Goal: Communication & Community: Answer question/provide support

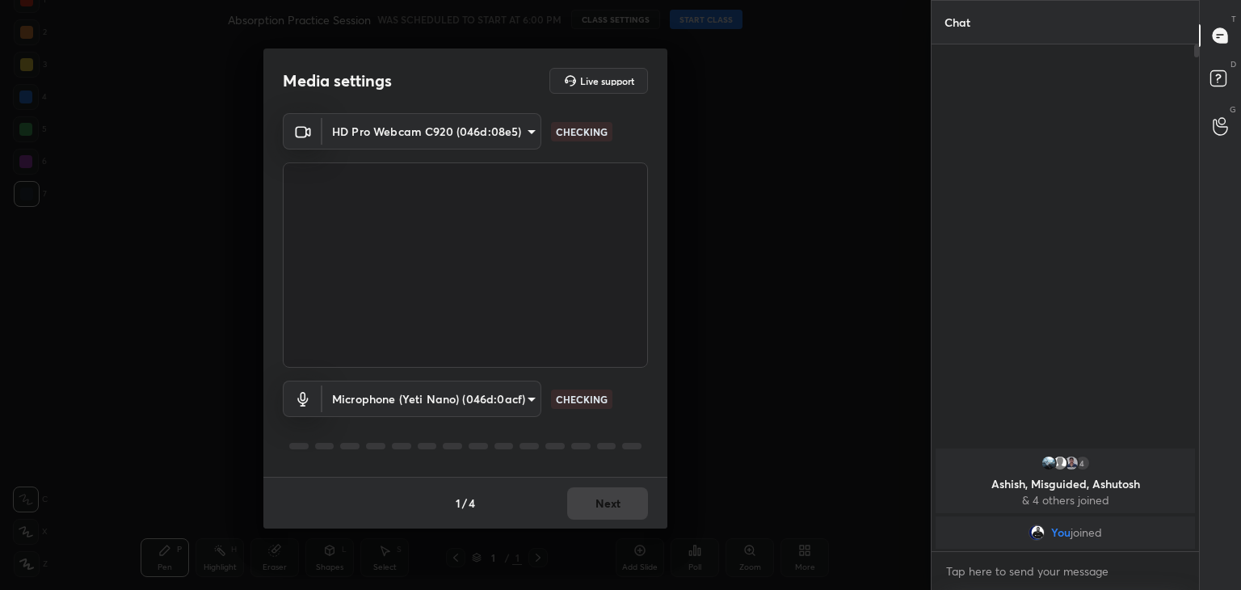
scroll to position [5, 5]
click at [619, 510] on button "Next" at bounding box center [607, 503] width 81 height 32
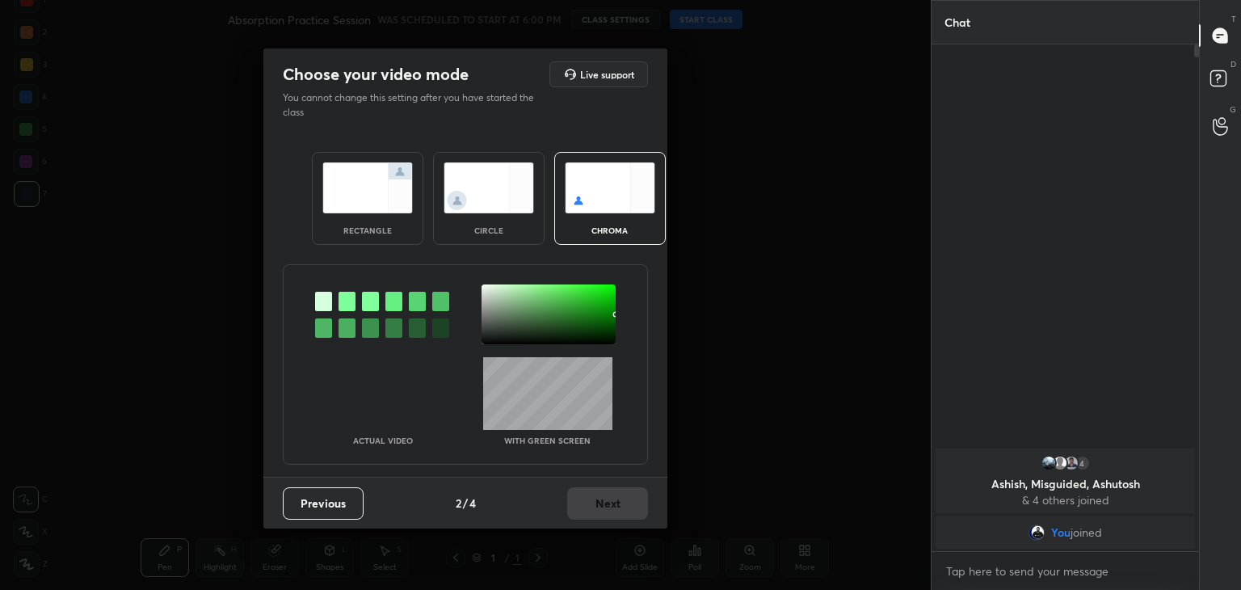
click at [349, 295] on div at bounding box center [346, 301] width 17 height 19
click at [485, 288] on div at bounding box center [548, 314] width 134 height 60
click at [603, 505] on button "Next" at bounding box center [607, 503] width 81 height 32
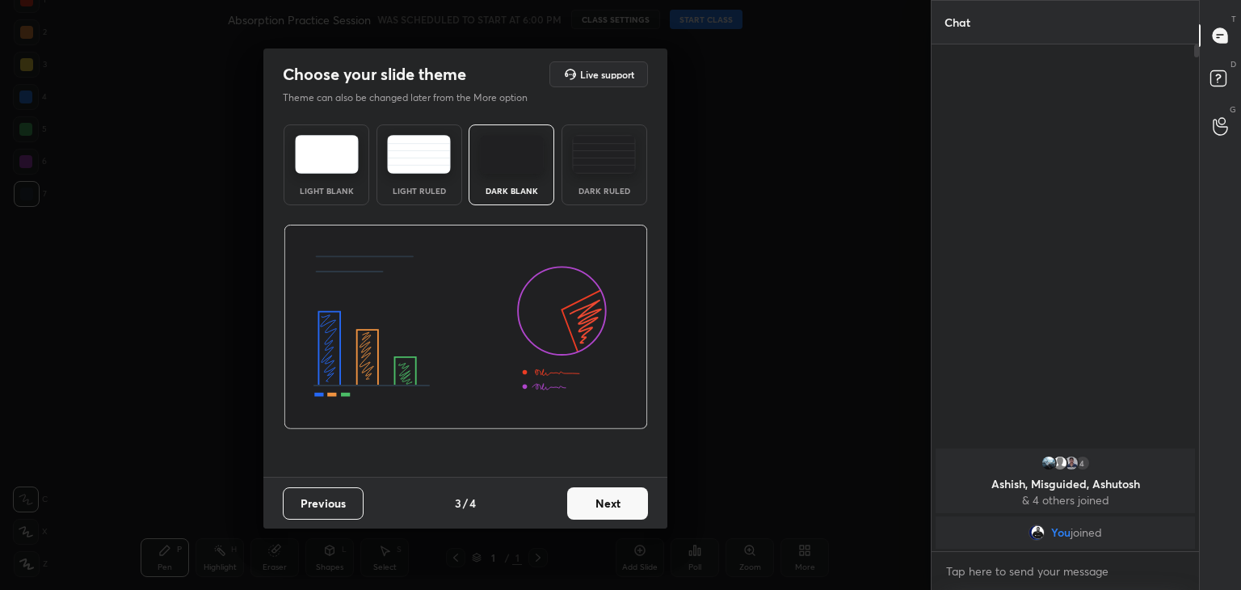
click at [613, 504] on button "Next" at bounding box center [607, 503] width 81 height 32
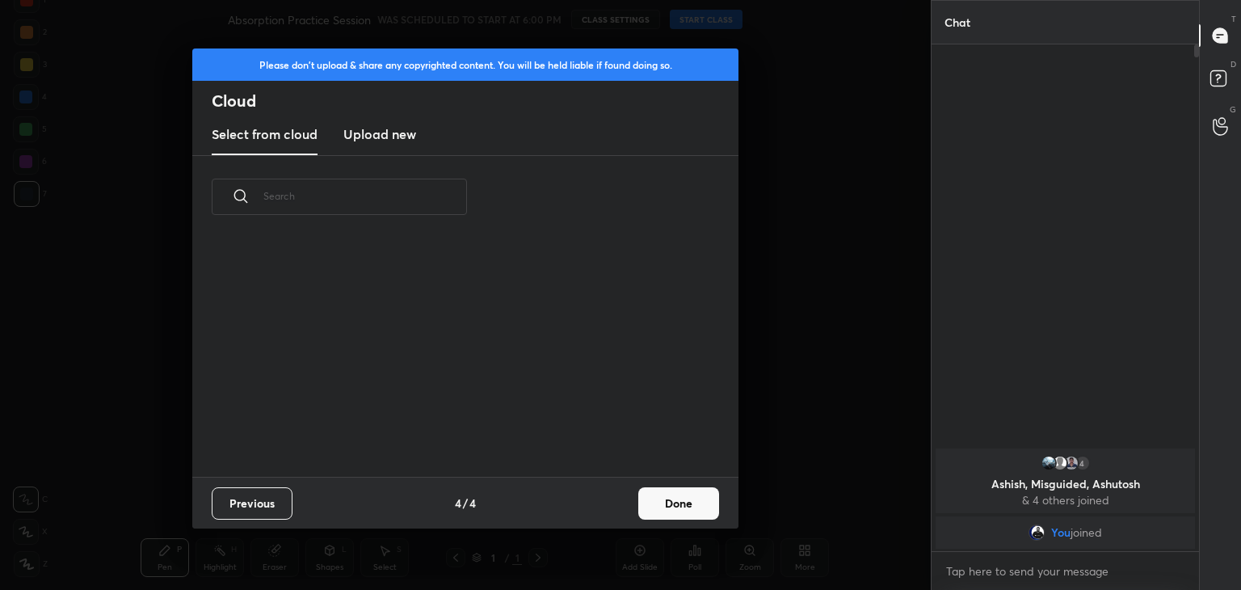
click at [653, 504] on button "Done" at bounding box center [678, 503] width 81 height 32
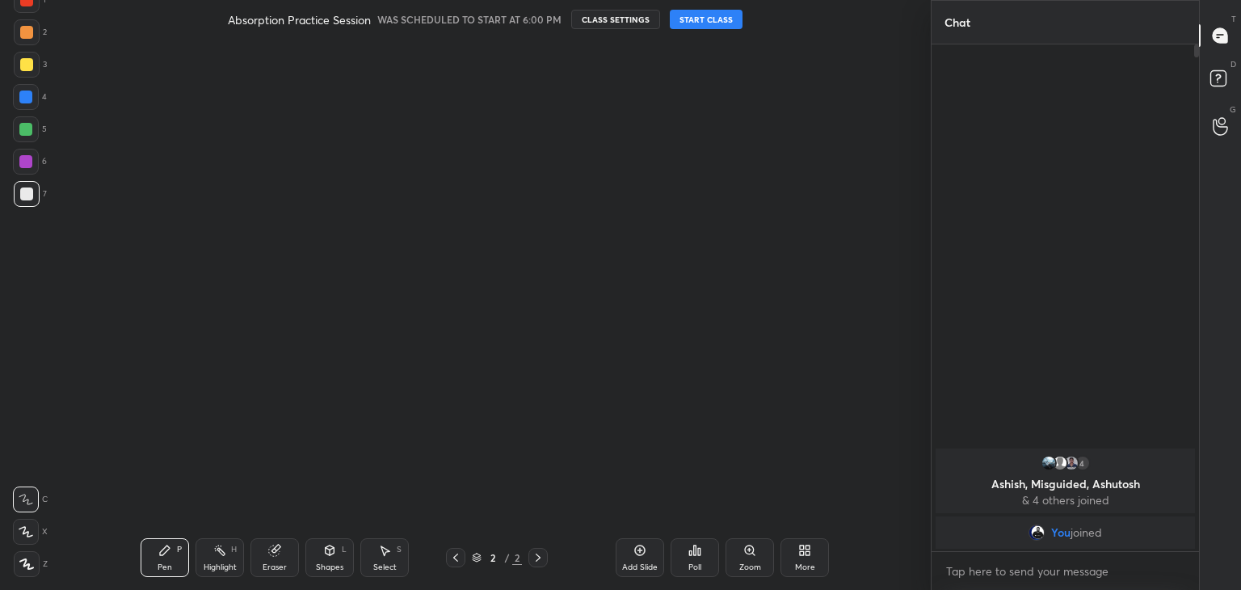
click at [727, 17] on button "START CLASS" at bounding box center [706, 19] width 73 height 19
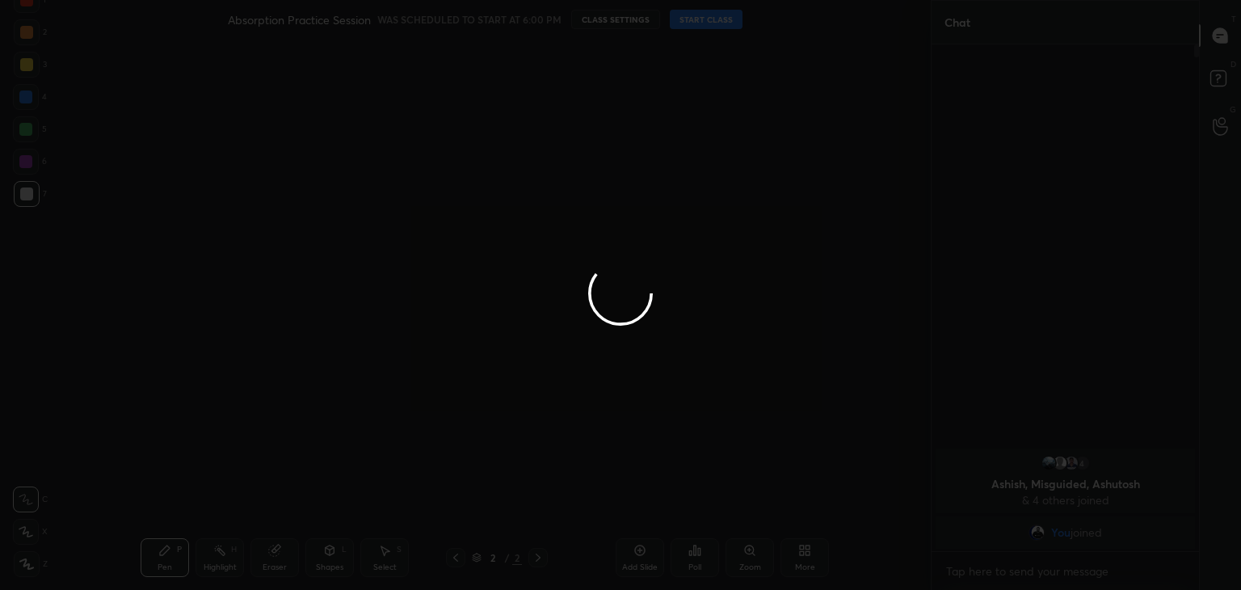
type textarea "x"
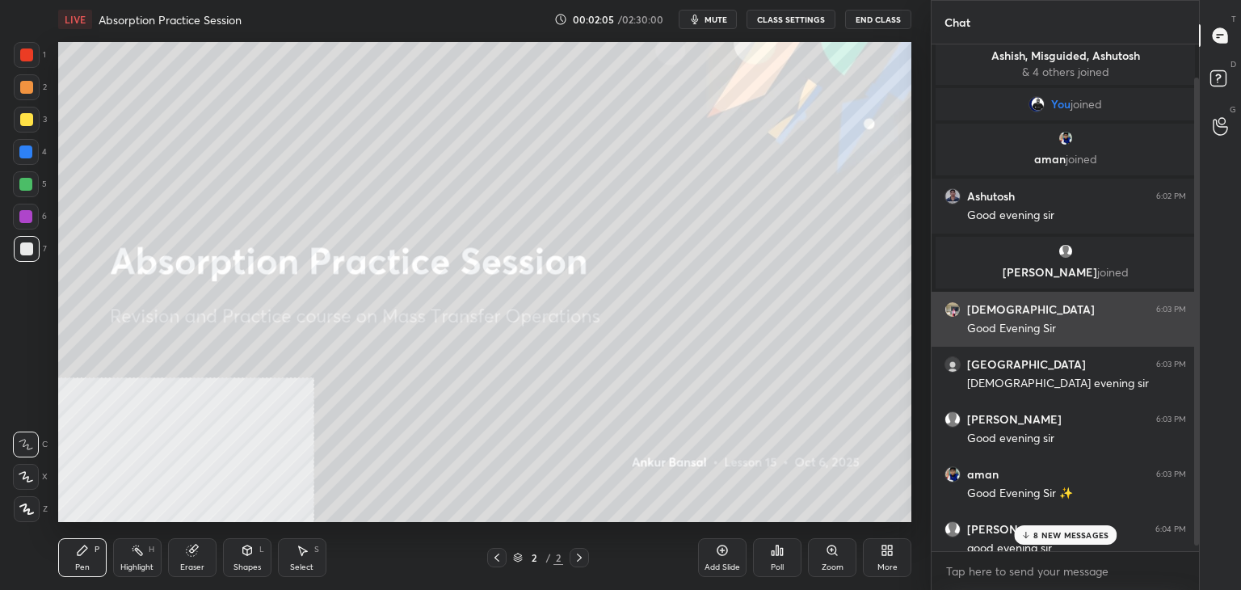
scroll to position [42, 0]
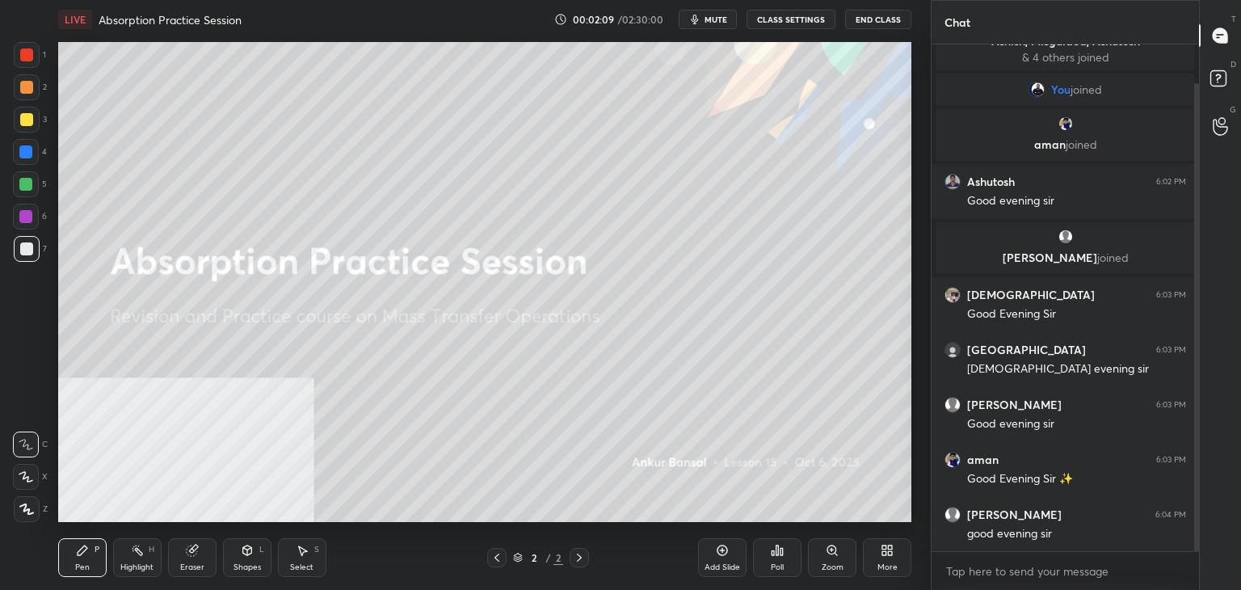
click at [893, 548] on div "More" at bounding box center [887, 557] width 48 height 39
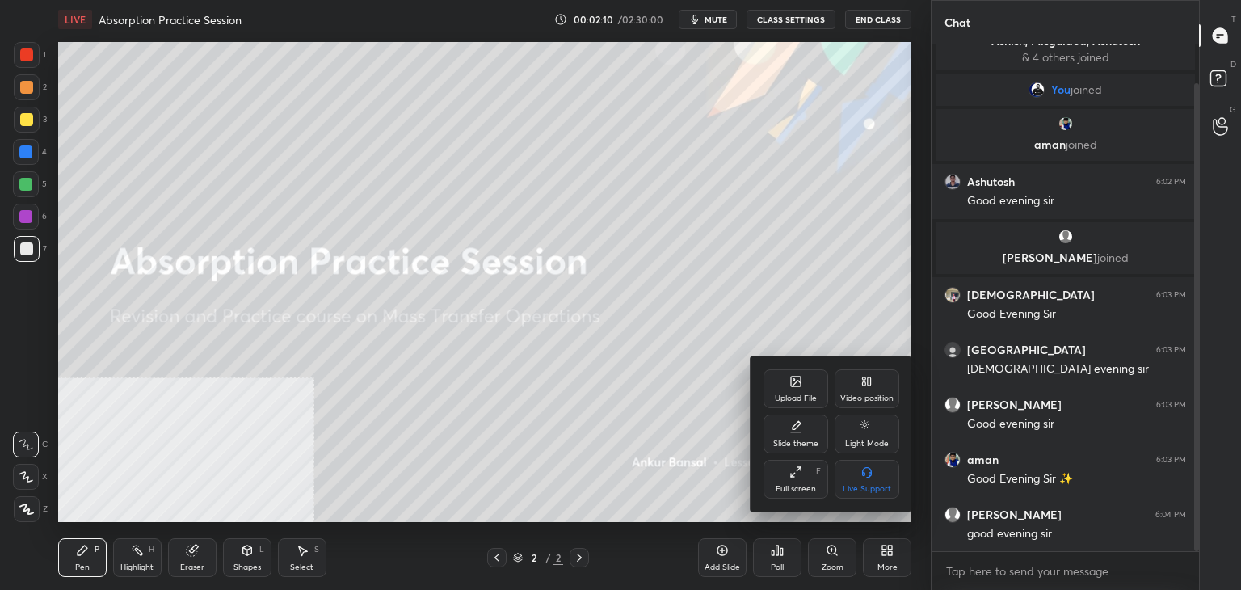
click at [795, 397] on div "Upload File" at bounding box center [796, 398] width 42 height 8
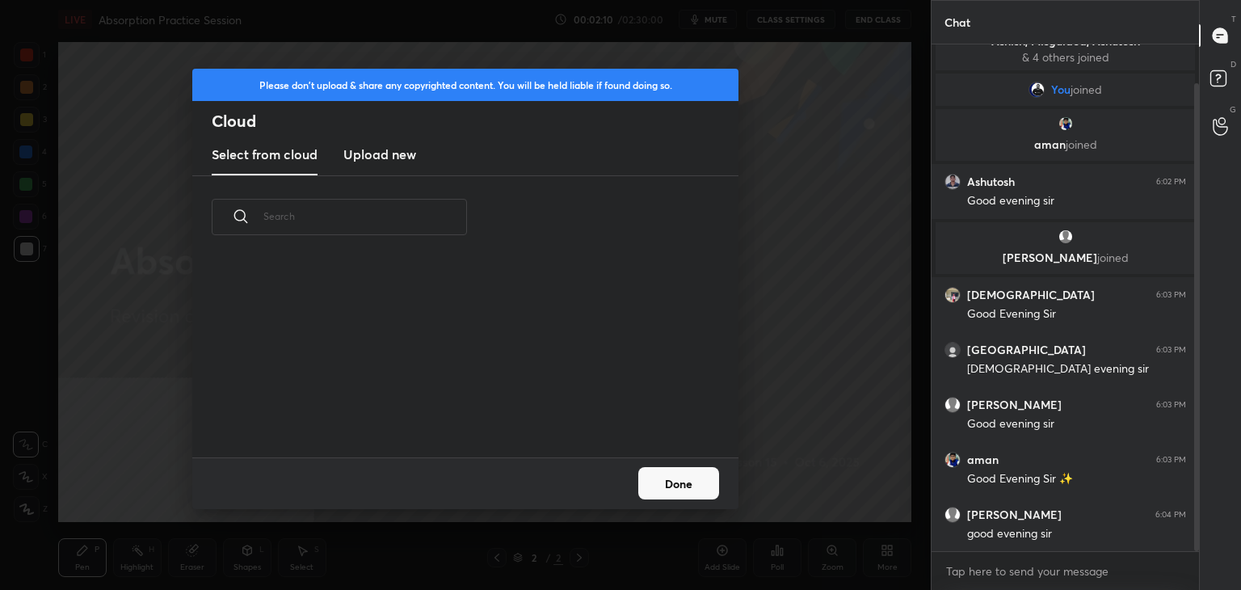
scroll to position [199, 519]
click at [372, 156] on h3 "Upload new" at bounding box center [379, 154] width 73 height 19
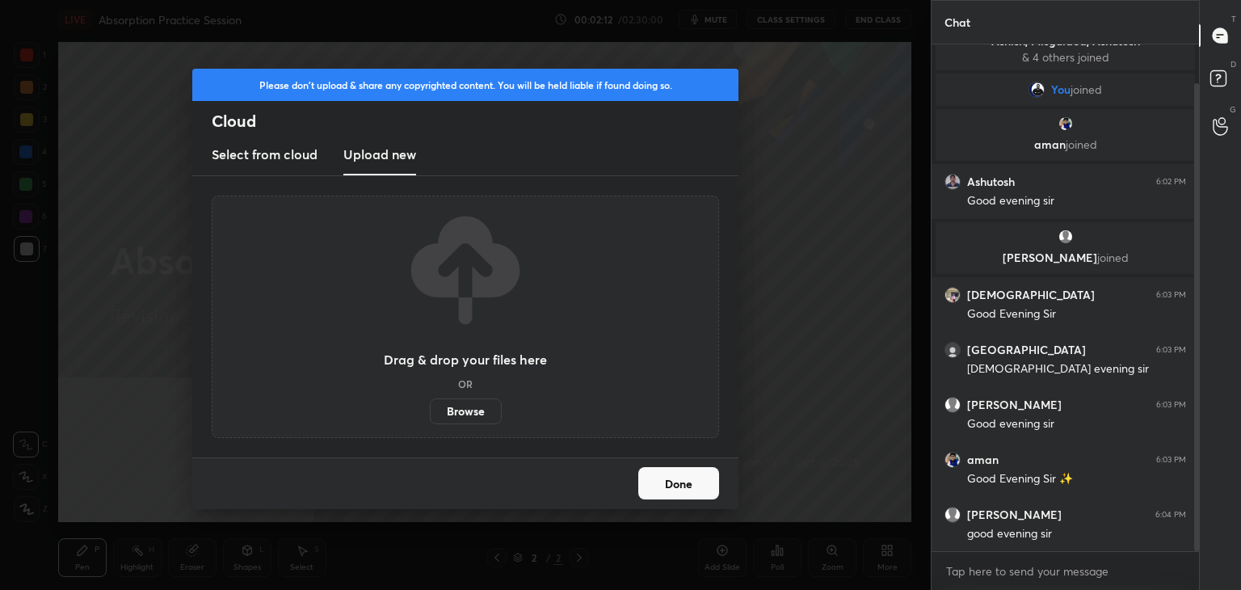
click at [457, 407] on label "Browse" at bounding box center [466, 411] width 72 height 26
click at [430, 407] on input "Browse" at bounding box center [430, 411] width 0 height 26
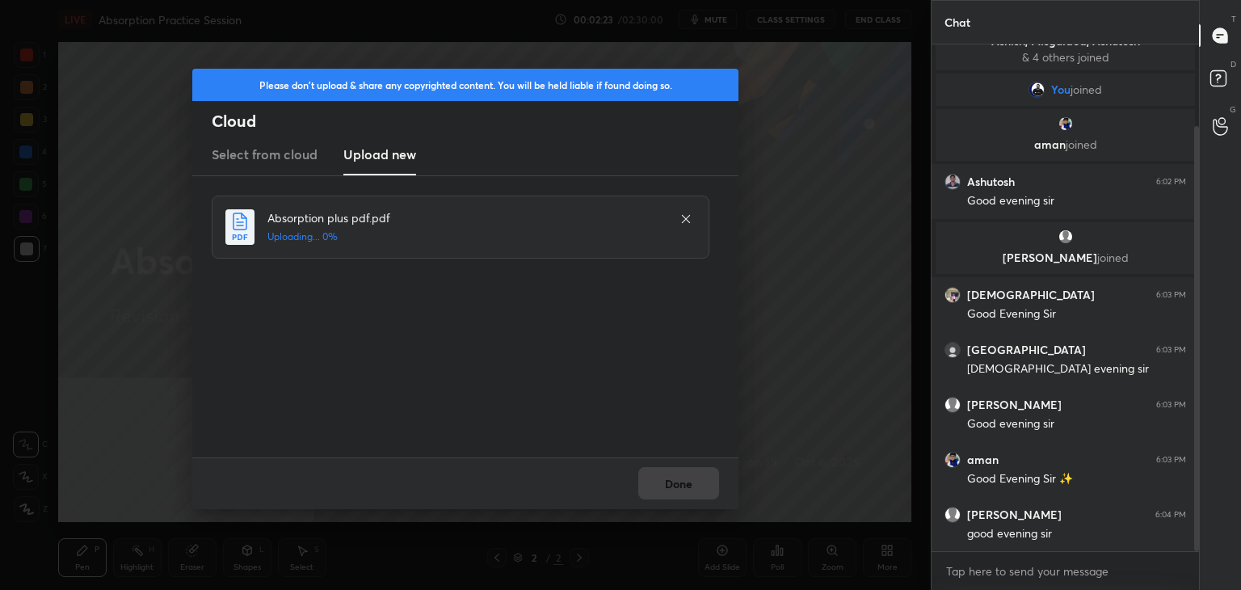
scroll to position [97, 0]
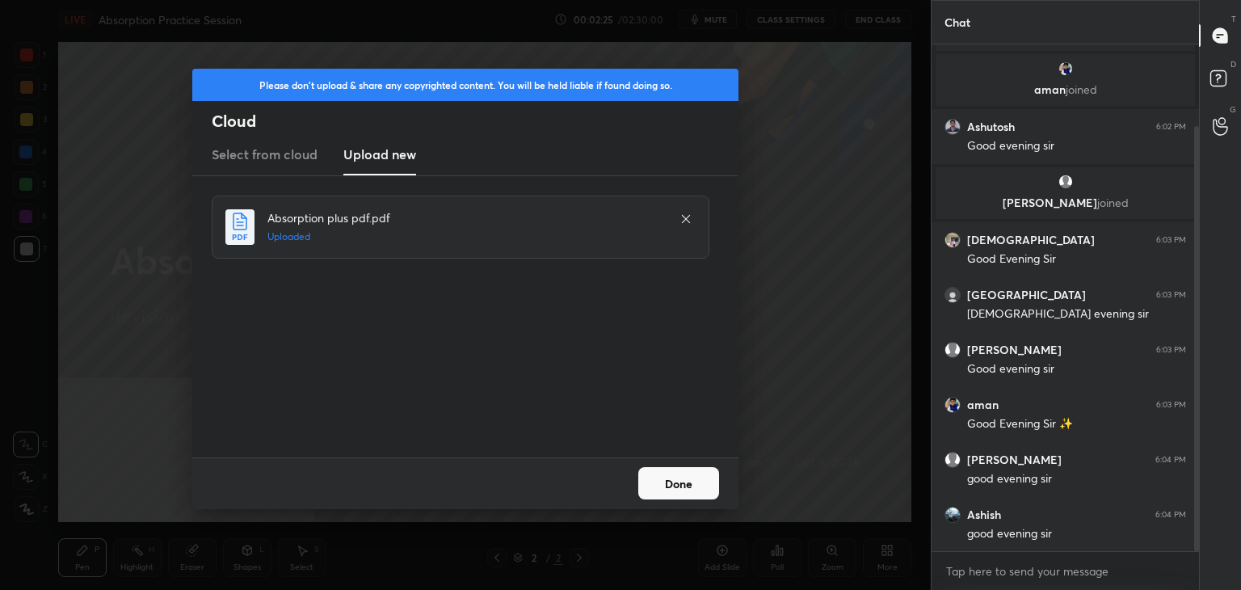
click at [694, 479] on button "Done" at bounding box center [678, 483] width 81 height 32
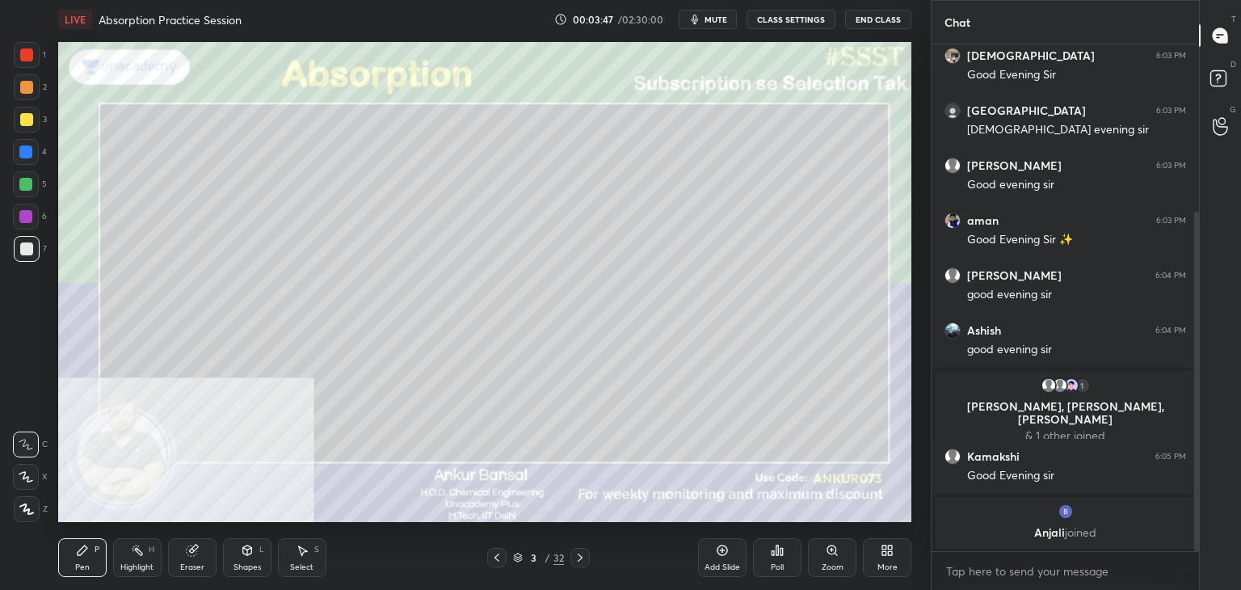
scroll to position [310, 0]
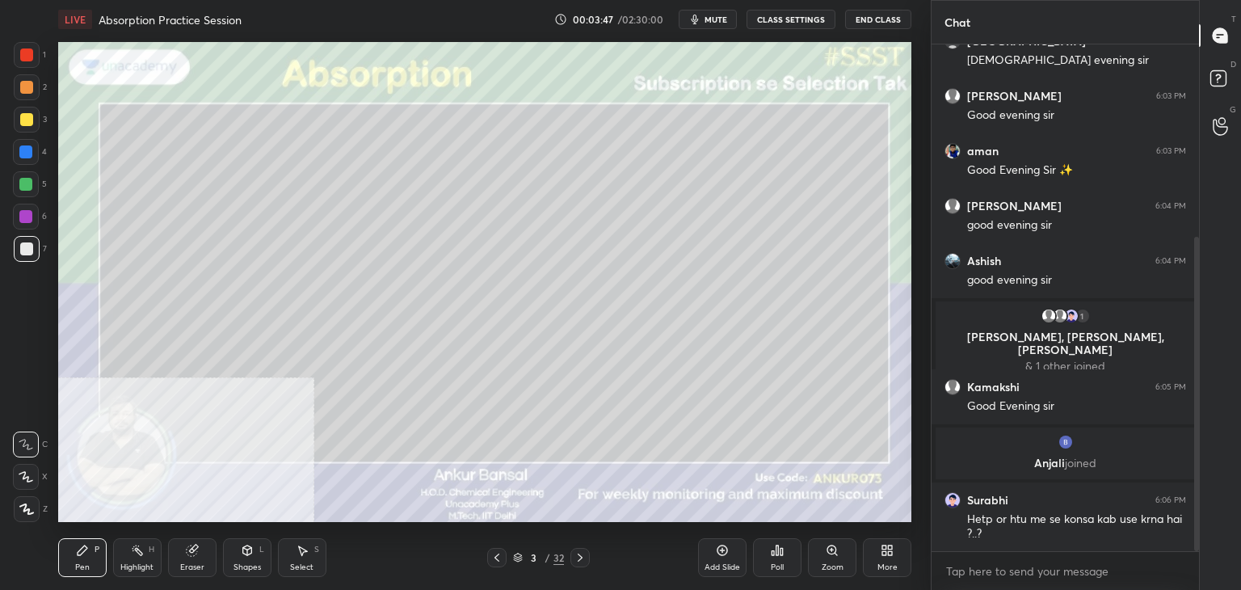
click at [31, 465] on div at bounding box center [26, 477] width 26 height 26
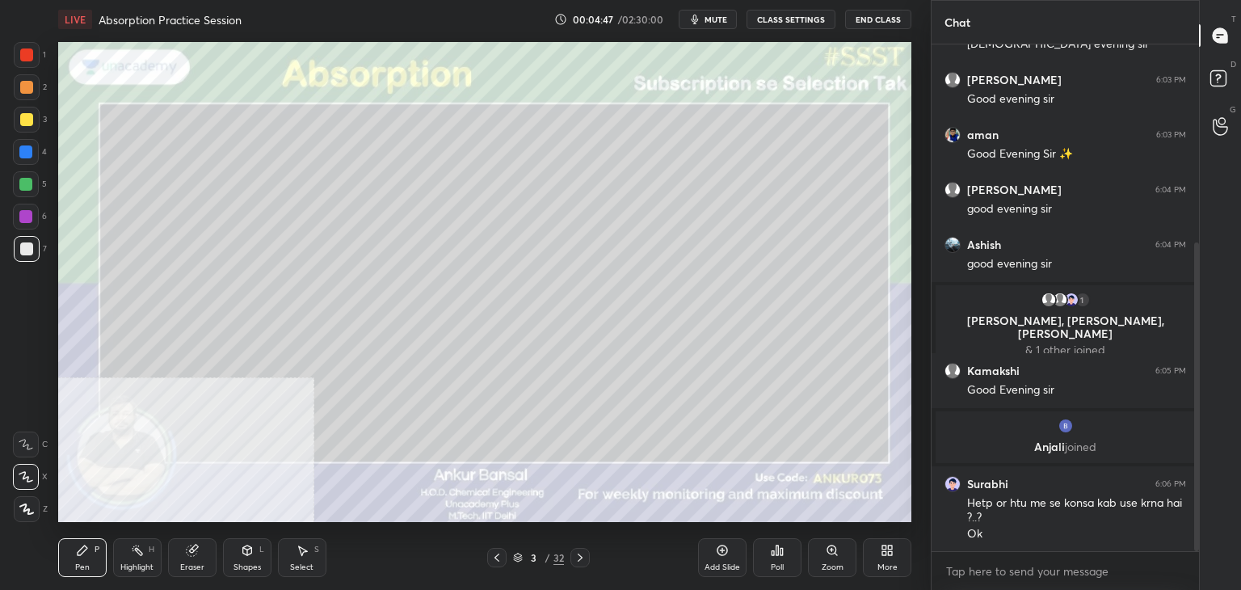
scroll to position [381, 0]
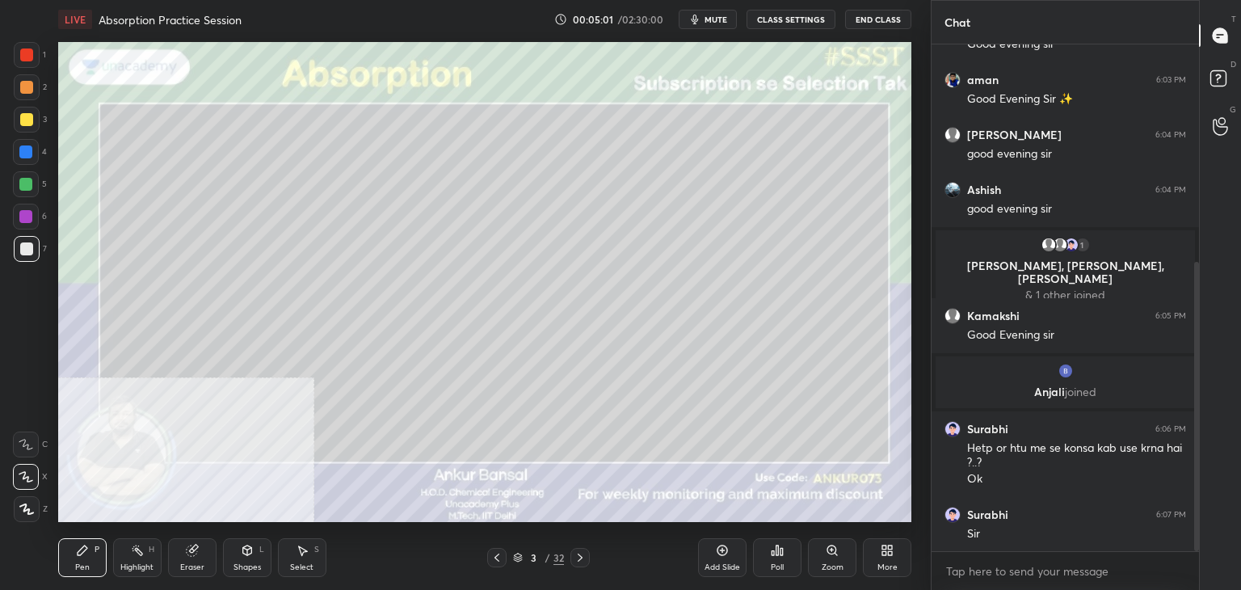
click at [246, 564] on div "Shapes" at bounding box center [246, 567] width 27 height 8
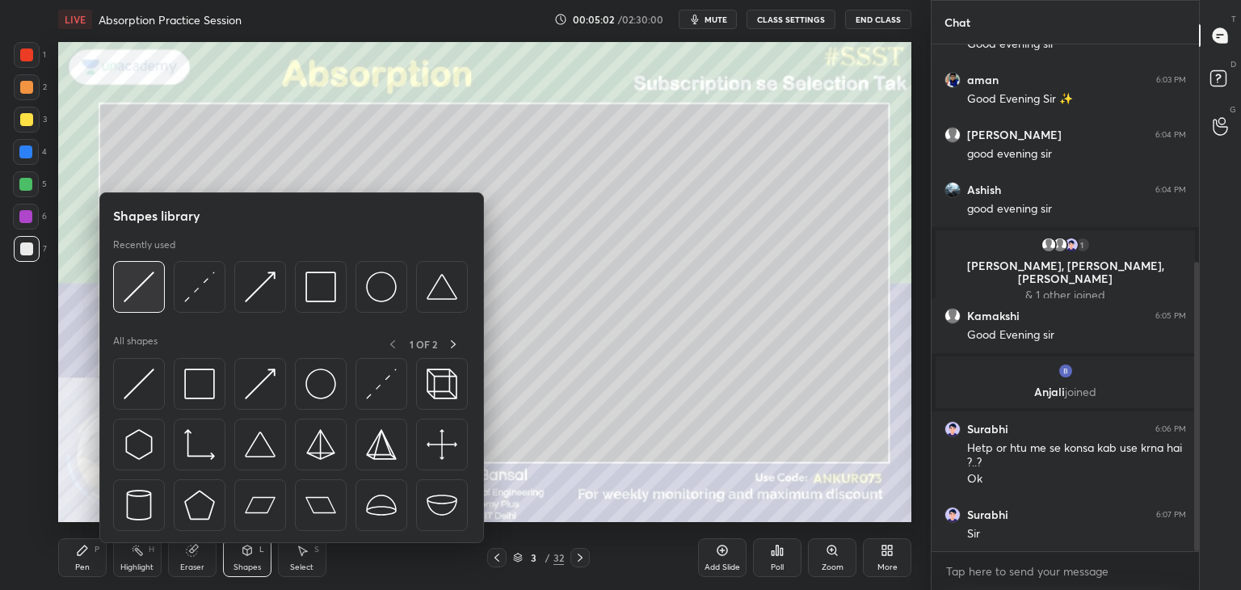
click at [148, 289] on img at bounding box center [139, 286] width 31 height 31
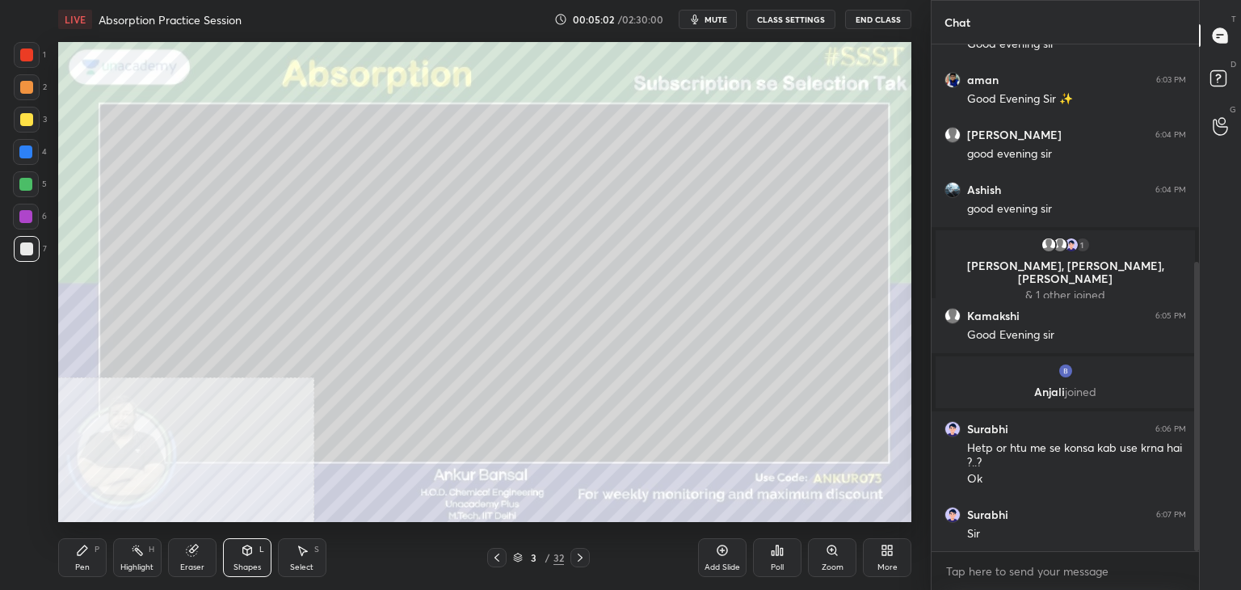
scroll to position [439, 0]
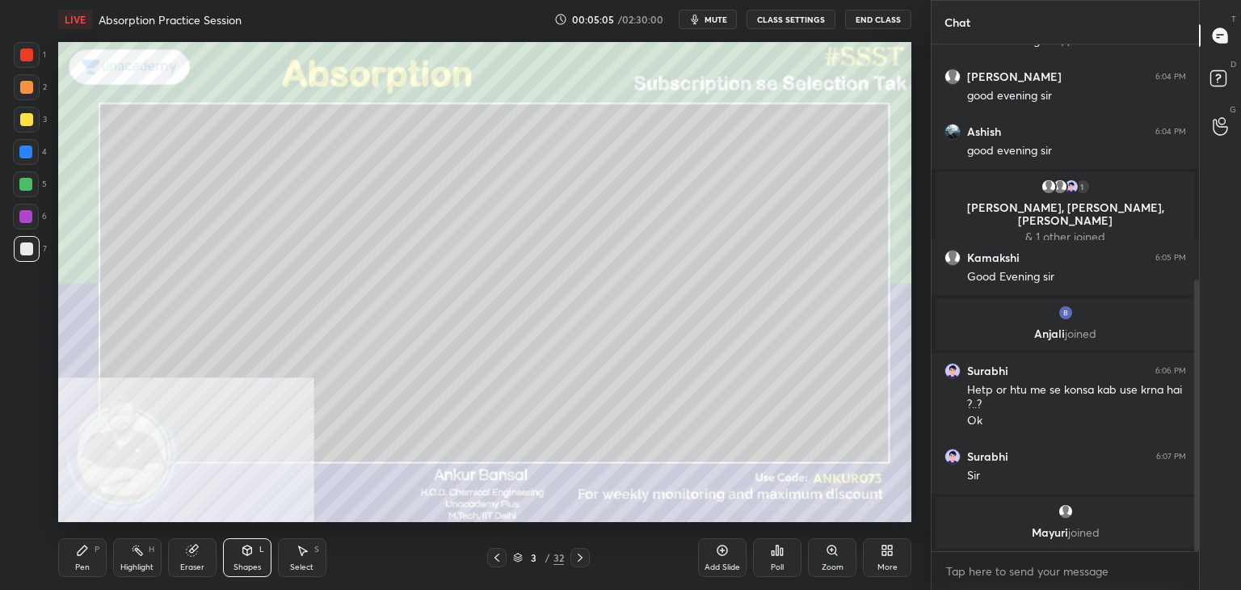
click at [94, 558] on div "Pen P" at bounding box center [82, 557] width 48 height 39
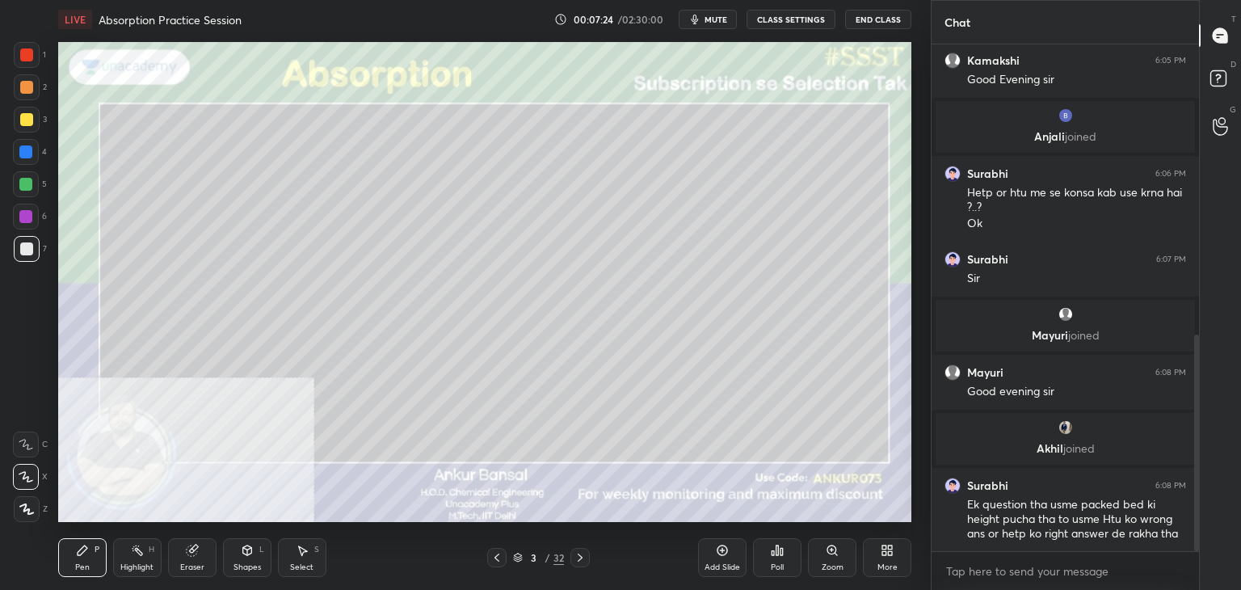
scroll to position [735, 0]
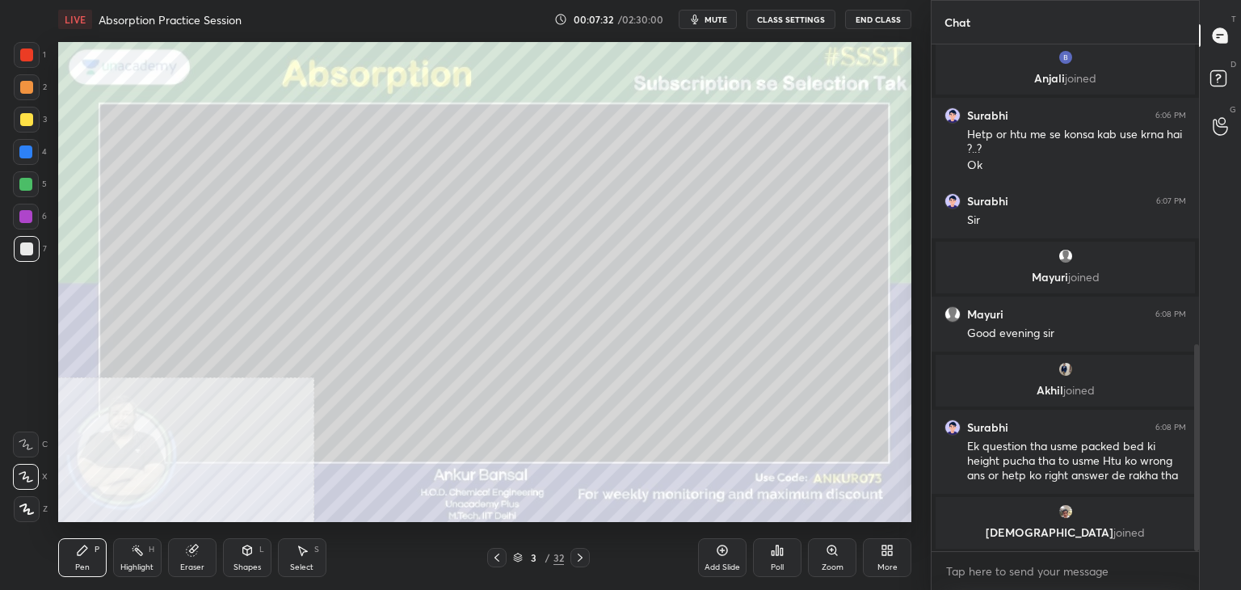
click at [242, 563] on div "Shapes" at bounding box center [246, 567] width 27 height 8
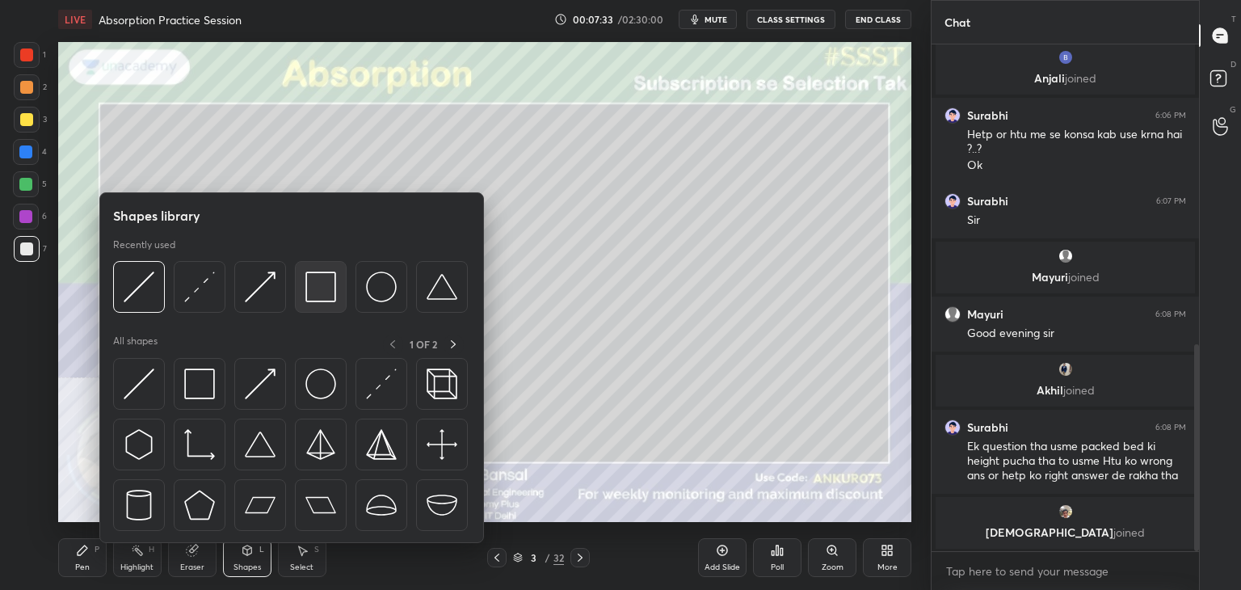
click at [319, 282] on img at bounding box center [320, 286] width 31 height 31
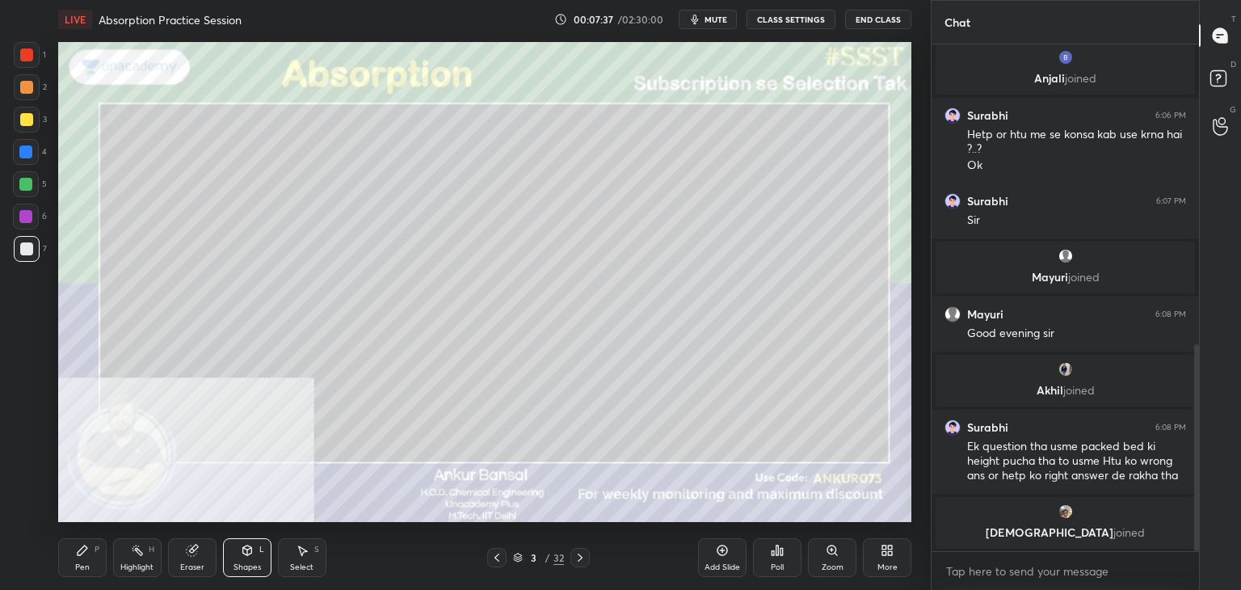
click at [65, 566] on div "Pen P" at bounding box center [82, 557] width 48 height 39
click at [579, 556] on icon at bounding box center [579, 557] width 13 height 13
click at [197, 547] on icon at bounding box center [193, 548] width 9 height 8
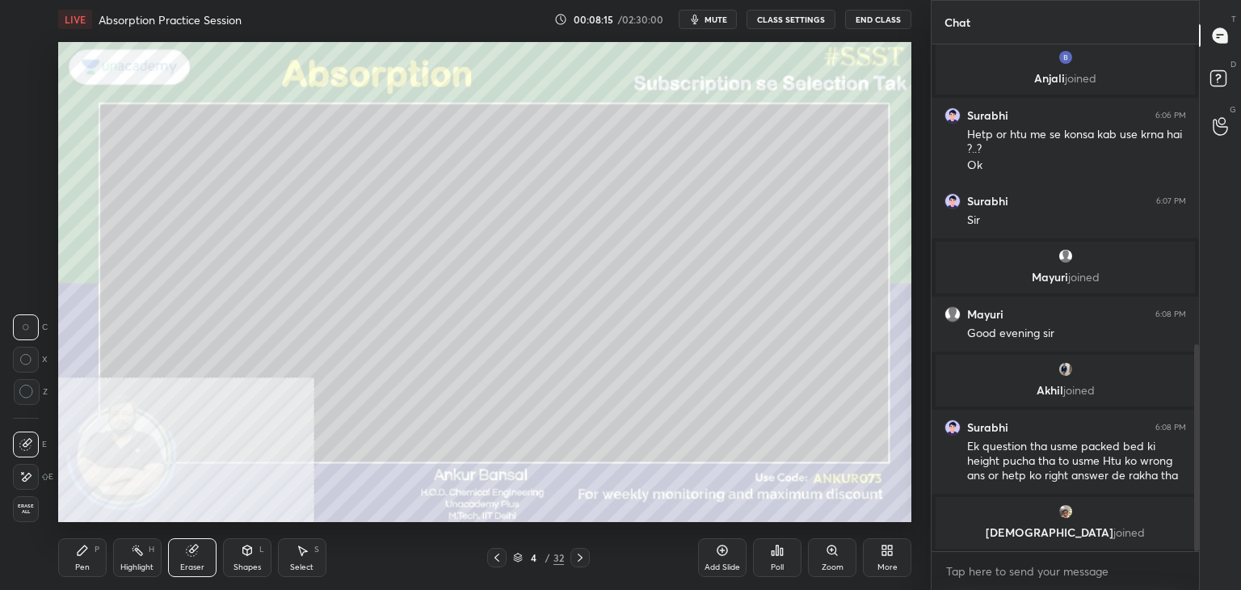
click at [26, 476] on icon at bounding box center [27, 476] width 9 height 8
click at [81, 555] on icon at bounding box center [83, 550] width 10 height 10
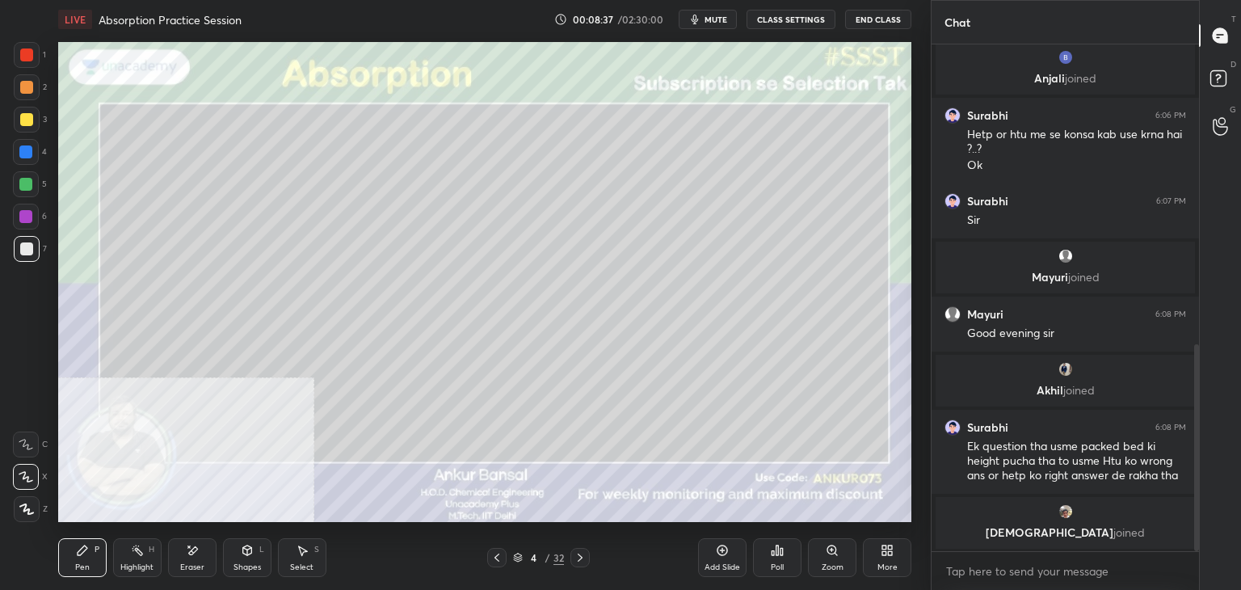
click at [174, 556] on div "Eraser" at bounding box center [192, 557] width 48 height 39
click at [78, 556] on icon at bounding box center [82, 550] width 13 height 13
click at [251, 556] on div "Shapes L" at bounding box center [247, 557] width 48 height 39
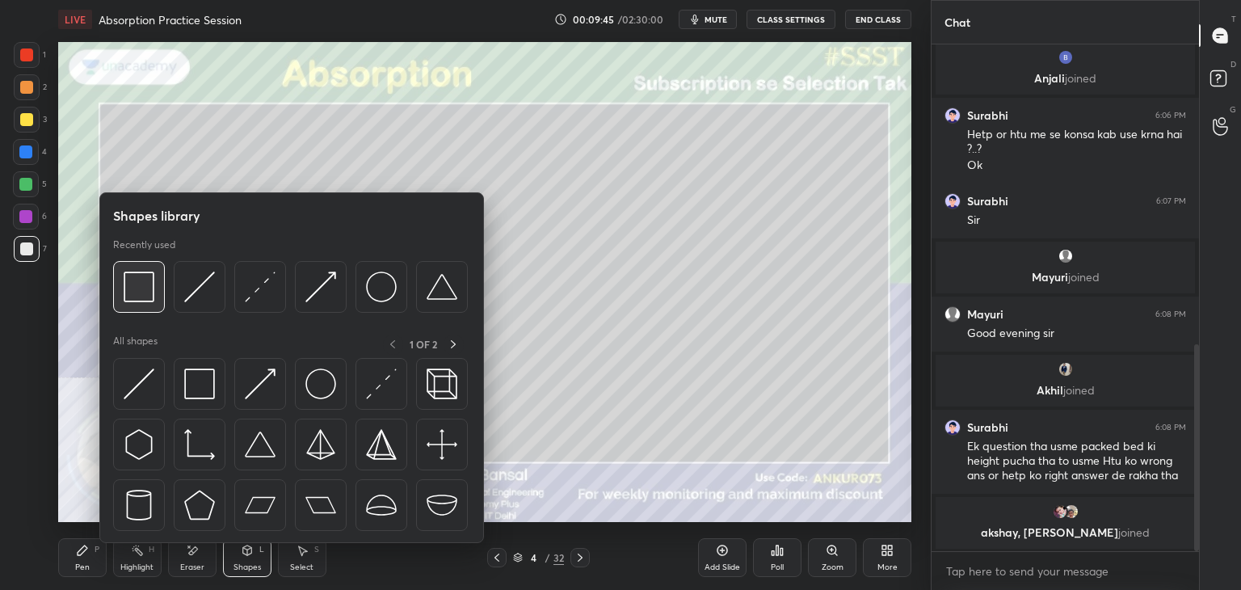
click at [153, 296] on img at bounding box center [139, 286] width 31 height 31
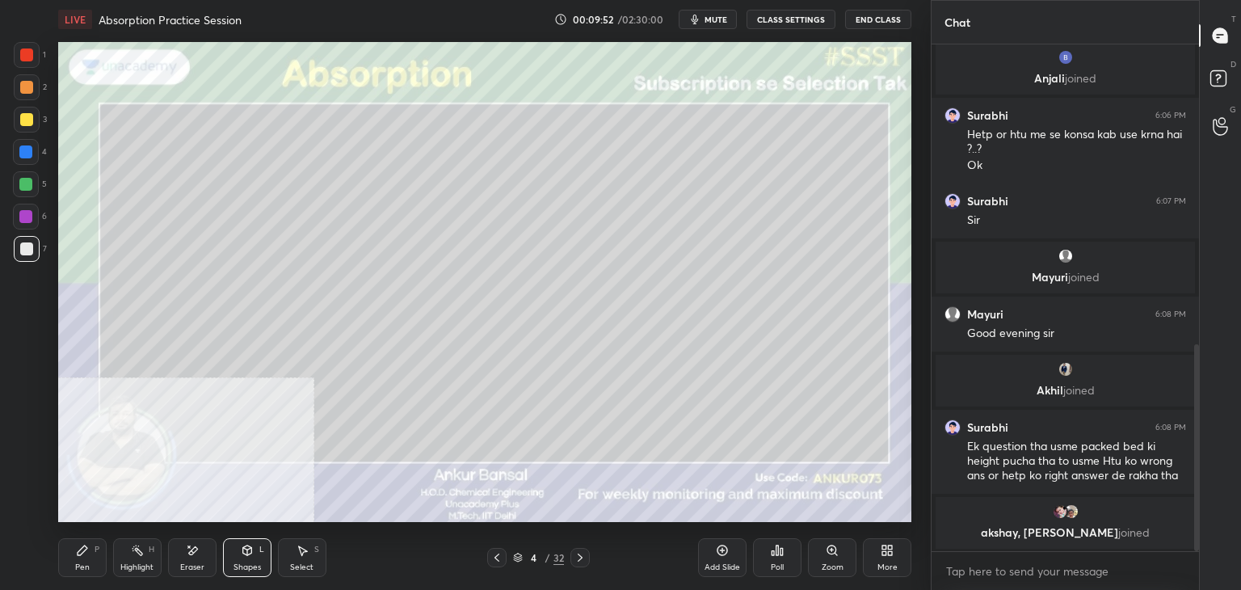
click at [87, 553] on icon at bounding box center [82, 550] width 13 height 13
click at [251, 553] on icon at bounding box center [247, 550] width 9 height 10
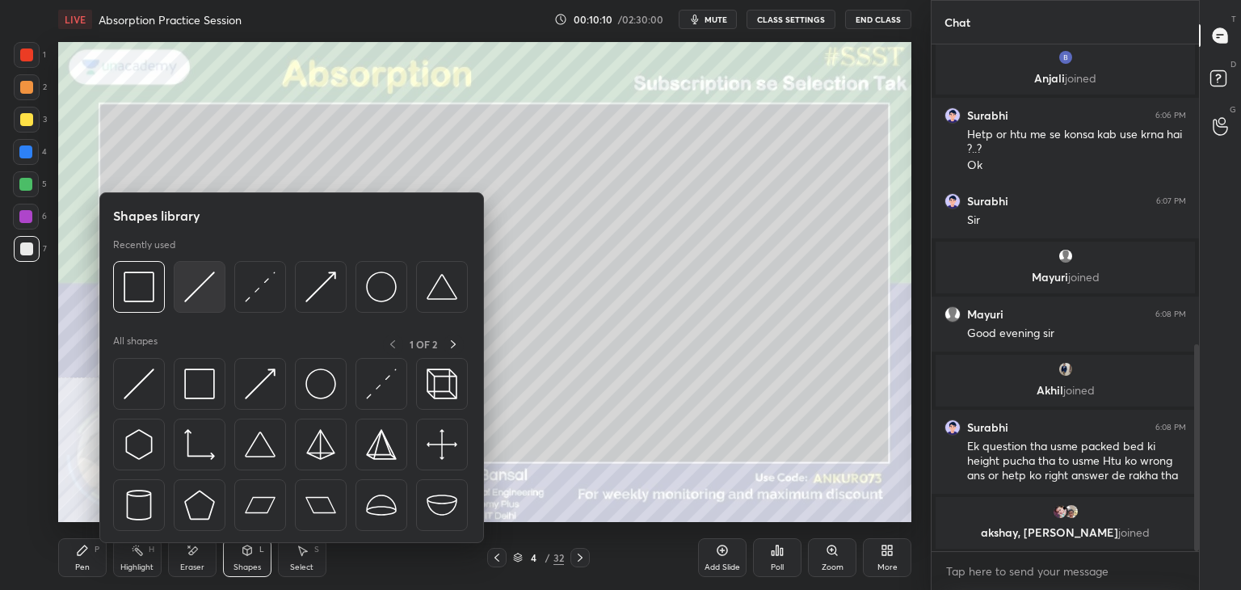
click at [189, 281] on img at bounding box center [199, 286] width 31 height 31
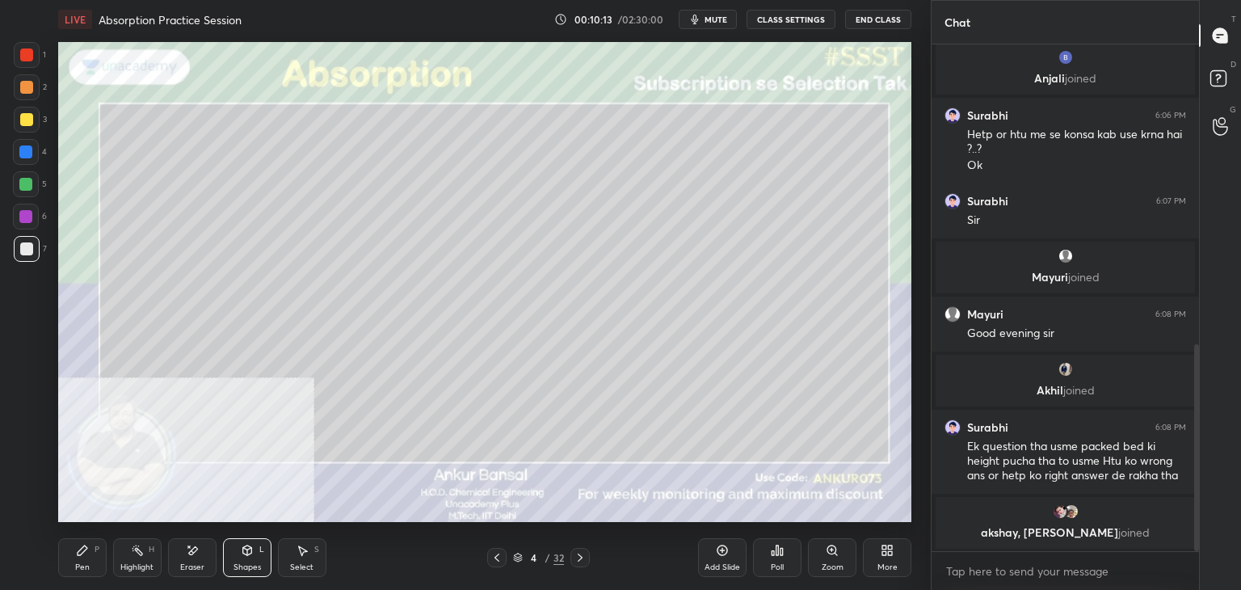
click at [82, 560] on div "Pen P" at bounding box center [82, 557] width 48 height 39
click at [229, 561] on div "Shapes L" at bounding box center [247, 557] width 48 height 39
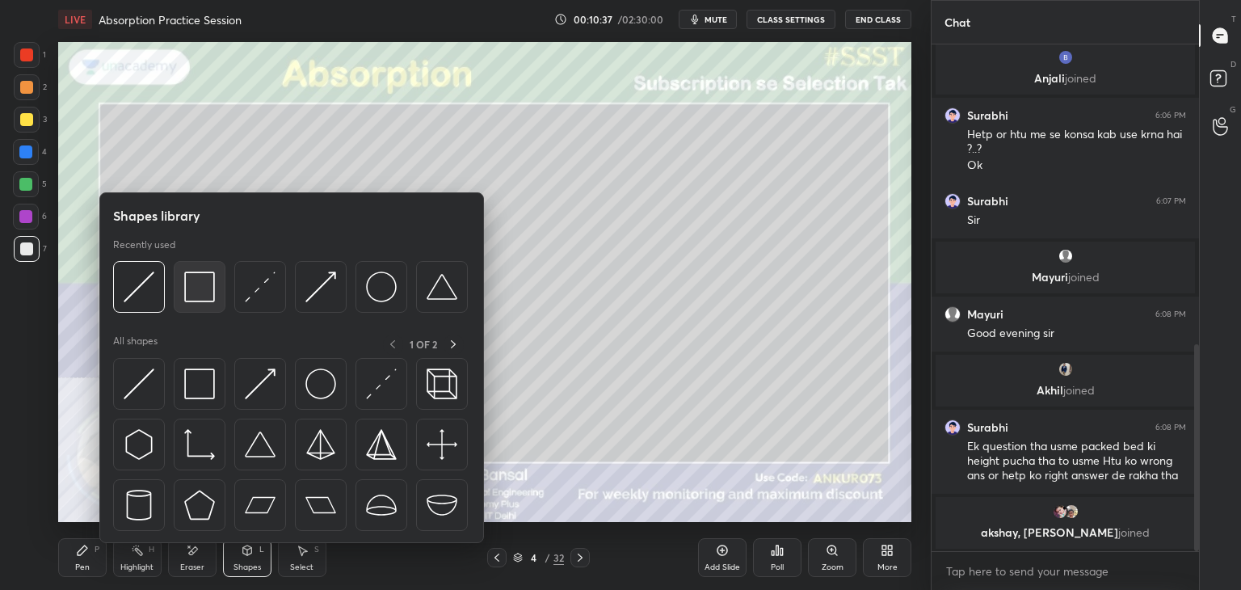
click at [195, 275] on img at bounding box center [199, 286] width 31 height 31
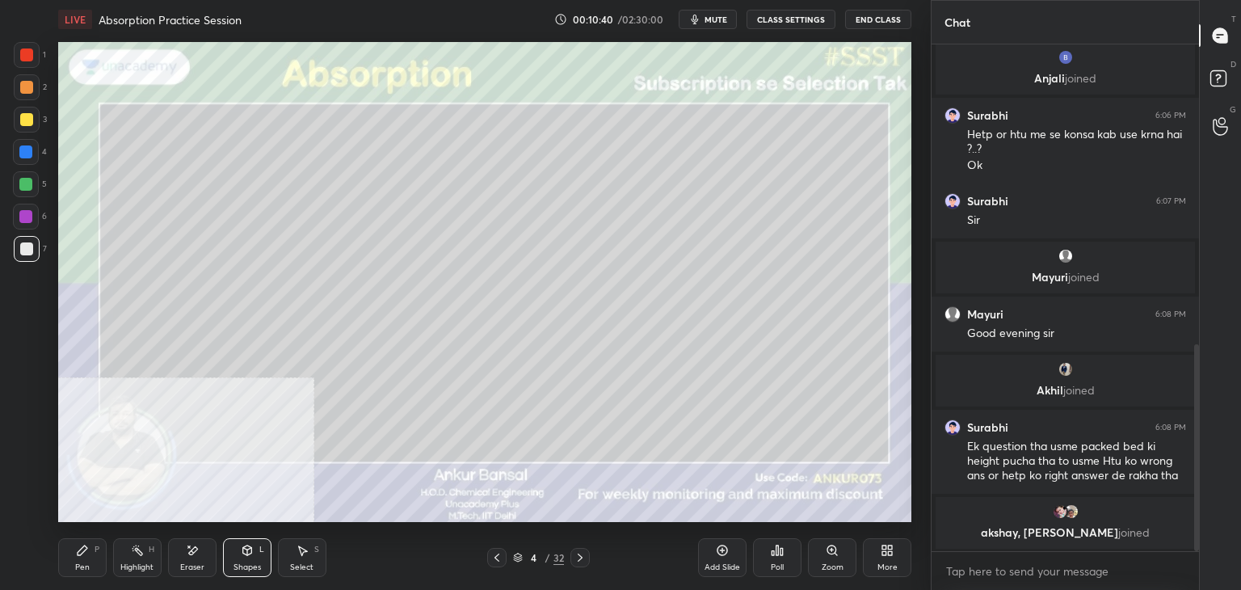
click at [94, 562] on div "Pen P" at bounding box center [82, 557] width 48 height 39
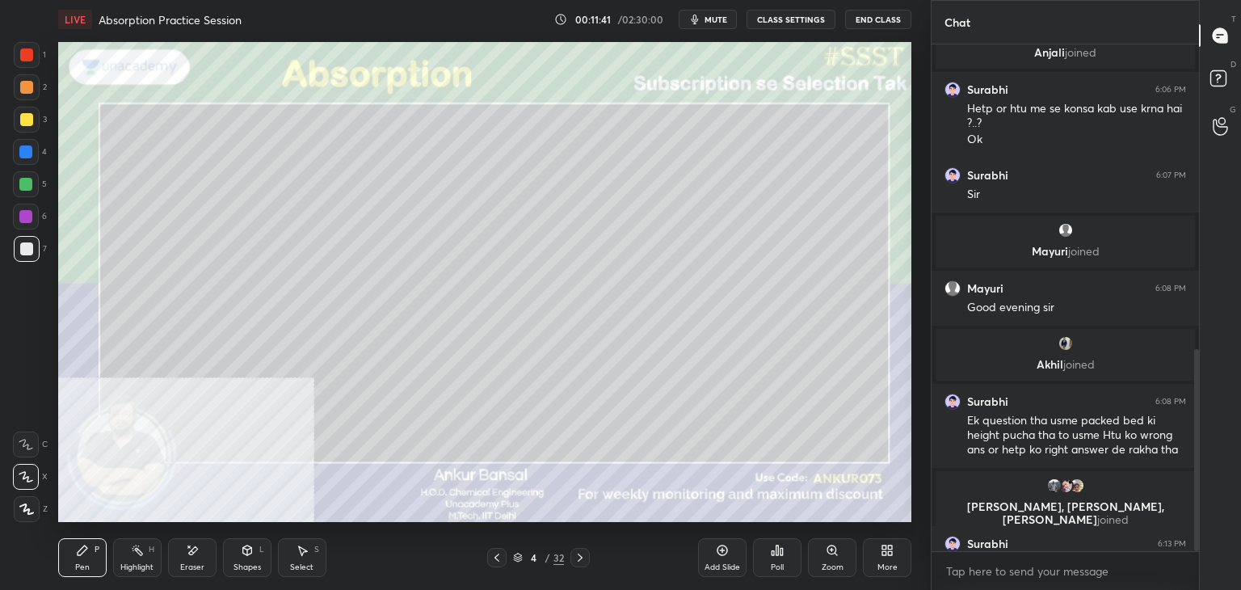
scroll to position [764, 0]
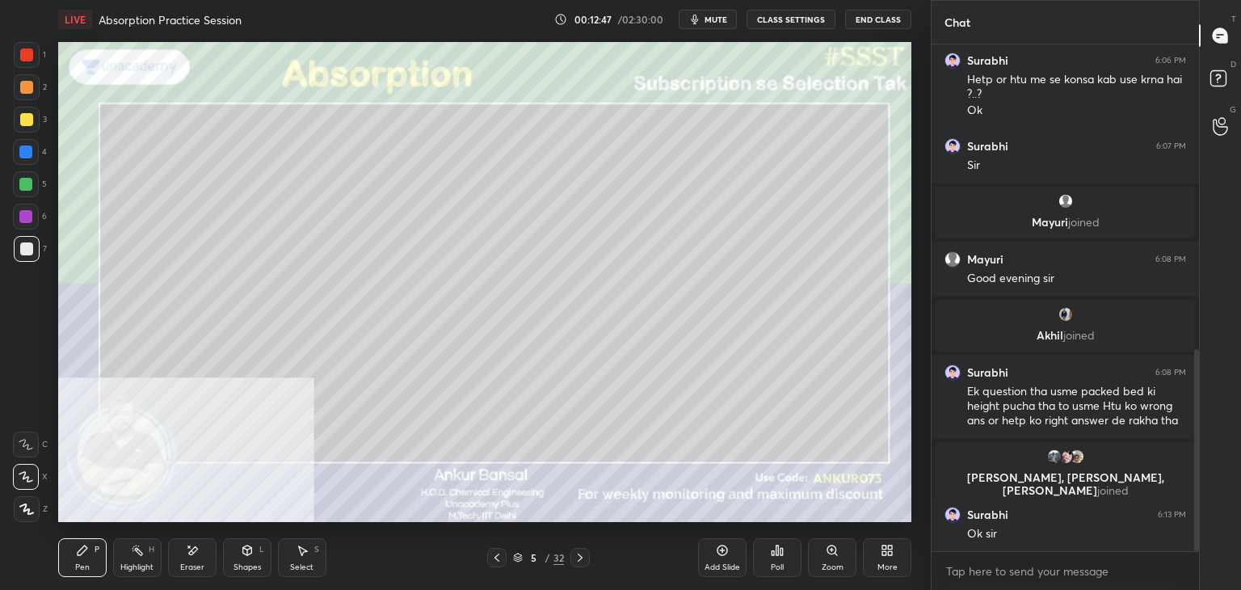
click at [244, 557] on div "Shapes L" at bounding box center [247, 557] width 48 height 39
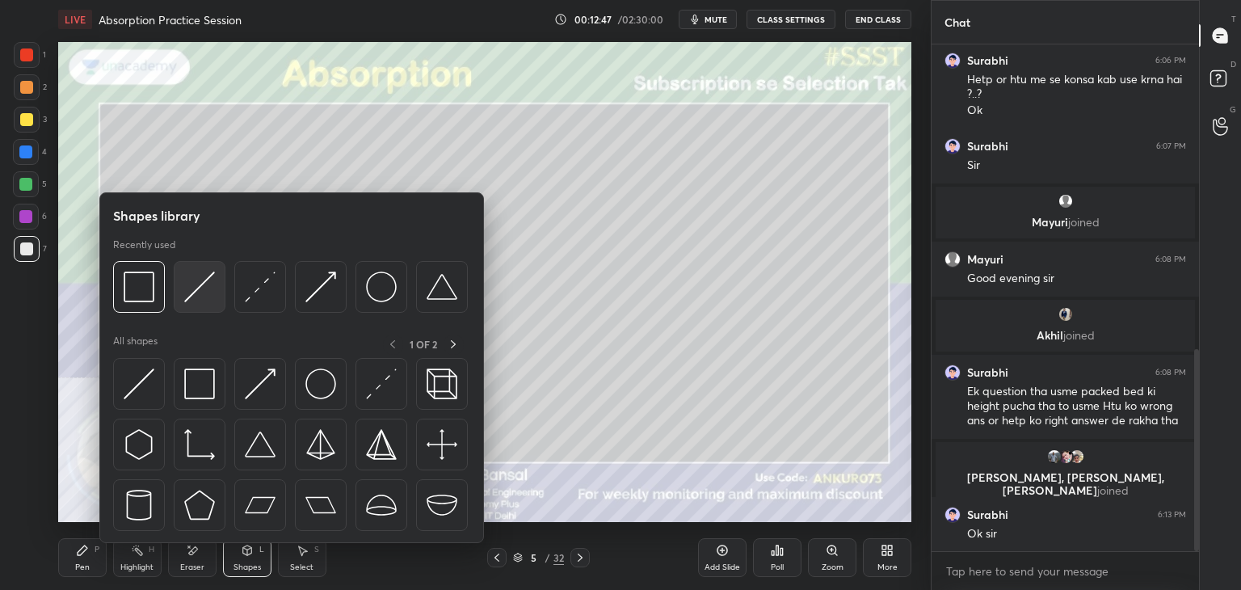
click at [204, 279] on img at bounding box center [199, 286] width 31 height 31
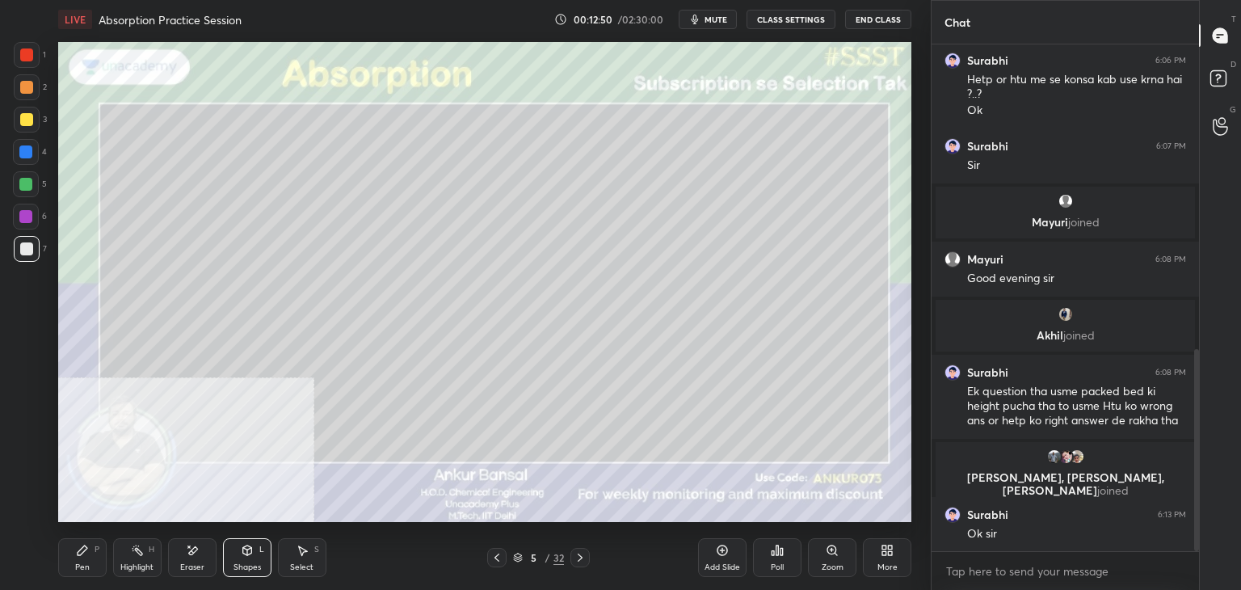
click at [86, 548] on icon at bounding box center [83, 550] width 10 height 10
click at [193, 548] on icon at bounding box center [193, 550] width 9 height 8
click at [74, 554] on div "Pen P" at bounding box center [82, 557] width 48 height 39
click at [578, 558] on icon at bounding box center [579, 557] width 13 height 13
click at [252, 561] on div "Shapes L" at bounding box center [247, 557] width 48 height 39
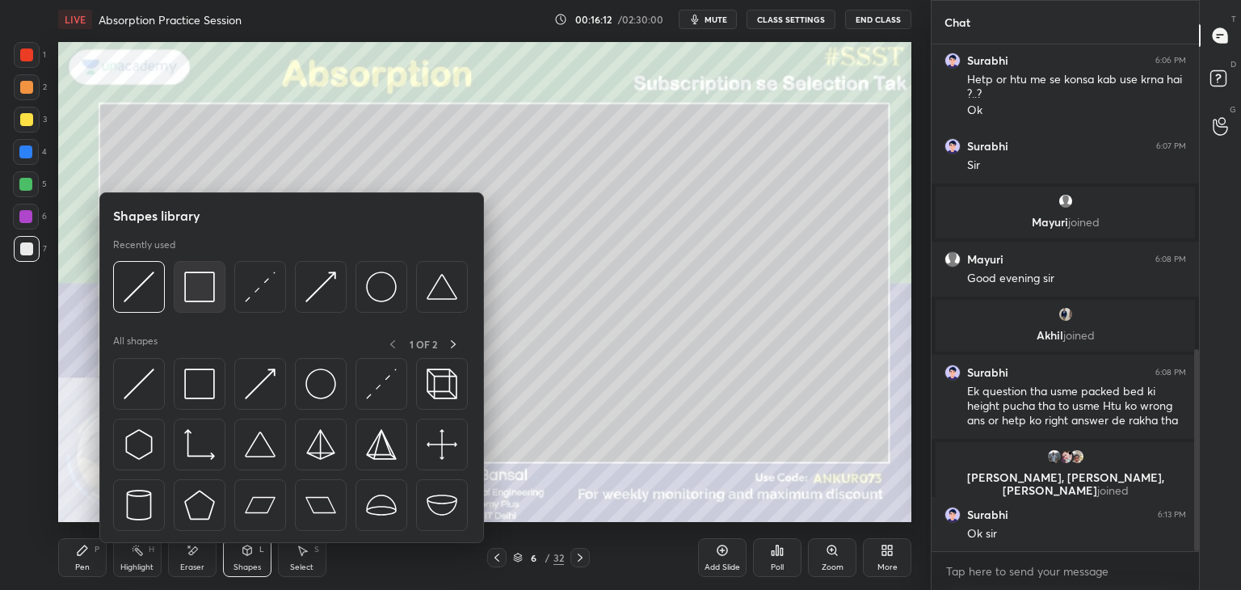
click at [195, 293] on img at bounding box center [199, 286] width 31 height 31
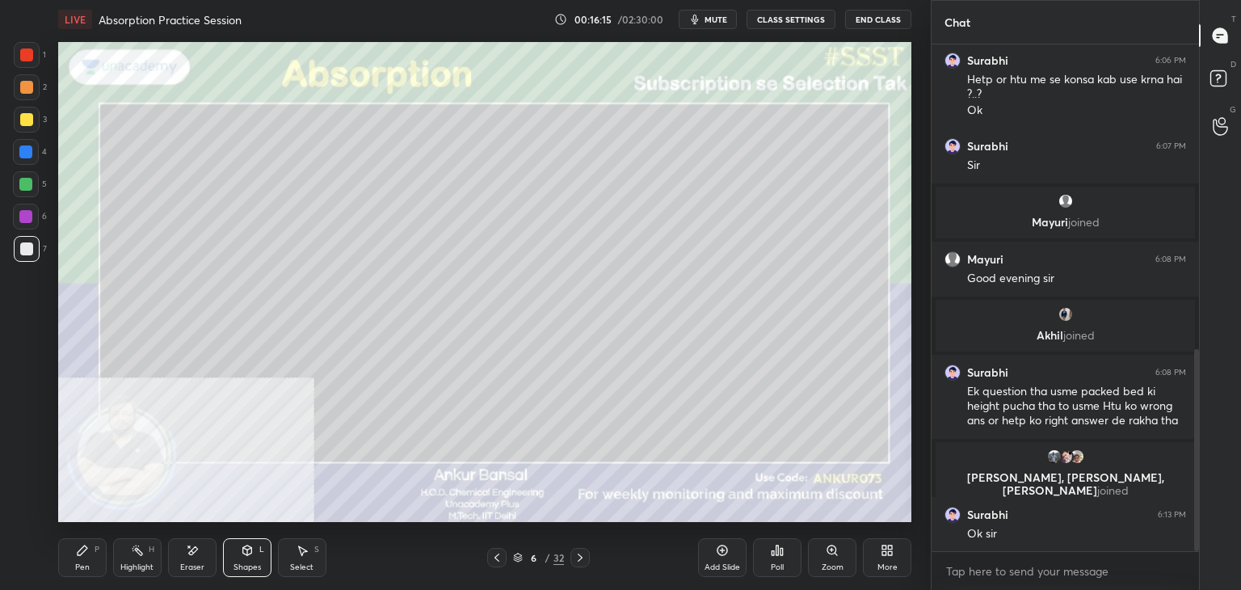
click at [99, 560] on div "Pen P" at bounding box center [82, 557] width 48 height 39
click at [246, 553] on icon at bounding box center [247, 550] width 9 height 10
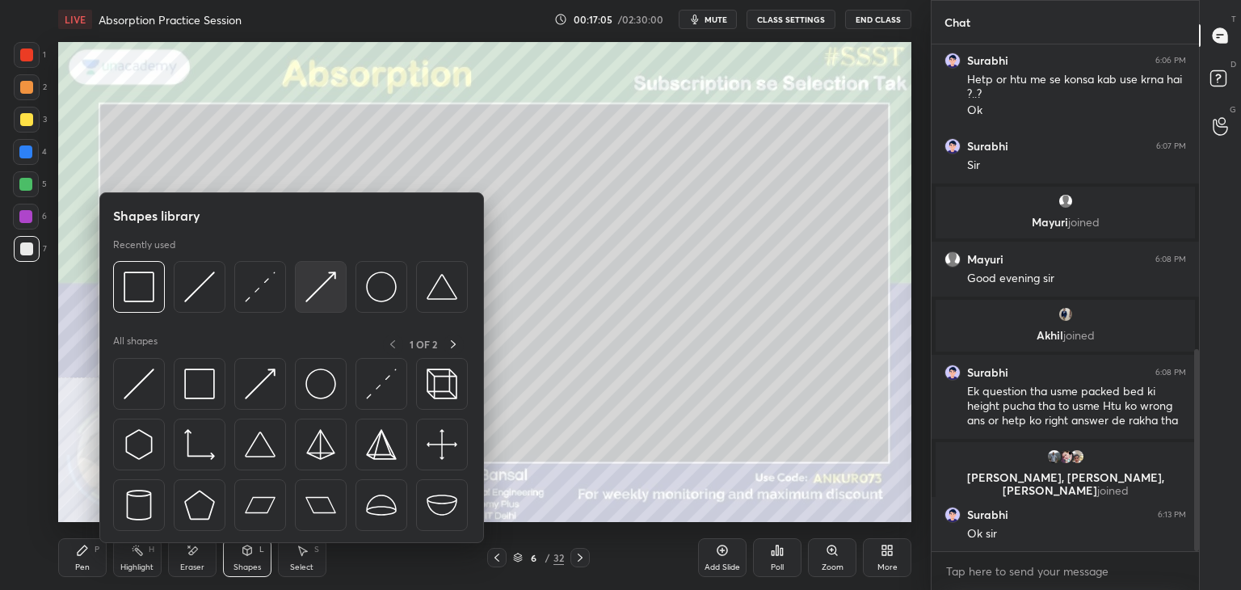
click at [313, 288] on img at bounding box center [320, 286] width 31 height 31
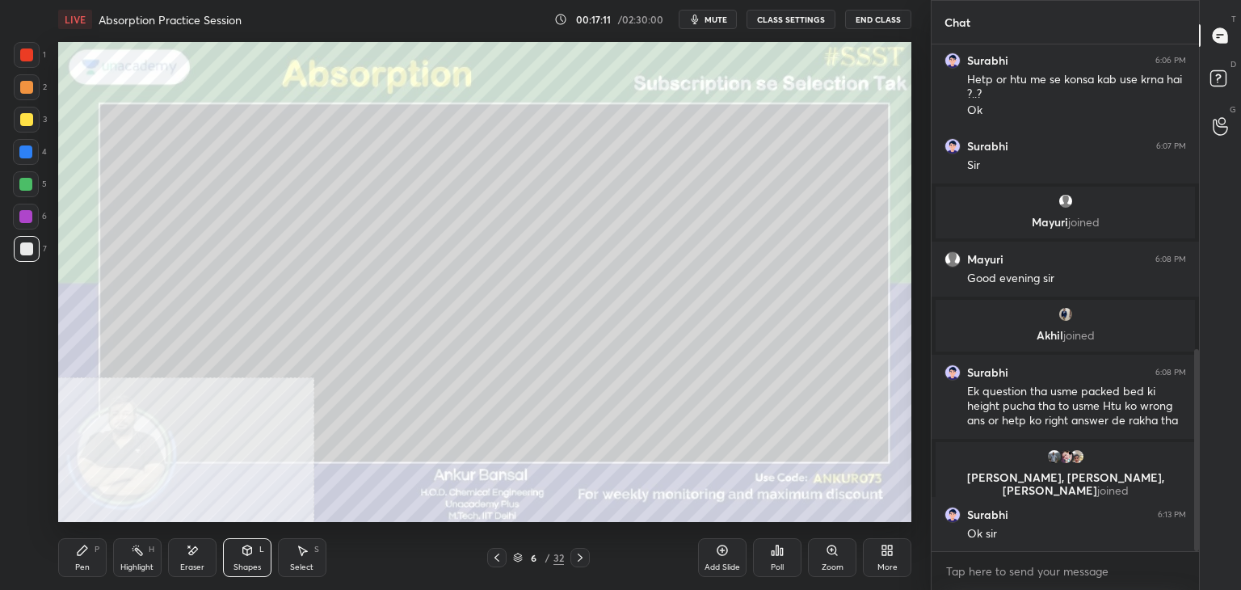
click at [91, 548] on div "Pen P" at bounding box center [82, 557] width 48 height 39
click at [32, 124] on div at bounding box center [27, 120] width 26 height 26
click at [34, 246] on div at bounding box center [27, 249] width 26 height 26
click at [581, 556] on icon at bounding box center [579, 557] width 5 height 8
click at [243, 558] on div "Shapes L" at bounding box center [247, 557] width 48 height 39
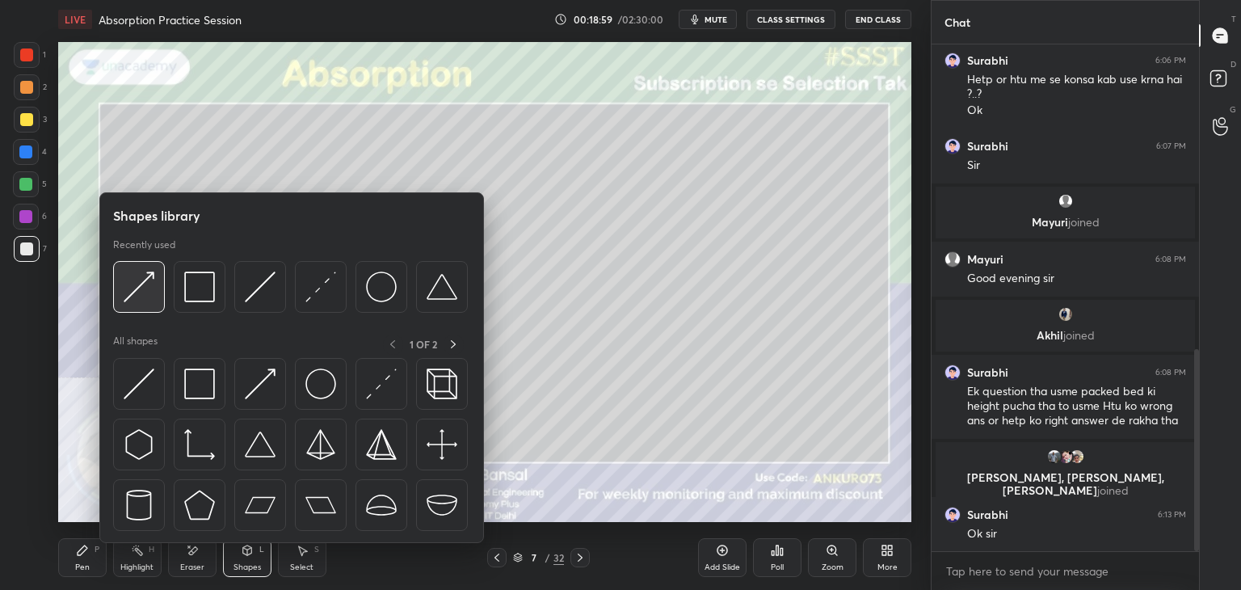
click at [142, 280] on img at bounding box center [139, 286] width 31 height 31
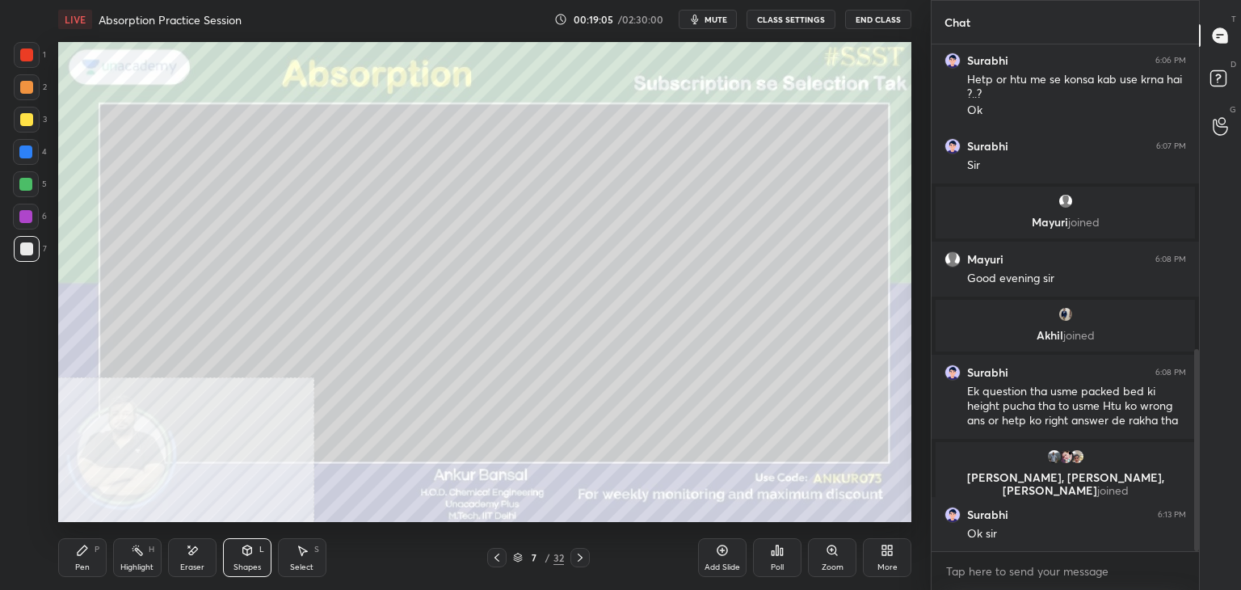
click at [84, 556] on icon at bounding box center [82, 550] width 13 height 13
click at [247, 552] on icon at bounding box center [247, 552] width 0 height 6
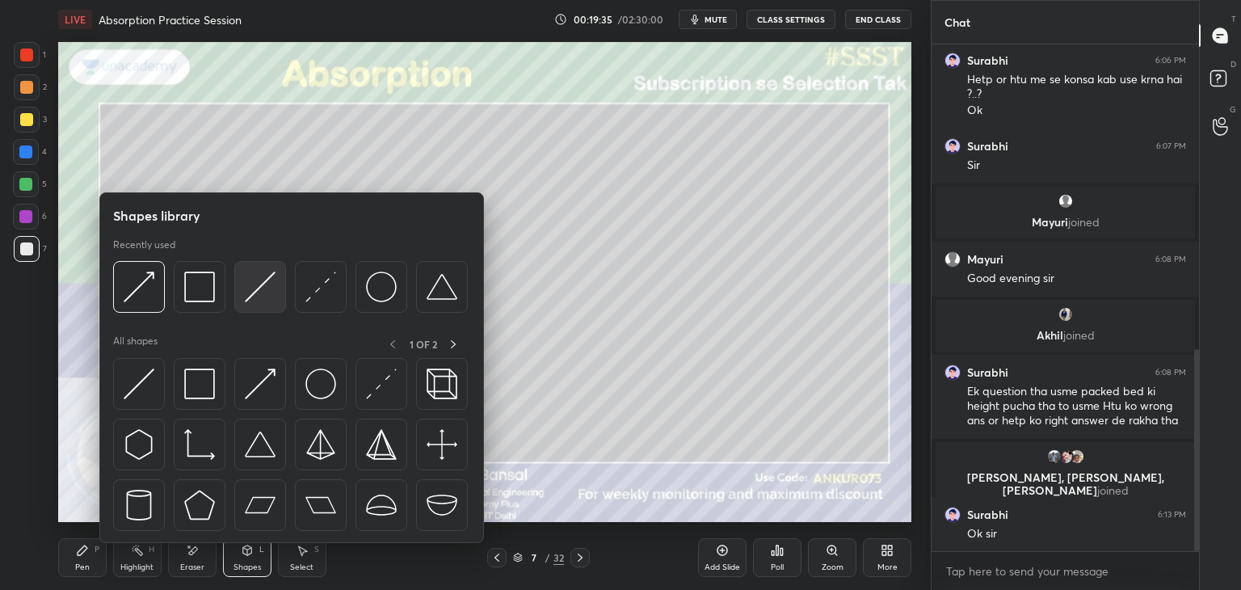
click at [249, 288] on img at bounding box center [260, 286] width 31 height 31
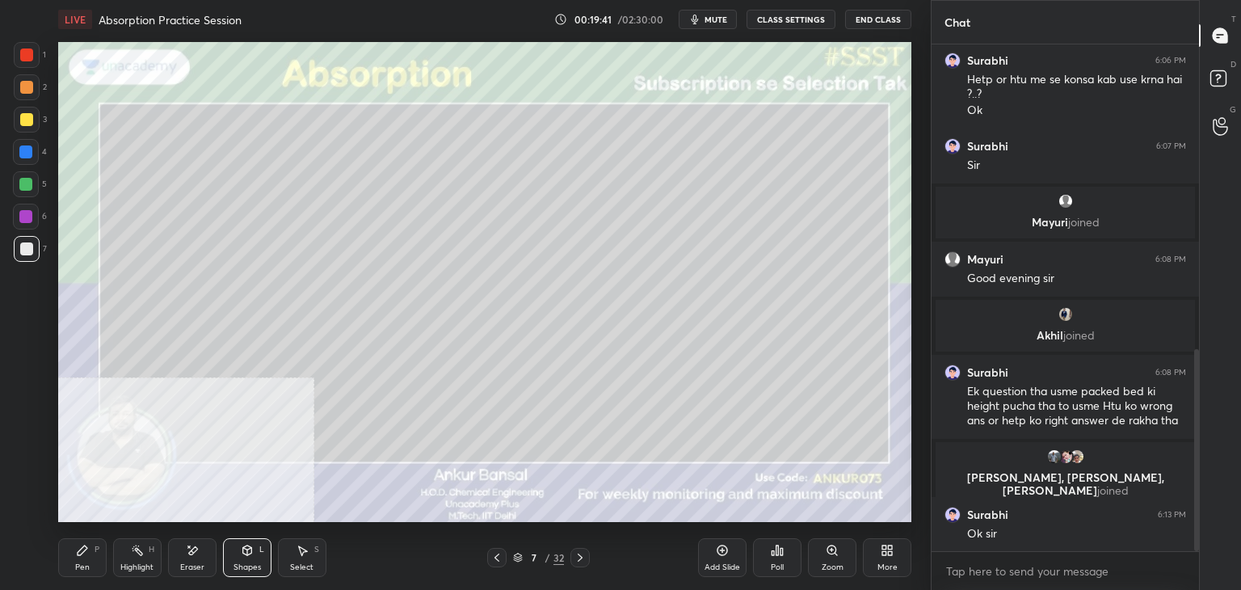
click at [249, 555] on icon at bounding box center [247, 550] width 13 height 13
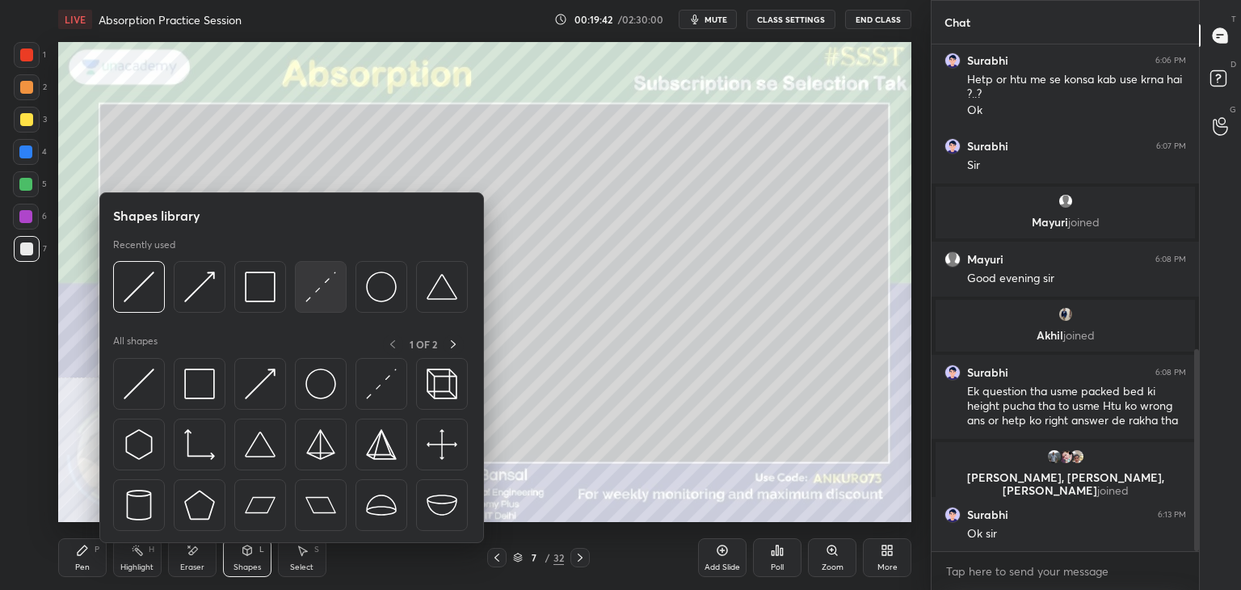
click at [317, 290] on img at bounding box center [320, 286] width 31 height 31
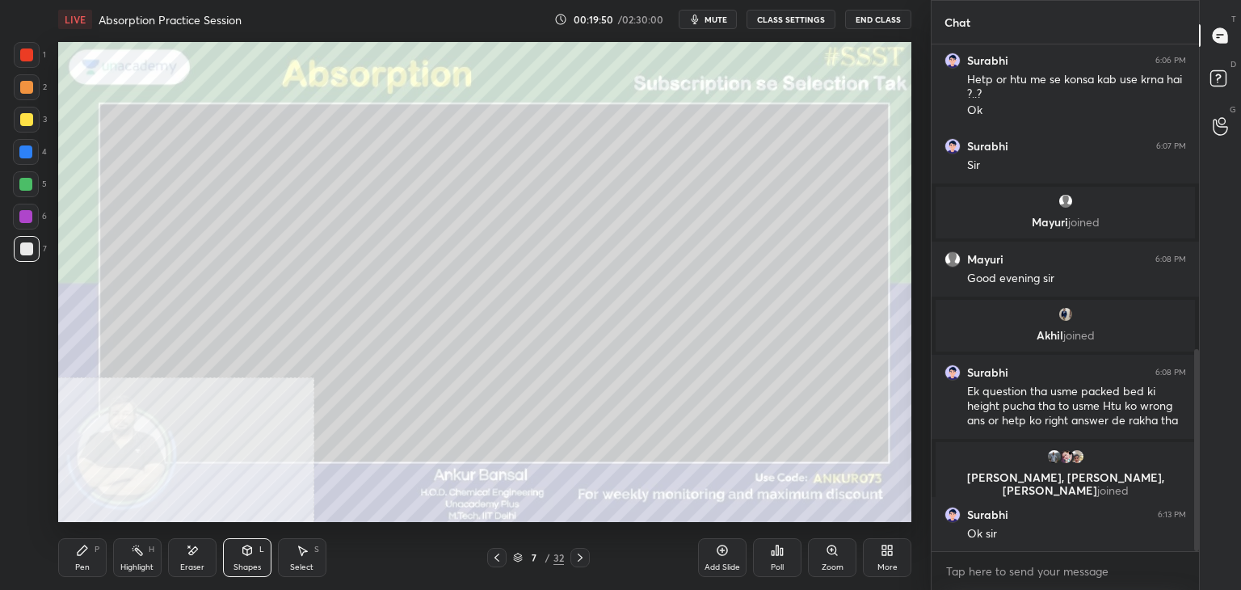
click at [82, 555] on icon at bounding box center [82, 550] width 13 height 13
click at [252, 547] on icon at bounding box center [247, 550] width 13 height 13
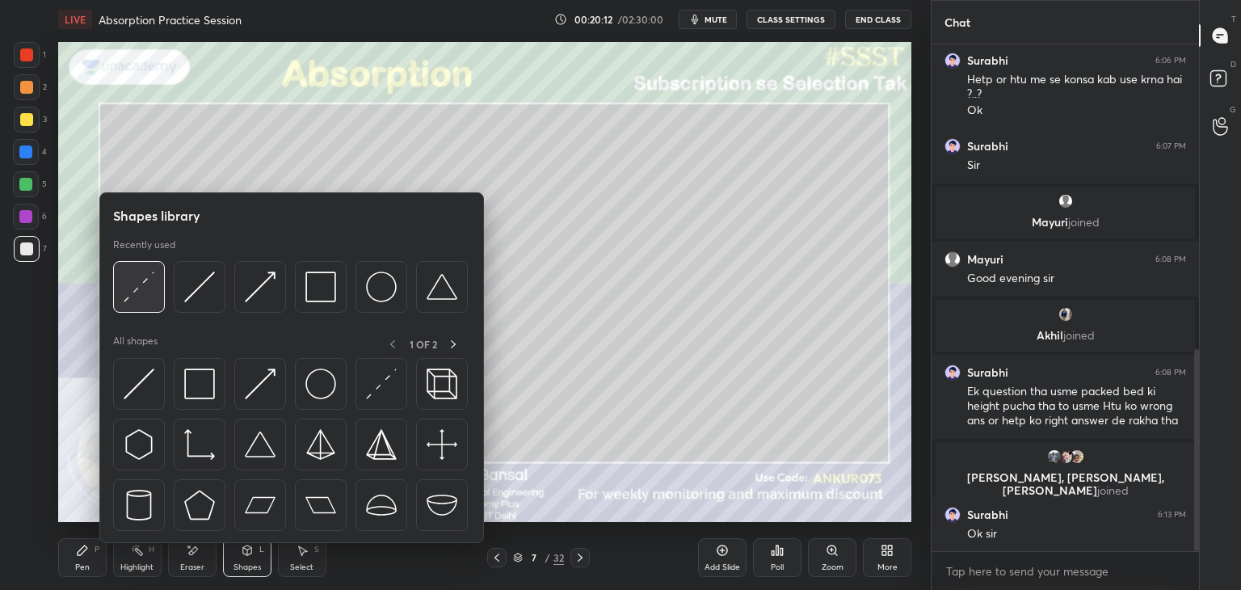
click at [146, 293] on img at bounding box center [139, 286] width 31 height 31
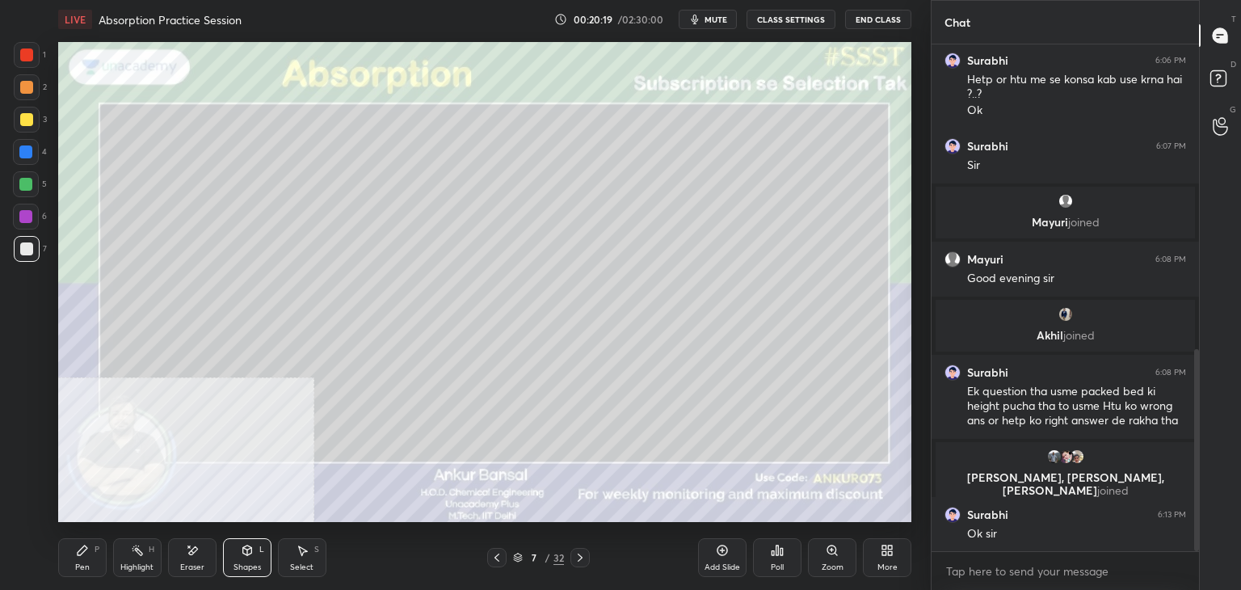
click at [86, 567] on div "Pen" at bounding box center [82, 567] width 15 height 8
click at [244, 553] on icon at bounding box center [247, 550] width 9 height 10
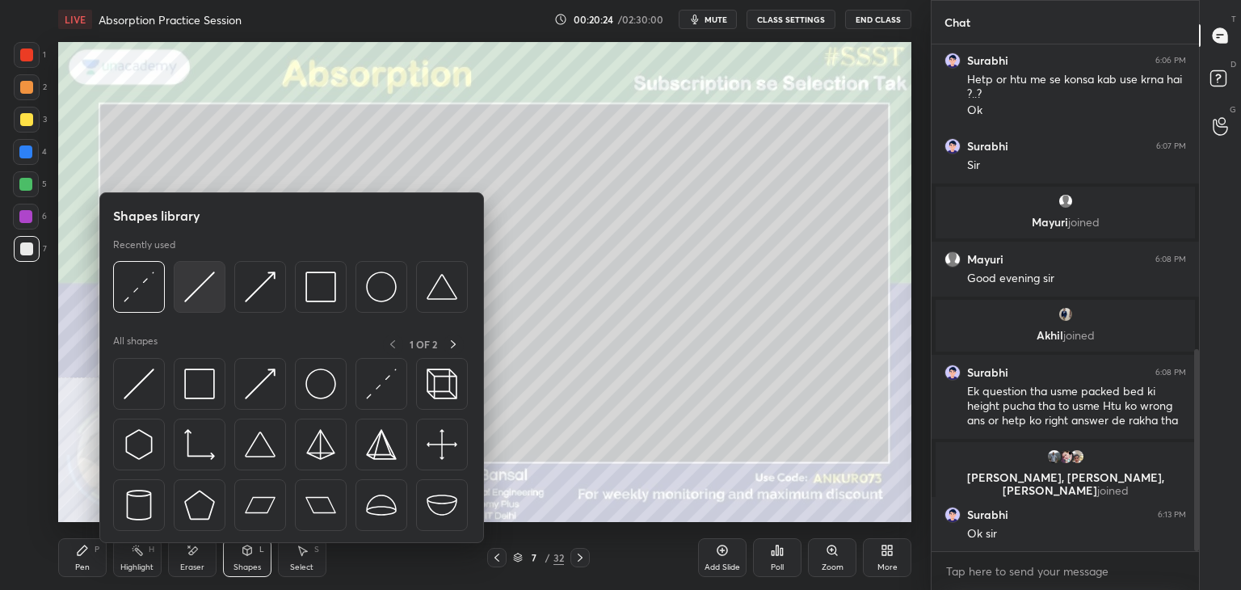
click at [193, 281] on img at bounding box center [199, 286] width 31 height 31
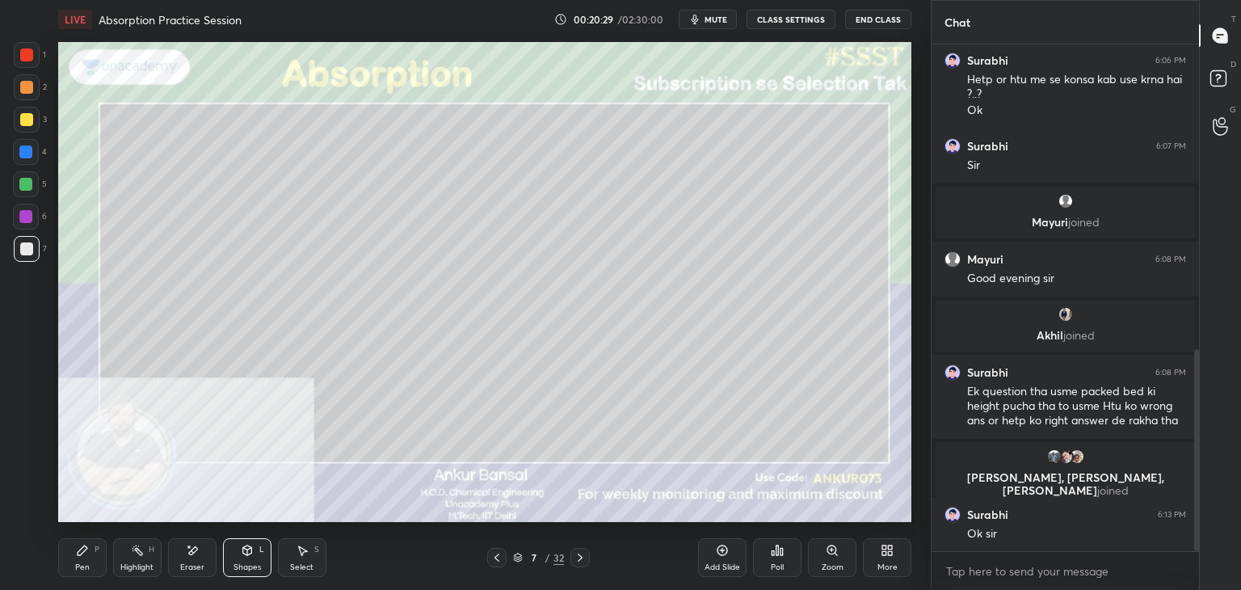
click at [63, 556] on div "Pen P" at bounding box center [82, 557] width 48 height 39
click at [24, 89] on div at bounding box center [26, 87] width 13 height 13
click at [253, 550] on icon at bounding box center [247, 550] width 13 height 13
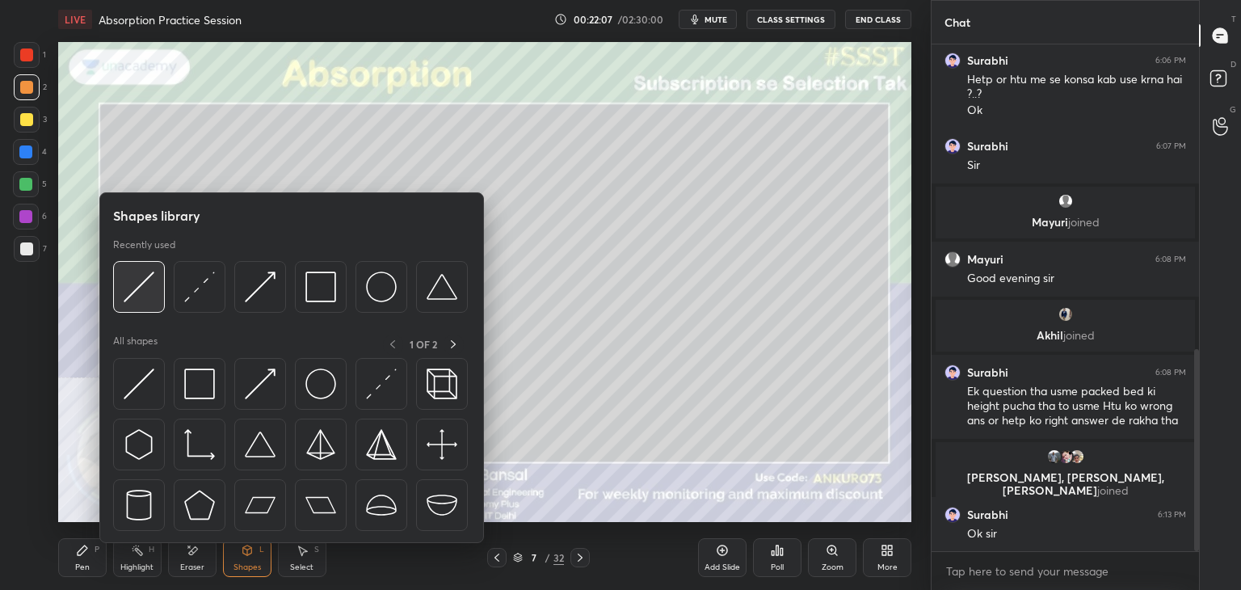
click at [148, 283] on img at bounding box center [139, 286] width 31 height 31
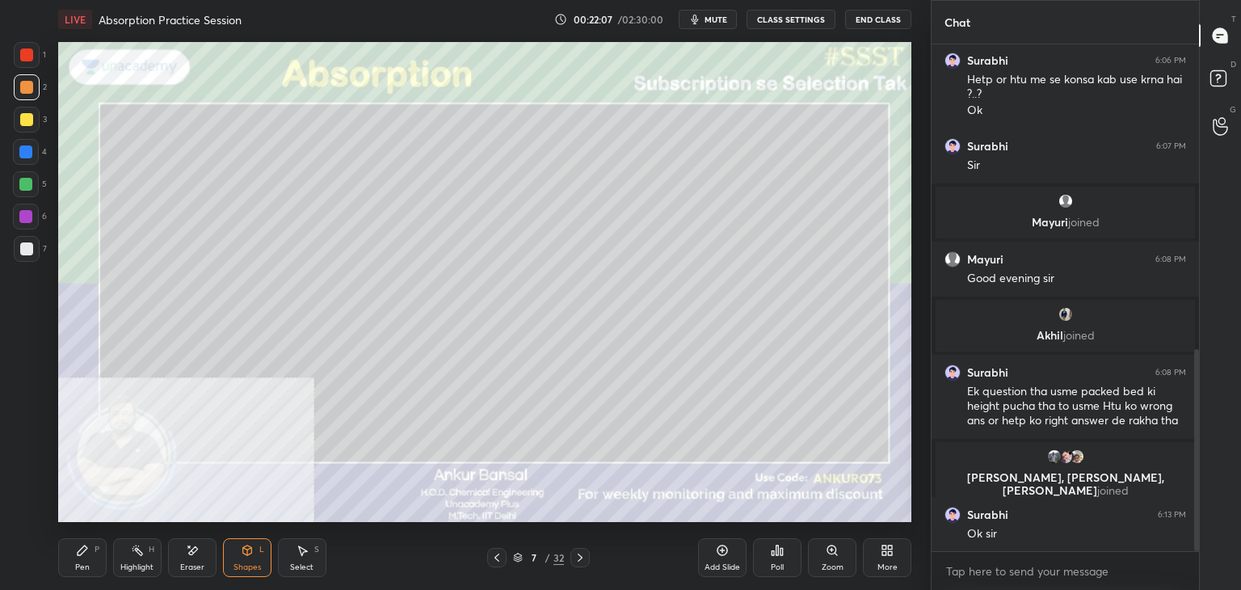
click at [23, 249] on div at bounding box center [26, 248] width 13 height 13
click at [241, 563] on div "Shapes" at bounding box center [246, 567] width 27 height 8
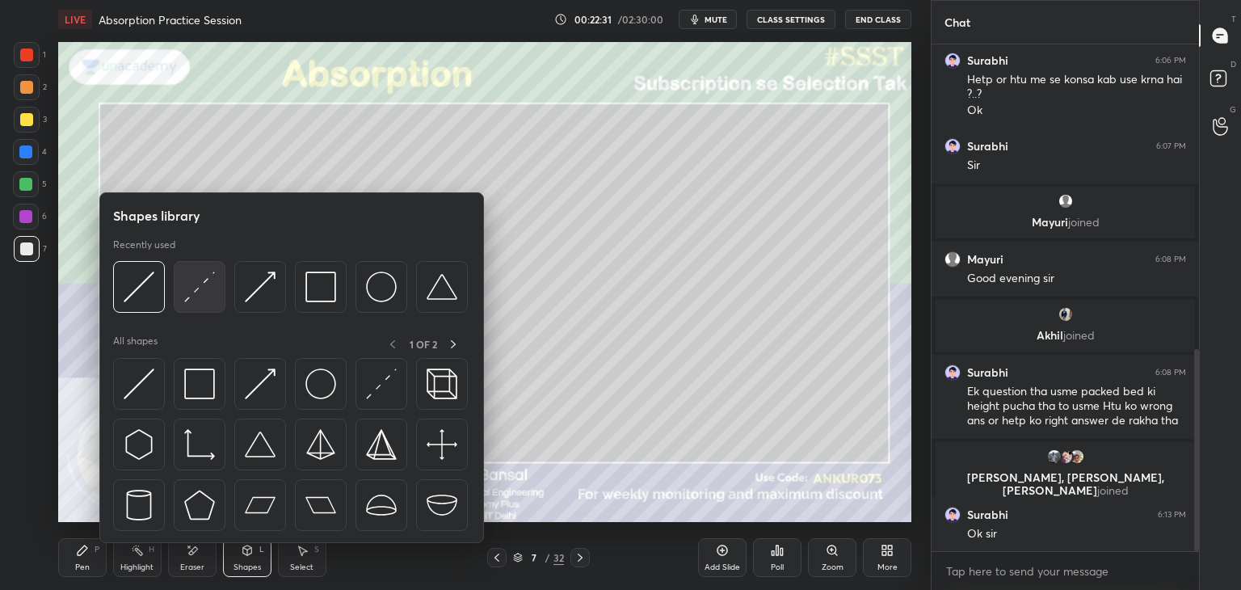
click at [197, 292] on img at bounding box center [199, 286] width 31 height 31
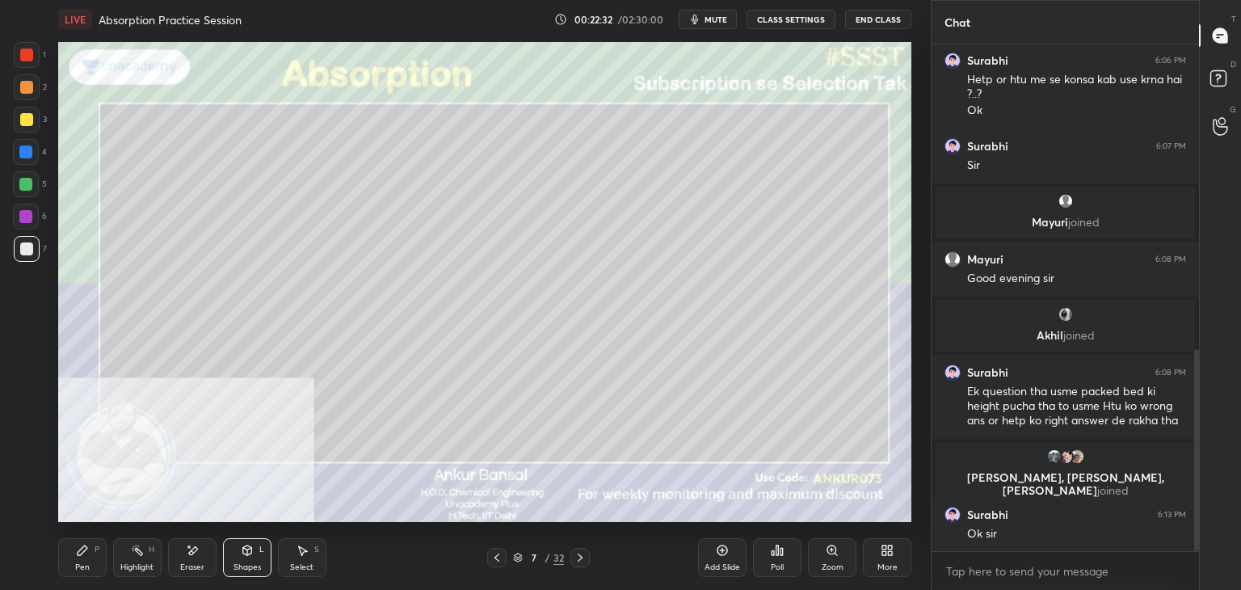
click at [29, 75] on div at bounding box center [27, 87] width 26 height 26
click at [98, 558] on div "Pen P" at bounding box center [82, 557] width 48 height 39
click at [26, 250] on div at bounding box center [26, 248] width 13 height 13
click at [20, 90] on div at bounding box center [26, 87] width 13 height 13
click at [257, 556] on div "Shapes L" at bounding box center [247, 557] width 48 height 39
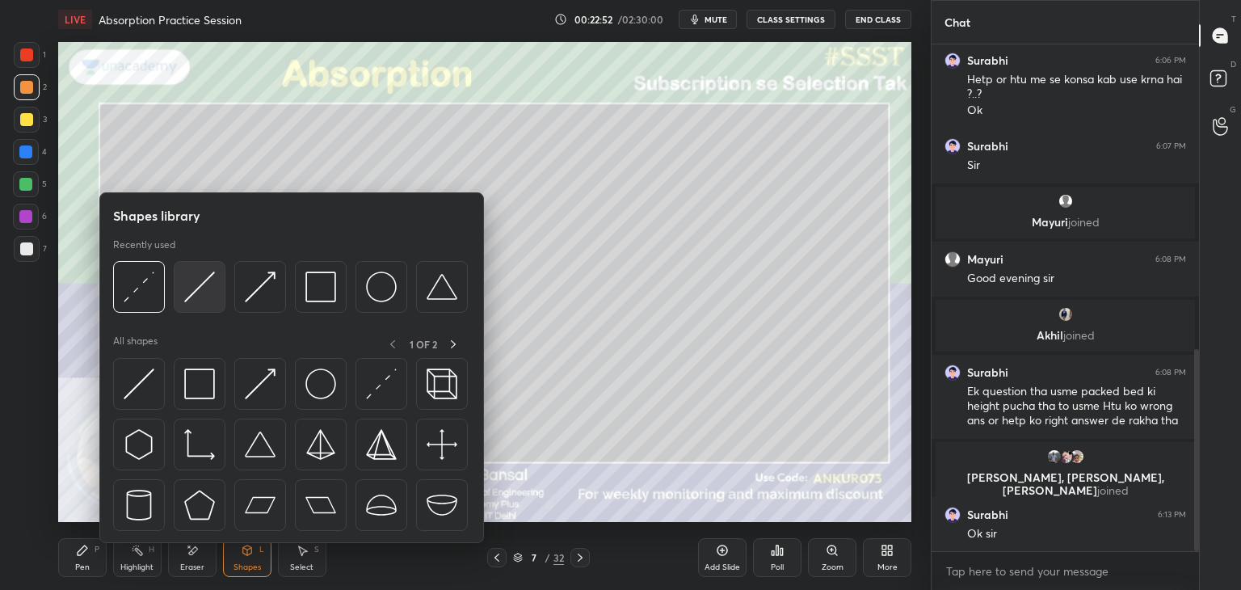
click at [200, 288] on img at bounding box center [199, 286] width 31 height 31
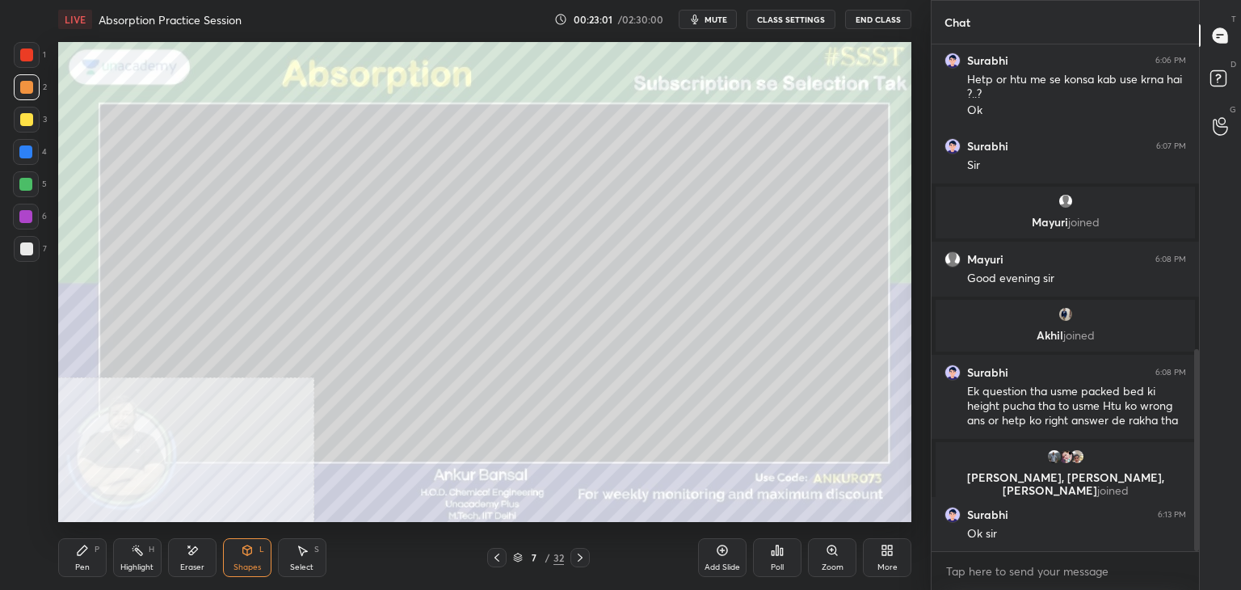
click at [87, 568] on div "Pen" at bounding box center [82, 567] width 15 height 8
click at [236, 544] on div "Shapes L" at bounding box center [247, 557] width 48 height 39
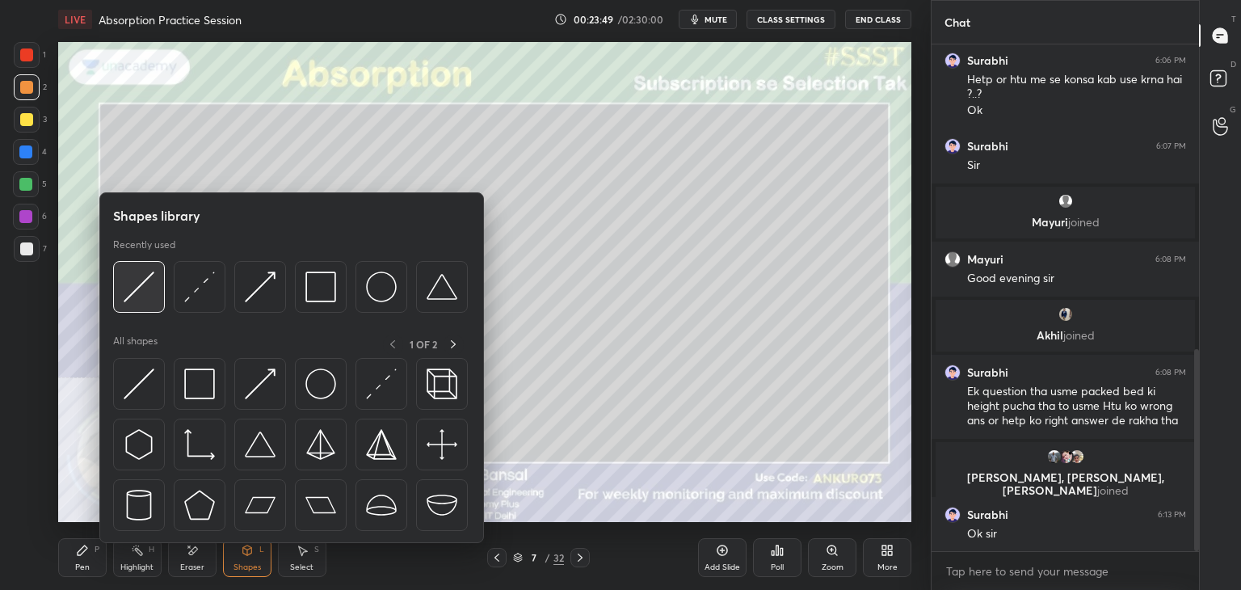
click at [145, 283] on img at bounding box center [139, 286] width 31 height 31
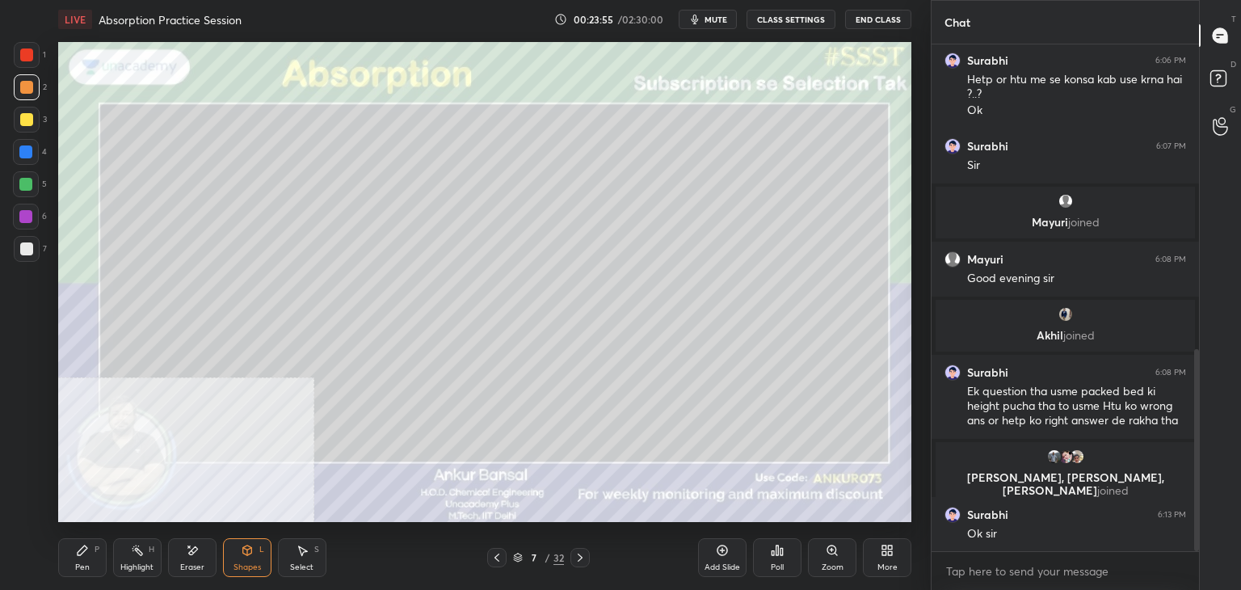
click at [239, 556] on div "Shapes L" at bounding box center [247, 557] width 48 height 39
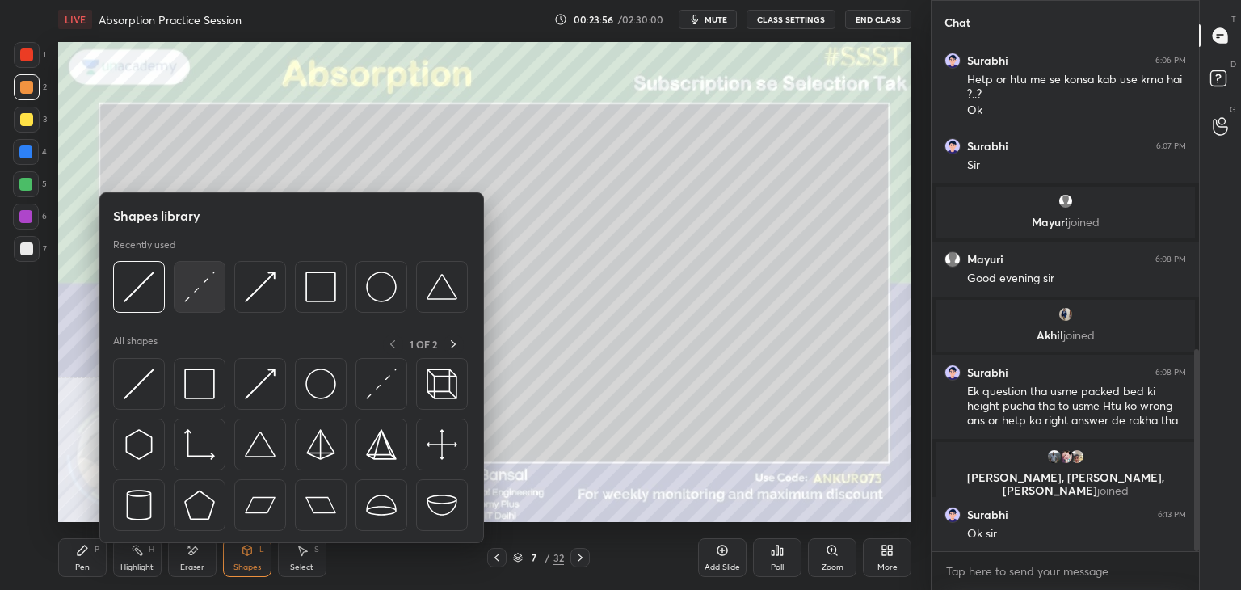
click at [186, 287] on img at bounding box center [199, 286] width 31 height 31
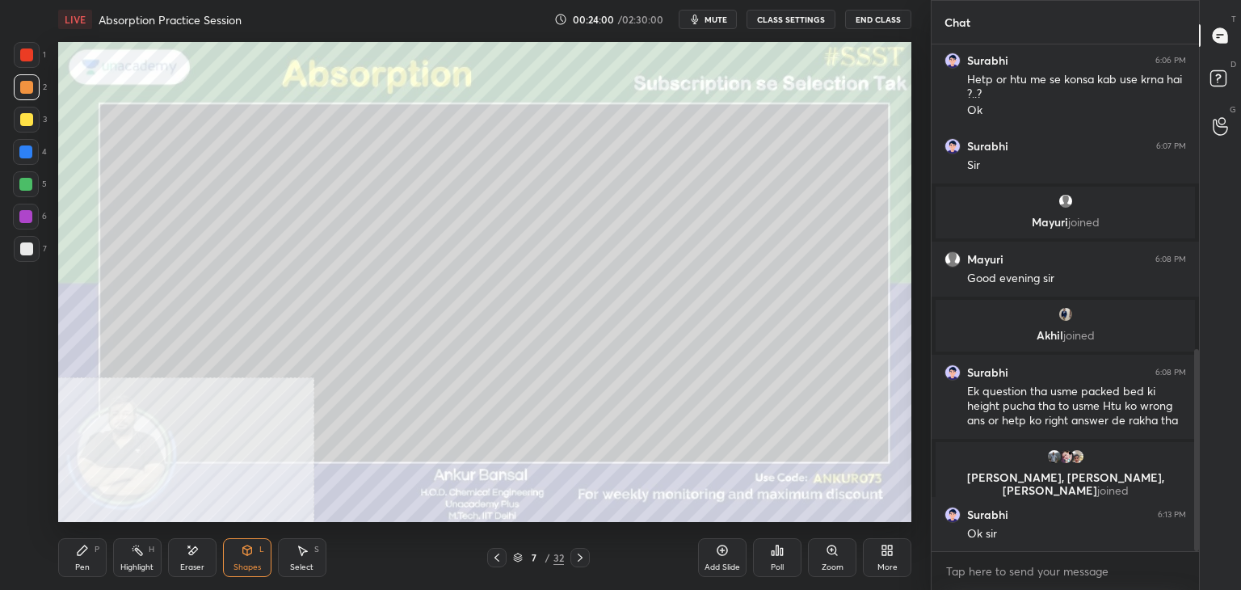
click at [90, 550] on div "Pen P" at bounding box center [82, 557] width 48 height 39
click at [36, 246] on div at bounding box center [27, 249] width 26 height 26
click at [872, 556] on div "More" at bounding box center [887, 557] width 48 height 39
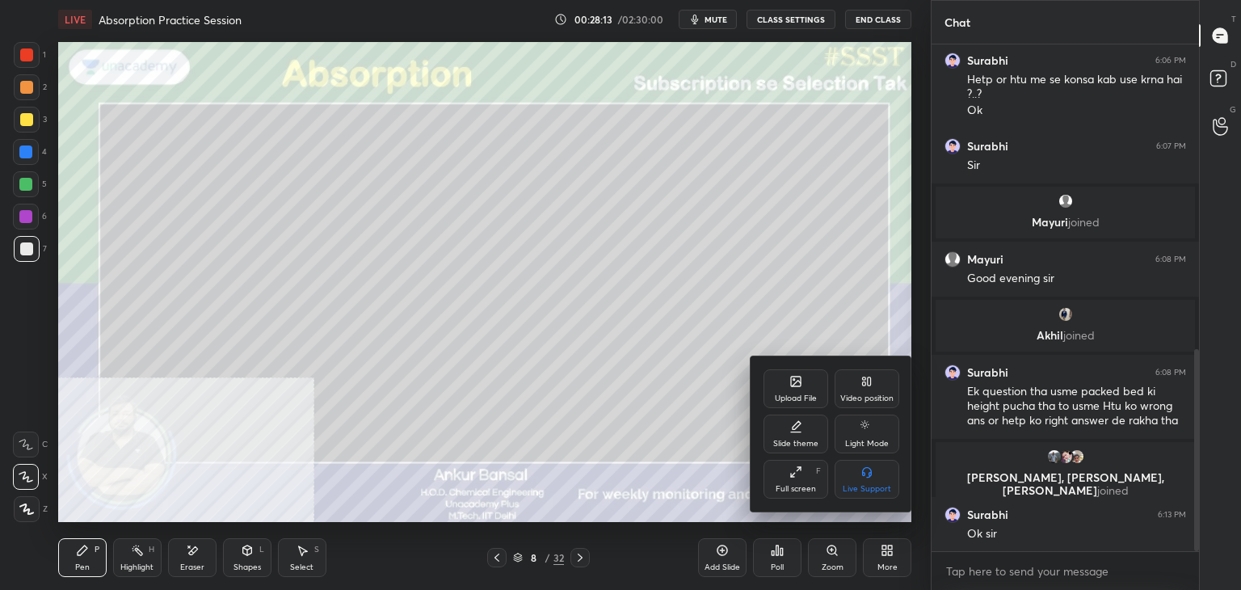
click at [788, 379] on div "Upload File" at bounding box center [795, 388] width 65 height 39
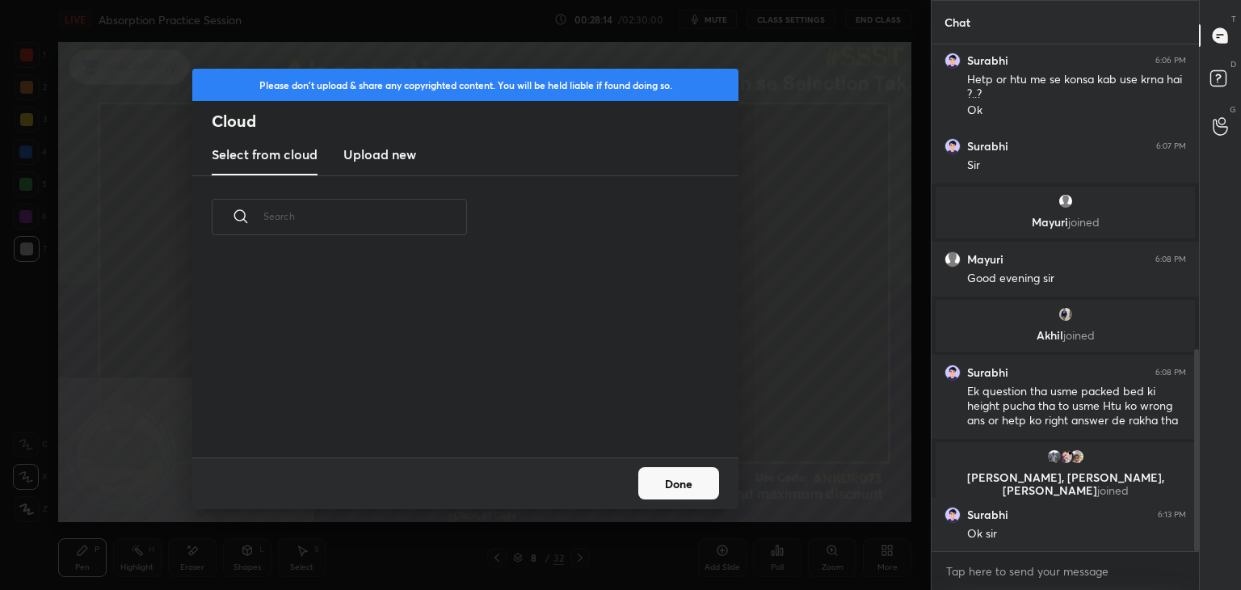
scroll to position [199, 519]
click at [364, 147] on h3 "Upload new" at bounding box center [379, 154] width 73 height 19
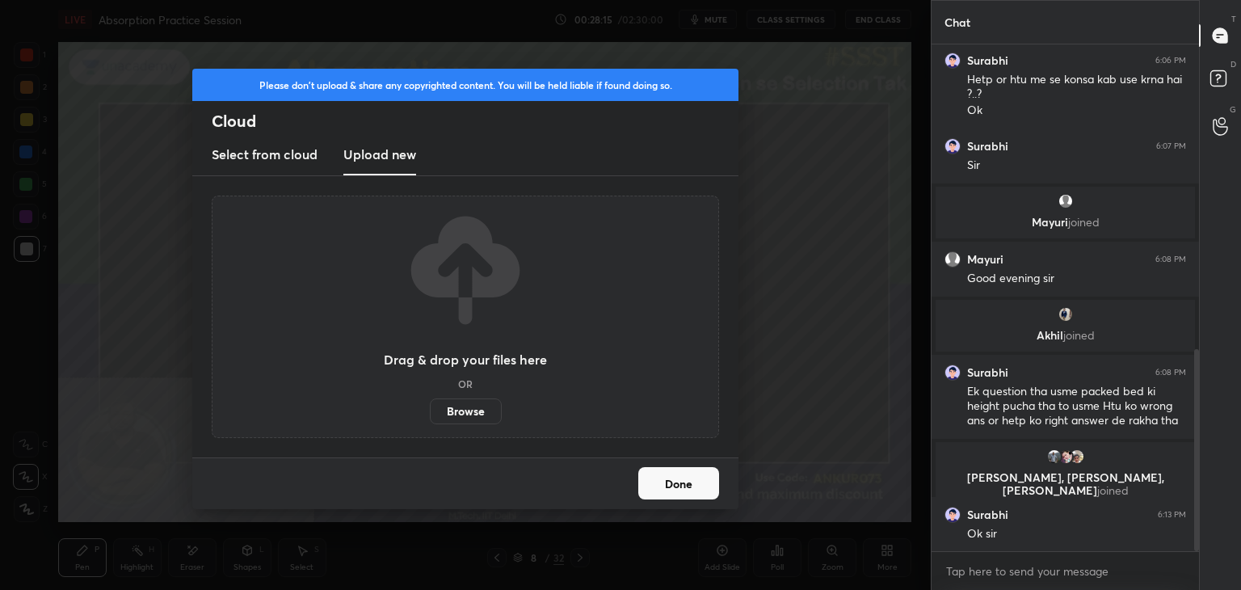
click at [463, 411] on label "Browse" at bounding box center [466, 411] width 72 height 26
click at [430, 411] on input "Browse" at bounding box center [430, 411] width 0 height 26
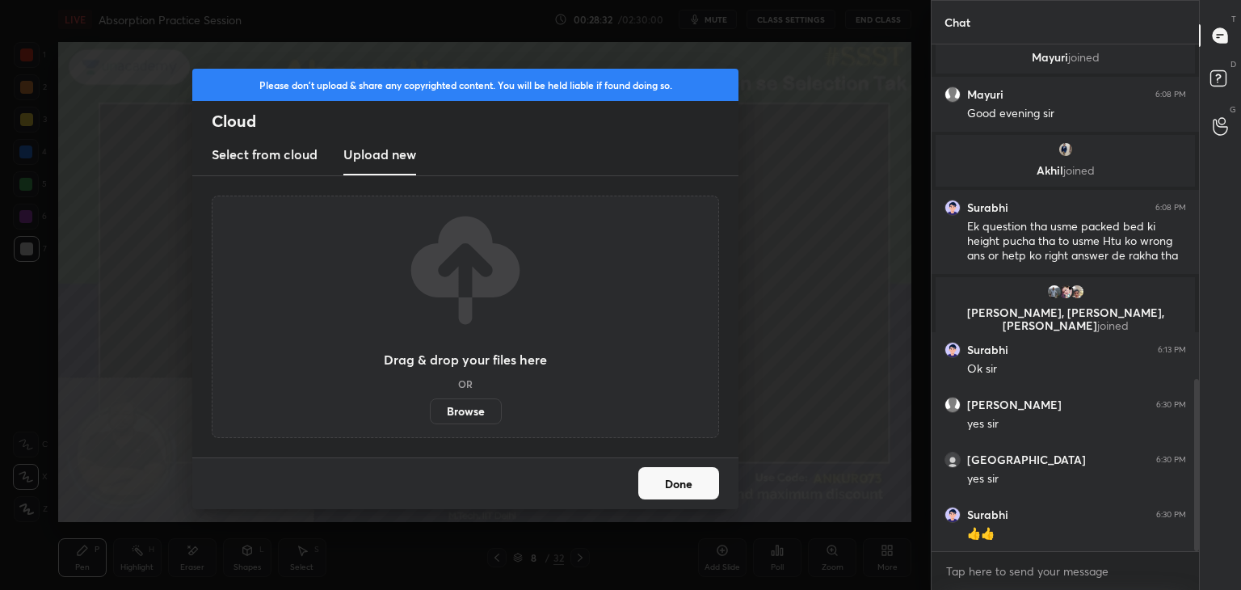
scroll to position [984, 0]
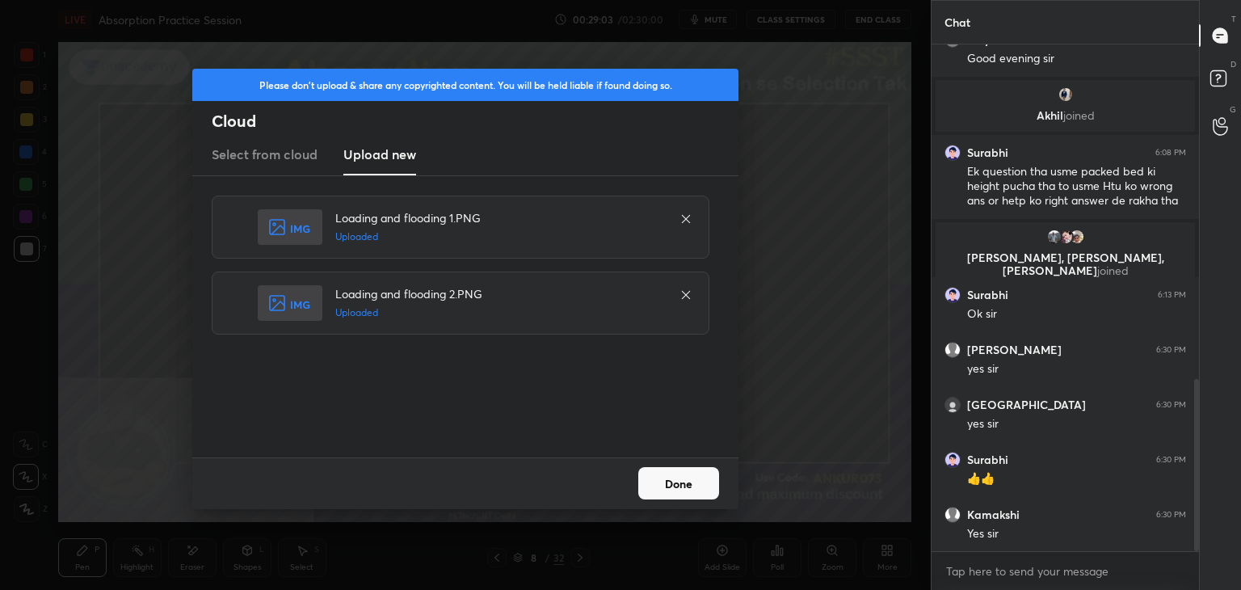
click at [668, 484] on button "Done" at bounding box center [678, 483] width 81 height 32
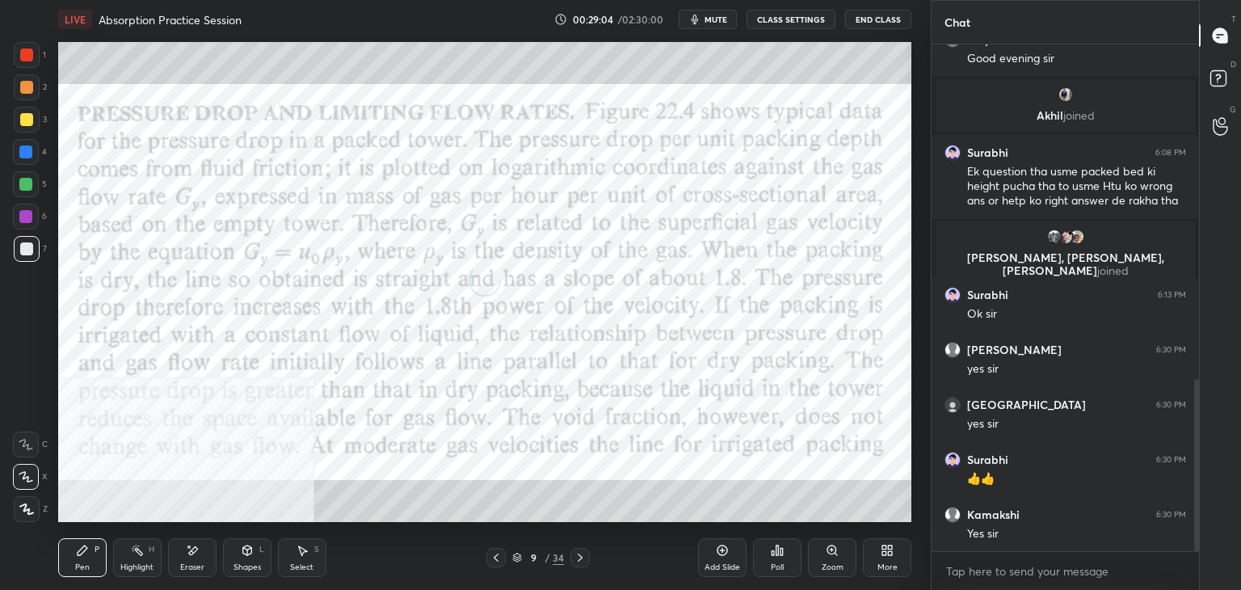
click at [492, 559] on icon at bounding box center [495, 557] width 13 height 13
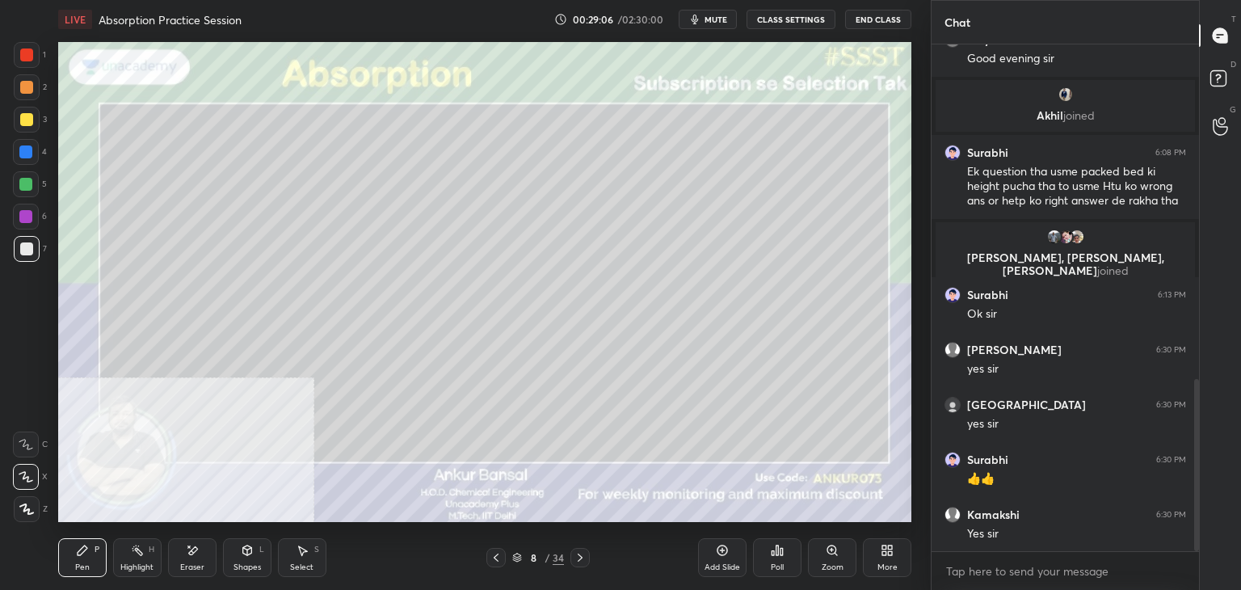
click at [719, 556] on icon at bounding box center [722, 550] width 13 height 13
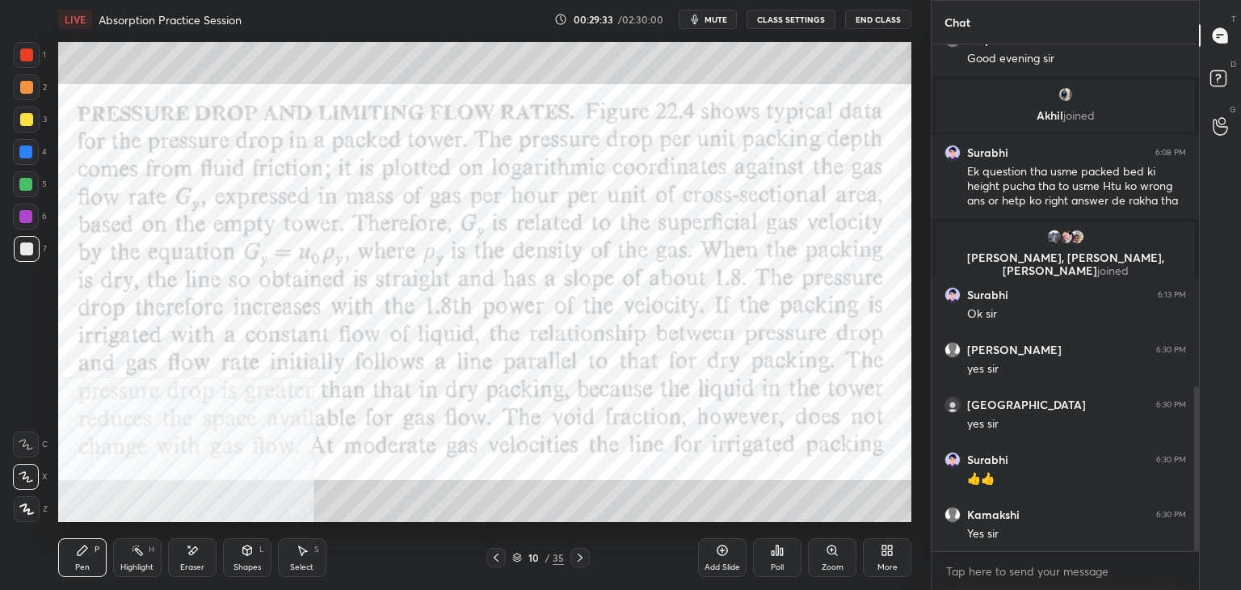
scroll to position [1053, 0]
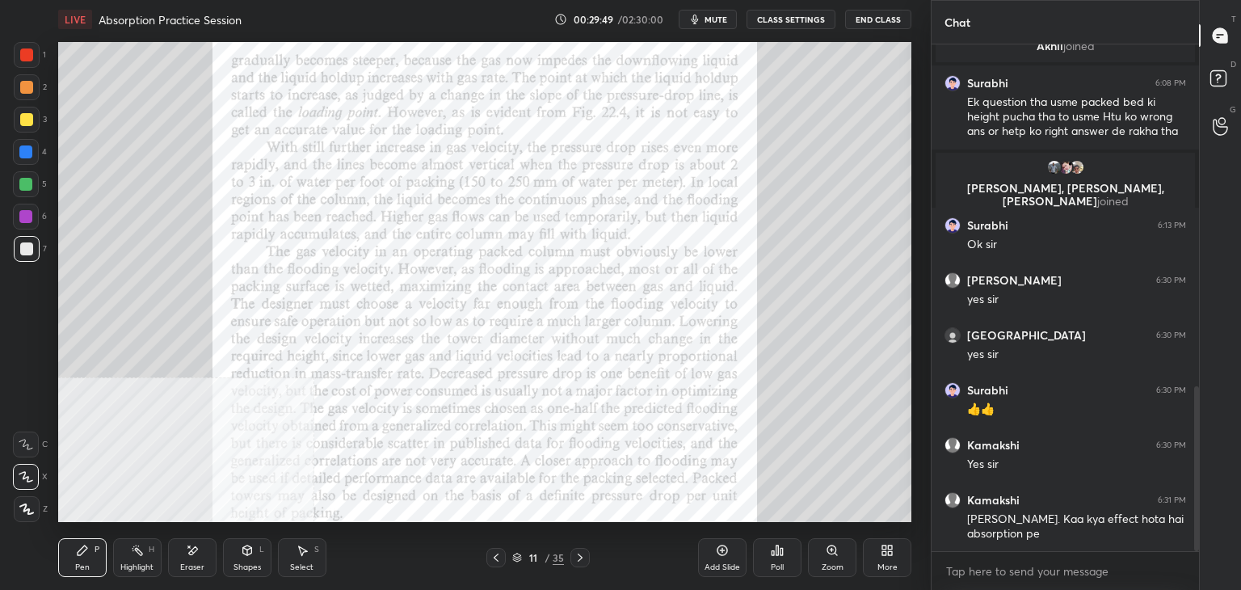
click at [243, 560] on div "Shapes L" at bounding box center [247, 557] width 48 height 39
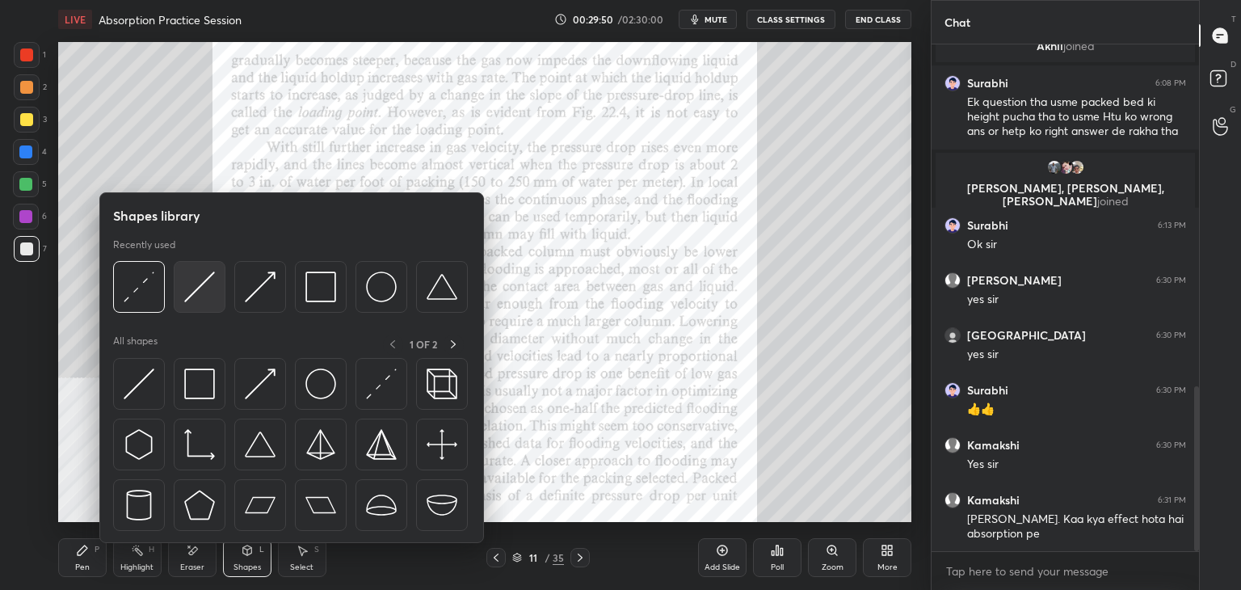
click at [177, 295] on div at bounding box center [200, 287] width 52 height 52
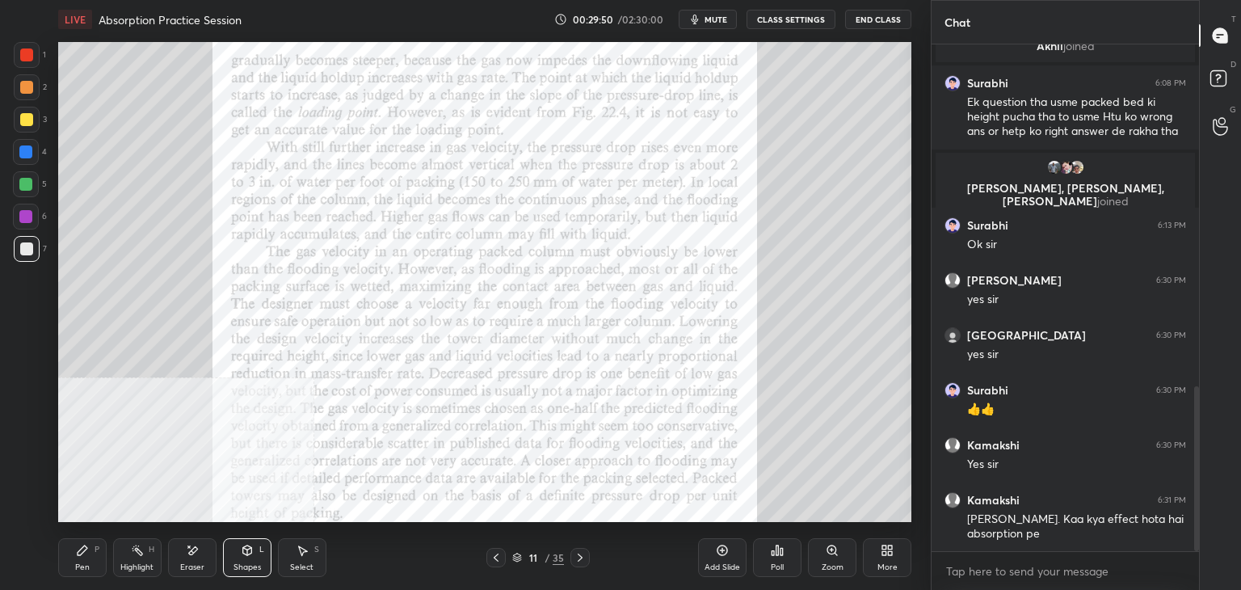
click at [23, 60] on div at bounding box center [26, 54] width 13 height 13
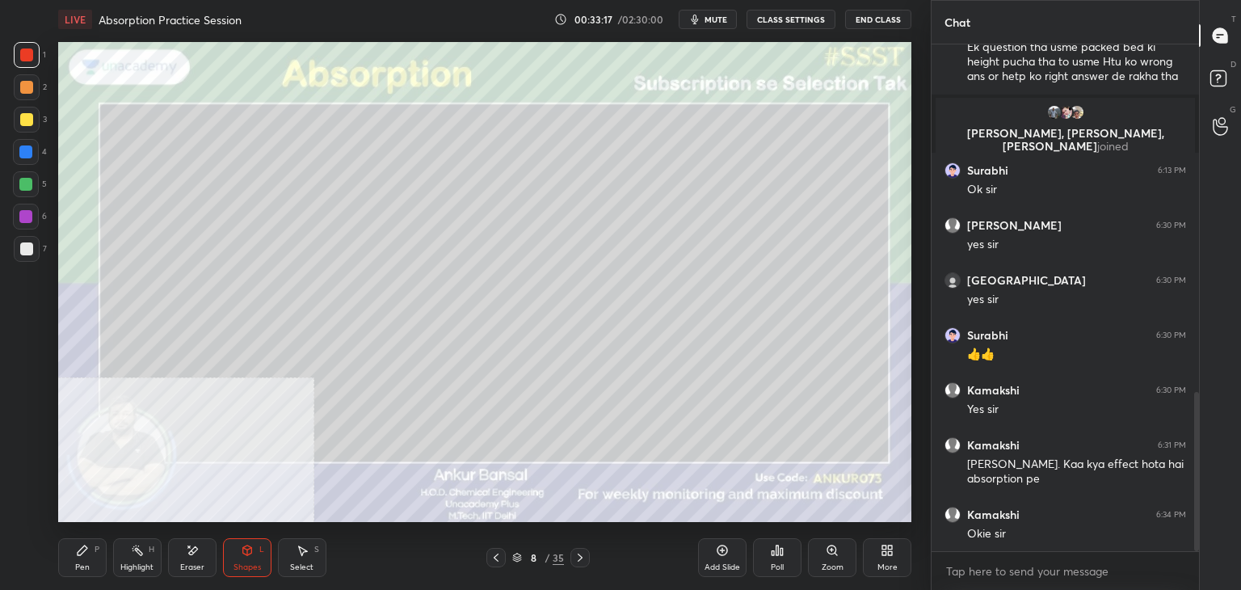
click at [719, 559] on div "Add Slide" at bounding box center [722, 557] width 48 height 39
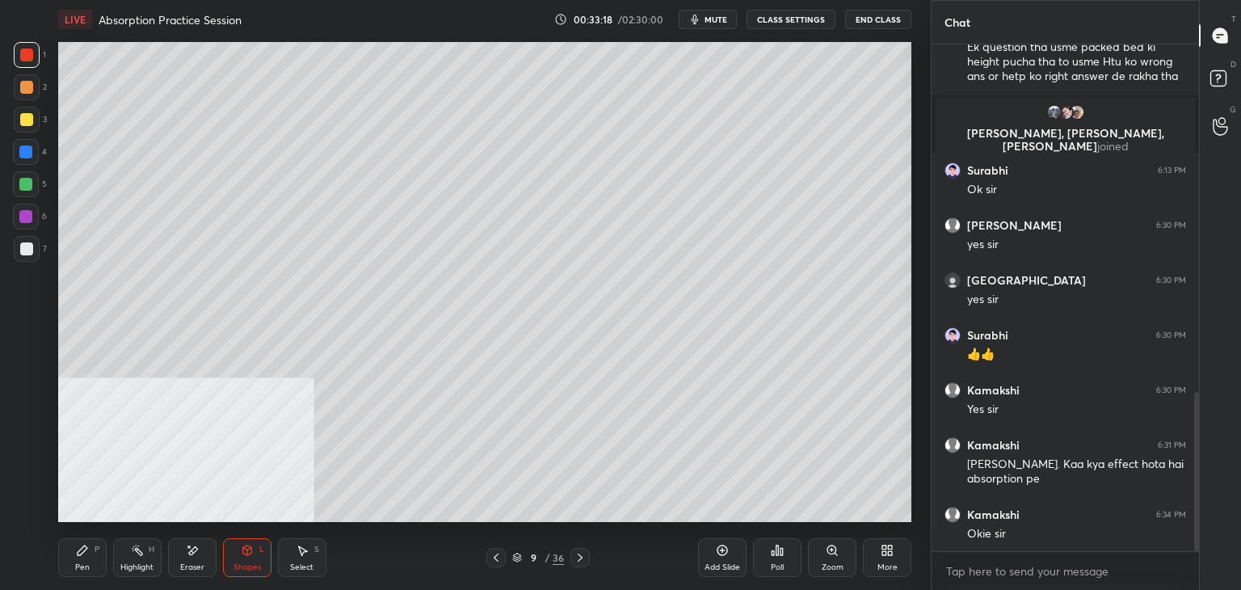
click at [19, 242] on div at bounding box center [27, 249] width 26 height 26
click at [83, 548] on icon at bounding box center [83, 550] width 10 height 10
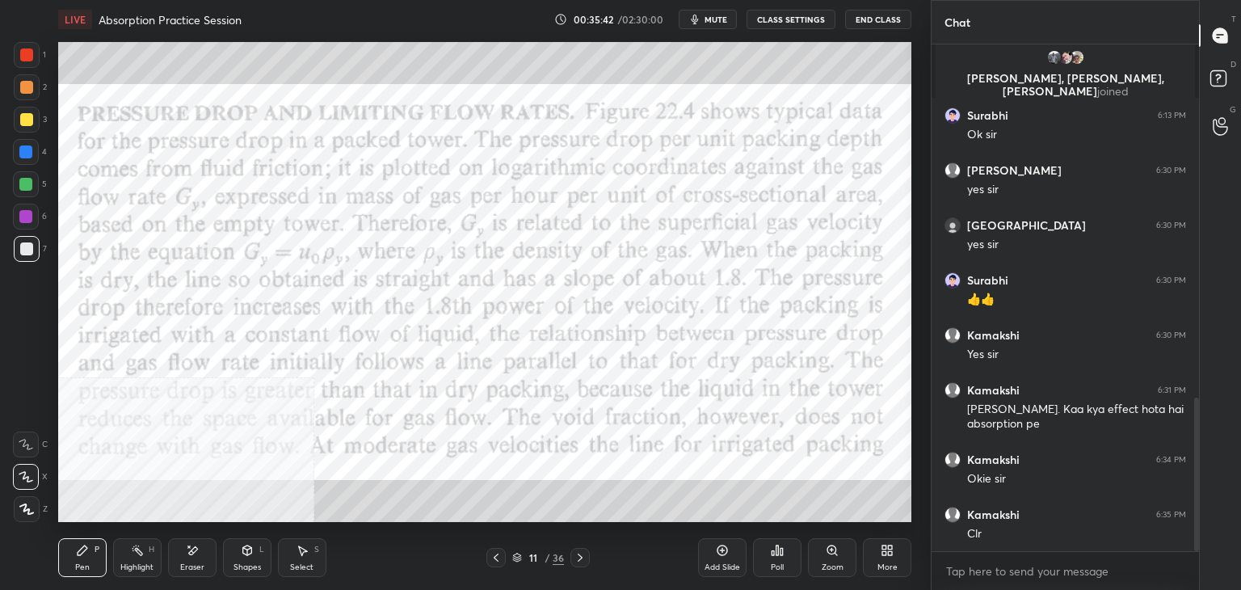
click at [248, 563] on div "Shapes" at bounding box center [246, 567] width 27 height 8
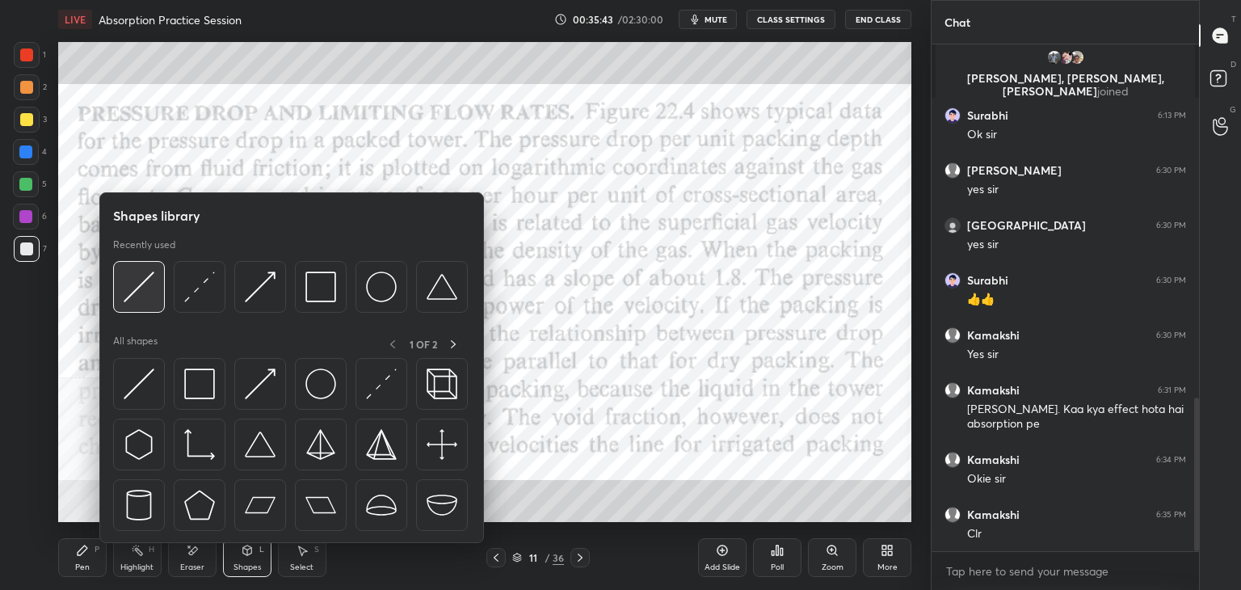
click at [138, 294] on img at bounding box center [139, 286] width 31 height 31
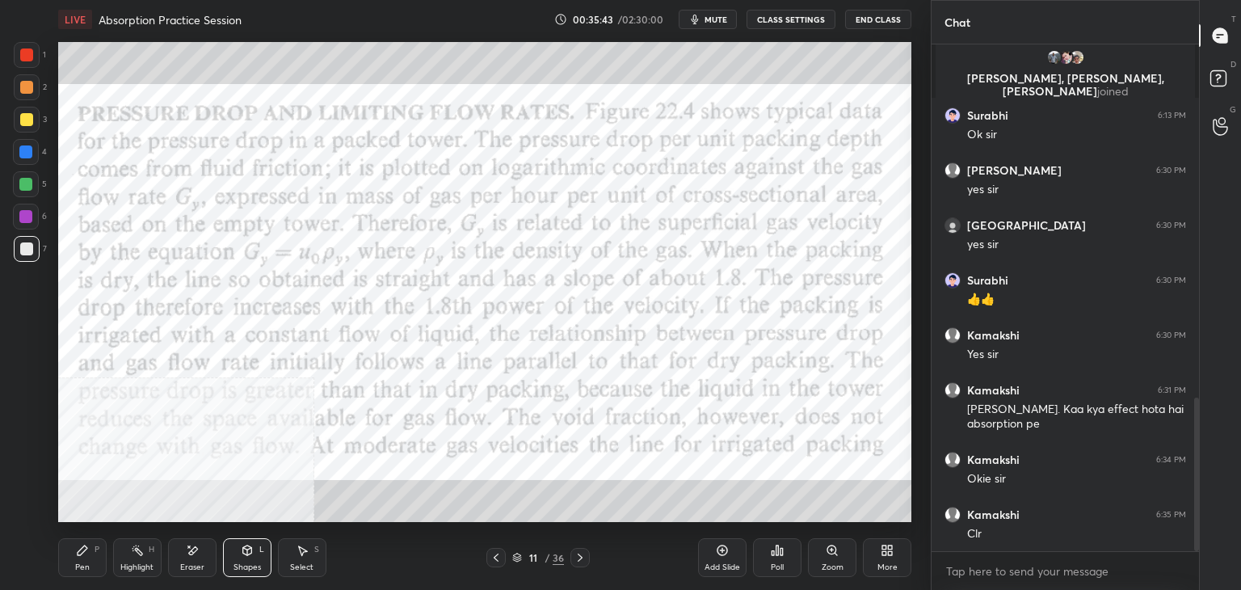
click at [24, 56] on div at bounding box center [26, 54] width 13 height 13
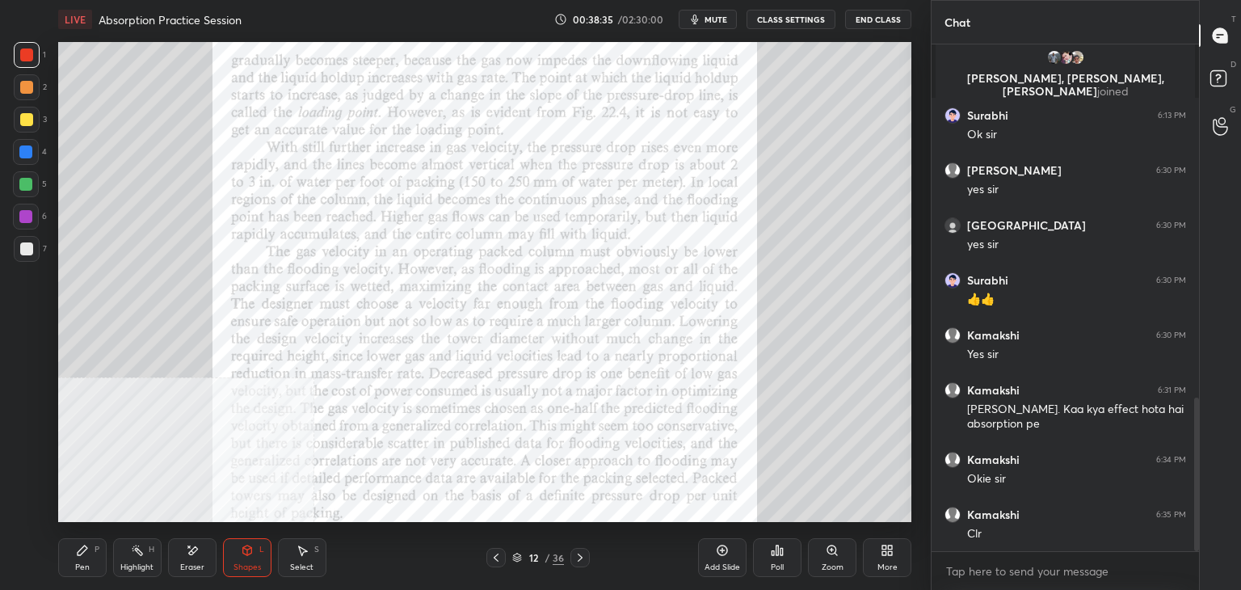
click at [30, 124] on div at bounding box center [26, 119] width 13 height 13
click at [75, 567] on div "Pen" at bounding box center [82, 567] width 15 height 8
click at [24, 157] on div at bounding box center [25, 151] width 13 height 13
click at [247, 551] on icon at bounding box center [247, 552] width 0 height 6
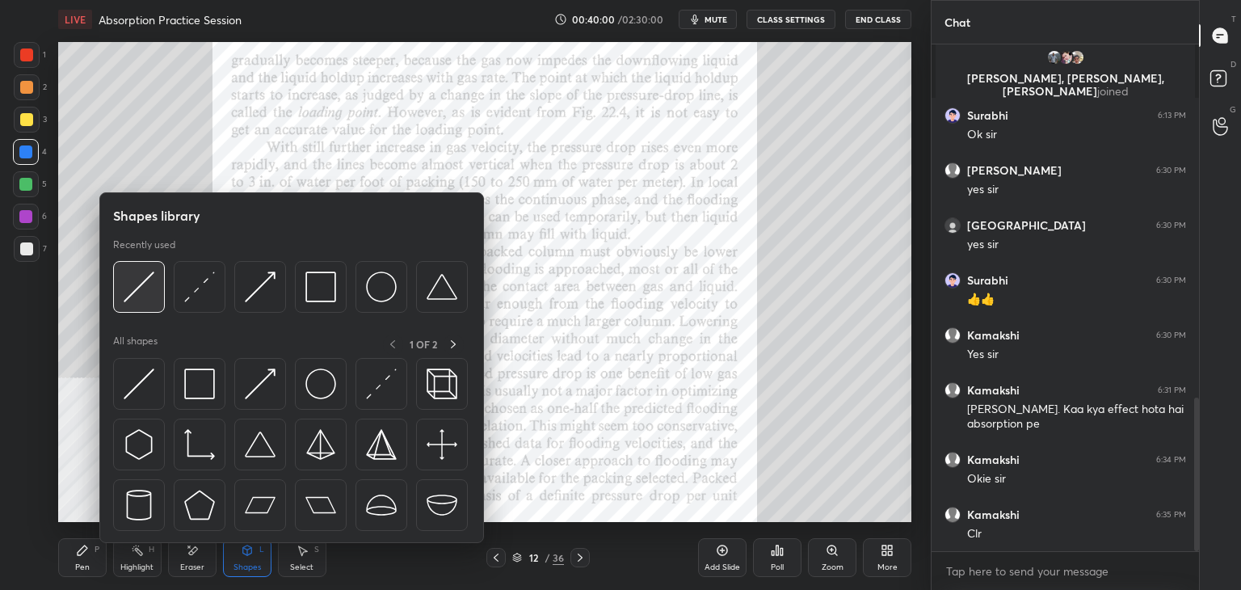
click at [134, 286] on img at bounding box center [139, 286] width 31 height 31
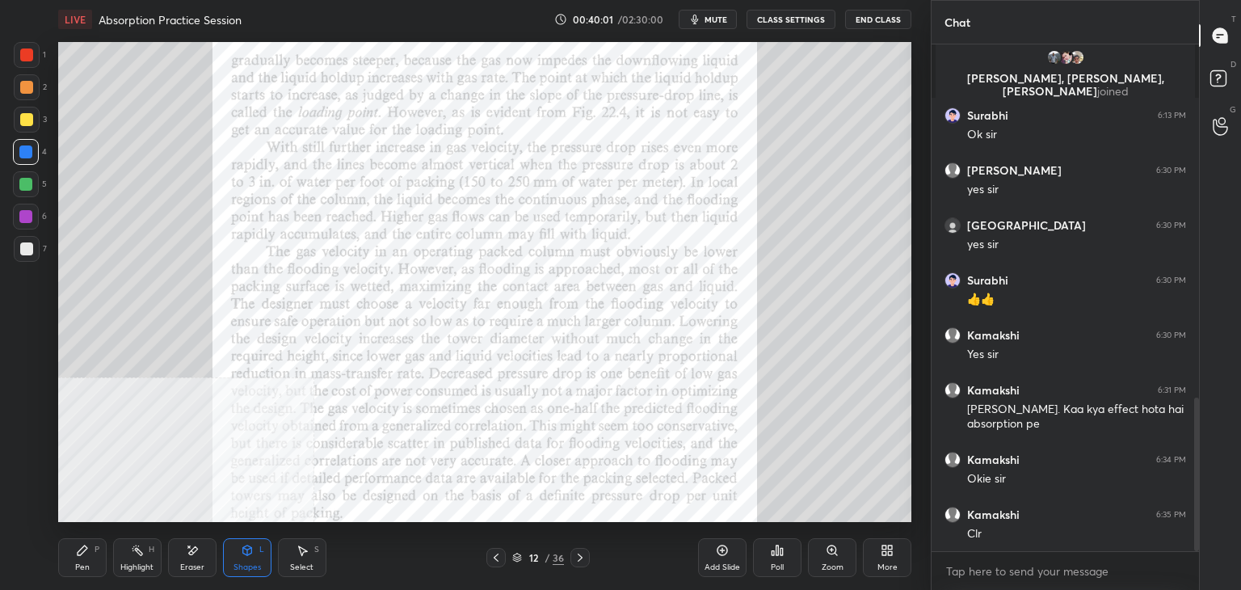
click at [15, 59] on div at bounding box center [27, 55] width 26 height 26
click at [28, 250] on div at bounding box center [26, 248] width 13 height 13
click at [27, 113] on div at bounding box center [26, 119] width 13 height 13
click at [241, 560] on div "Shapes L" at bounding box center [247, 557] width 48 height 39
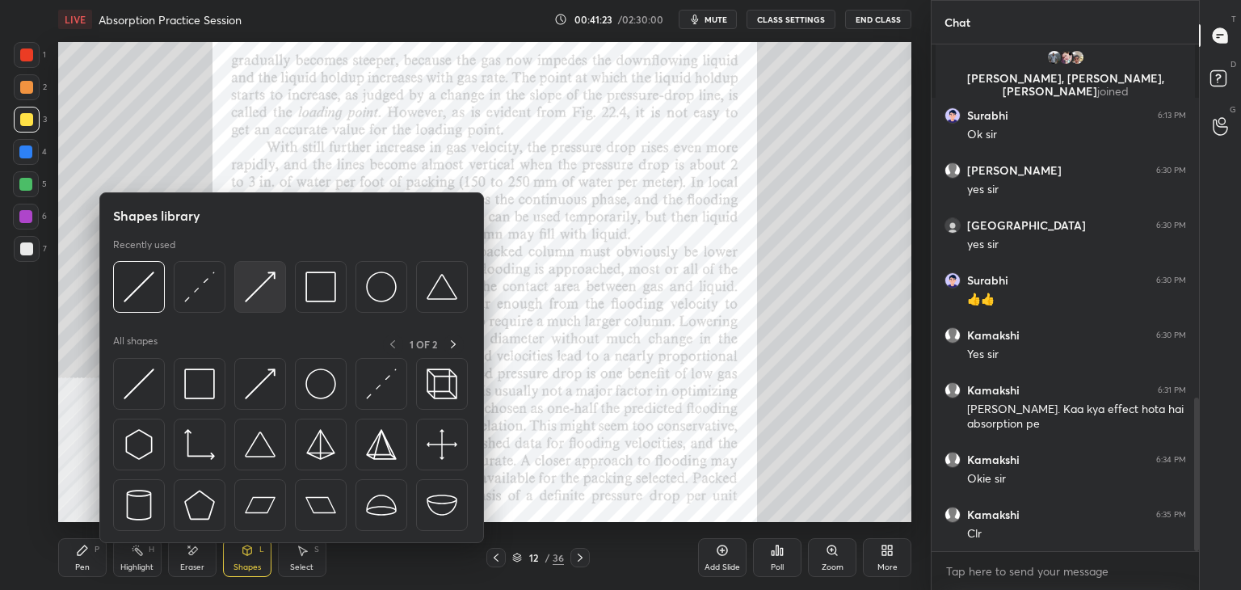
click at [259, 282] on img at bounding box center [260, 286] width 31 height 31
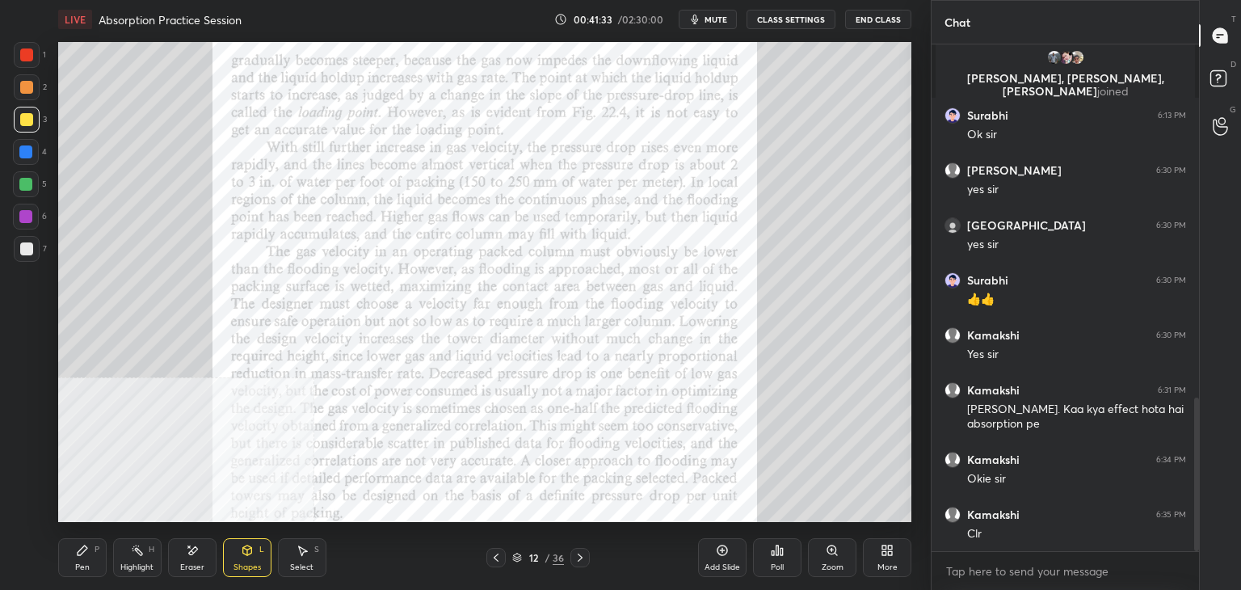
click at [19, 241] on div at bounding box center [27, 249] width 26 height 26
click at [241, 556] on icon at bounding box center [247, 550] width 13 height 13
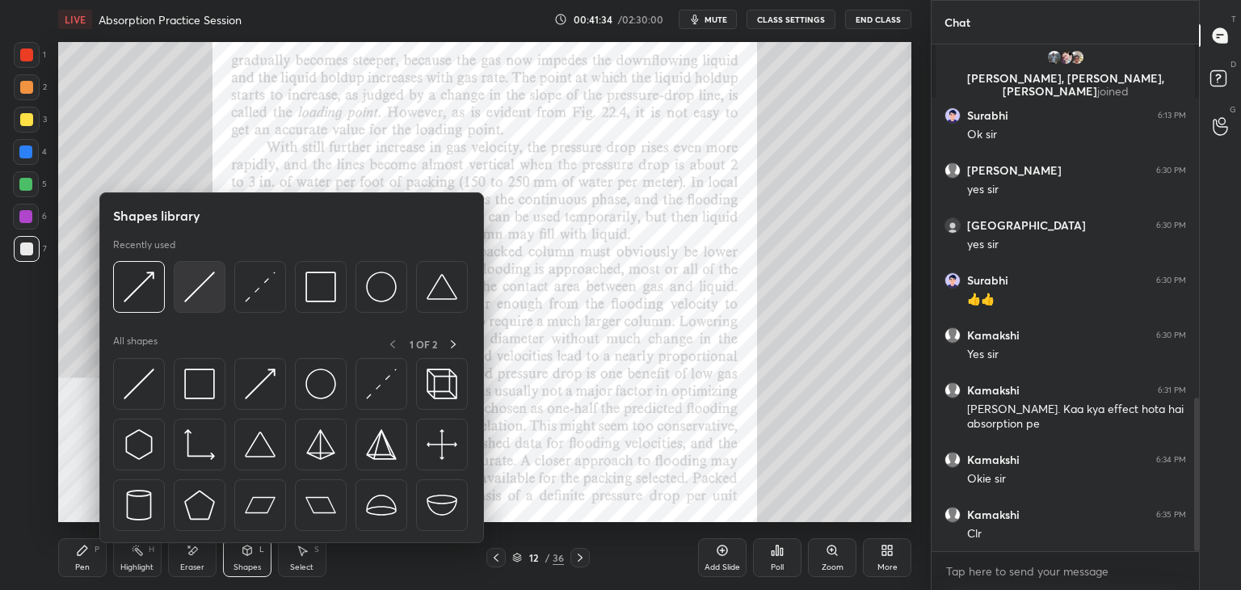
click at [178, 288] on div at bounding box center [200, 287] width 52 height 52
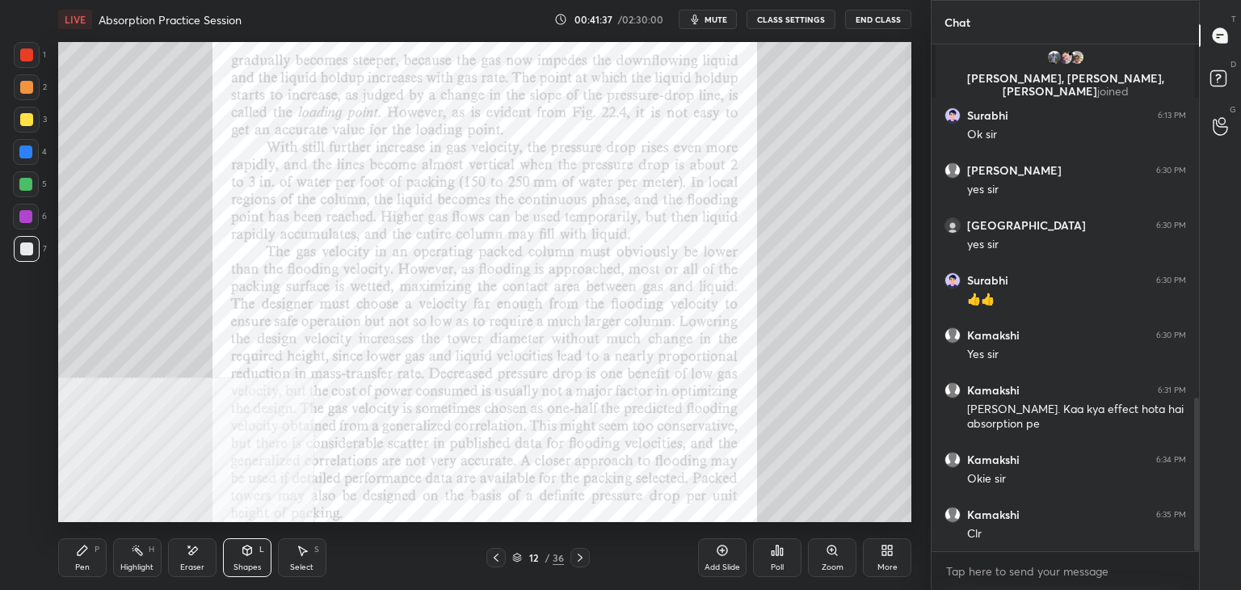
click at [248, 556] on icon at bounding box center [247, 550] width 13 height 13
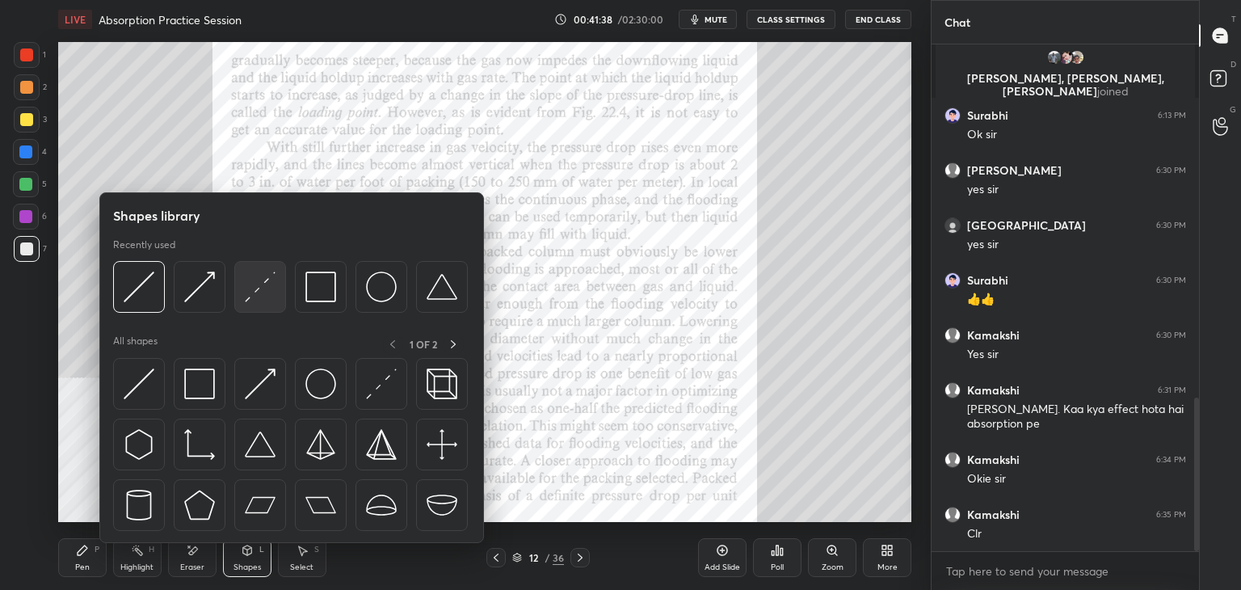
click at [248, 289] on img at bounding box center [260, 286] width 31 height 31
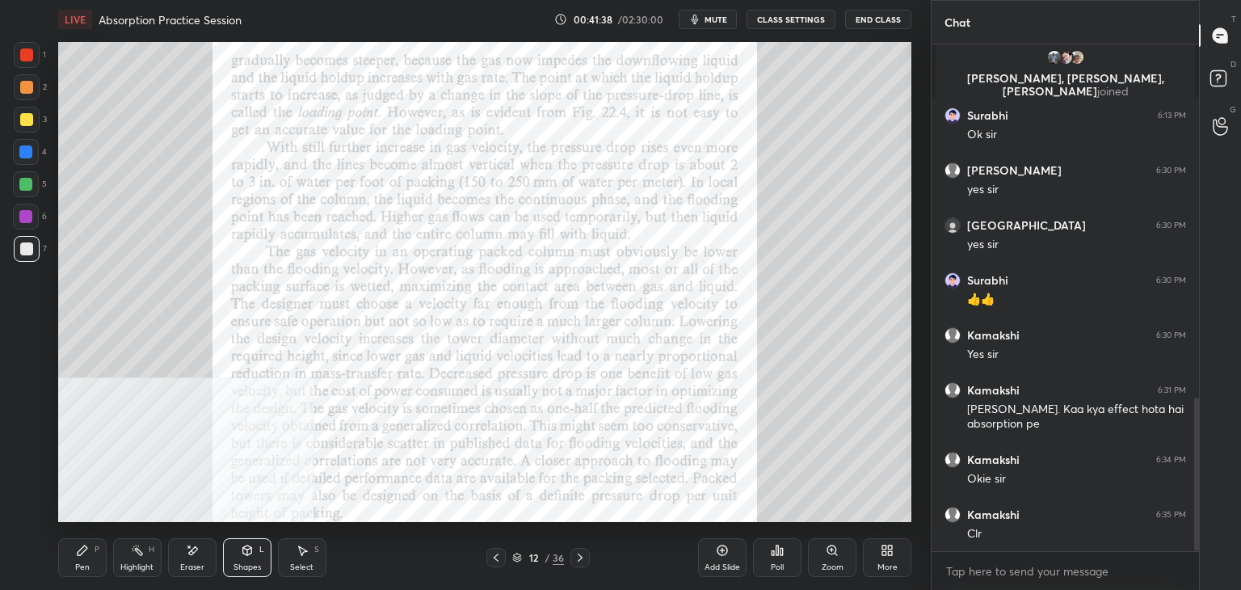
click at [31, 143] on div at bounding box center [26, 152] width 26 height 26
click at [30, 119] on div at bounding box center [26, 119] width 13 height 13
click at [239, 560] on div "Shapes L" at bounding box center [247, 557] width 48 height 39
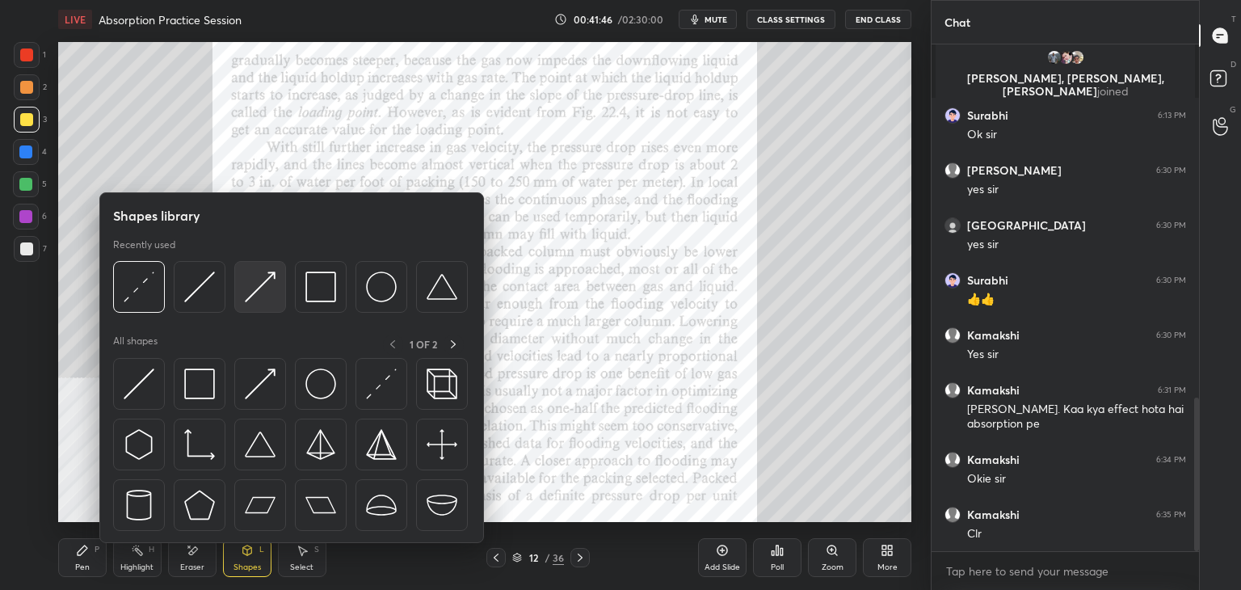
click at [264, 282] on img at bounding box center [260, 286] width 31 height 31
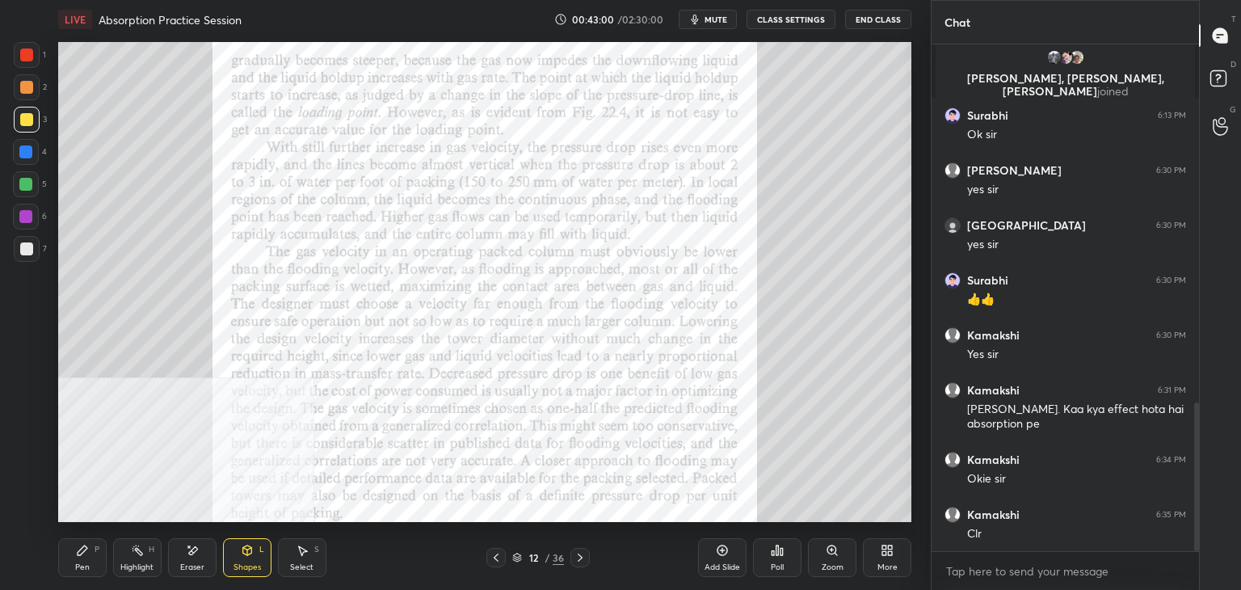
scroll to position [1218, 0]
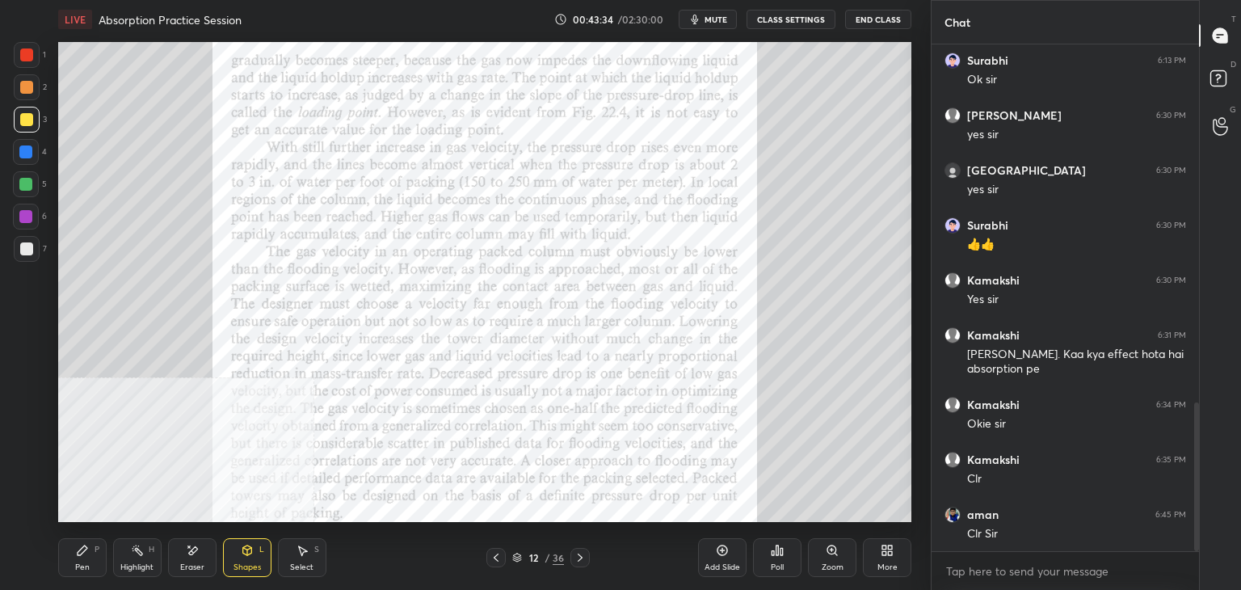
click at [31, 61] on div at bounding box center [26, 54] width 13 height 13
click at [244, 563] on div "Shapes" at bounding box center [246, 567] width 27 height 8
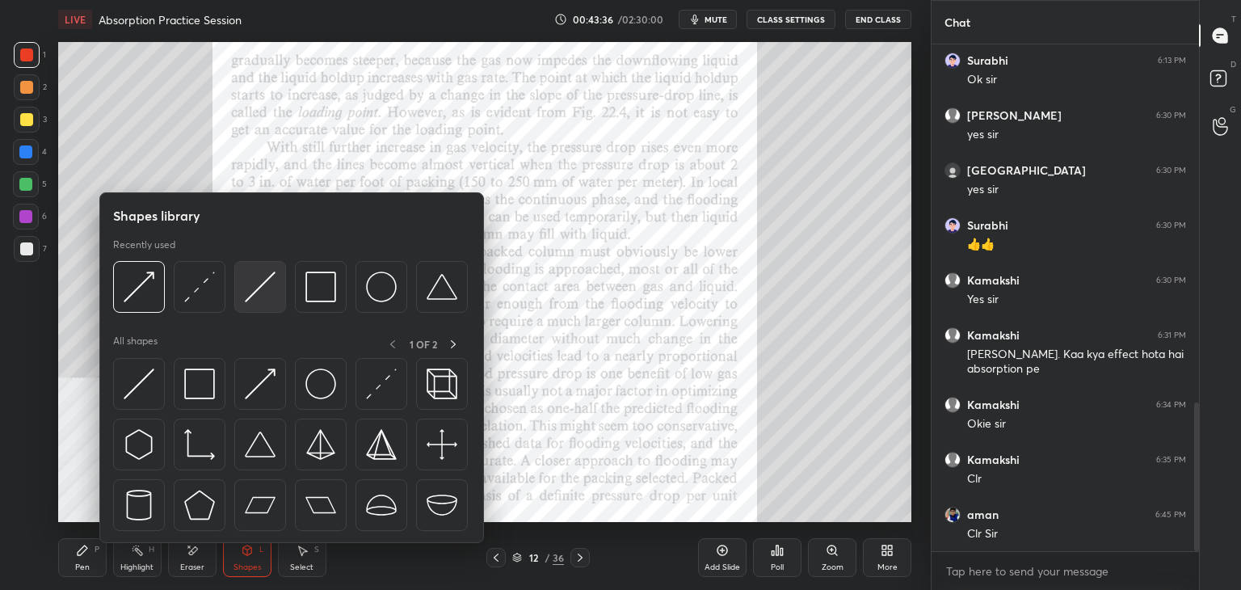
click at [262, 283] on img at bounding box center [260, 286] width 31 height 31
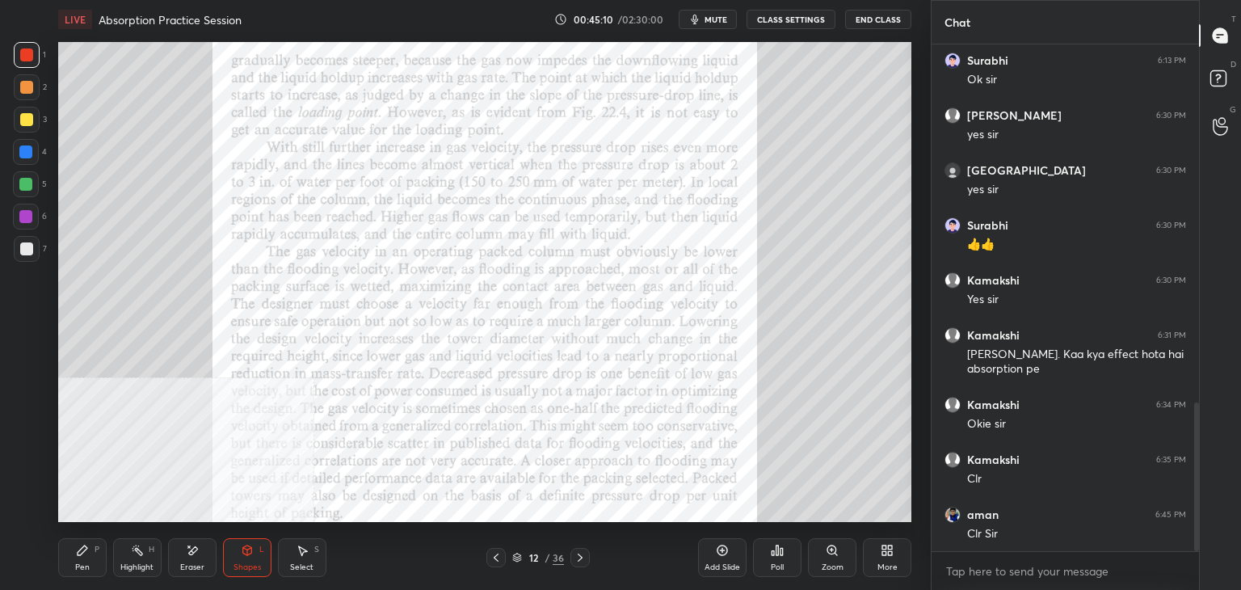
click at [76, 560] on div "Pen P" at bounding box center [82, 557] width 48 height 39
click at [241, 556] on div "Shapes L" at bounding box center [247, 557] width 48 height 39
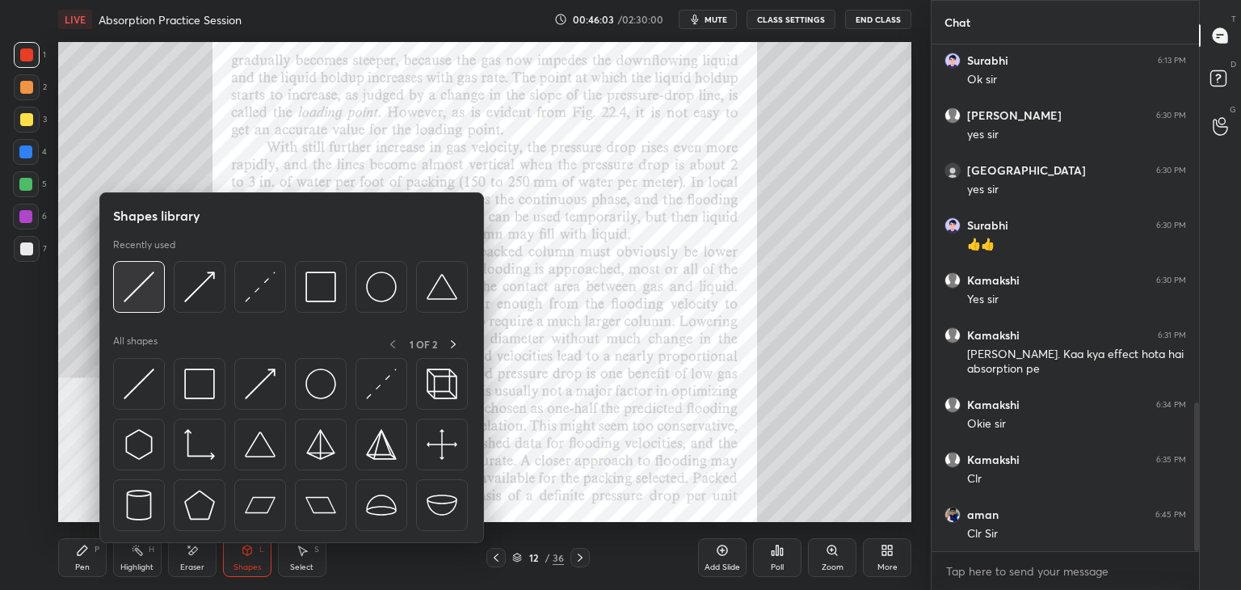
click at [151, 282] on img at bounding box center [139, 286] width 31 height 31
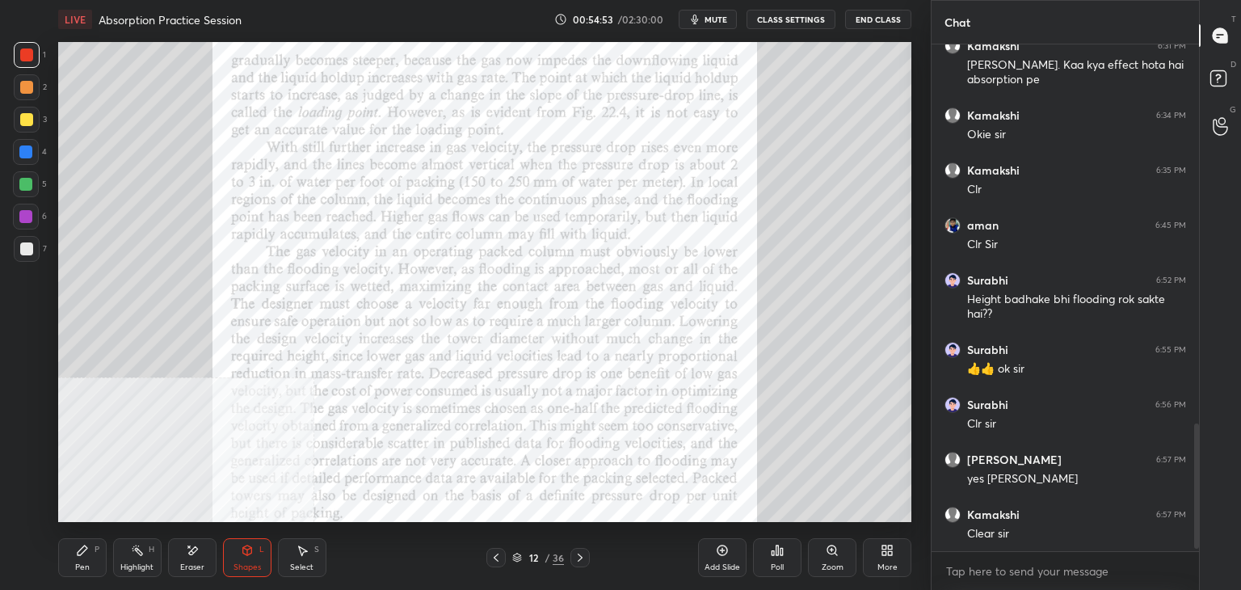
scroll to position [1562, 0]
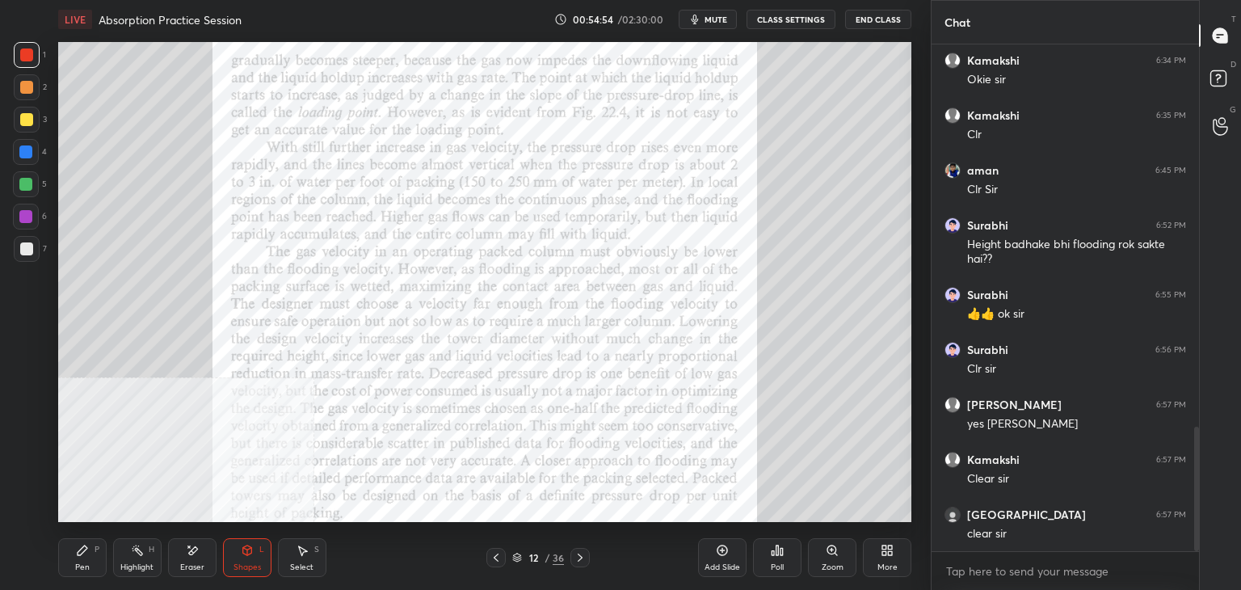
click at [888, 570] on div "More" at bounding box center [887, 567] width 20 height 8
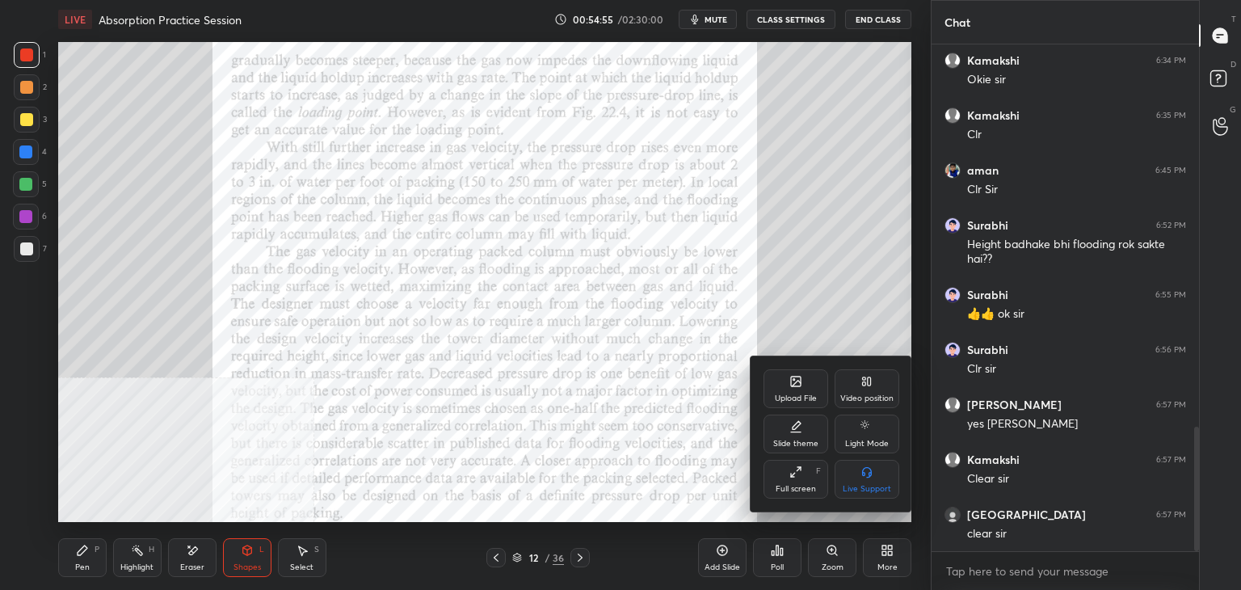
click at [786, 391] on div "Upload File" at bounding box center [795, 388] width 65 height 39
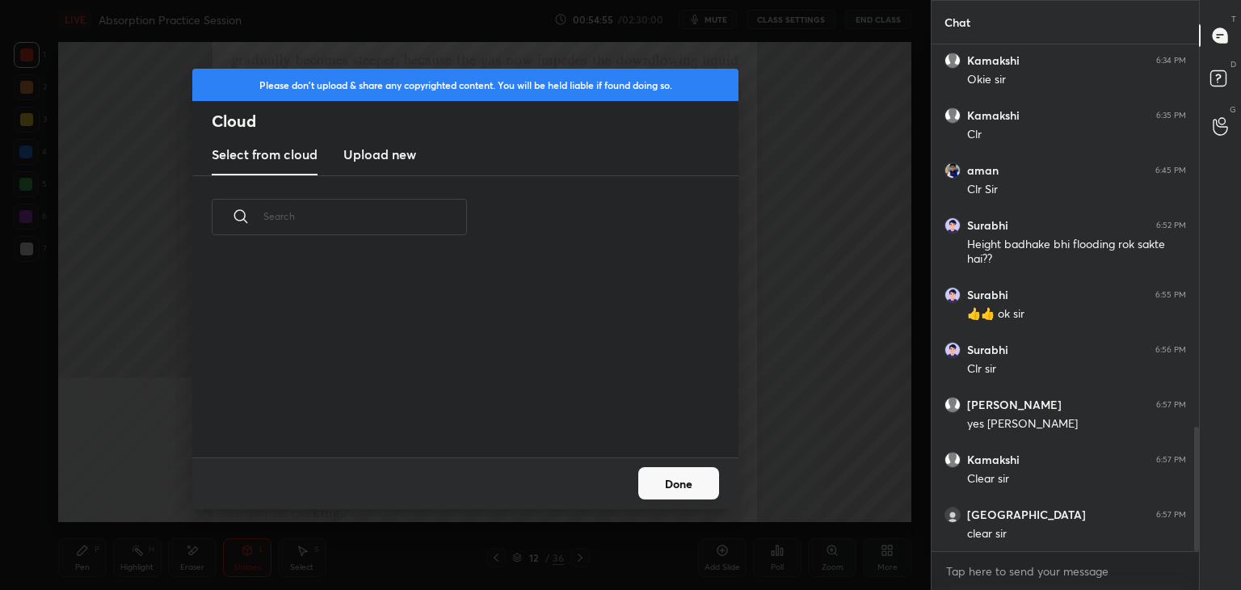
scroll to position [199, 519]
click at [372, 145] on h3 "Upload new" at bounding box center [379, 154] width 73 height 19
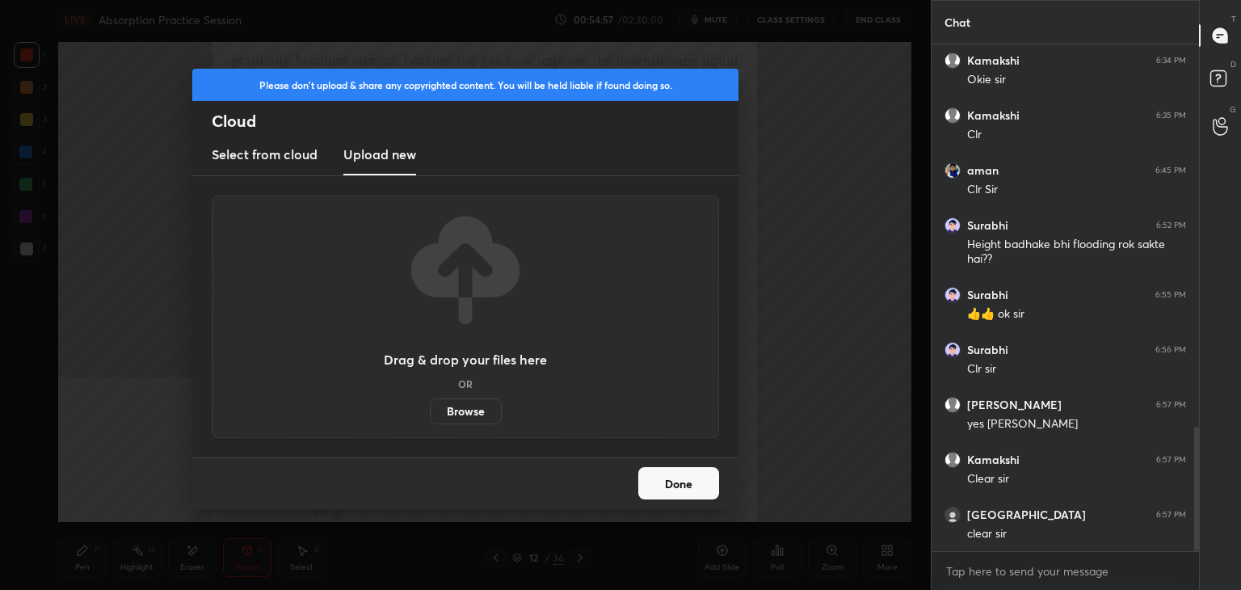
click at [449, 411] on label "Browse" at bounding box center [466, 411] width 72 height 26
click at [430, 411] on input "Browse" at bounding box center [430, 411] width 0 height 26
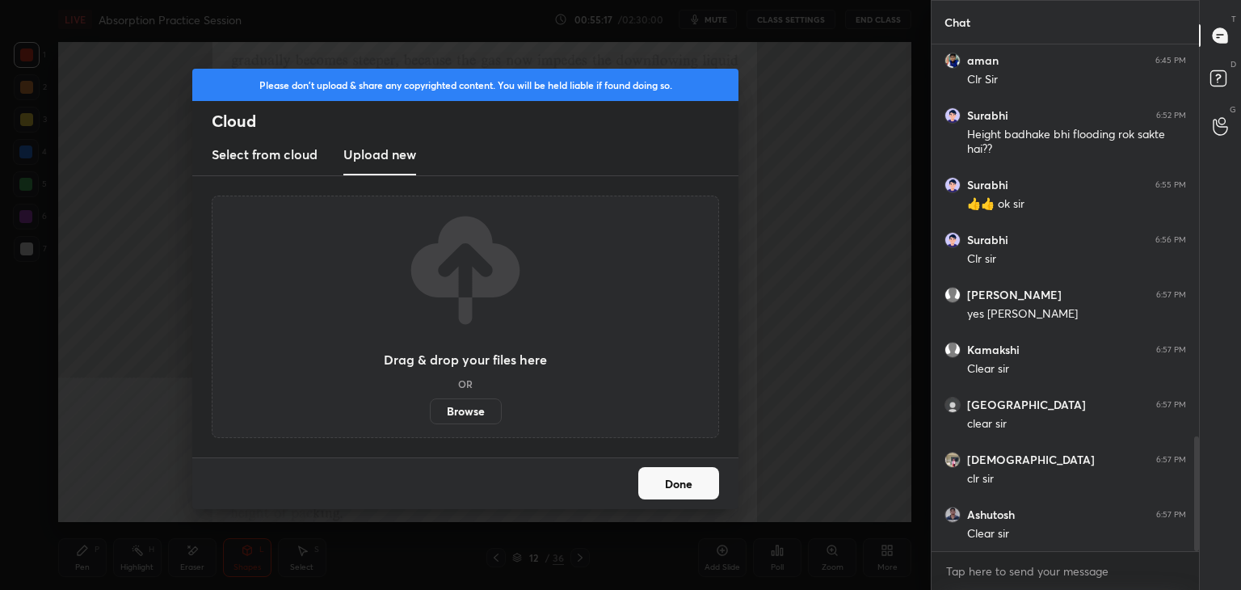
scroll to position [1727, 0]
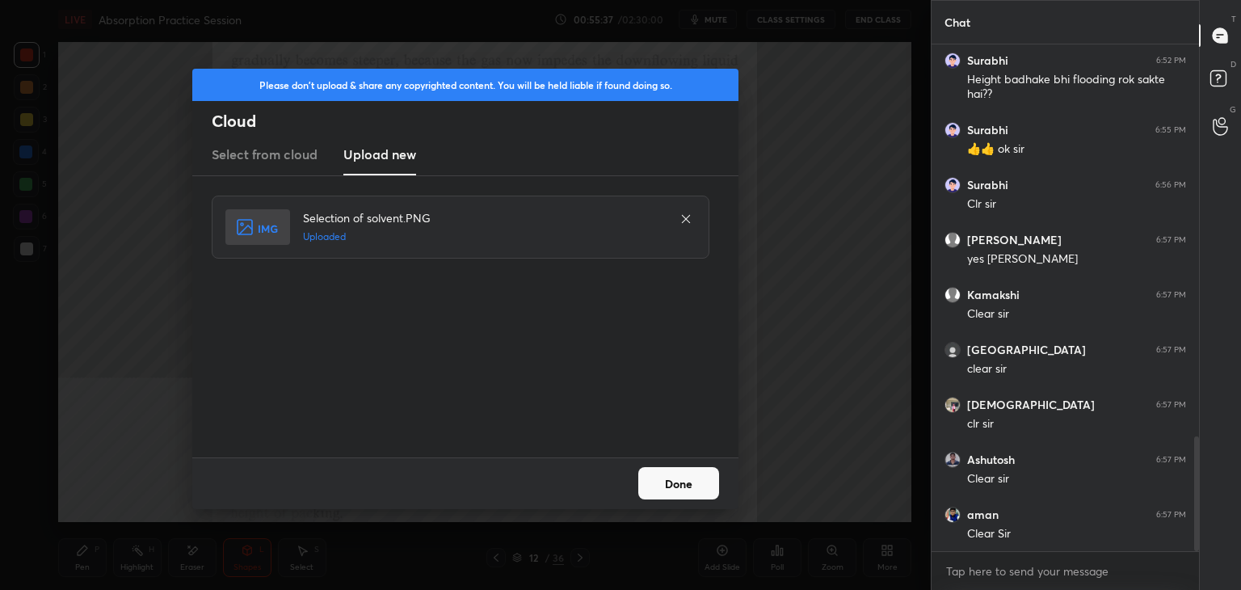
click at [686, 491] on button "Done" at bounding box center [678, 483] width 81 height 32
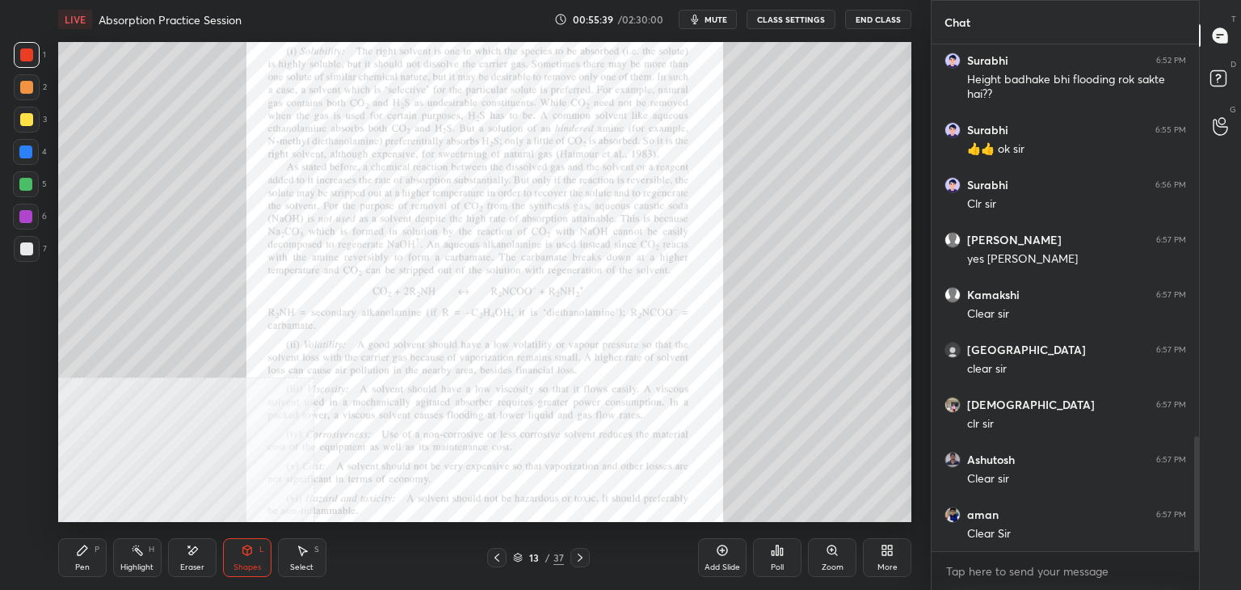
click at [494, 559] on icon at bounding box center [496, 557] width 13 height 13
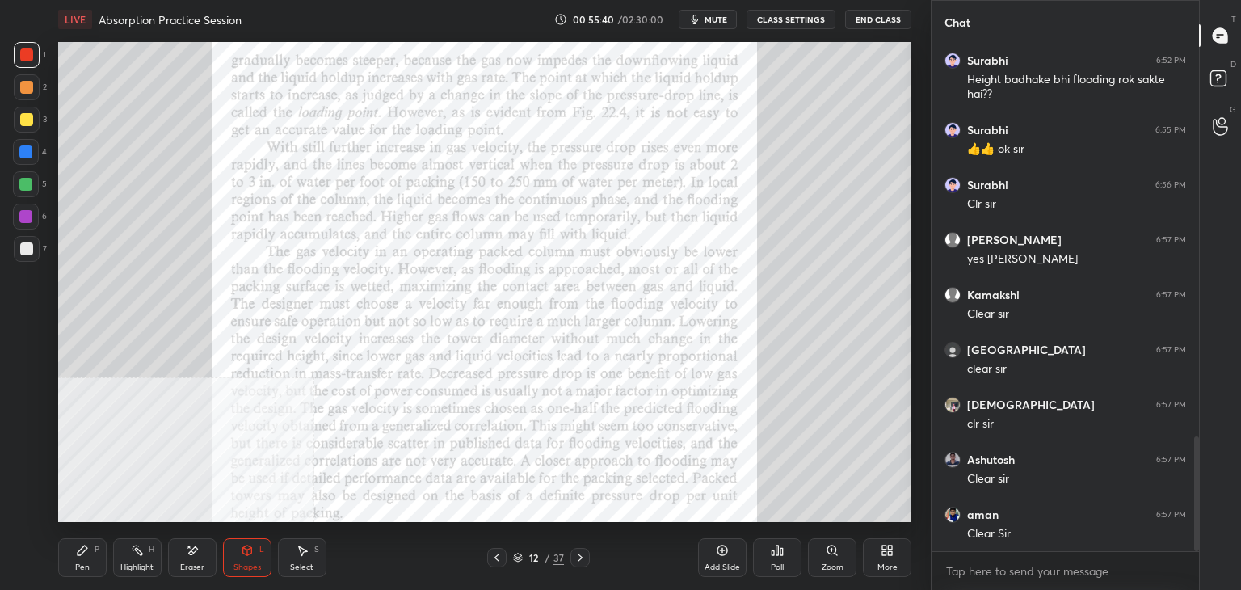
click at [721, 556] on div "Add Slide" at bounding box center [722, 557] width 48 height 39
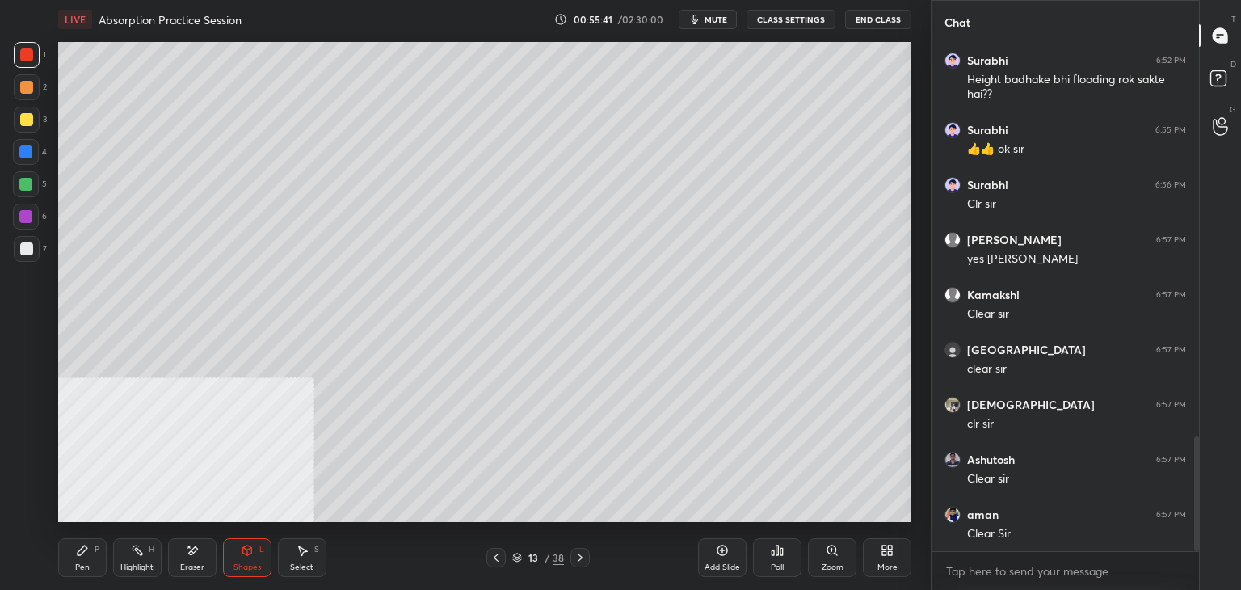
click at [19, 247] on div at bounding box center [27, 249] width 26 height 26
click at [88, 565] on div "Pen" at bounding box center [82, 567] width 15 height 8
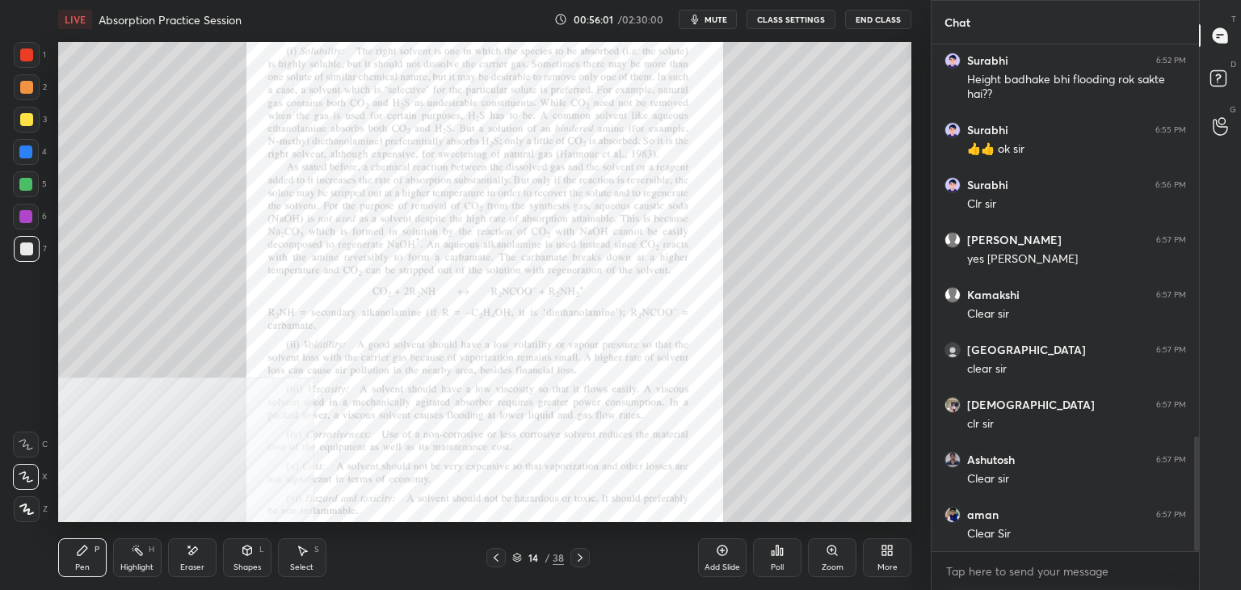
click at [27, 62] on div at bounding box center [27, 55] width 26 height 26
click at [245, 563] on div "Shapes" at bounding box center [246, 567] width 27 height 8
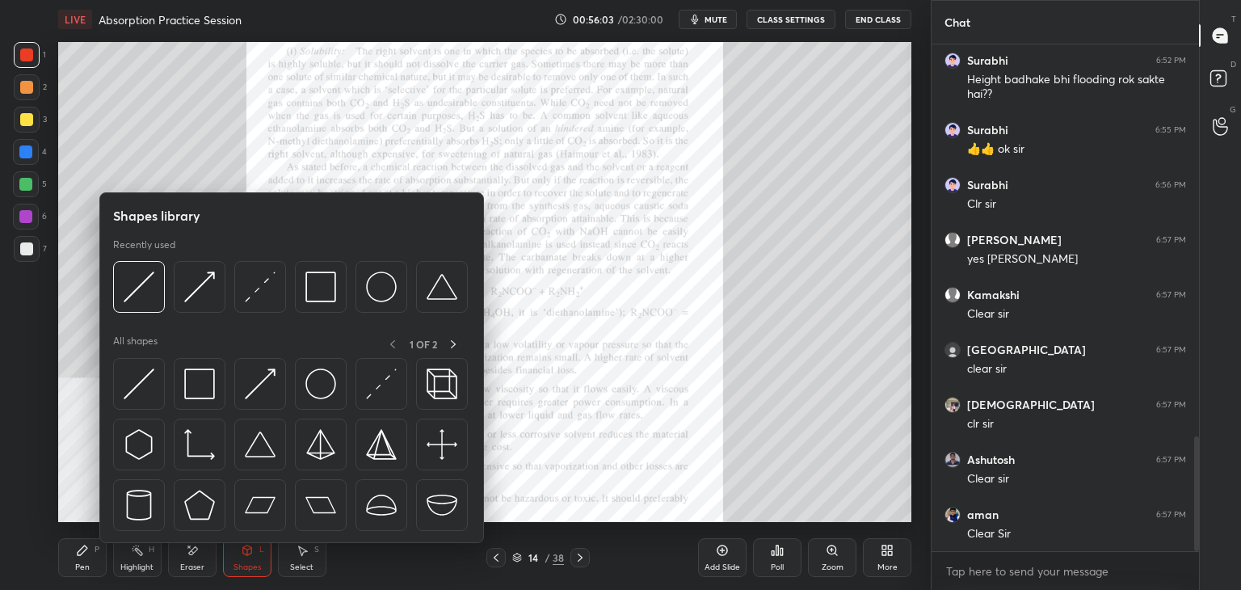
click at [103, 560] on div "Pen P" at bounding box center [82, 557] width 48 height 39
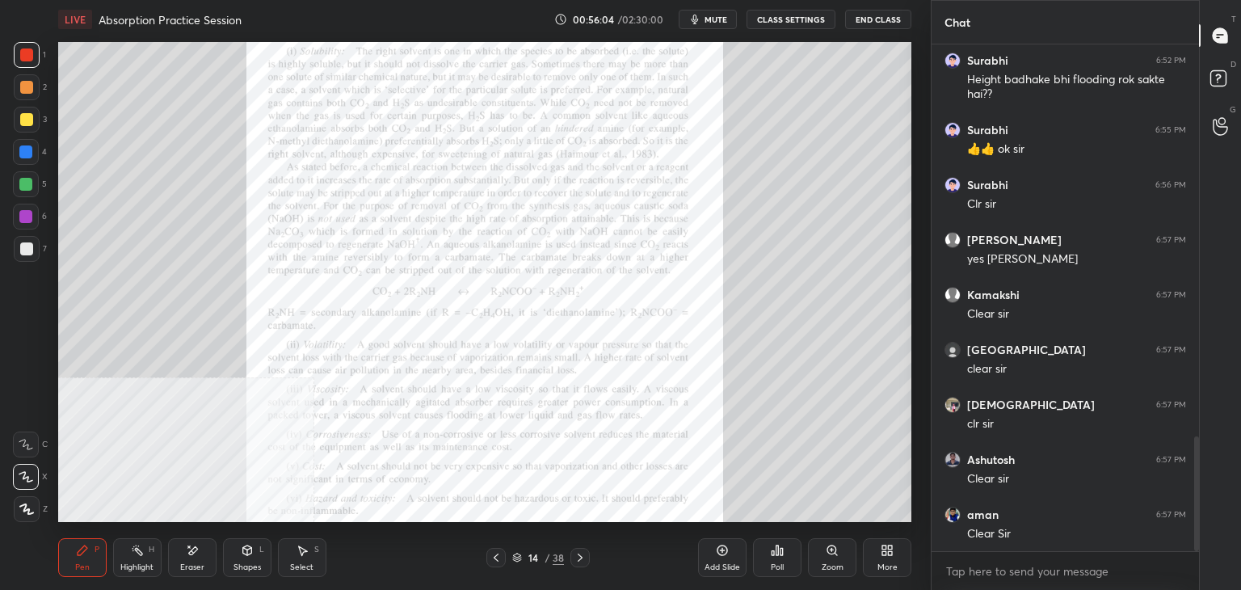
click at [835, 563] on div "Zoom" at bounding box center [832, 567] width 22 height 8
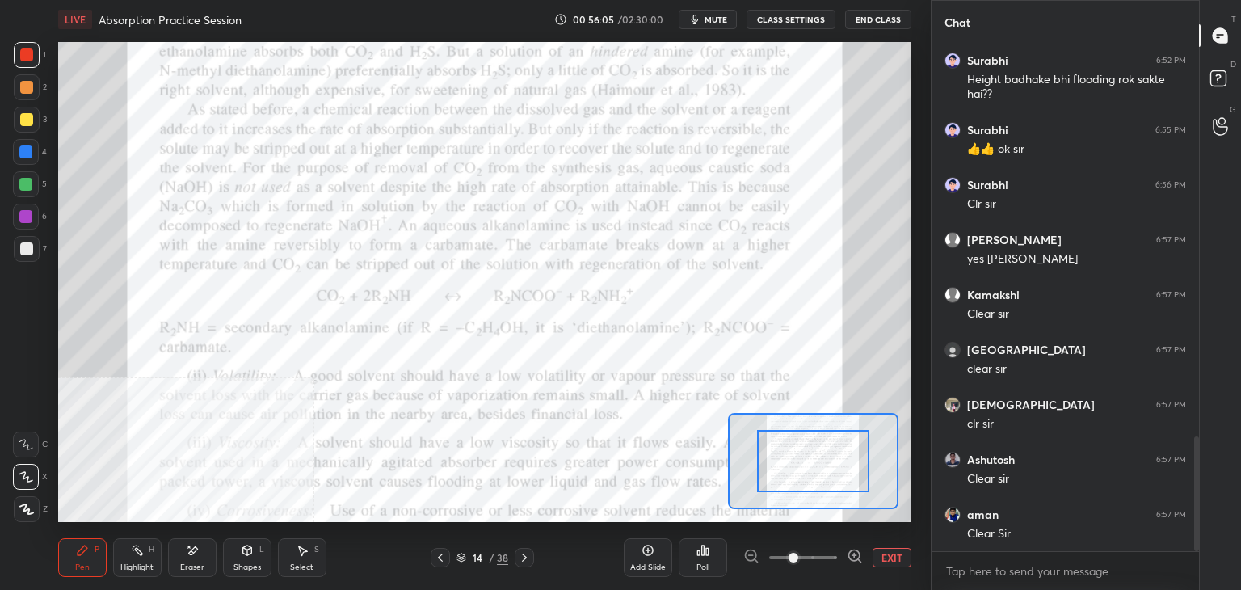
click at [849, 553] on icon at bounding box center [854, 555] width 10 height 10
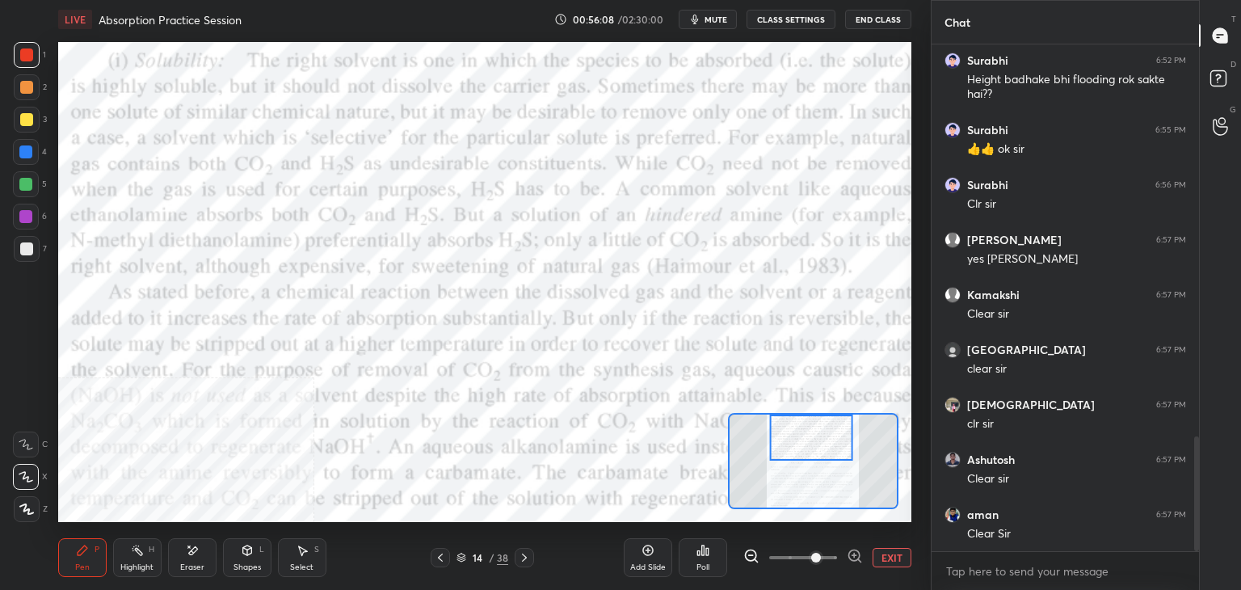
click at [754, 548] on icon at bounding box center [751, 556] width 16 height 16
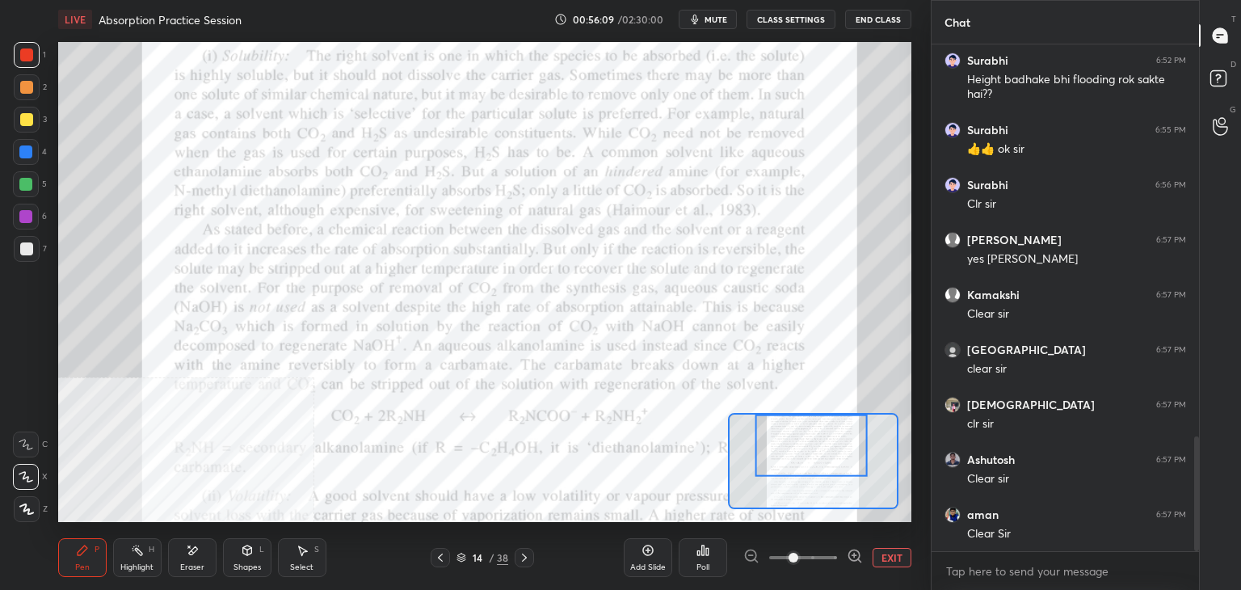
click at [808, 450] on div at bounding box center [810, 445] width 111 height 62
click at [16, 448] on div at bounding box center [26, 444] width 26 height 26
click at [197, 550] on icon at bounding box center [192, 551] width 13 height 14
click at [236, 547] on div "Shapes L" at bounding box center [247, 557] width 48 height 39
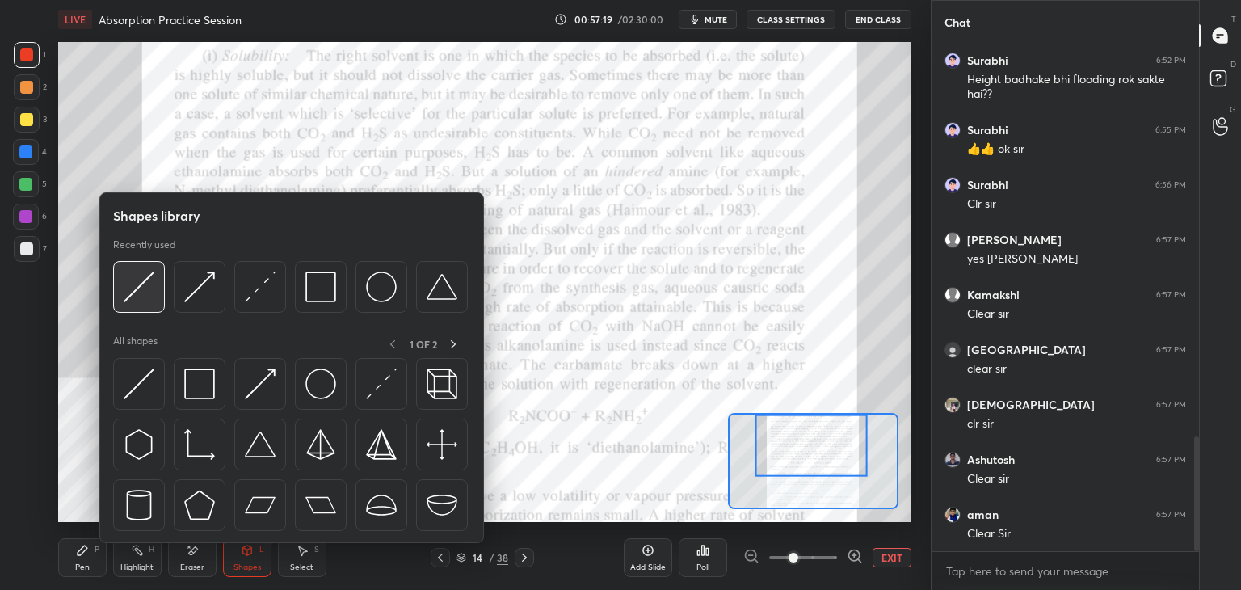
click at [145, 279] on img at bounding box center [139, 286] width 31 height 31
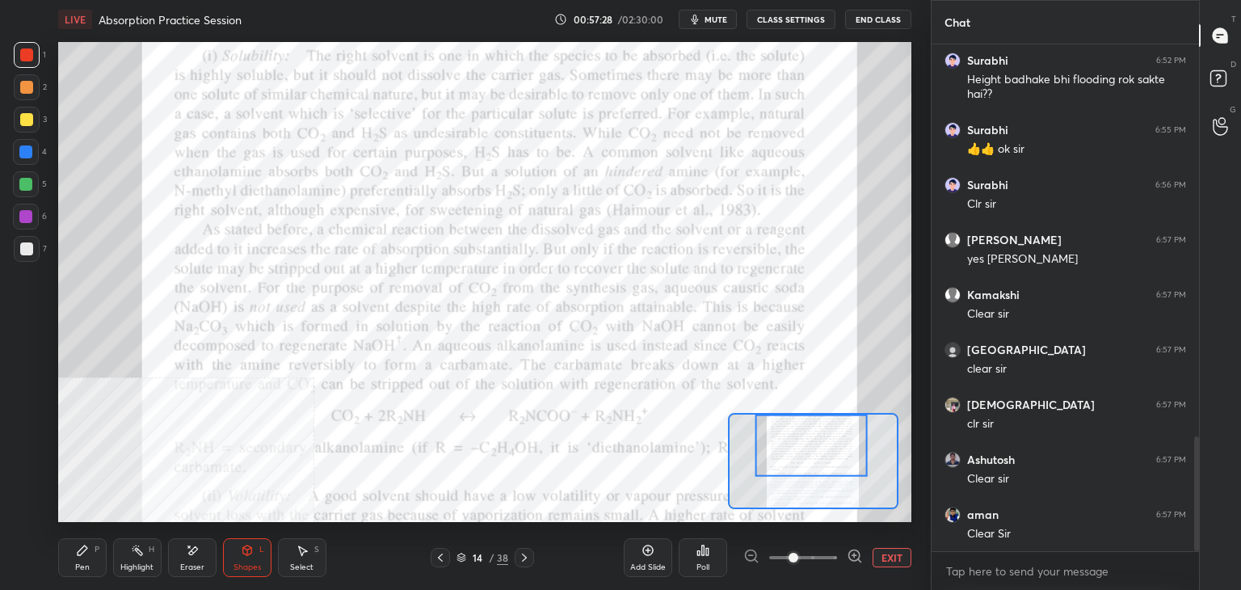
click at [26, 250] on div at bounding box center [26, 248] width 13 height 13
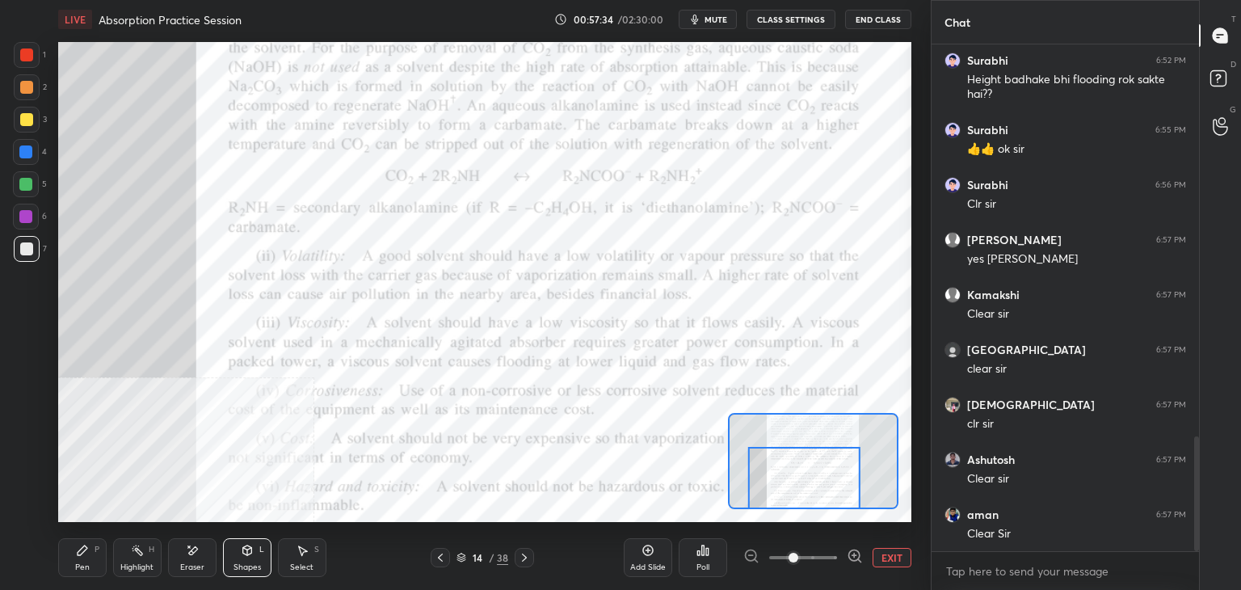
click at [35, 54] on div at bounding box center [27, 55] width 26 height 26
click at [246, 557] on div "Shapes L" at bounding box center [247, 557] width 48 height 39
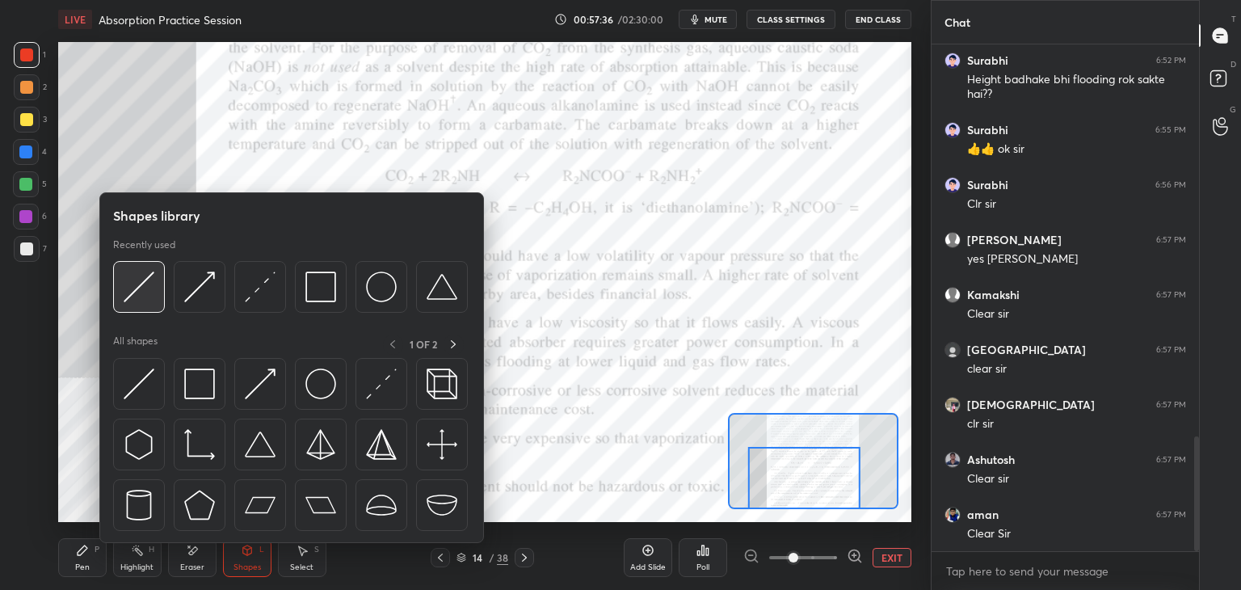
click at [141, 283] on img at bounding box center [139, 286] width 31 height 31
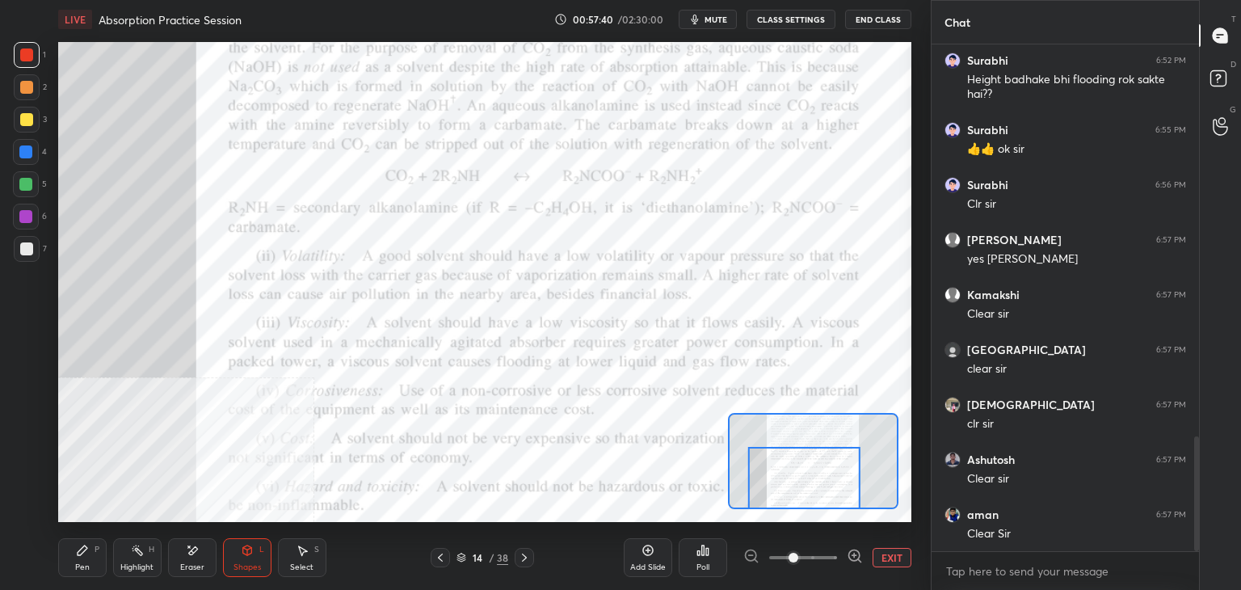
click at [79, 568] on div "Pen" at bounding box center [82, 567] width 15 height 8
click at [243, 561] on div "Shapes L" at bounding box center [247, 557] width 48 height 39
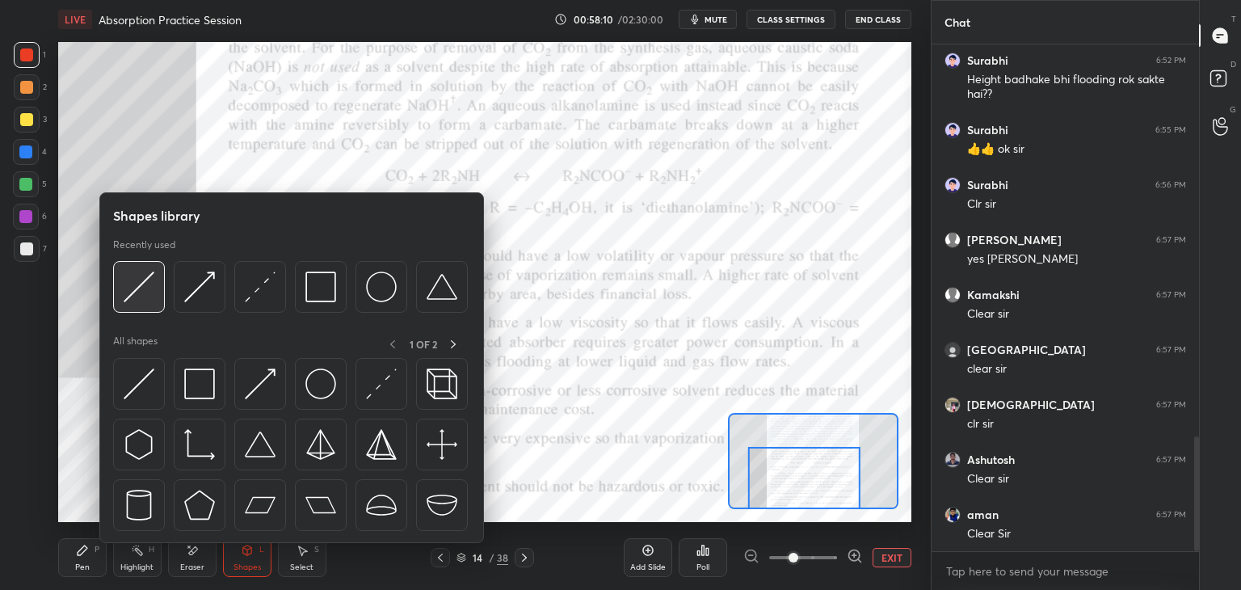
click at [137, 286] on img at bounding box center [139, 286] width 31 height 31
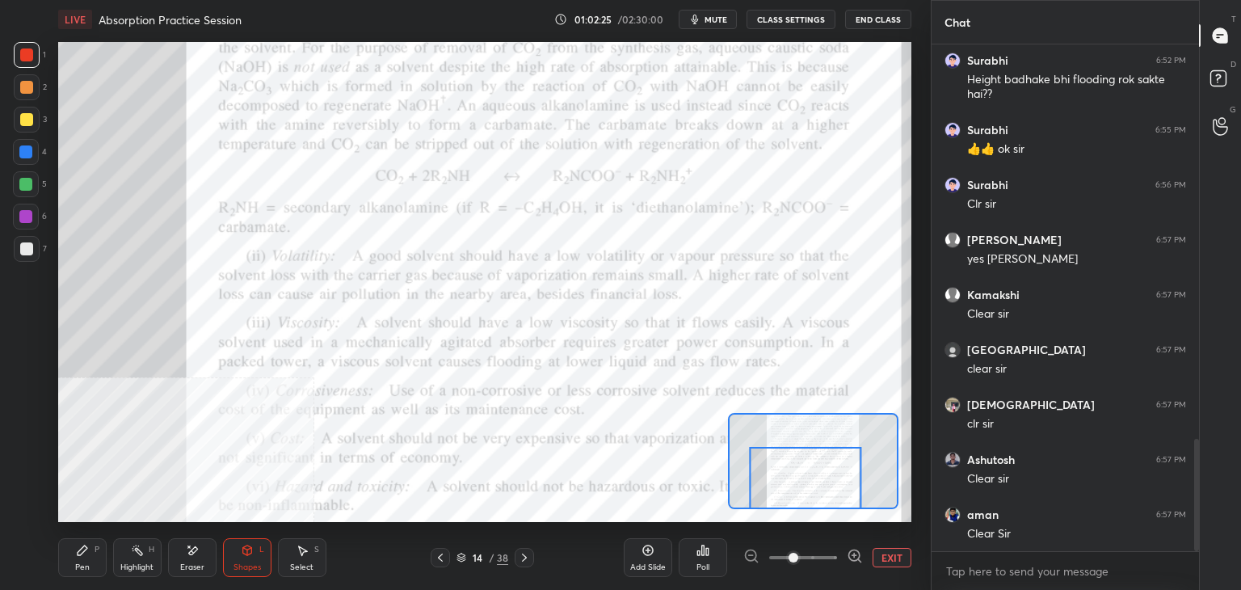
scroll to position [1782, 0]
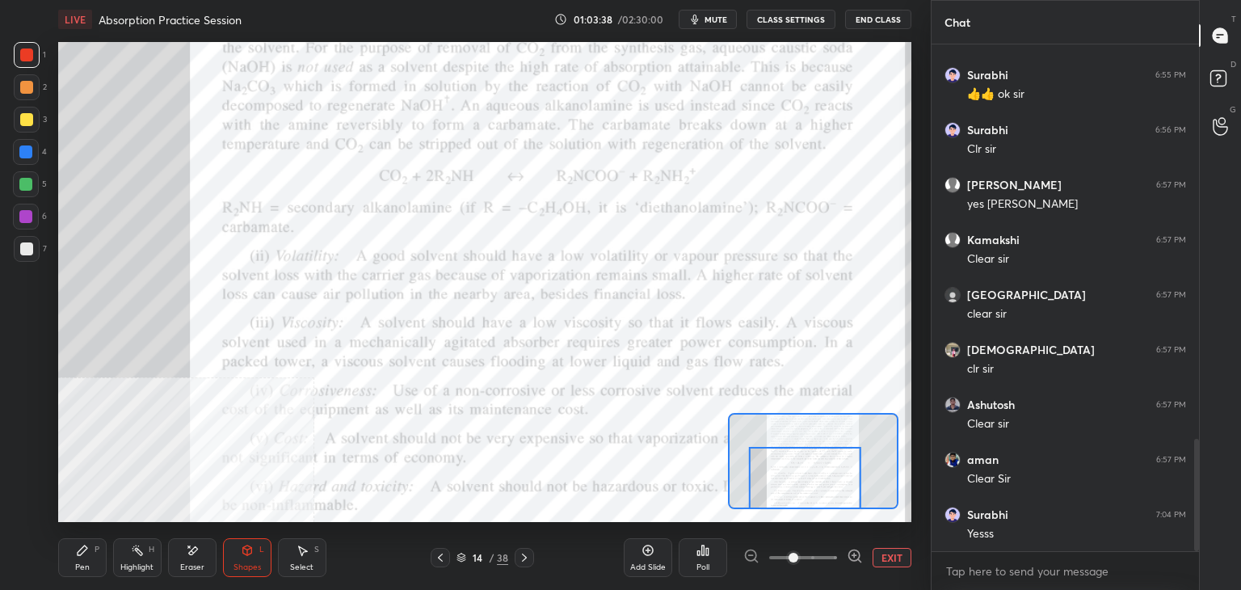
click at [887, 550] on button "EXIT" at bounding box center [891, 557] width 39 height 19
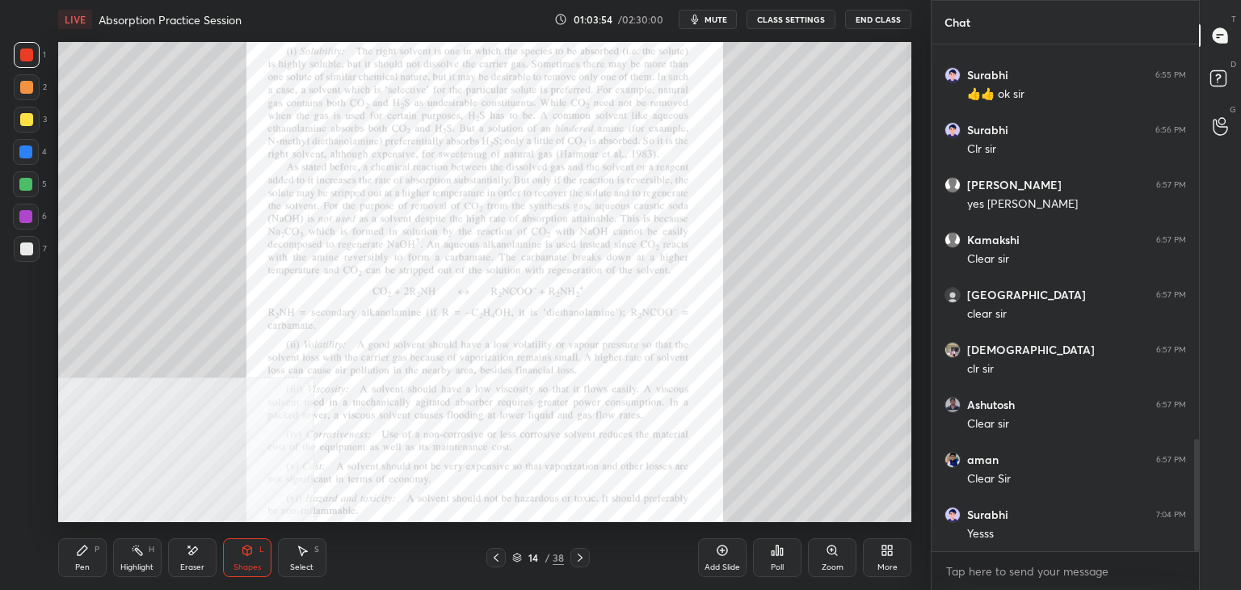
click at [82, 556] on div "Pen P" at bounding box center [82, 557] width 48 height 39
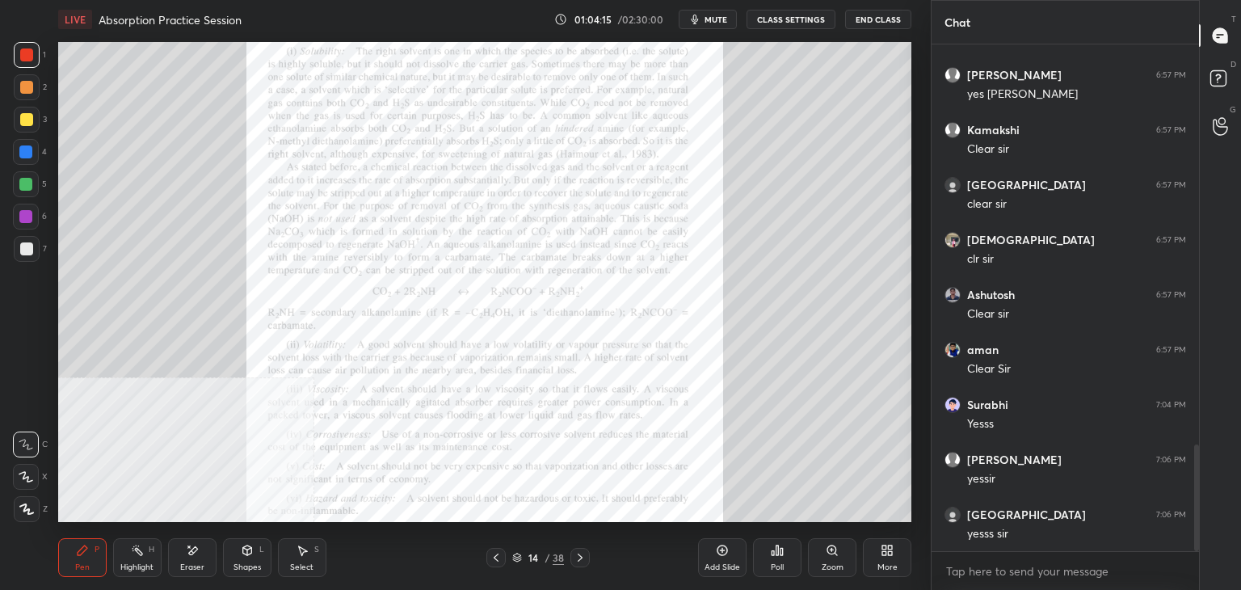
scroll to position [1946, 0]
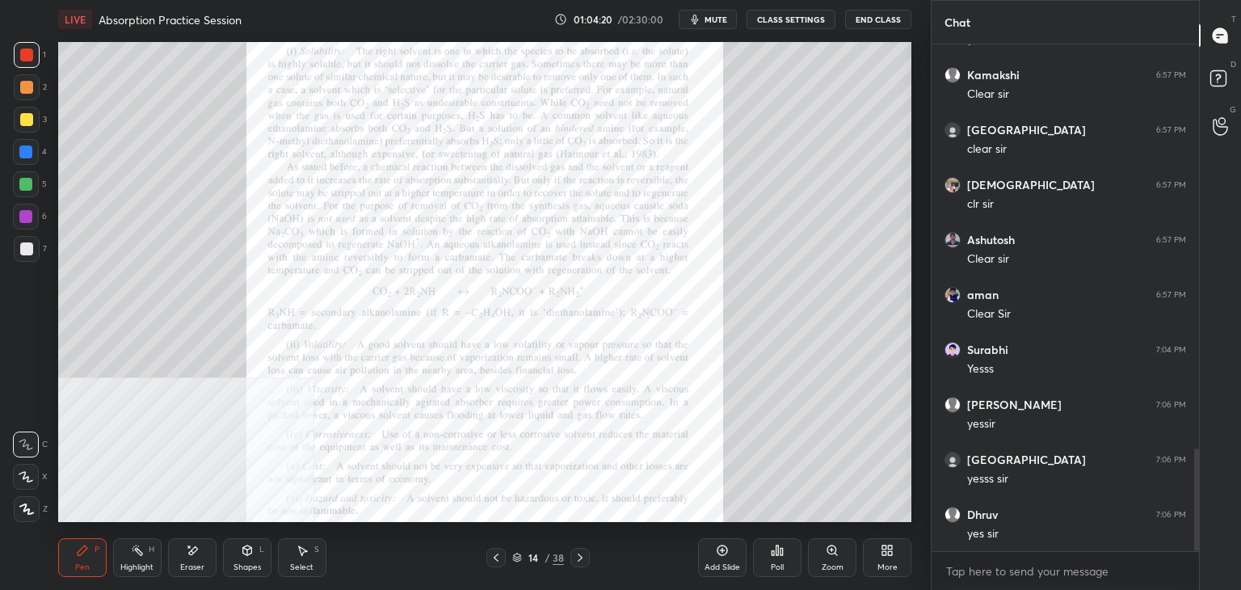
click at [24, 250] on div at bounding box center [26, 248] width 13 height 13
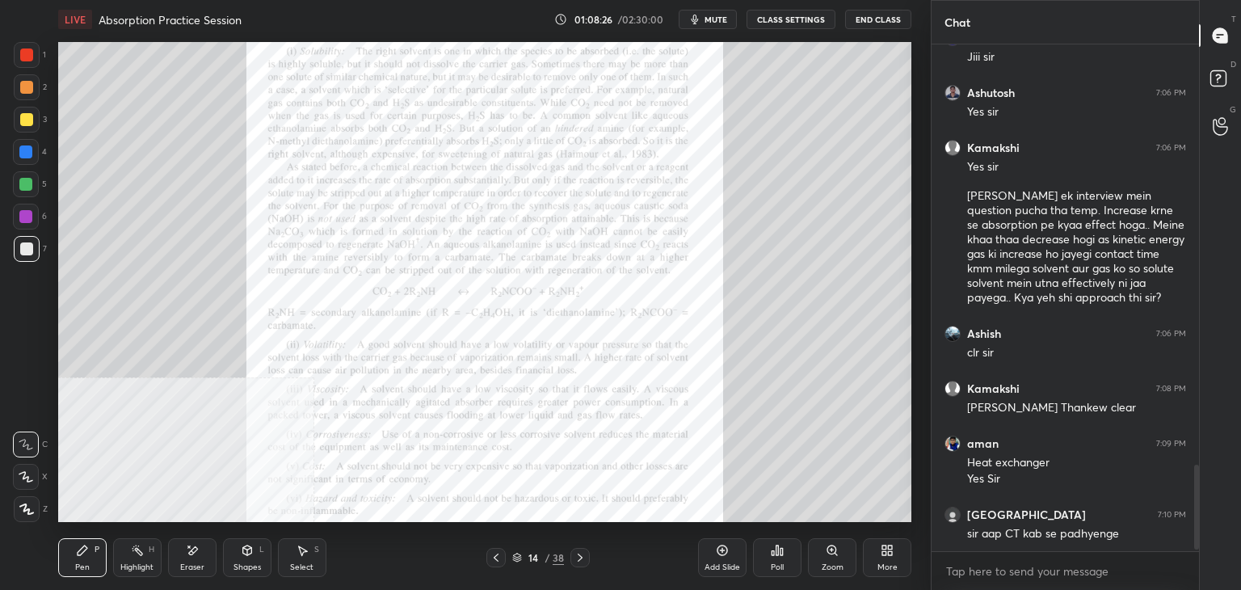
scroll to position [2533, 0]
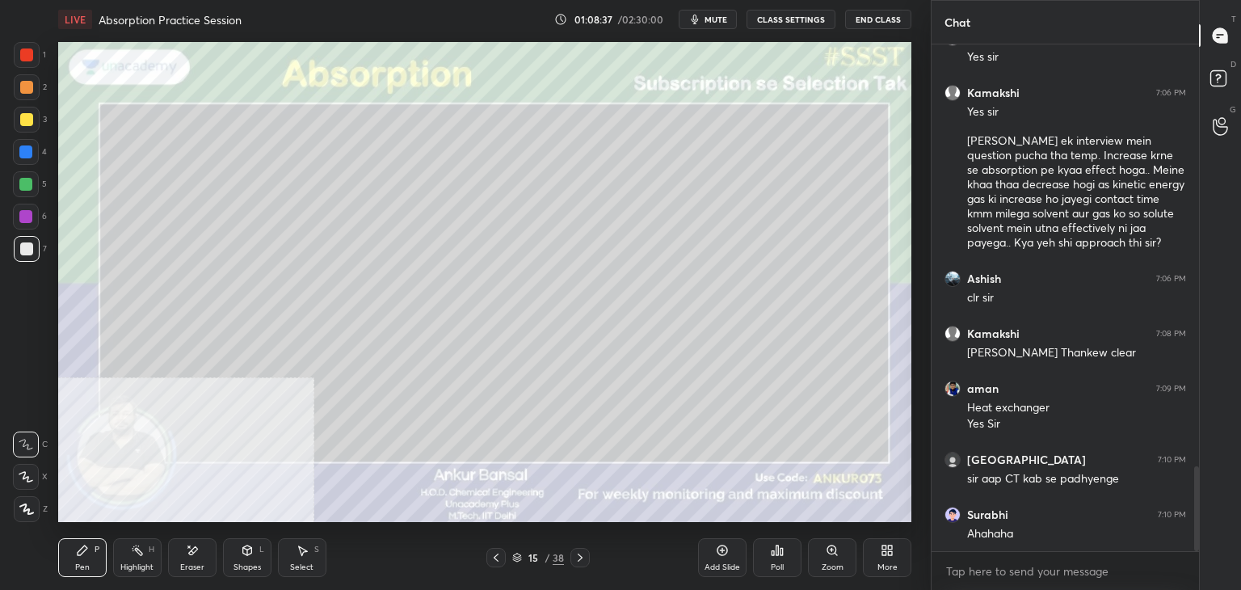
click at [26, 471] on icon at bounding box center [26, 476] width 15 height 11
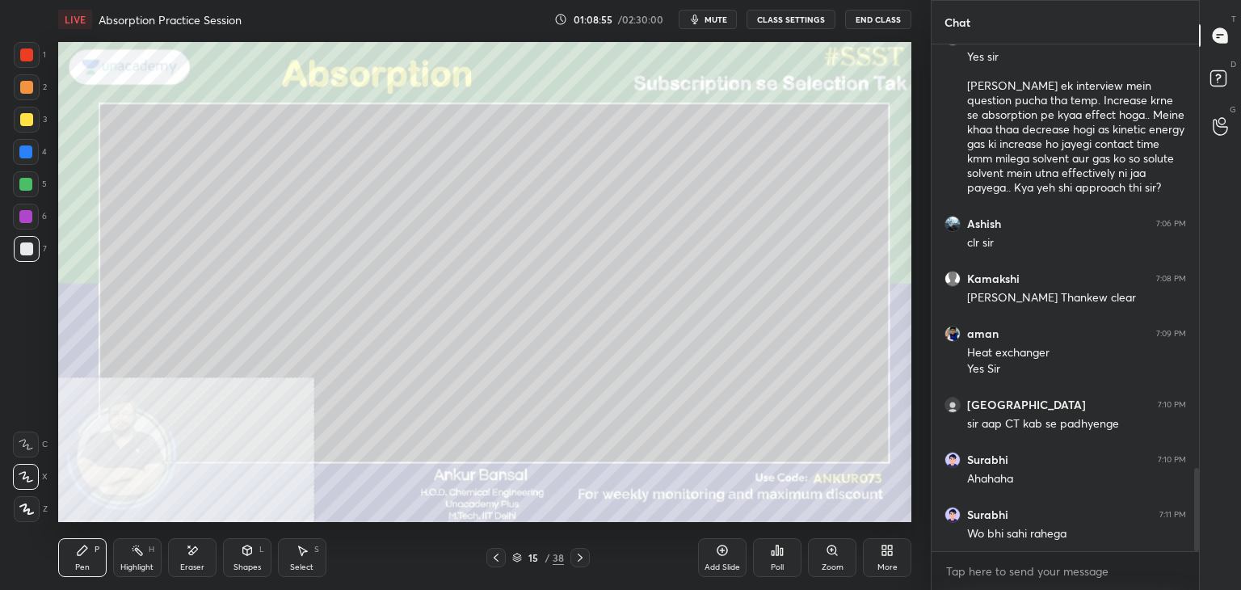
click at [243, 561] on div "Shapes L" at bounding box center [247, 557] width 48 height 39
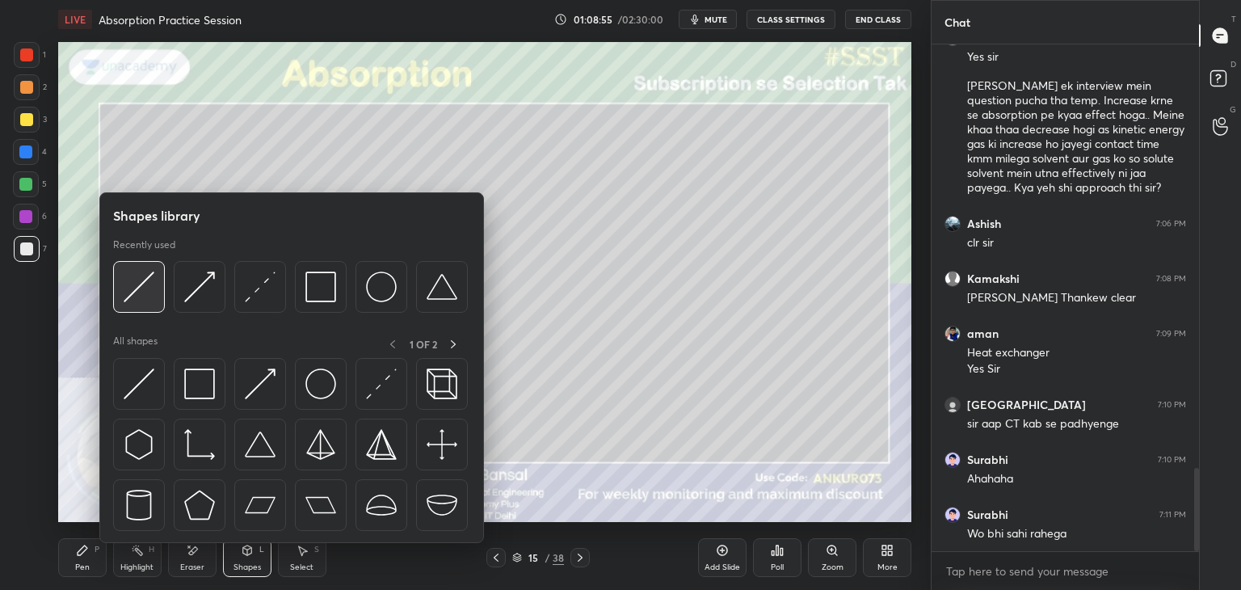
click at [152, 290] on img at bounding box center [139, 286] width 31 height 31
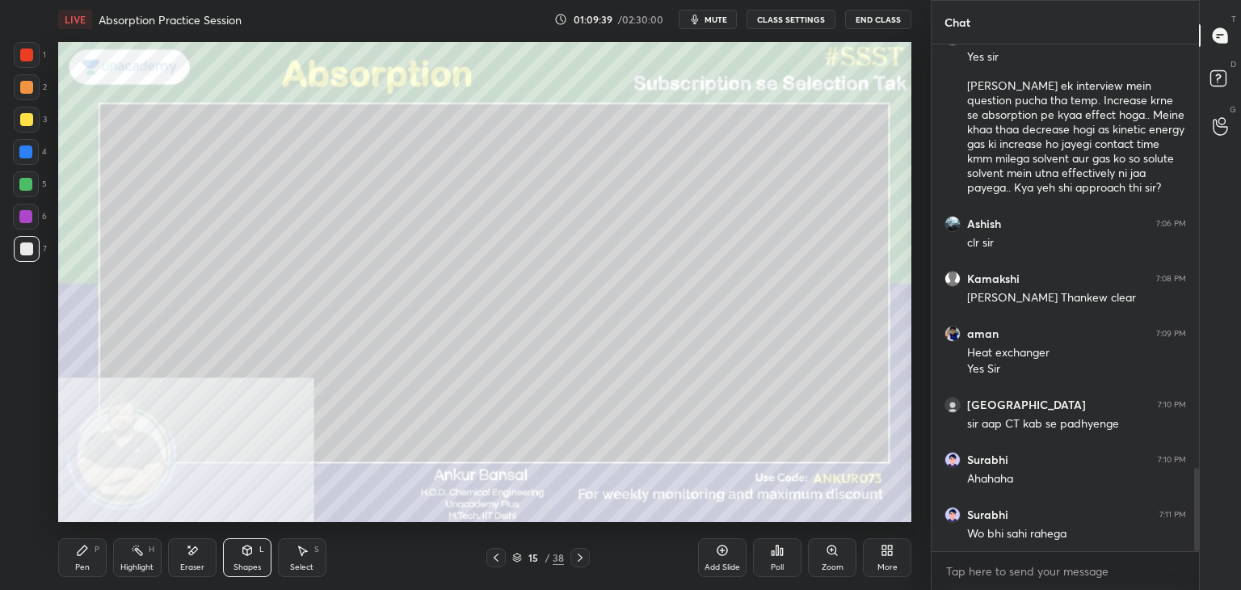
click at [10, 374] on div "1 2 3 4 5 6 7 C X Z E E Erase all H H" at bounding box center [26, 282] width 52 height 480
click at [886, 559] on div "More" at bounding box center [887, 557] width 48 height 39
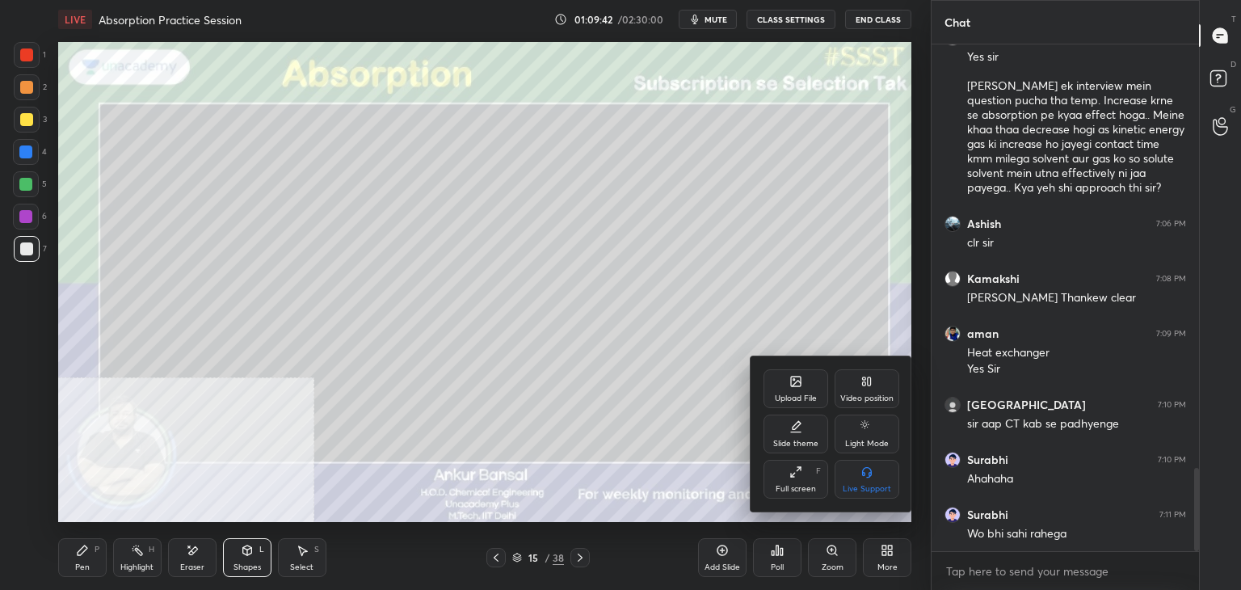
click at [795, 391] on div "Upload File" at bounding box center [795, 388] width 65 height 39
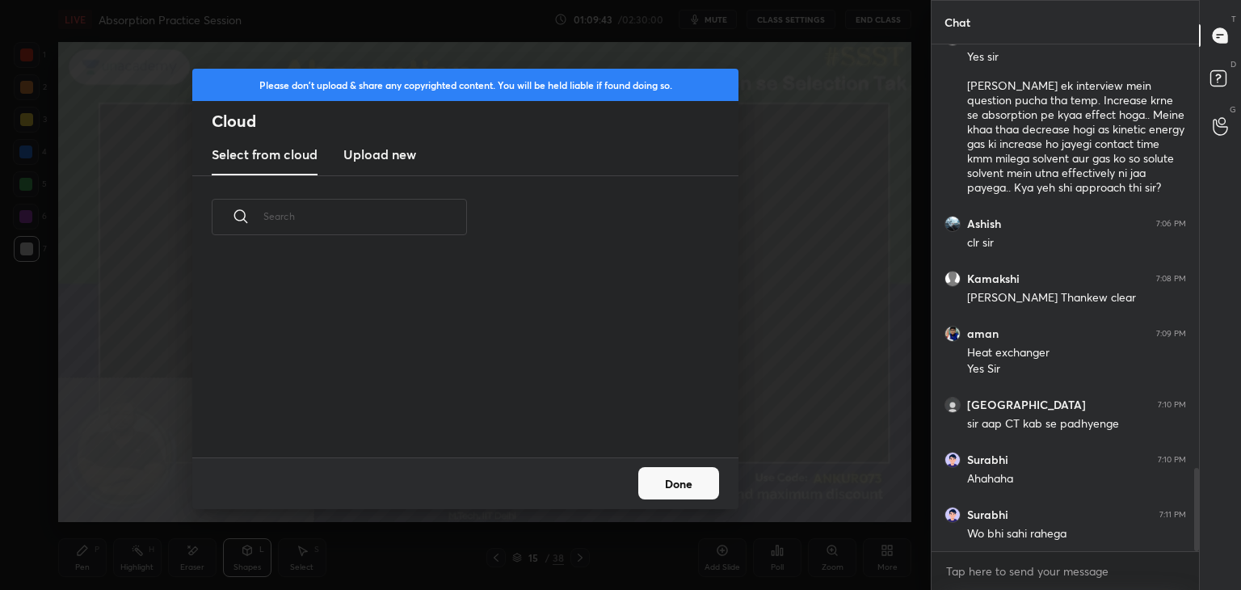
scroll to position [199, 519]
click at [383, 161] on h3 "Upload new" at bounding box center [379, 154] width 73 height 19
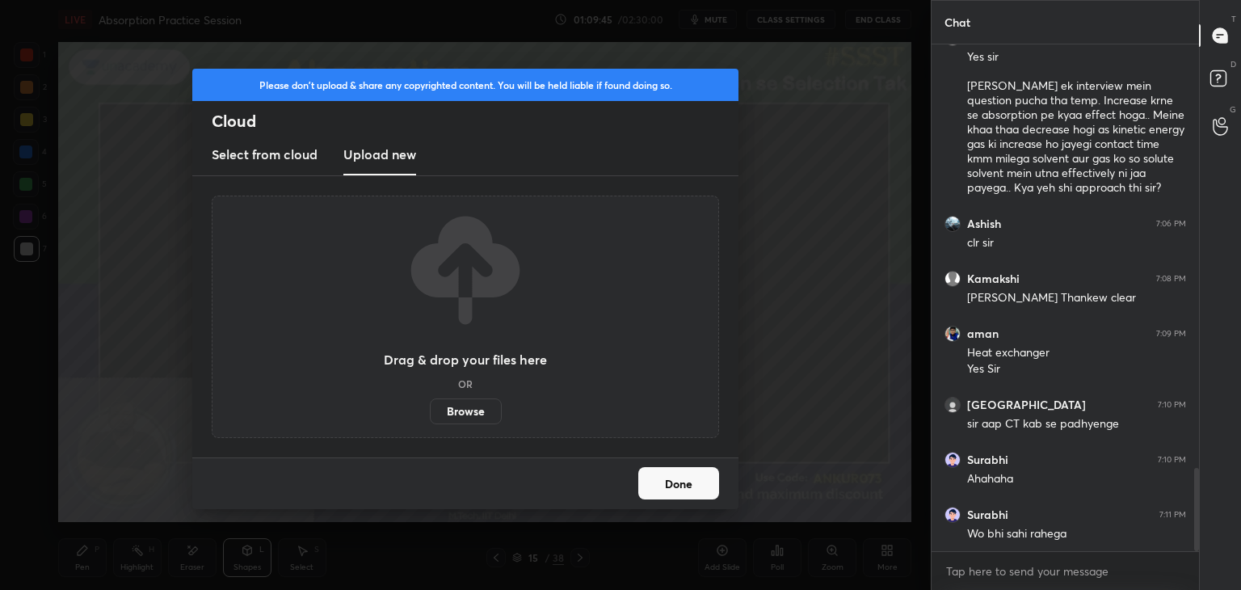
click at [458, 407] on label "Browse" at bounding box center [466, 411] width 72 height 26
click at [430, 407] on input "Browse" at bounding box center [430, 411] width 0 height 26
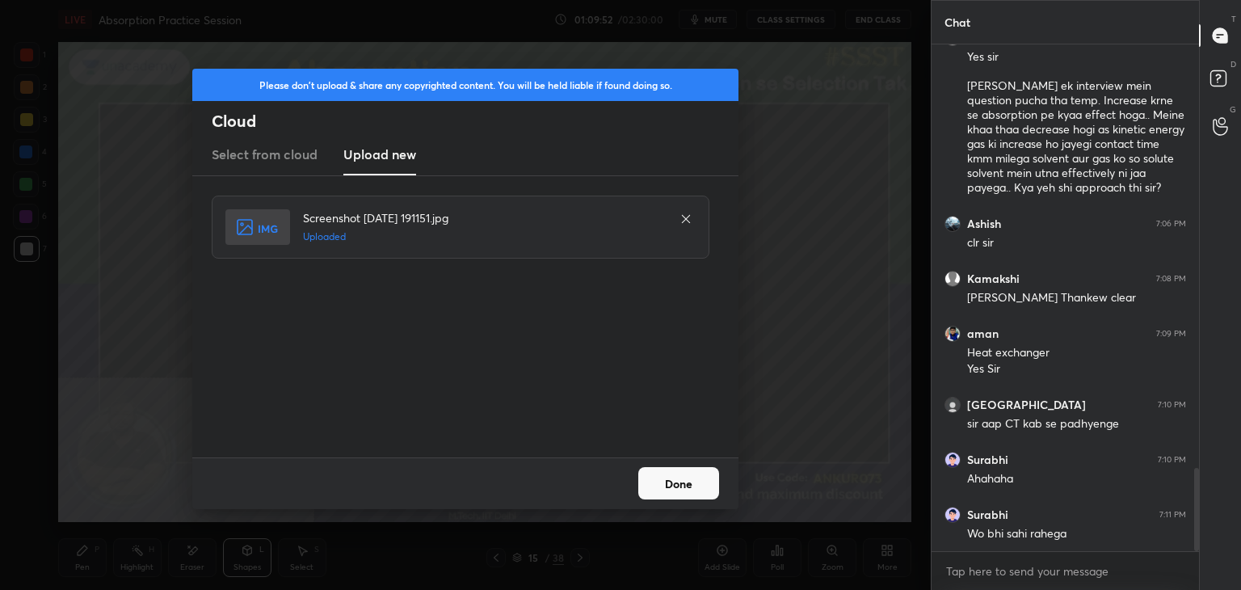
click at [667, 484] on button "Done" at bounding box center [678, 483] width 81 height 32
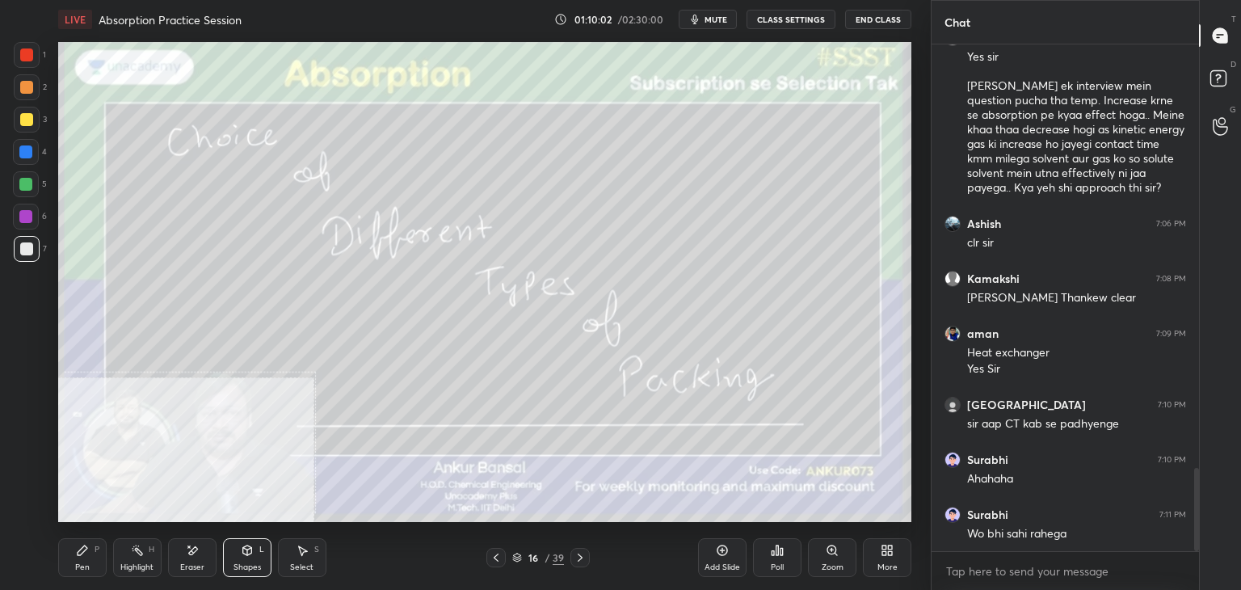
click at [787, 561] on div "Poll" at bounding box center [777, 557] width 48 height 39
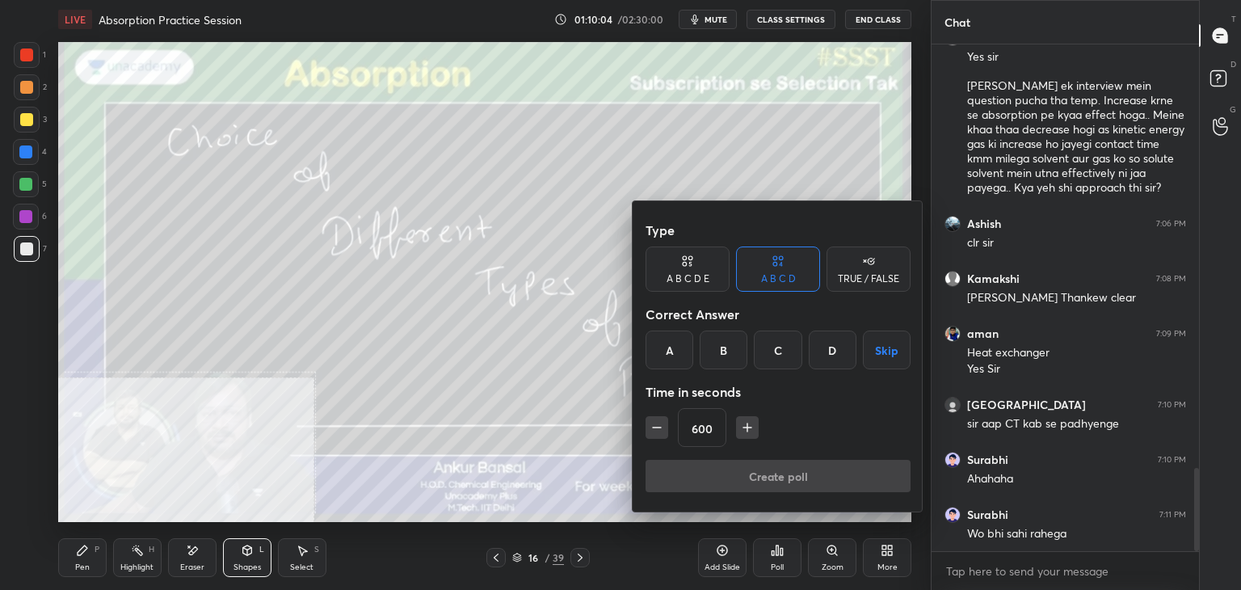
click at [695, 426] on input "600" at bounding box center [701, 428] width 47 height 39
type input "3600"
click at [892, 356] on button "Skip" at bounding box center [887, 349] width 48 height 39
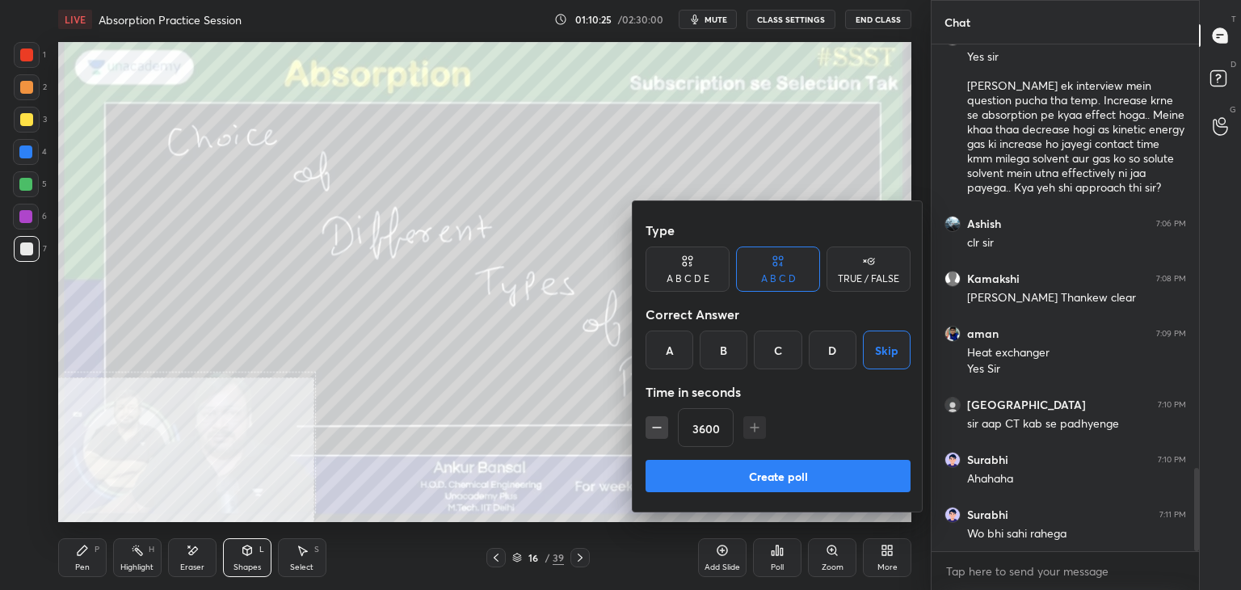
click at [813, 472] on button "Create poll" at bounding box center [777, 476] width 265 height 32
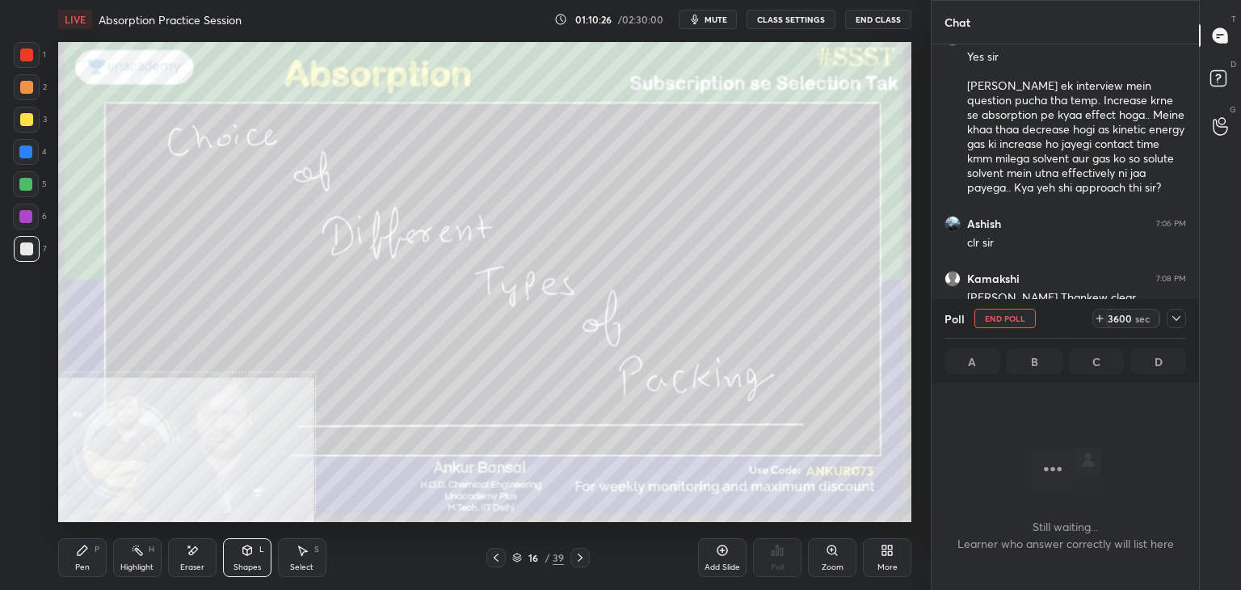
scroll to position [0, 0]
click at [82, 556] on icon at bounding box center [82, 550] width 13 height 13
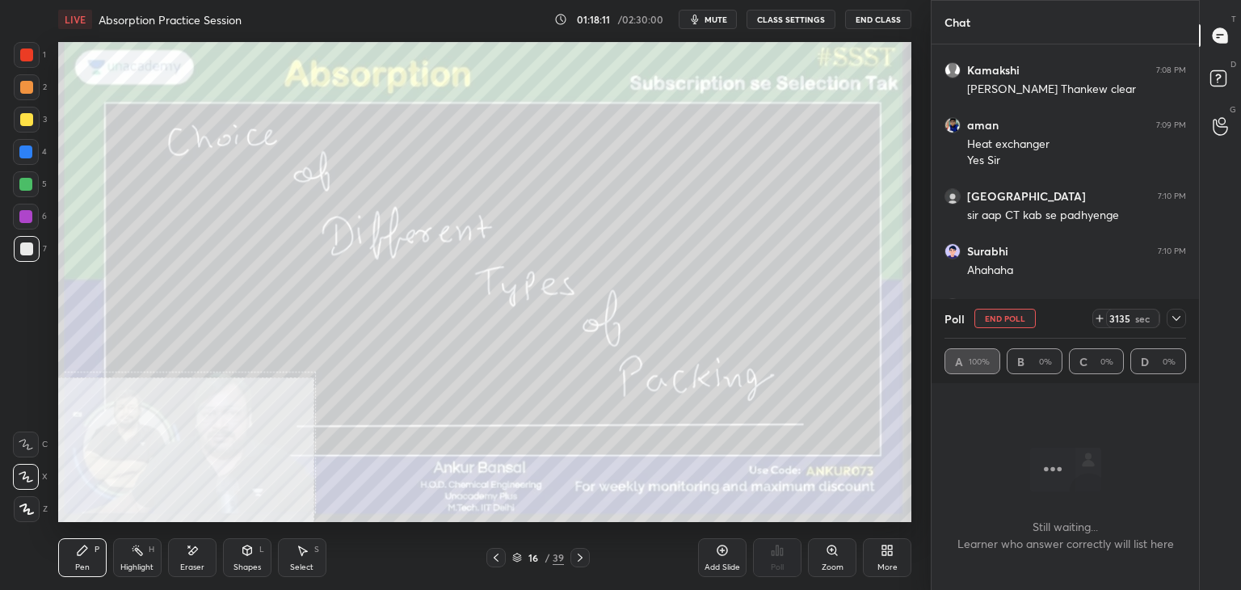
scroll to position [2851, 0]
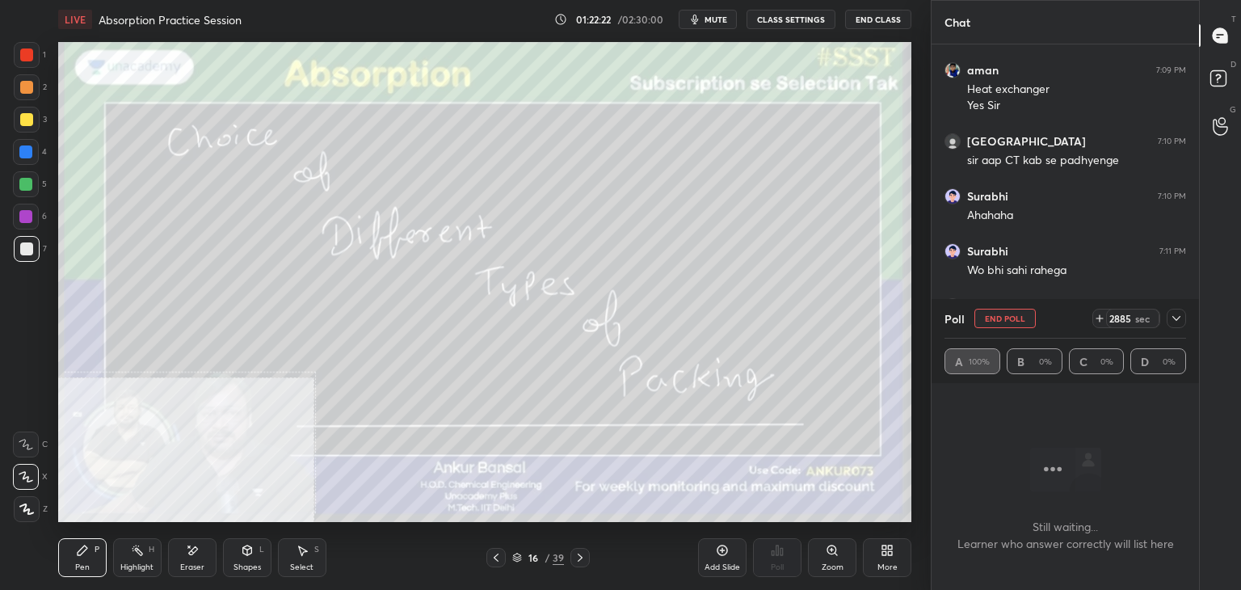
click at [1176, 320] on icon at bounding box center [1176, 318] width 8 height 5
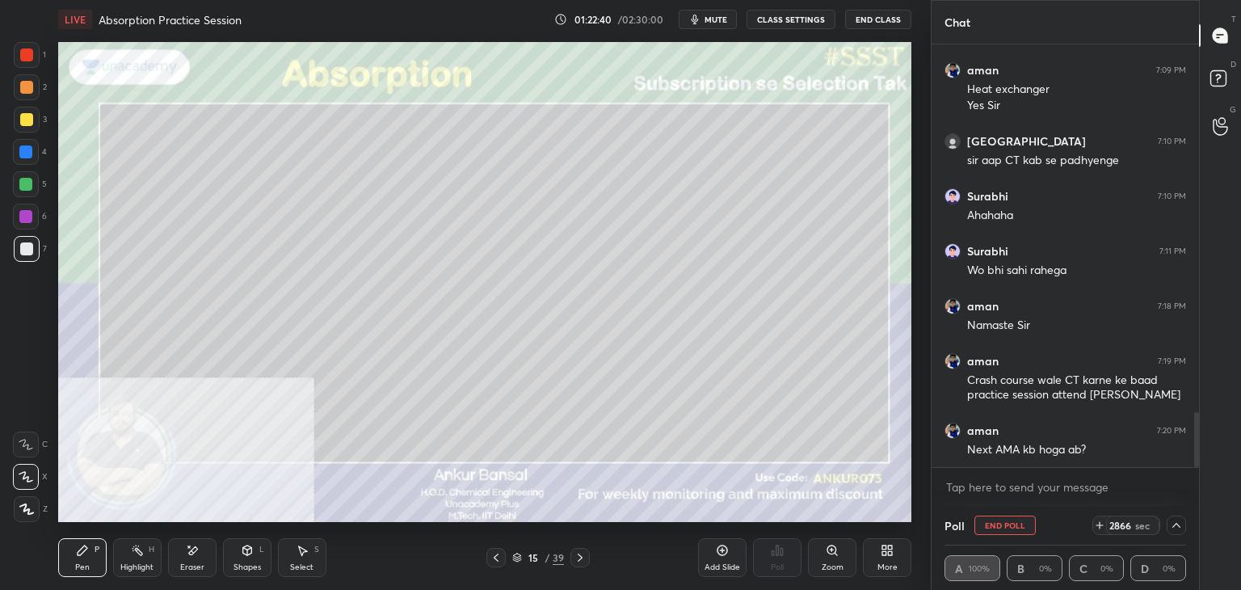
click at [992, 520] on button "End Poll" at bounding box center [1004, 524] width 61 height 19
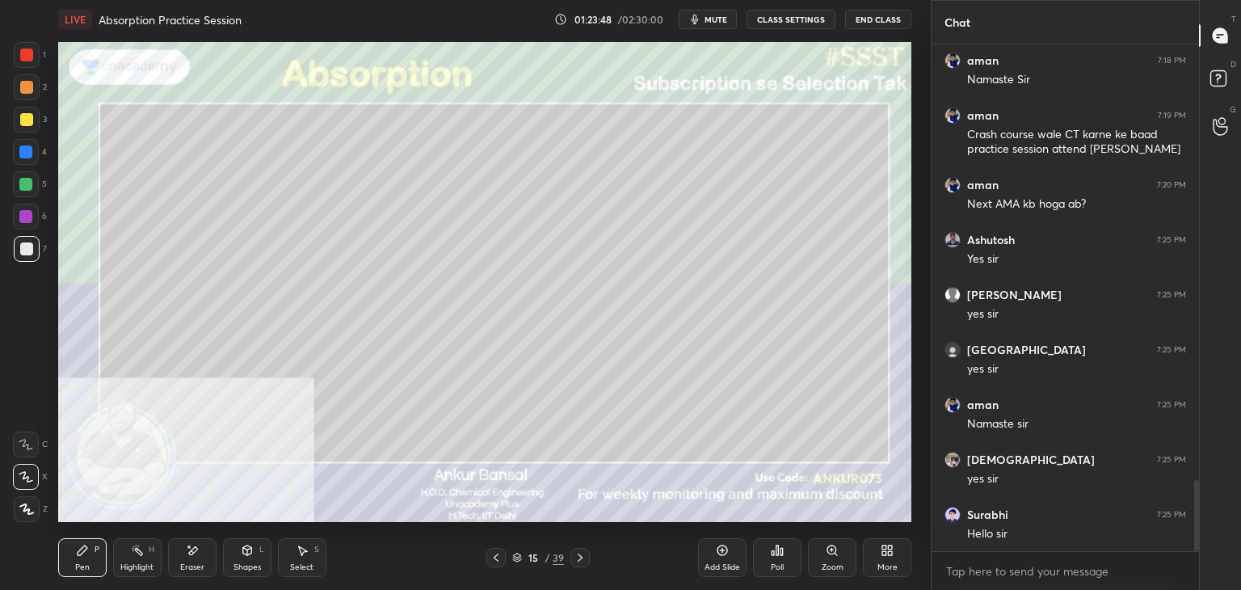
scroll to position [3151, 0]
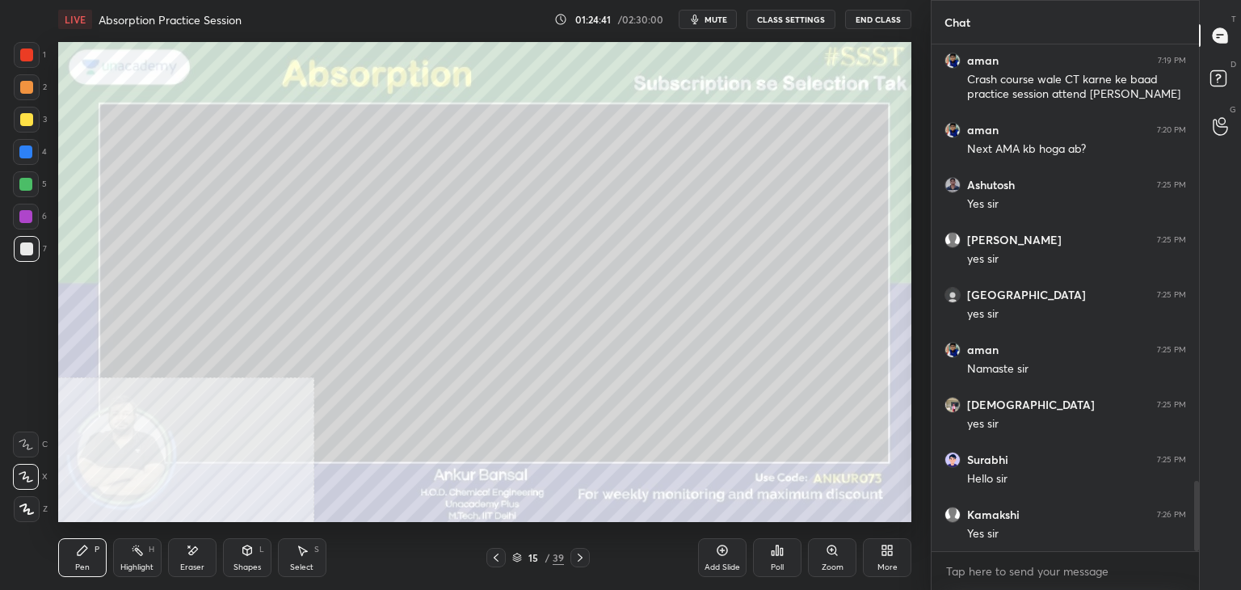
click at [582, 554] on icon at bounding box center [579, 557] width 13 height 13
click at [578, 556] on icon at bounding box center [579, 557] width 13 height 13
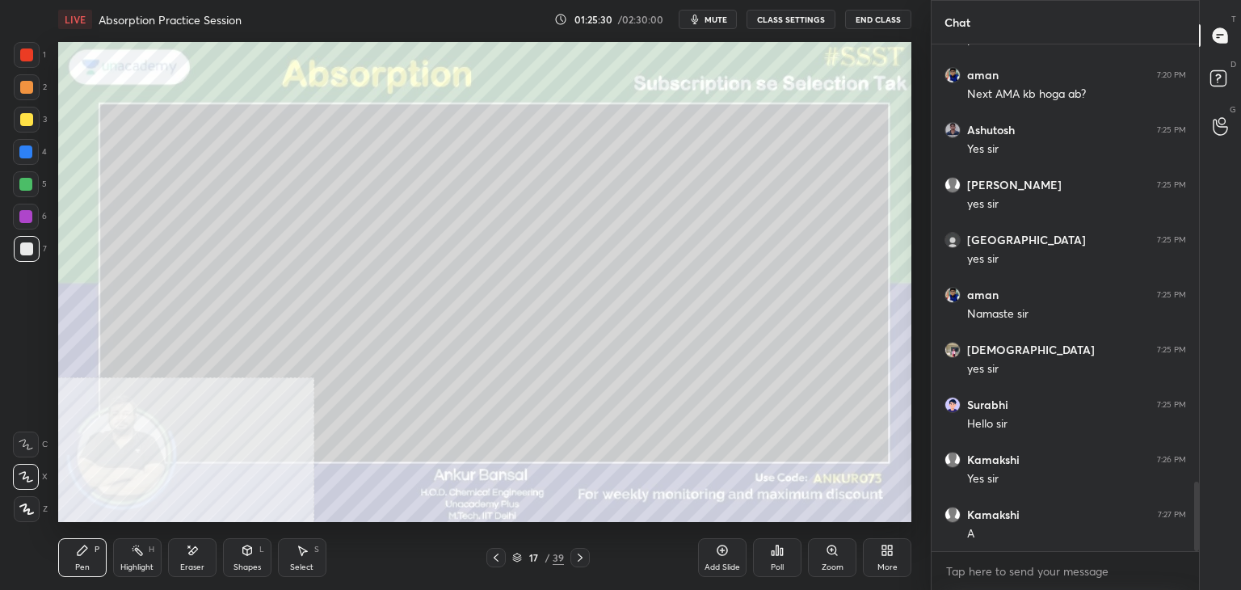
scroll to position [3261, 0]
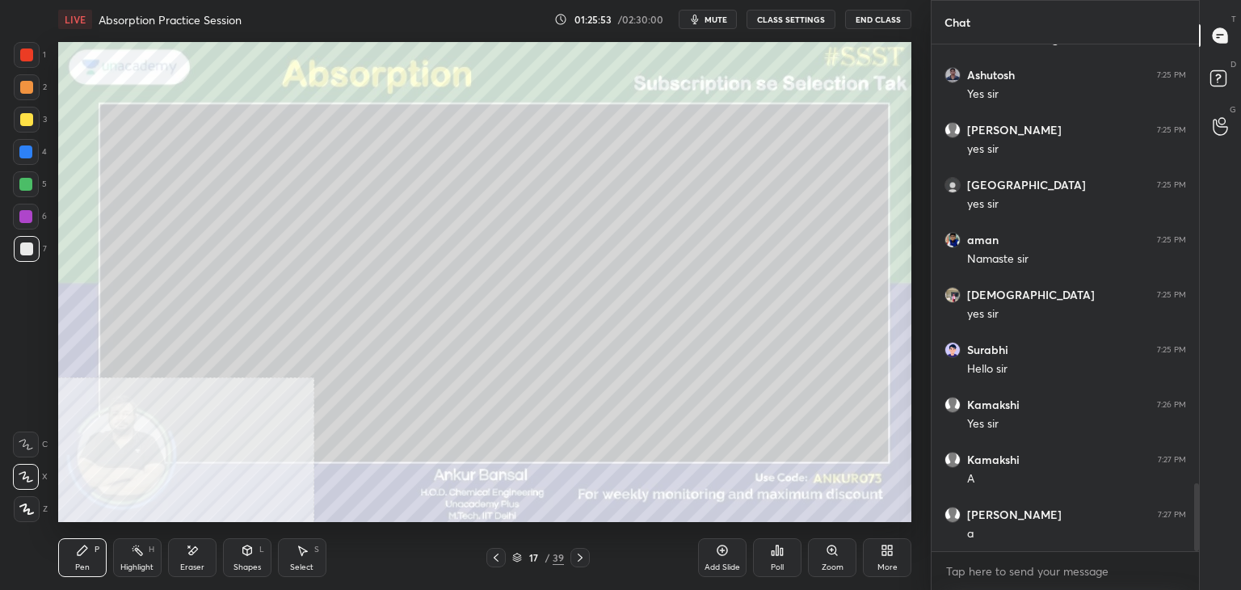
click at [181, 552] on div "Eraser" at bounding box center [192, 557] width 48 height 39
click at [71, 560] on div "Pen P" at bounding box center [82, 557] width 48 height 39
click at [194, 540] on div "Eraser" at bounding box center [192, 557] width 48 height 39
click at [81, 550] on icon at bounding box center [83, 550] width 10 height 10
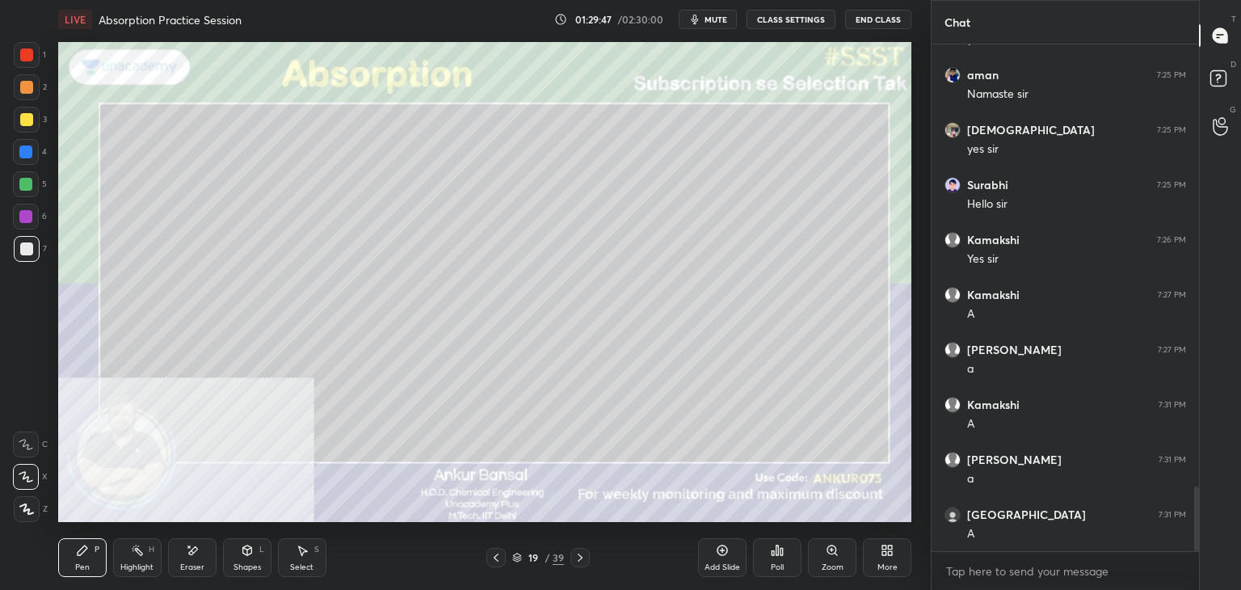
scroll to position [3481, 0]
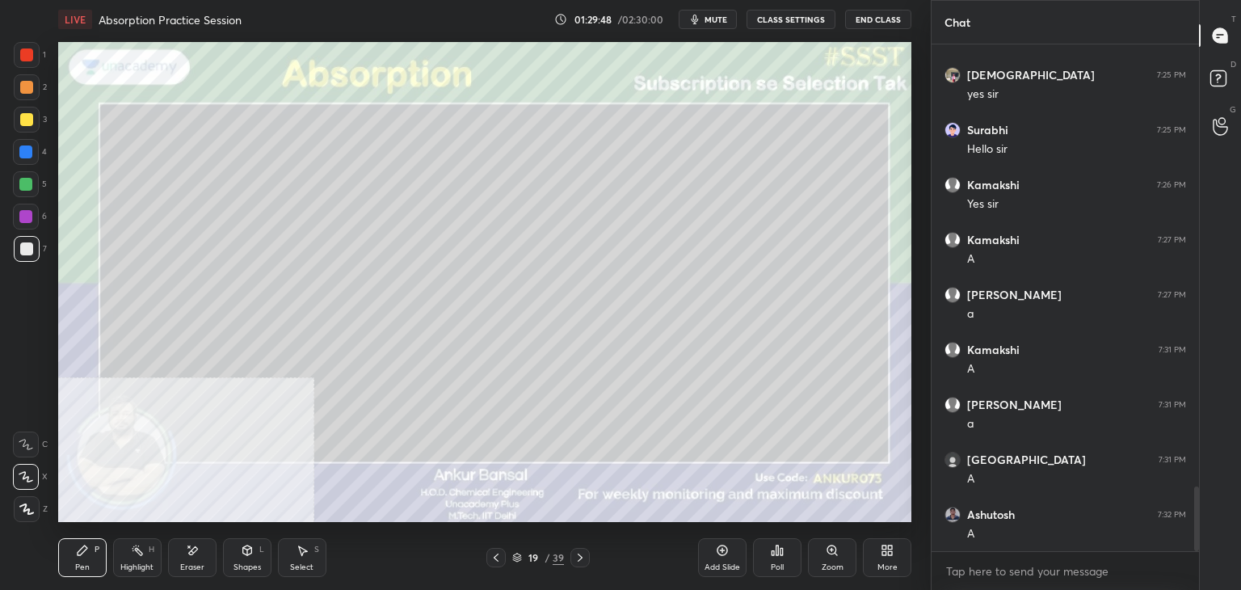
click at [498, 554] on icon at bounding box center [495, 557] width 5 height 8
click at [498, 552] on icon at bounding box center [495, 557] width 13 height 13
click at [303, 557] on div "Select S" at bounding box center [302, 557] width 48 height 39
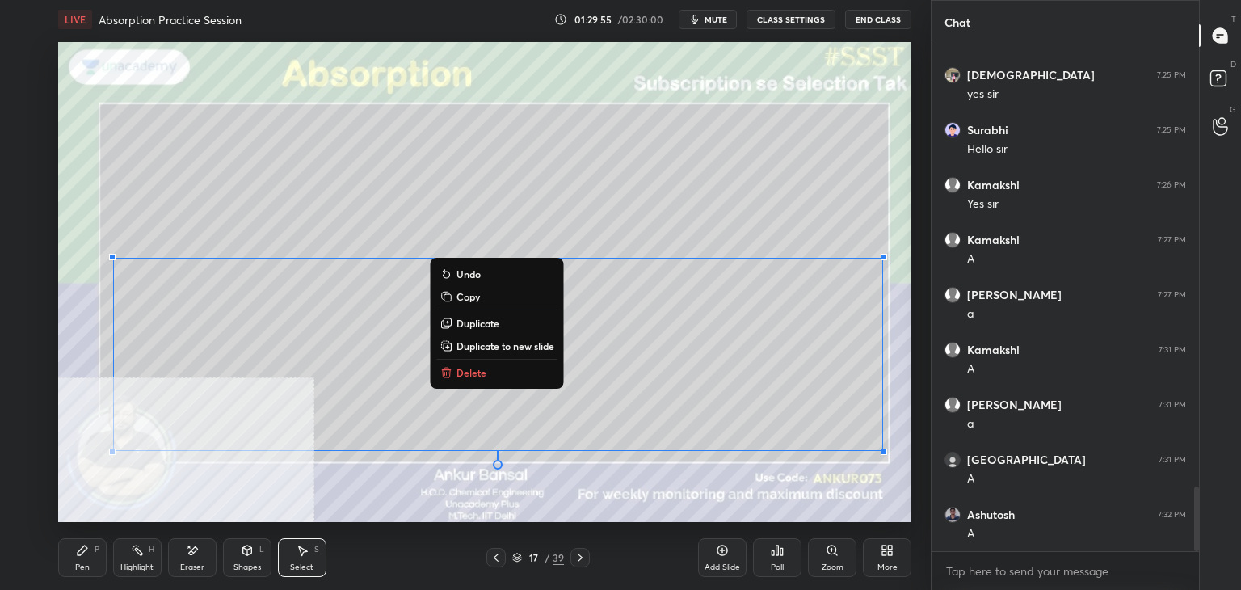
click at [469, 294] on p "Copy" at bounding box center [467, 296] width 23 height 13
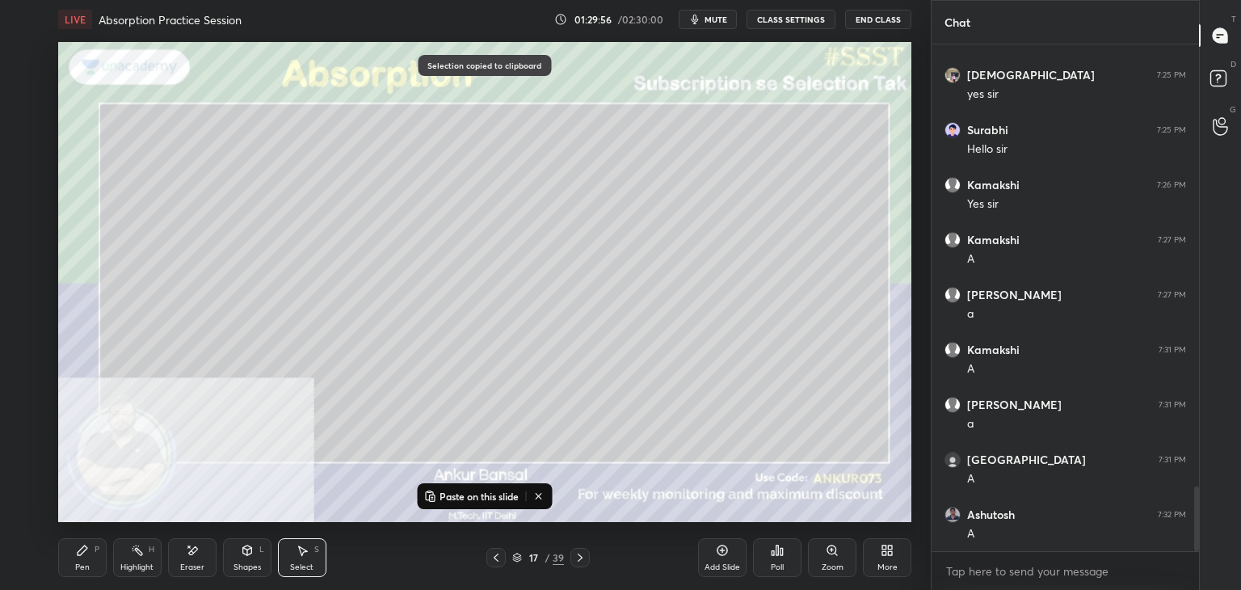
click at [575, 561] on icon at bounding box center [579, 557] width 13 height 13
click at [576, 560] on icon at bounding box center [579, 557] width 13 height 13
click at [471, 499] on p "Paste on this slide" at bounding box center [478, 495] width 79 height 13
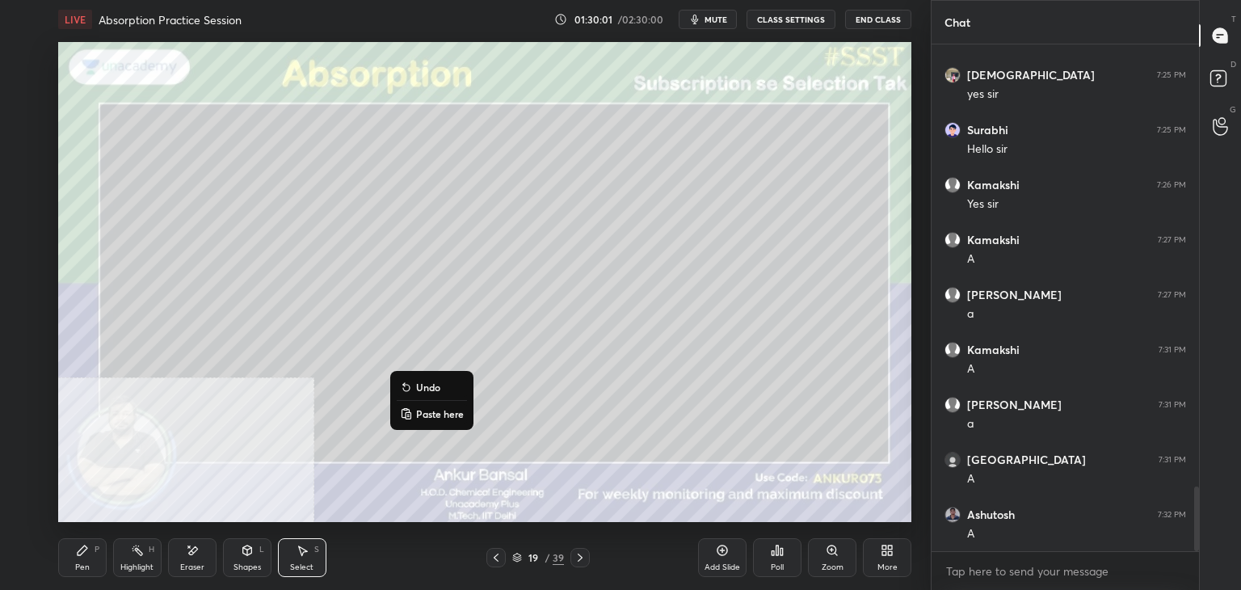
click at [77, 540] on div "Pen P" at bounding box center [82, 557] width 48 height 39
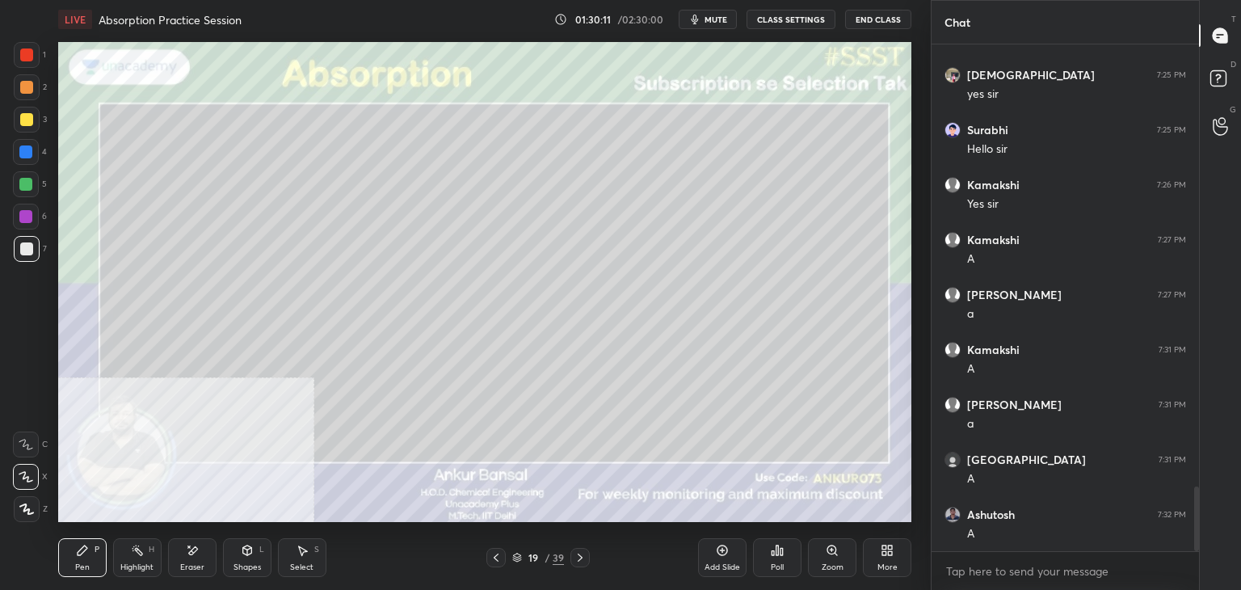
click at [498, 554] on icon at bounding box center [495, 557] width 5 height 8
click at [288, 555] on div "Select S" at bounding box center [302, 557] width 48 height 39
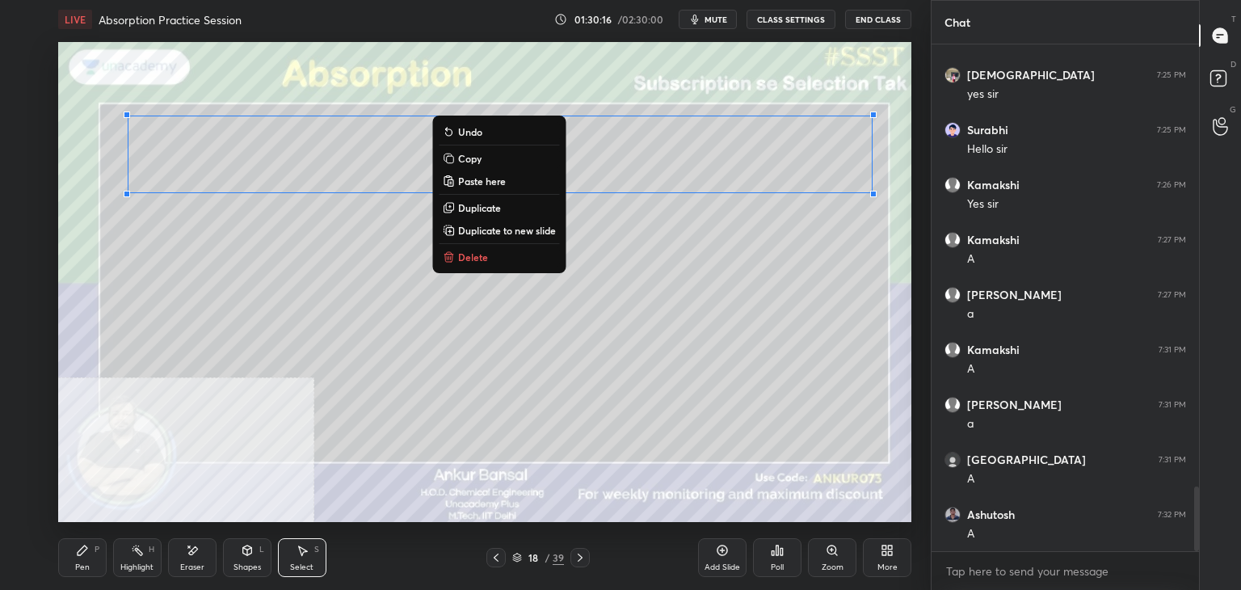
click at [465, 159] on p "Copy" at bounding box center [469, 158] width 23 height 13
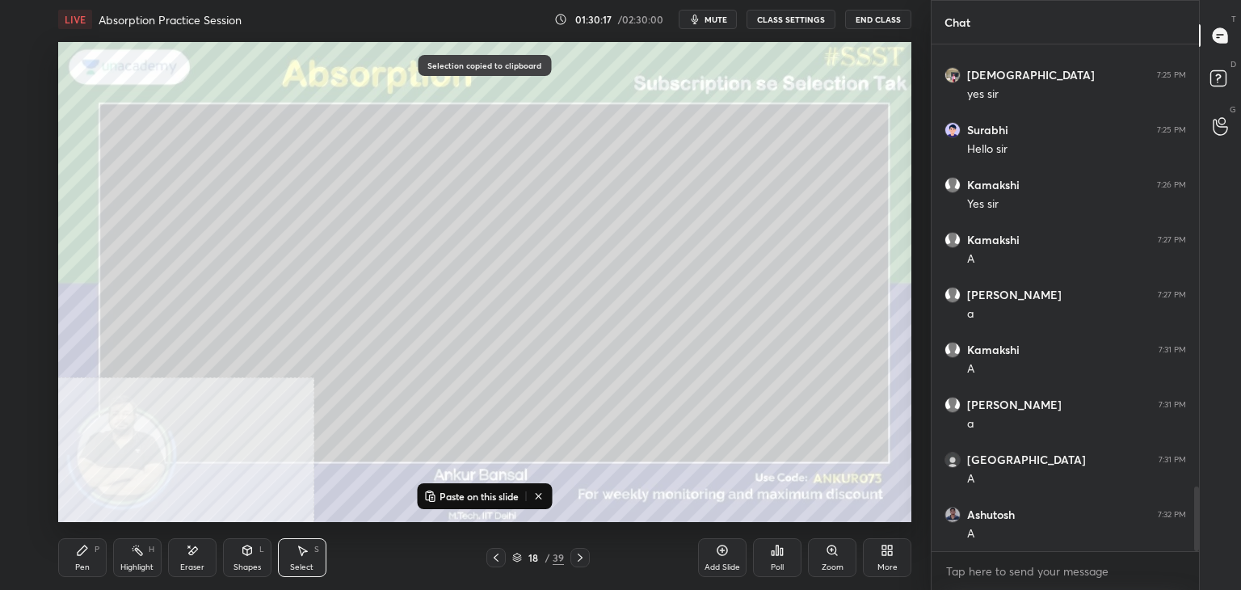
click at [582, 559] on icon at bounding box center [579, 557] width 13 height 13
click at [582, 556] on icon at bounding box center [579, 557] width 13 height 13
click at [477, 493] on p "Paste on this slide" at bounding box center [478, 495] width 79 height 13
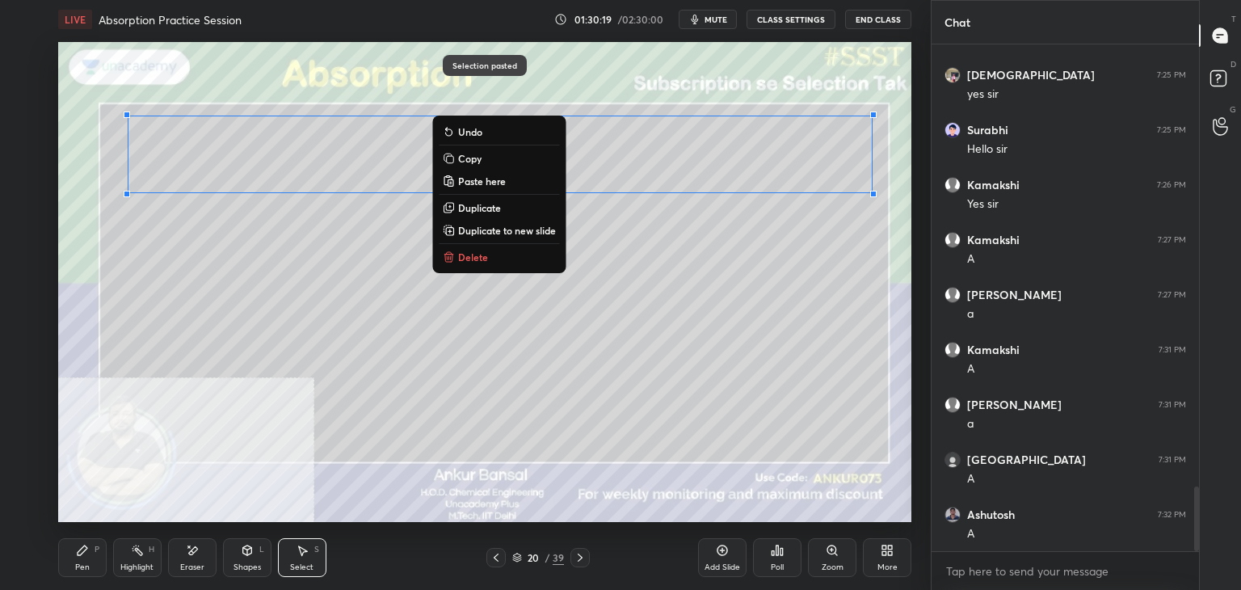
click at [198, 558] on div "Eraser" at bounding box center [192, 557] width 48 height 39
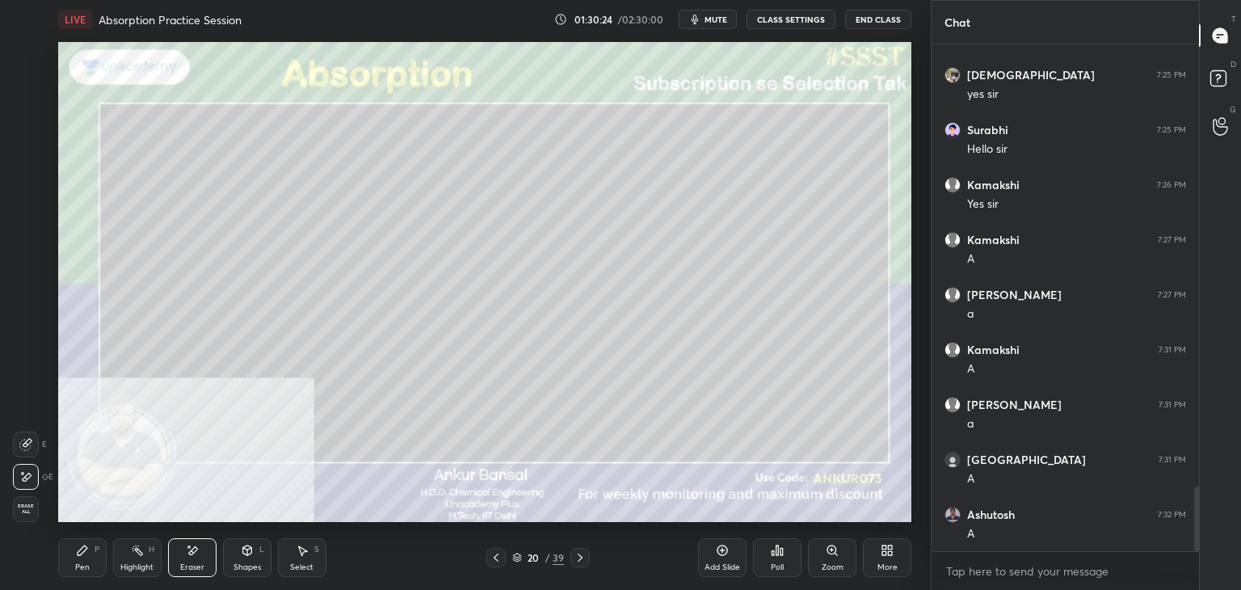
click at [94, 548] on div "P" at bounding box center [96, 549] width 5 height 8
click at [244, 553] on icon at bounding box center [247, 550] width 9 height 10
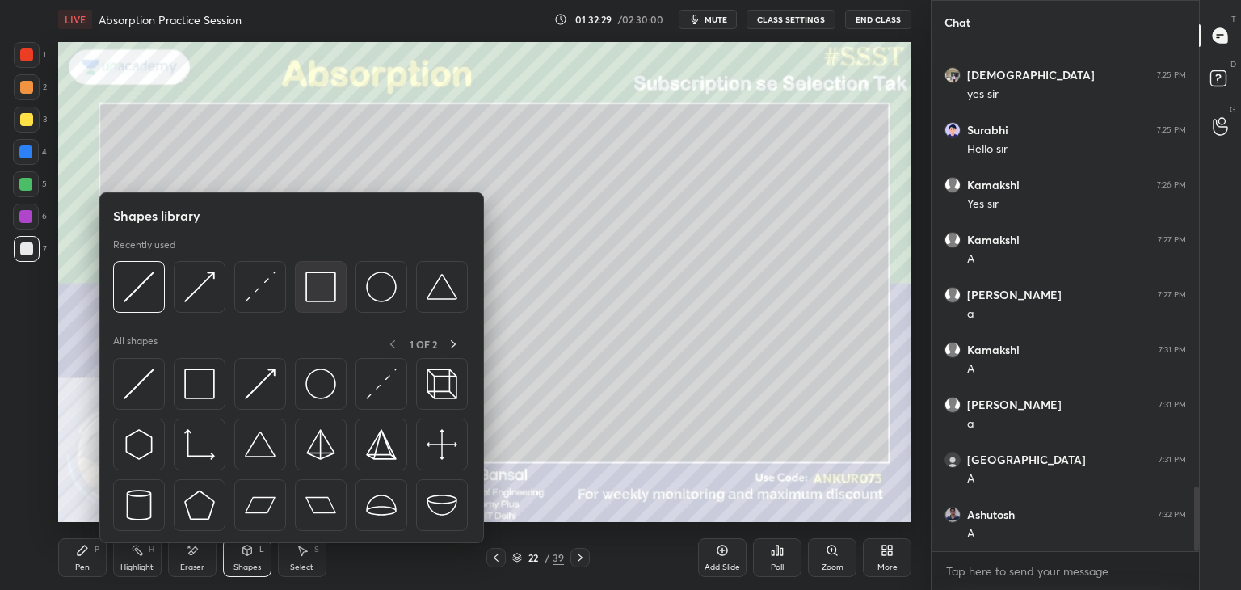
click at [305, 282] on img at bounding box center [320, 286] width 31 height 31
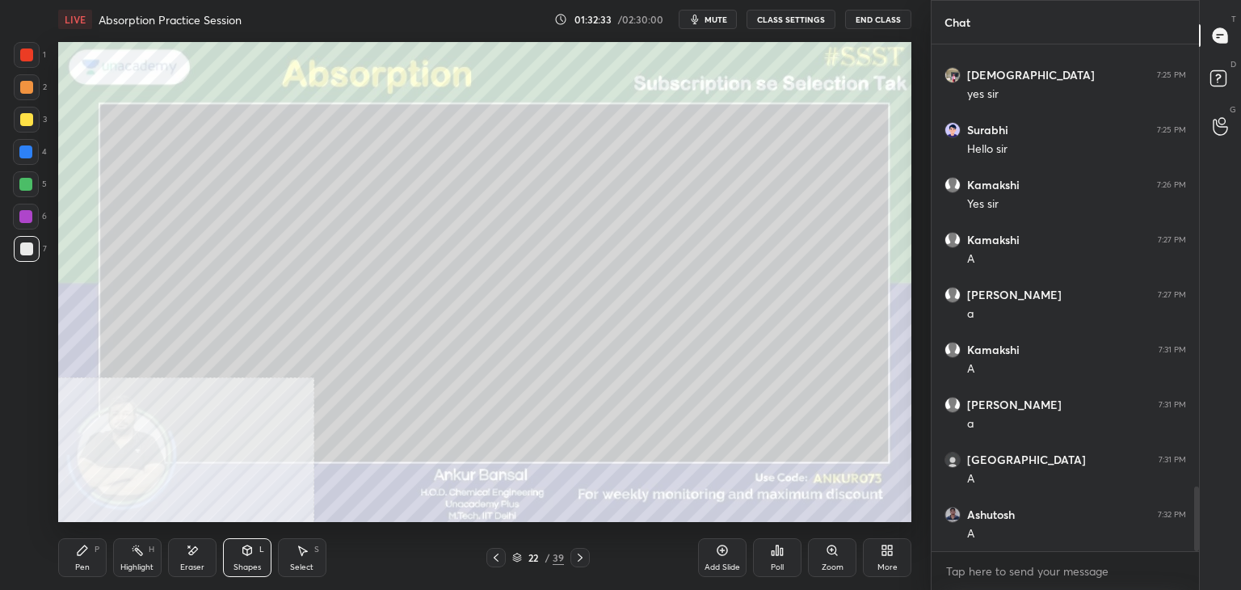
click at [244, 556] on icon at bounding box center [247, 550] width 13 height 13
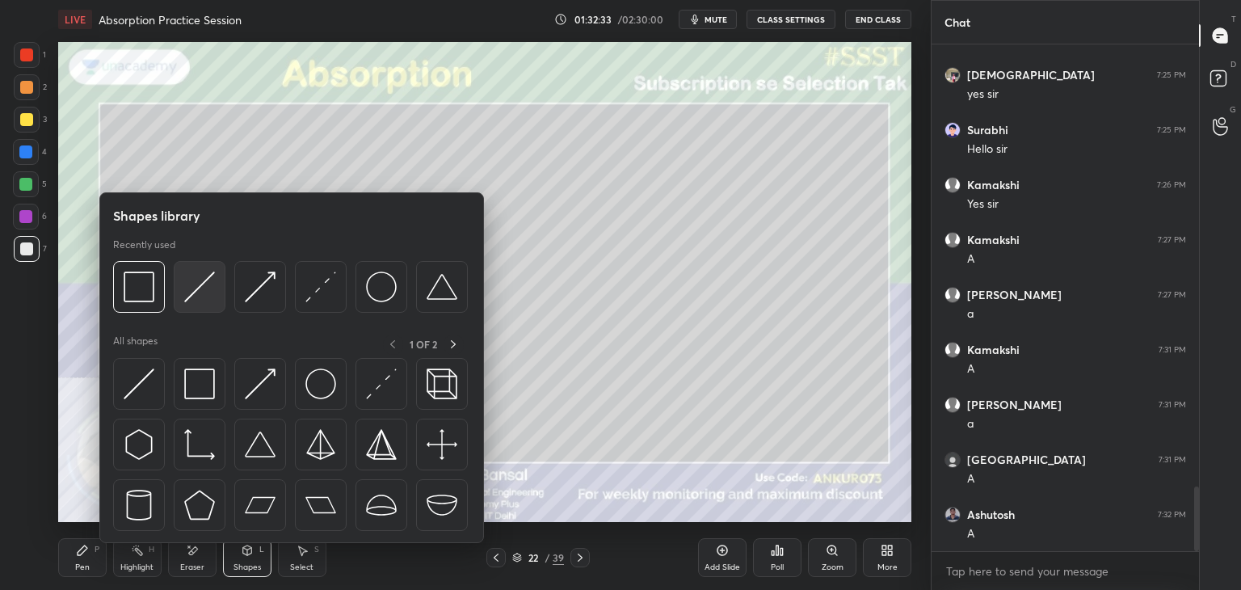
click at [207, 278] on img at bounding box center [199, 286] width 31 height 31
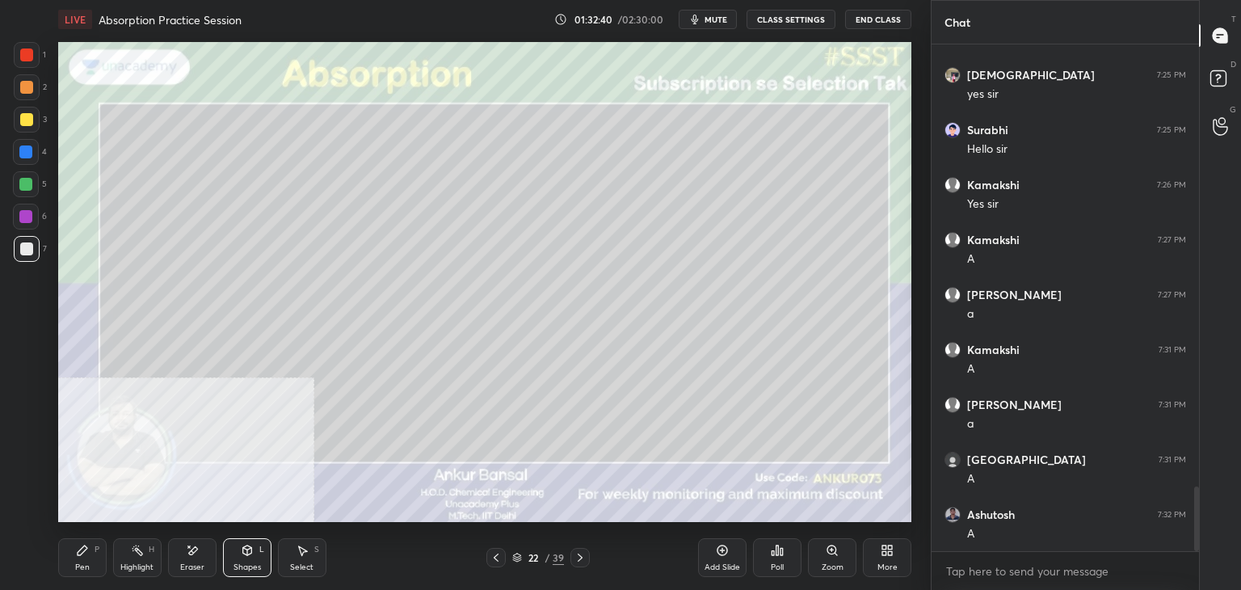
click at [245, 556] on icon at bounding box center [247, 550] width 13 height 13
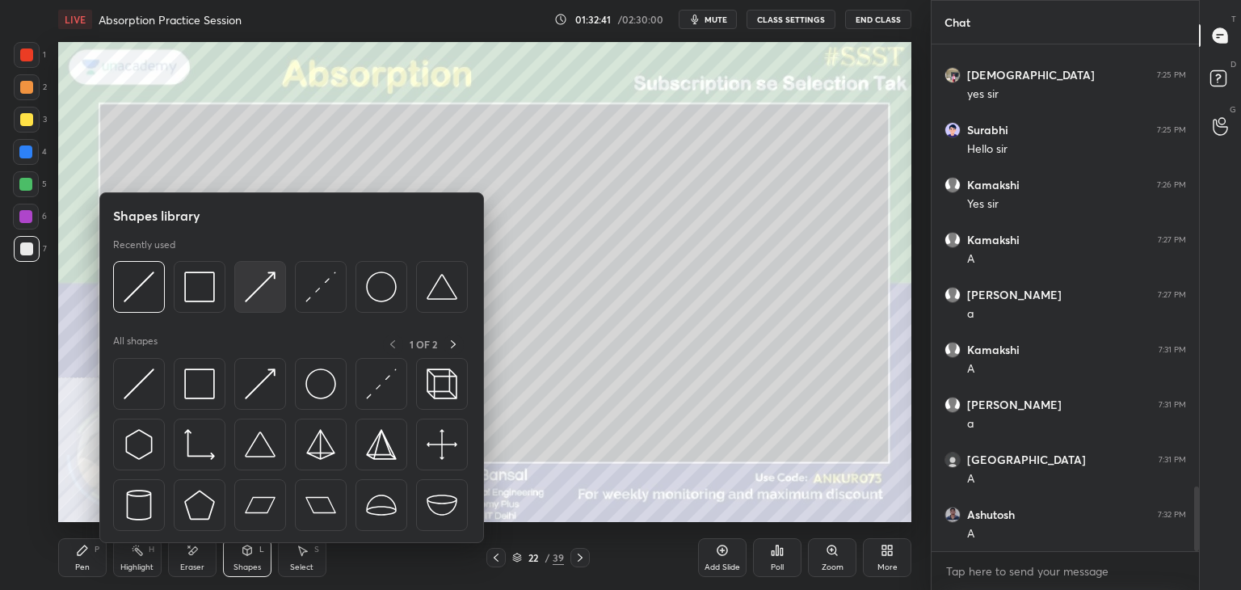
click at [258, 279] on img at bounding box center [260, 286] width 31 height 31
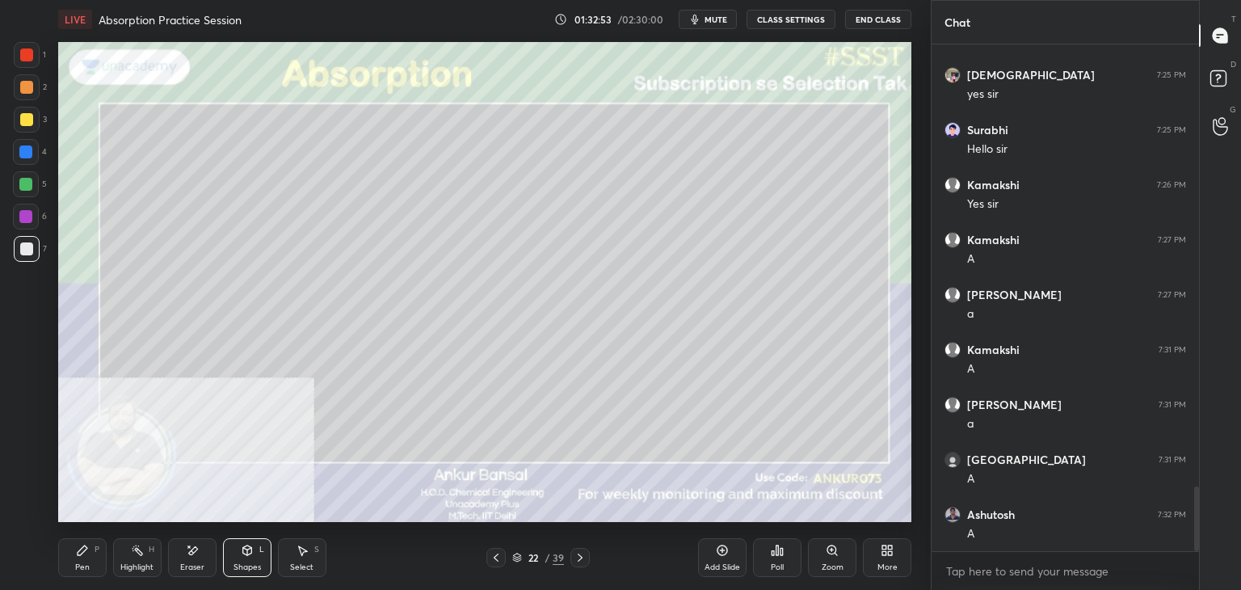
click at [90, 551] on div "Pen P" at bounding box center [82, 557] width 48 height 39
click at [237, 544] on div "Shapes L" at bounding box center [247, 557] width 48 height 39
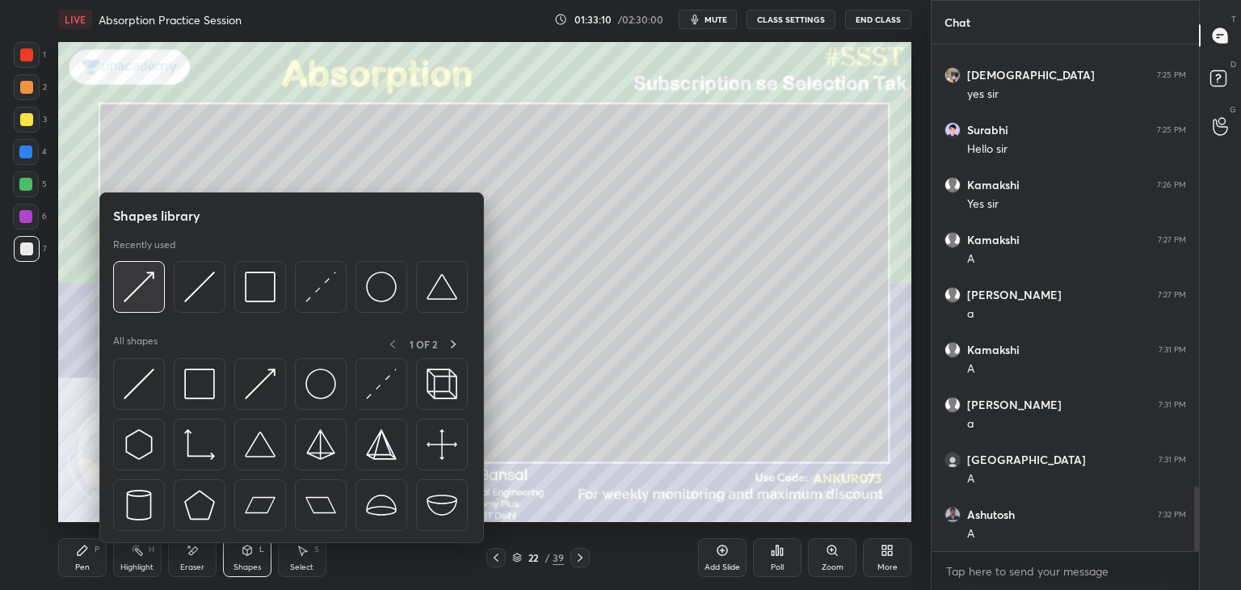
click at [152, 284] on img at bounding box center [139, 286] width 31 height 31
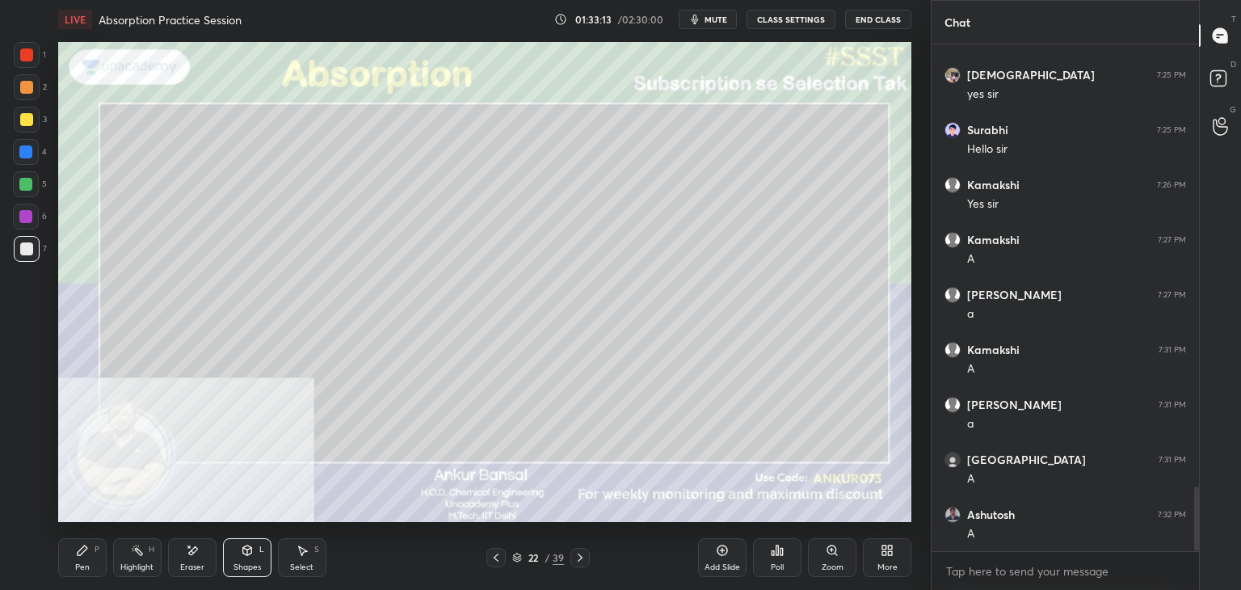
click at [78, 553] on icon at bounding box center [83, 550] width 10 height 10
click at [701, 17] on icon "button" at bounding box center [694, 19] width 13 height 13
click at [721, 26] on button "unmute" at bounding box center [707, 19] width 58 height 19
click at [243, 564] on div "Shapes" at bounding box center [246, 567] width 27 height 8
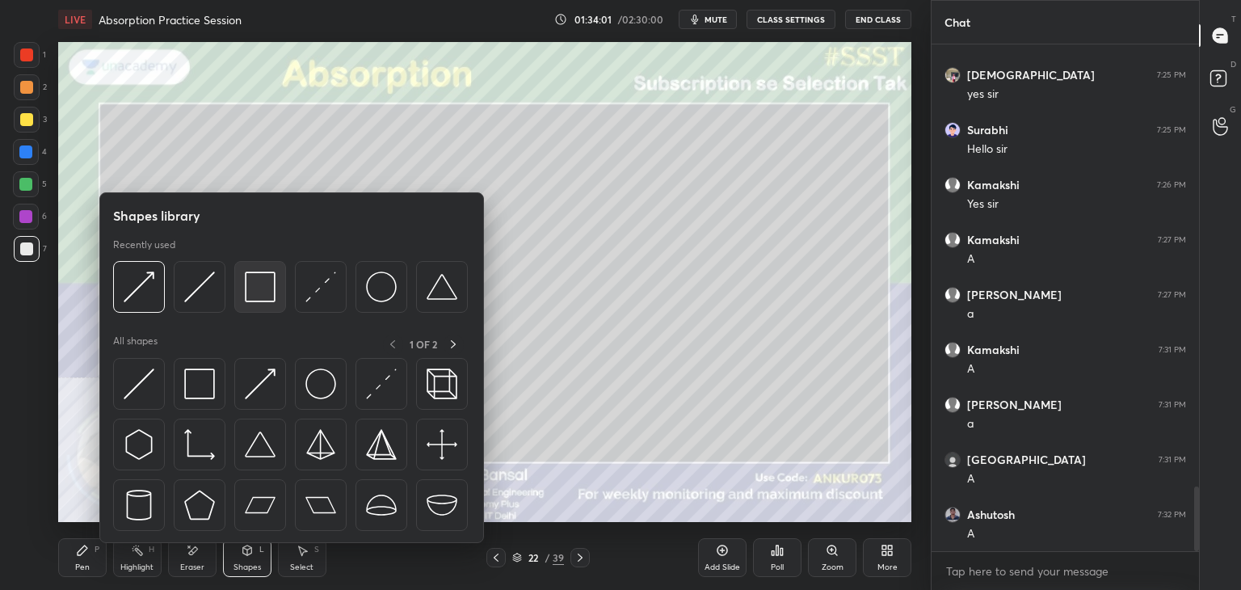
click at [274, 284] on img at bounding box center [260, 286] width 31 height 31
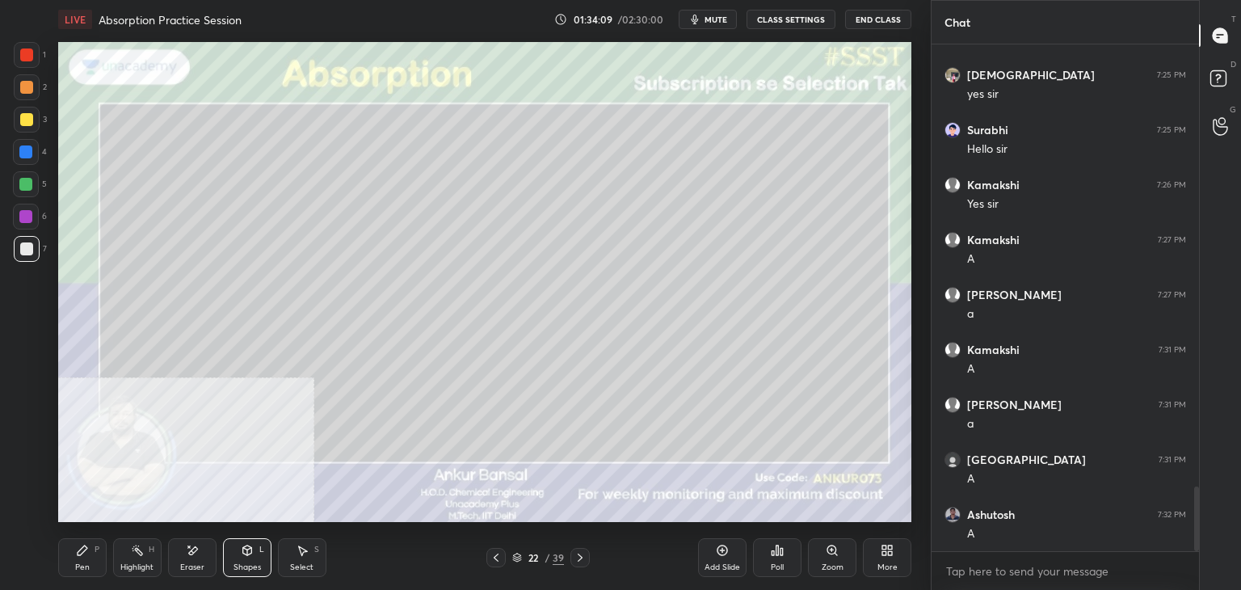
click at [248, 553] on icon at bounding box center [247, 550] width 9 height 10
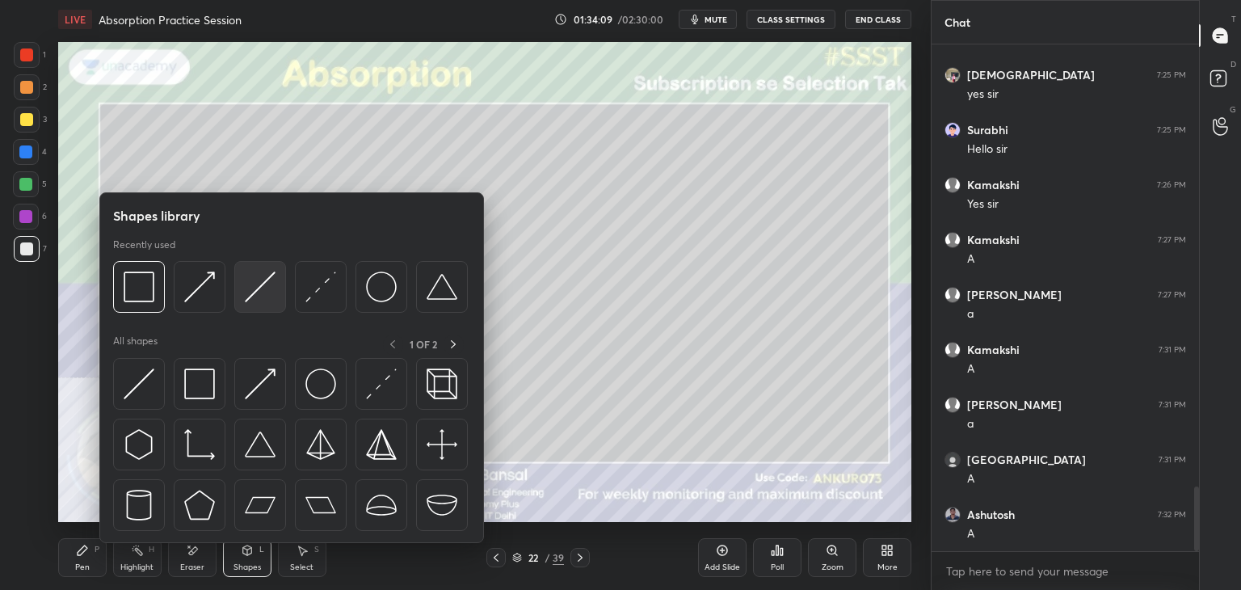
click at [271, 282] on img at bounding box center [260, 286] width 31 height 31
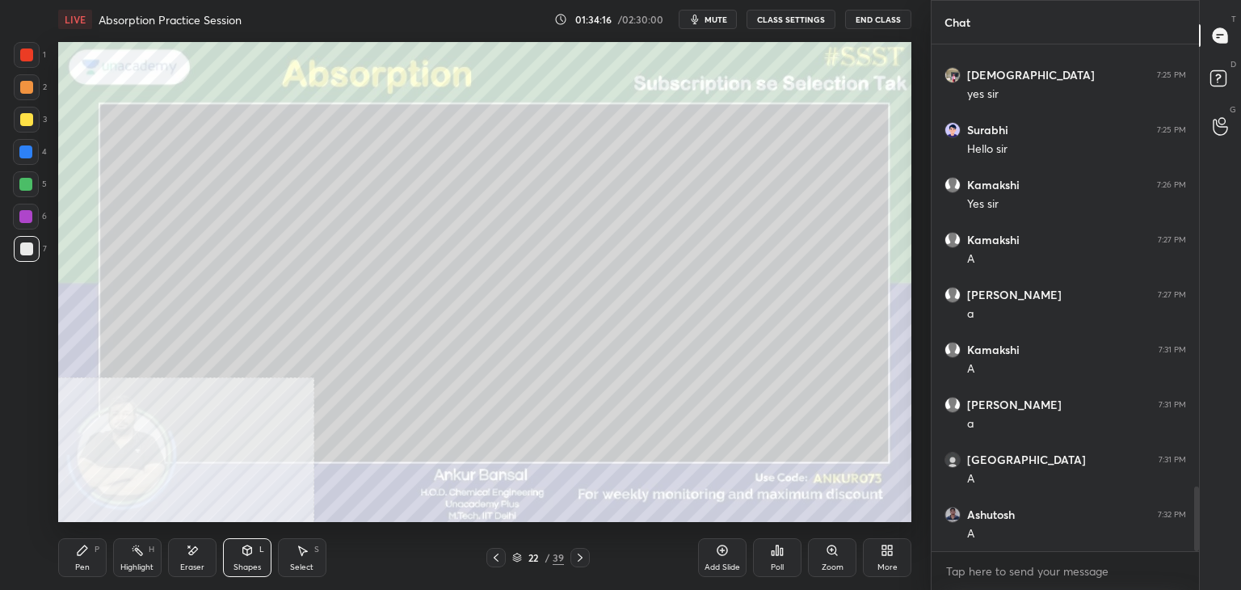
click at [88, 554] on icon at bounding box center [82, 550] width 13 height 13
click at [253, 556] on div "Shapes L" at bounding box center [247, 557] width 48 height 39
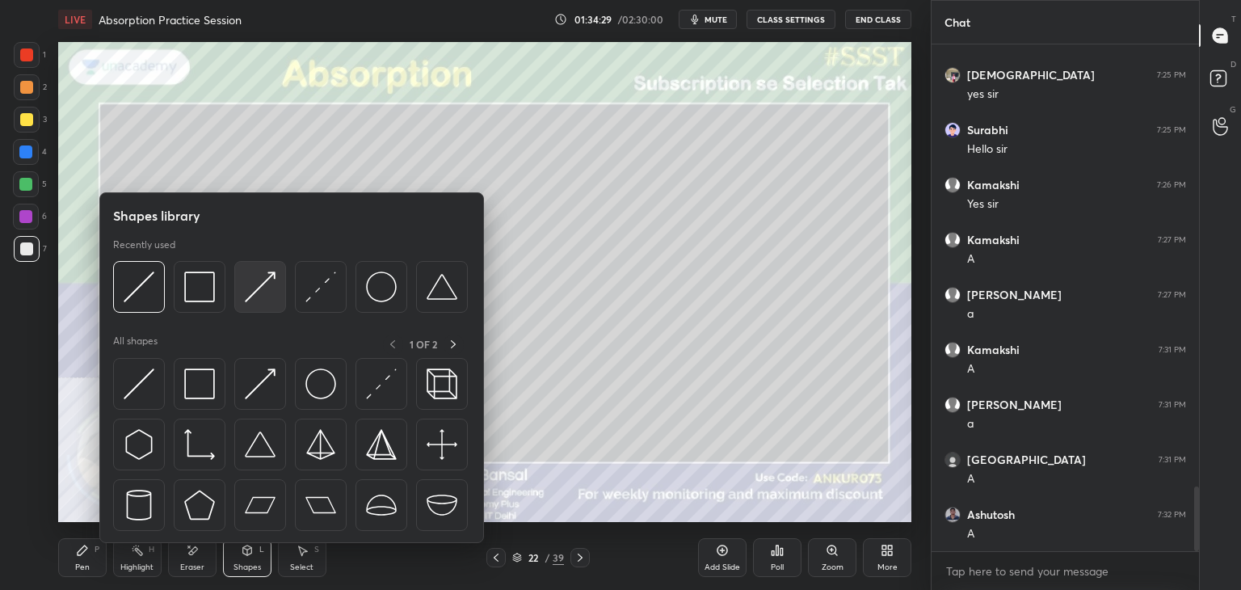
click at [252, 283] on img at bounding box center [260, 286] width 31 height 31
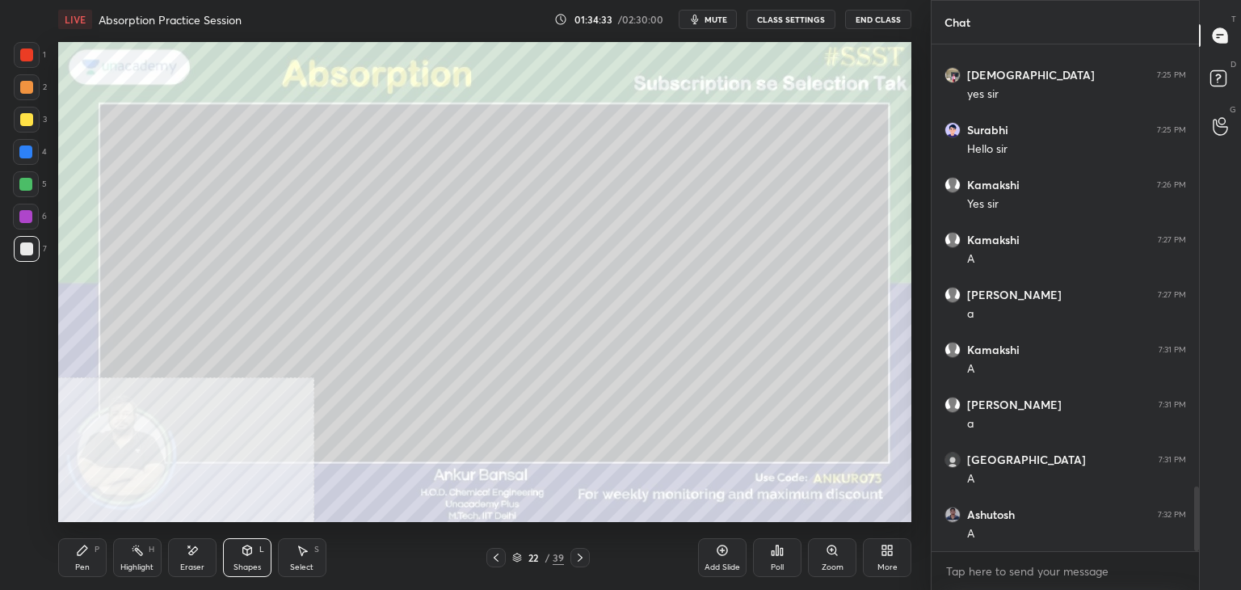
click at [86, 556] on icon at bounding box center [82, 550] width 13 height 13
click at [237, 557] on div "Shapes L" at bounding box center [247, 557] width 48 height 39
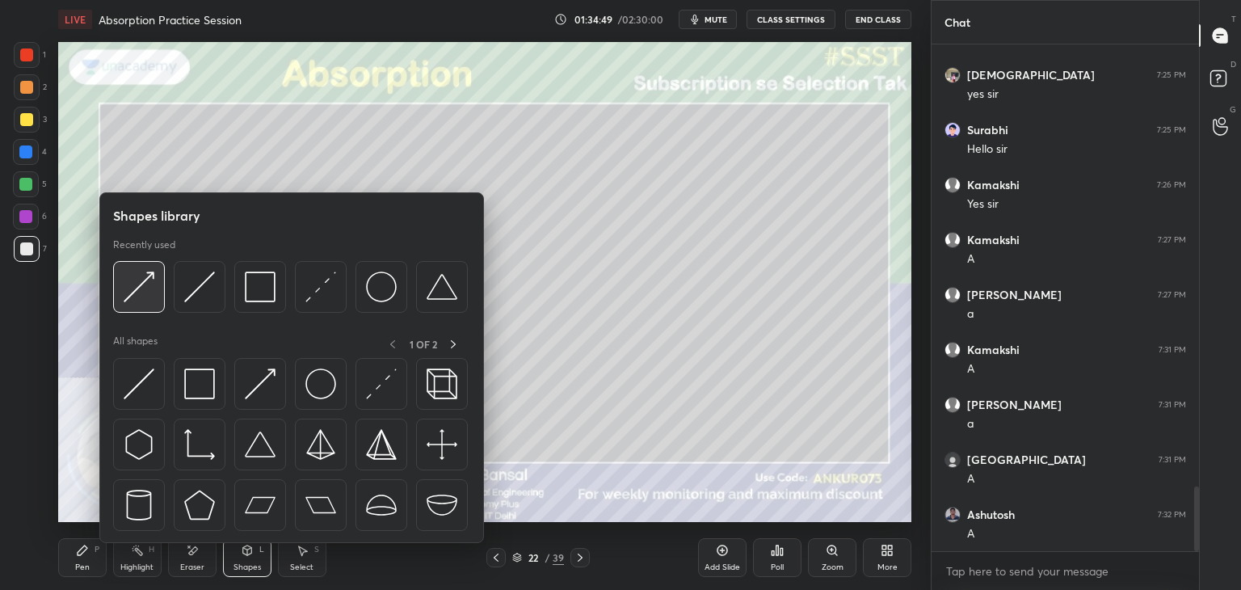
click at [146, 288] on img at bounding box center [139, 286] width 31 height 31
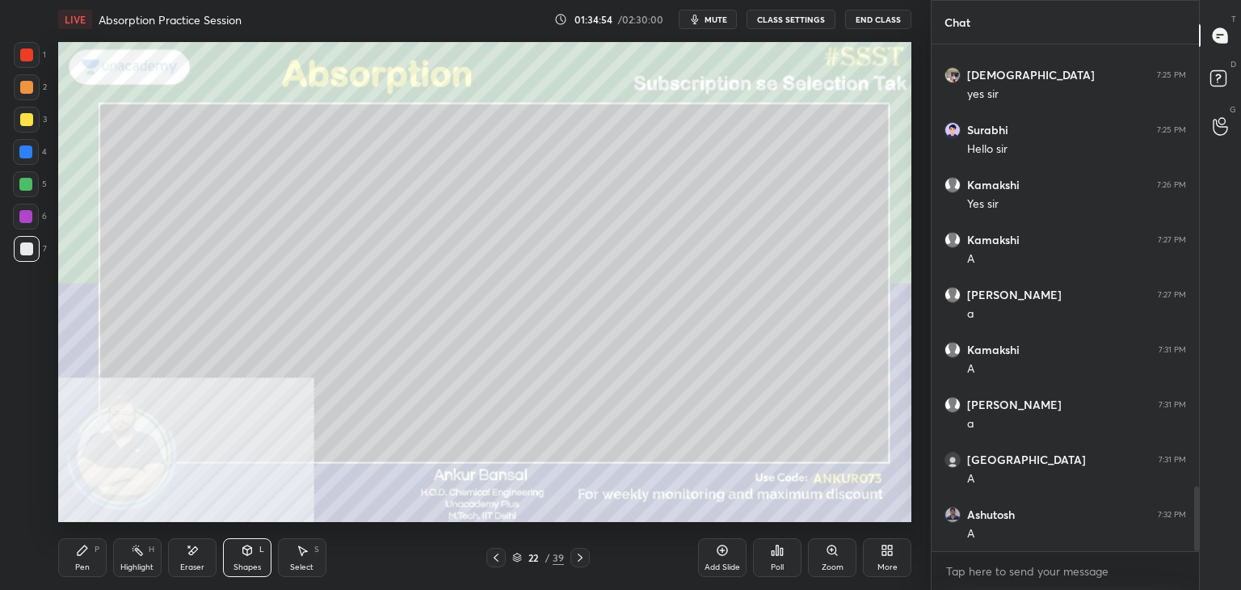
click at [86, 563] on div "Pen" at bounding box center [82, 567] width 15 height 8
click at [245, 558] on div "Shapes L" at bounding box center [247, 557] width 48 height 39
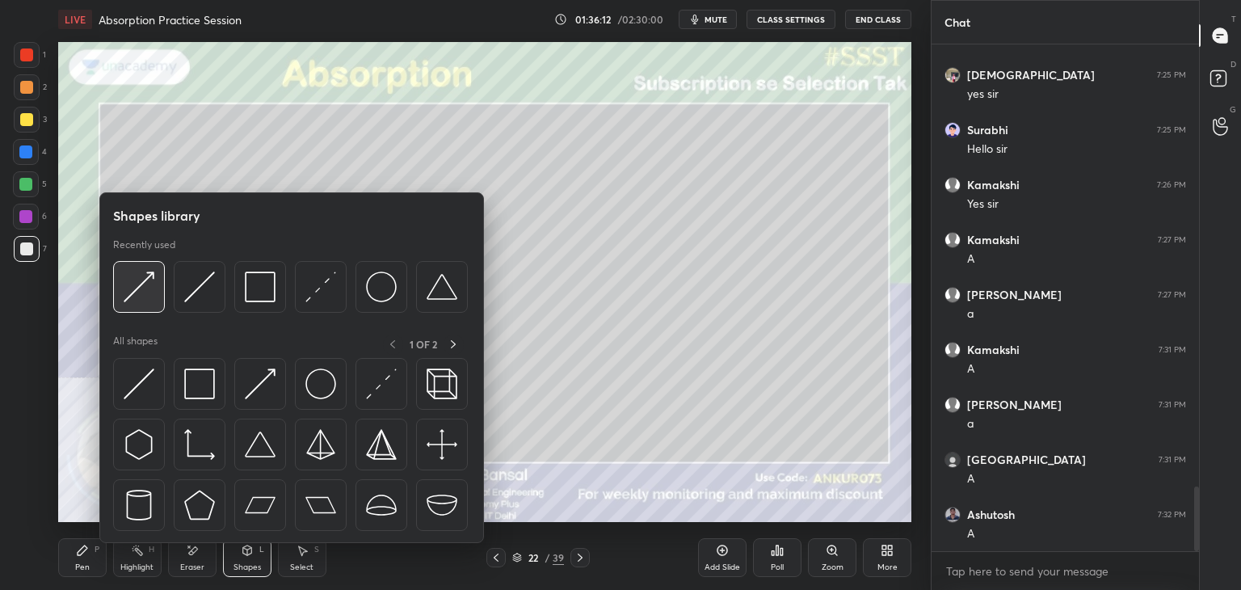
click at [145, 275] on img at bounding box center [139, 286] width 31 height 31
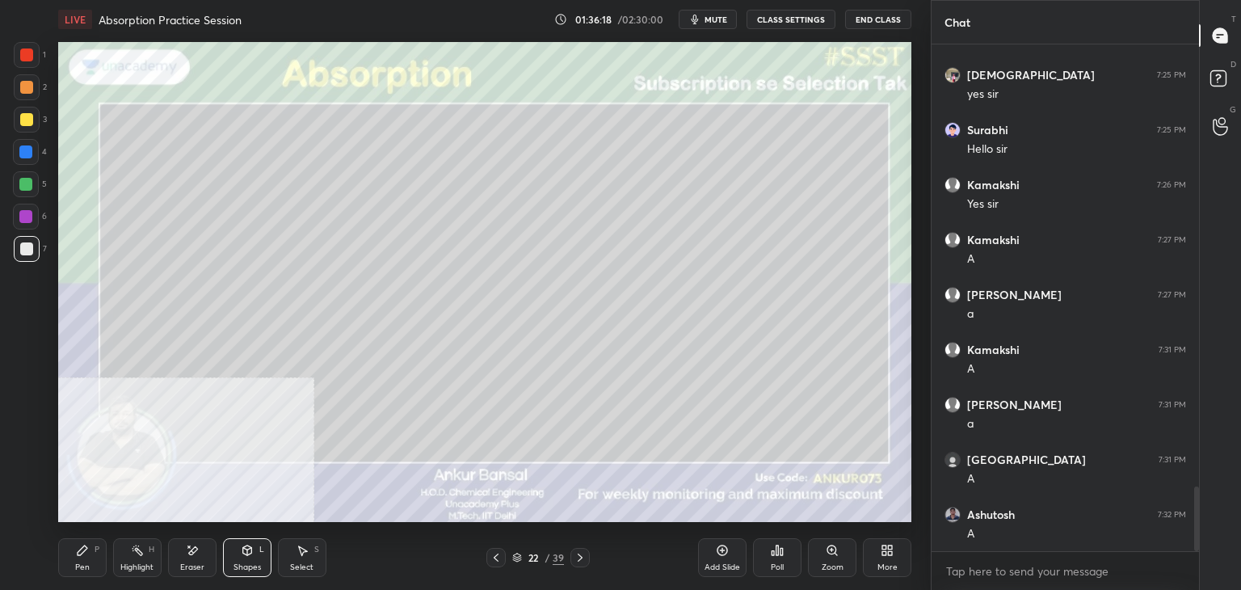
click at [82, 571] on div "Pen" at bounding box center [82, 567] width 15 height 8
click at [239, 554] on div "Shapes L" at bounding box center [247, 557] width 48 height 39
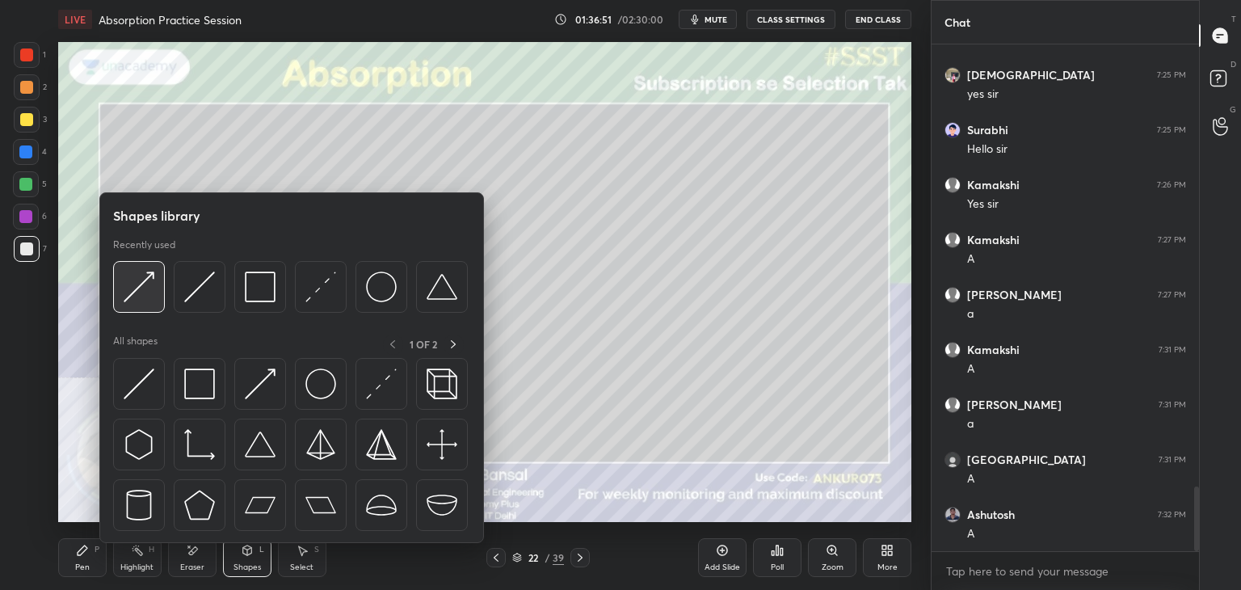
click at [145, 282] on img at bounding box center [139, 286] width 31 height 31
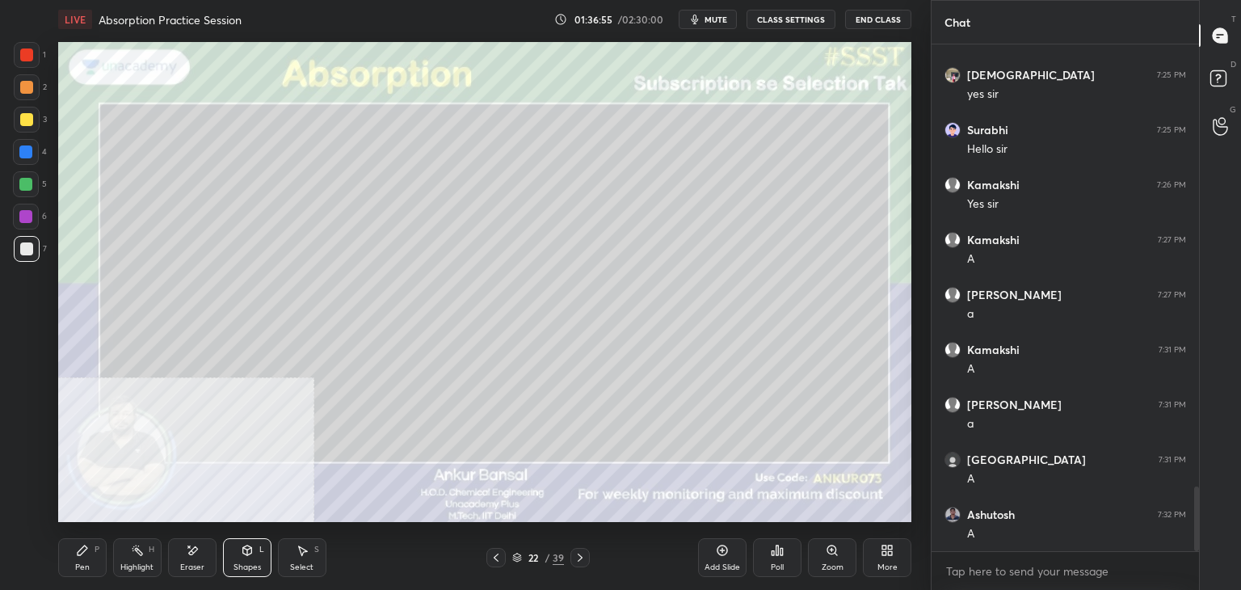
click at [84, 563] on div "Pen" at bounding box center [82, 567] width 15 height 8
click at [229, 555] on div "Shapes L" at bounding box center [247, 557] width 48 height 39
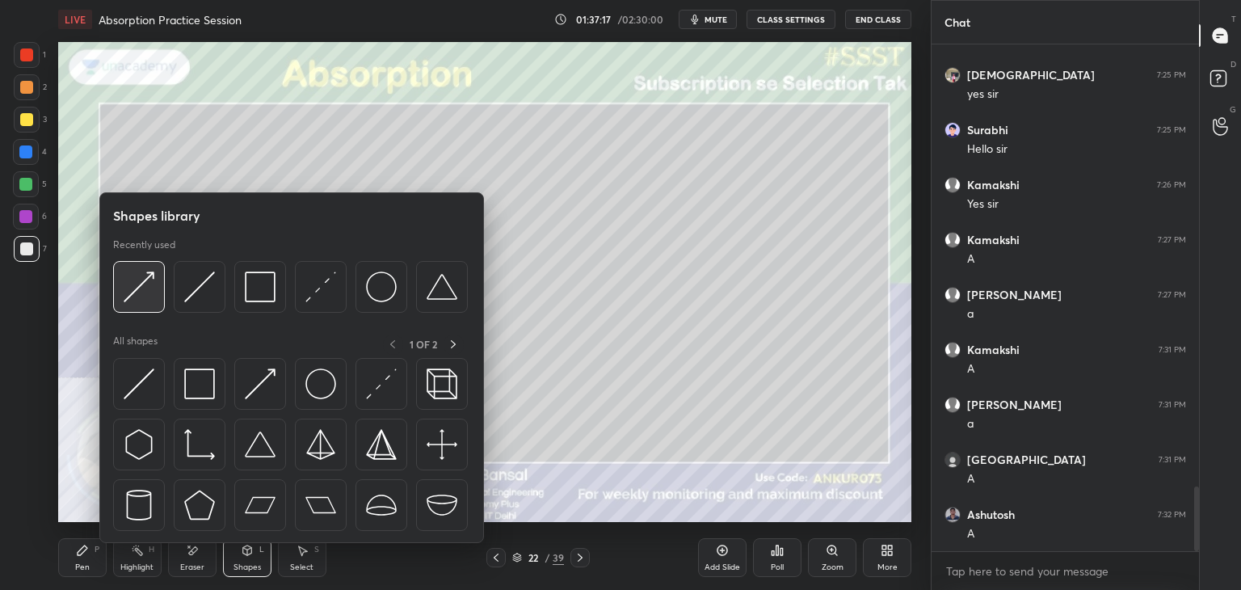
click at [145, 282] on img at bounding box center [139, 286] width 31 height 31
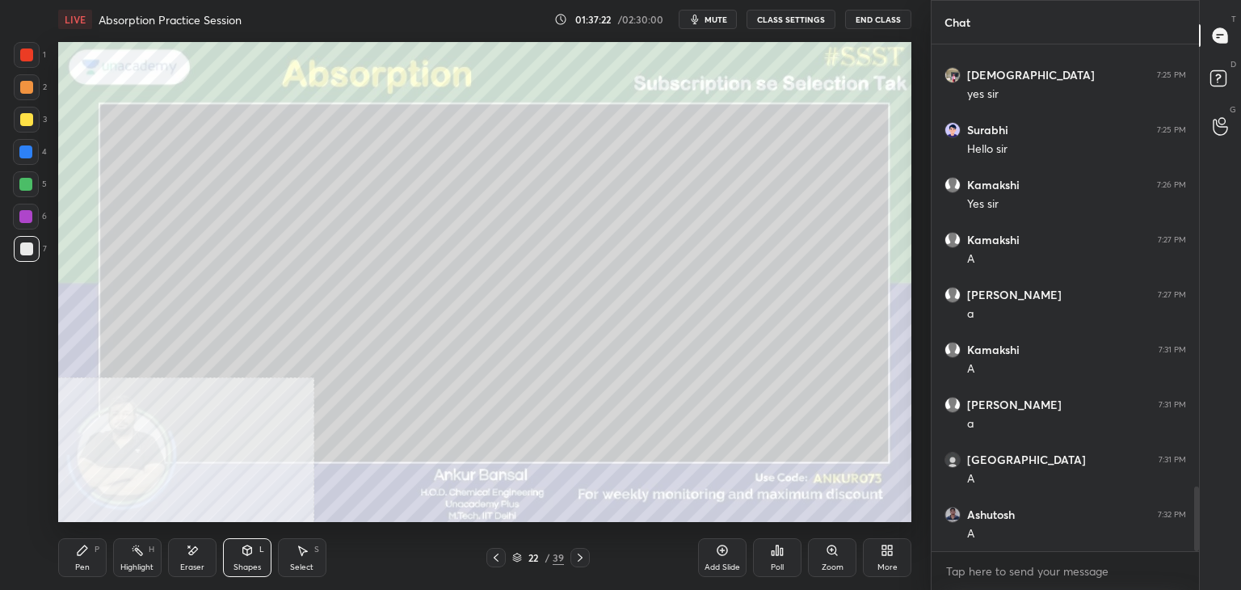
click at [99, 553] on div "P" at bounding box center [96, 549] width 5 height 8
click at [250, 566] on div "Shapes" at bounding box center [246, 567] width 27 height 8
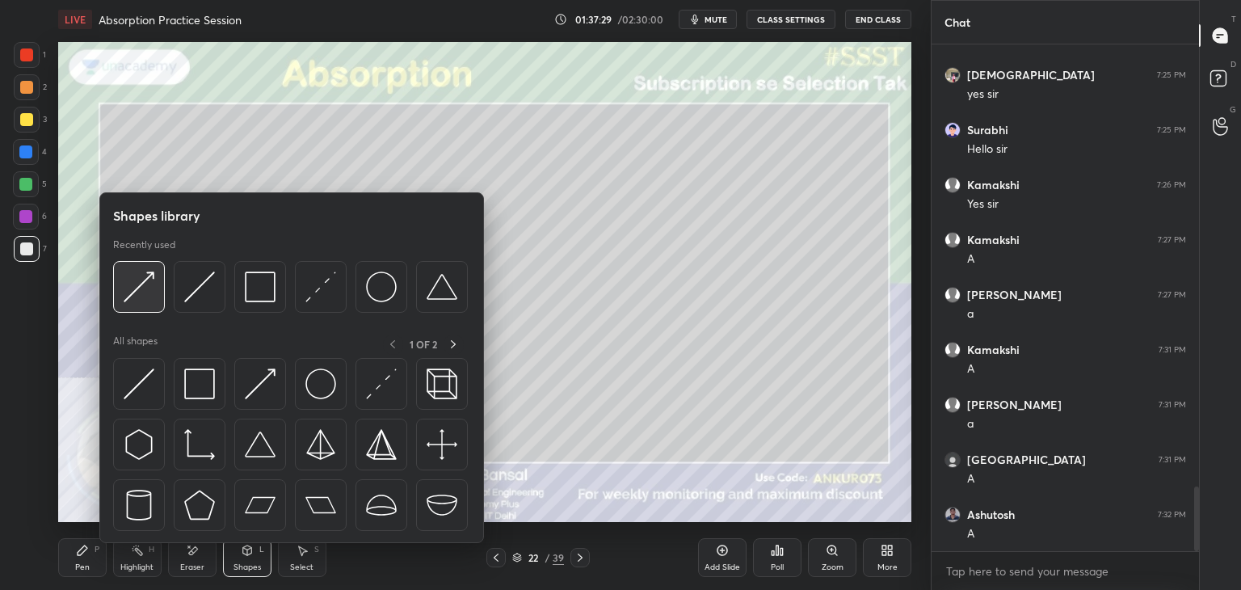
click at [139, 283] on img at bounding box center [139, 286] width 31 height 31
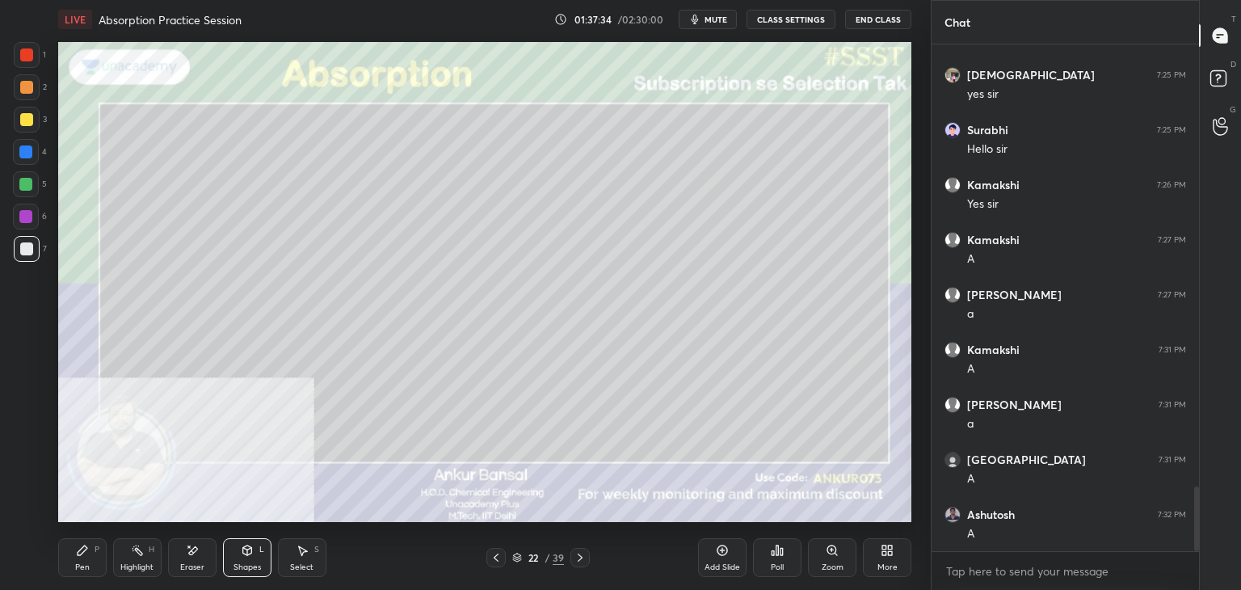
click at [90, 561] on div "Pen P" at bounding box center [82, 557] width 48 height 39
click at [577, 557] on icon at bounding box center [579, 557] width 13 height 13
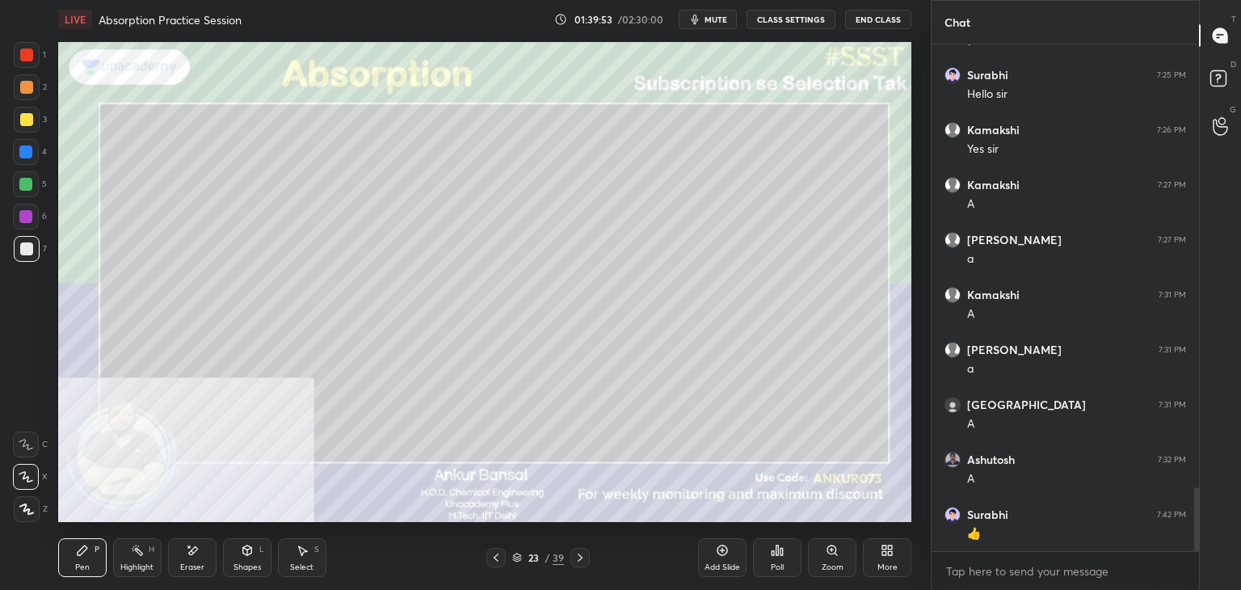
click at [502, 555] on icon at bounding box center [495, 557] width 13 height 13
click at [576, 557] on icon at bounding box center [579, 557] width 13 height 13
click at [493, 557] on icon at bounding box center [495, 557] width 13 height 13
click at [582, 554] on icon at bounding box center [579, 557] width 13 height 13
click at [182, 552] on div "Eraser" at bounding box center [192, 557] width 48 height 39
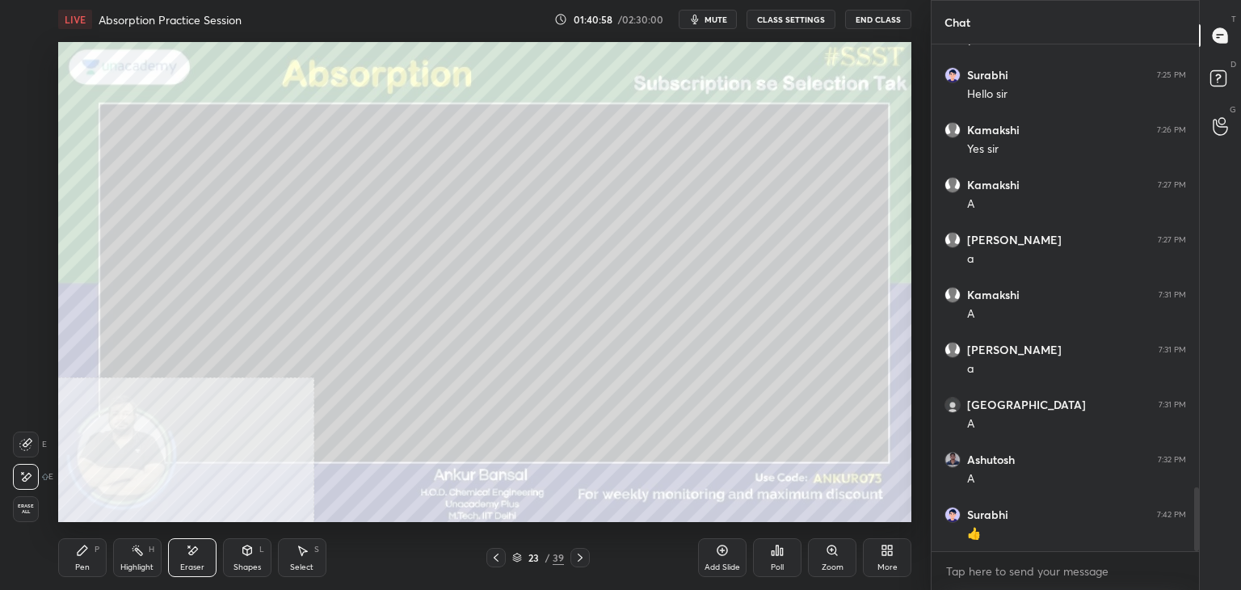
click at [495, 558] on icon at bounding box center [495, 557] width 5 height 8
click at [578, 553] on icon at bounding box center [579, 557] width 13 height 13
click at [94, 555] on div "Pen P" at bounding box center [82, 557] width 48 height 39
click at [249, 551] on icon at bounding box center [247, 550] width 9 height 10
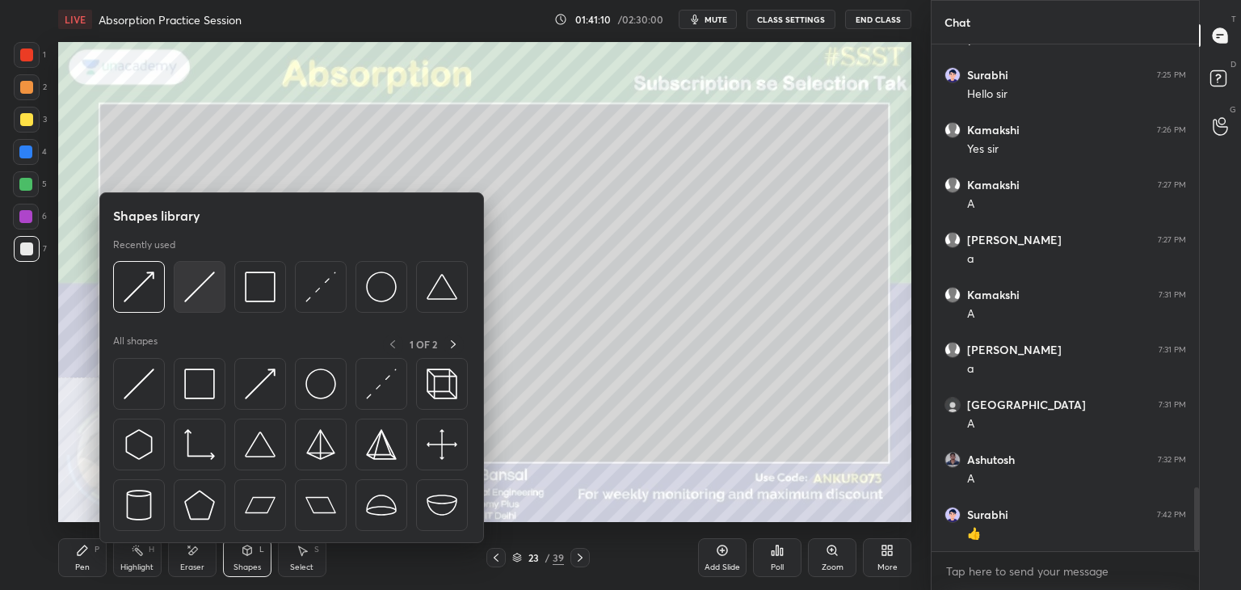
click at [193, 290] on img at bounding box center [199, 286] width 31 height 31
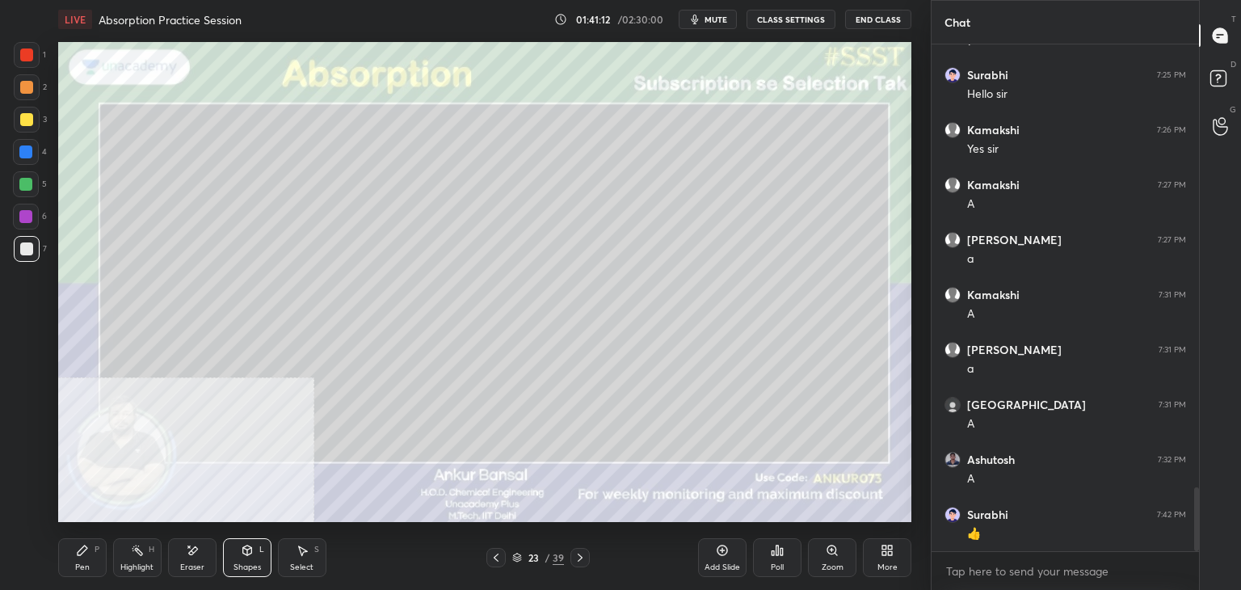
click at [86, 557] on div "Pen P" at bounding box center [82, 557] width 48 height 39
click at [246, 569] on div "Shapes" at bounding box center [246, 567] width 27 height 8
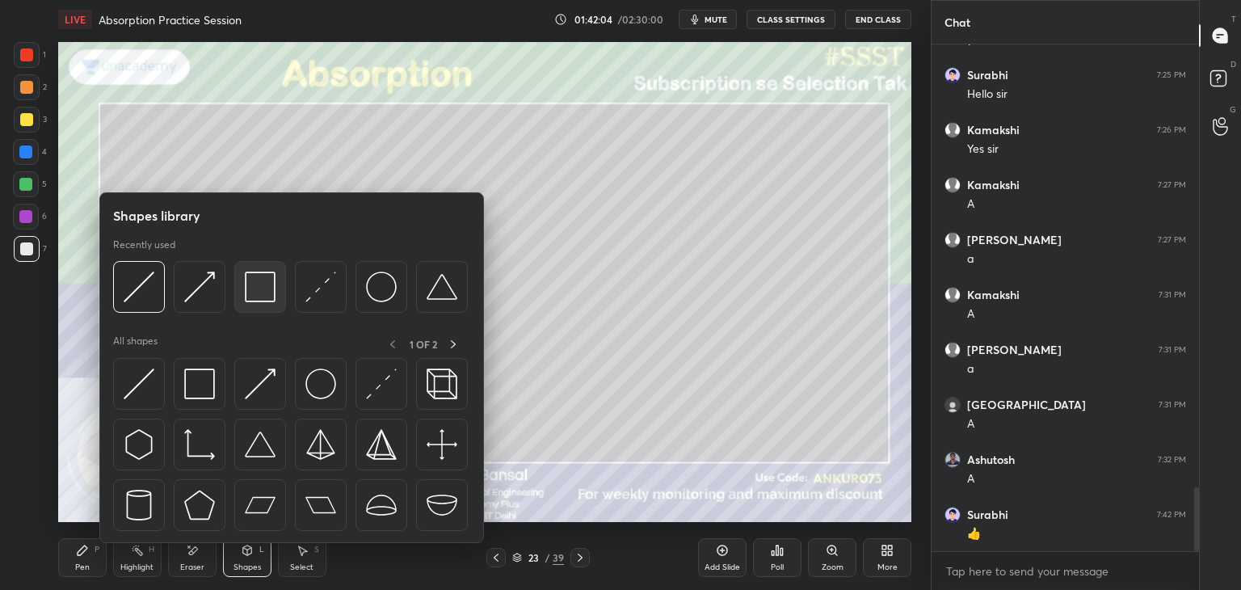
click at [255, 288] on img at bounding box center [260, 286] width 31 height 31
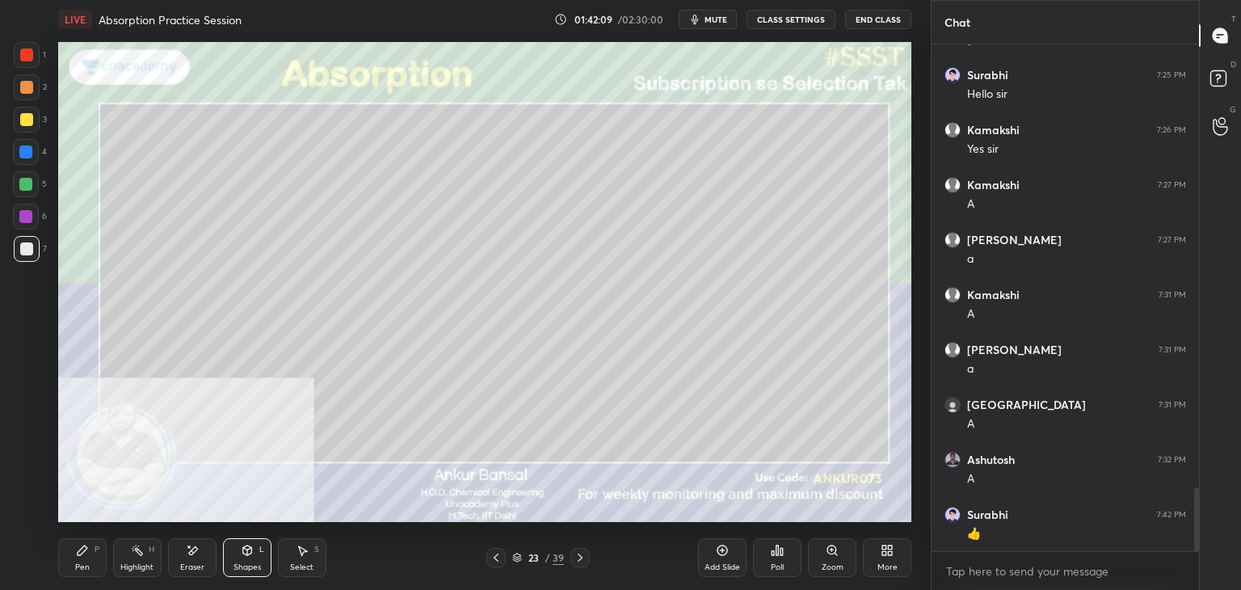
click at [61, 564] on div "Pen P" at bounding box center [82, 557] width 48 height 39
click at [241, 560] on div "Shapes L" at bounding box center [247, 557] width 48 height 39
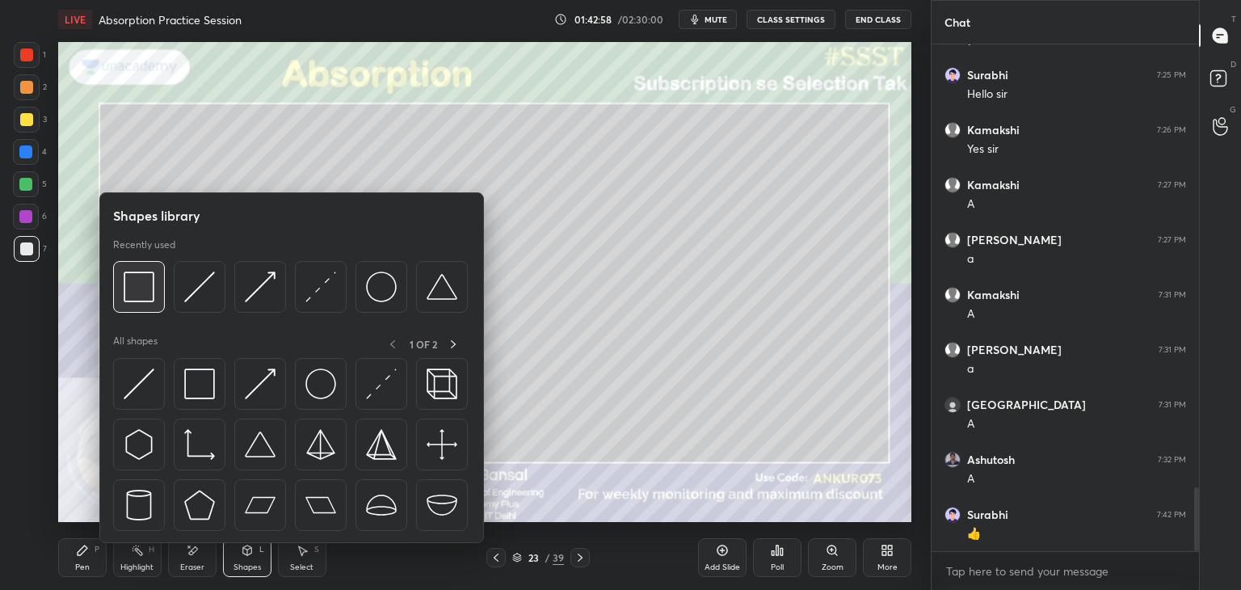
click at [144, 292] on img at bounding box center [139, 286] width 31 height 31
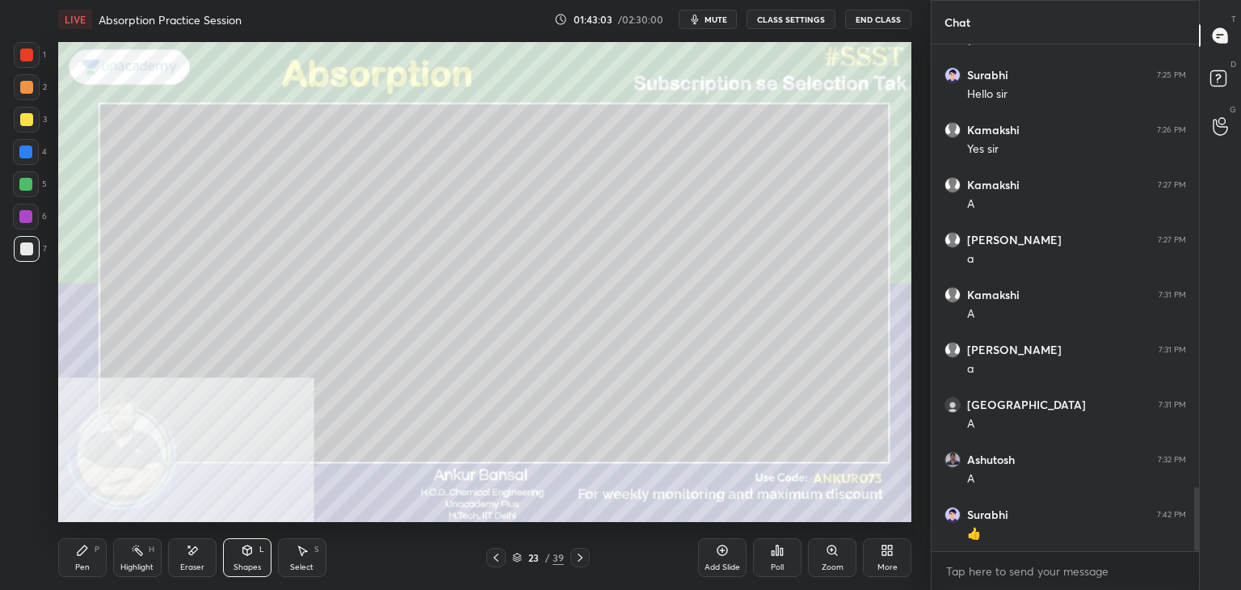
click at [79, 547] on icon at bounding box center [82, 550] width 13 height 13
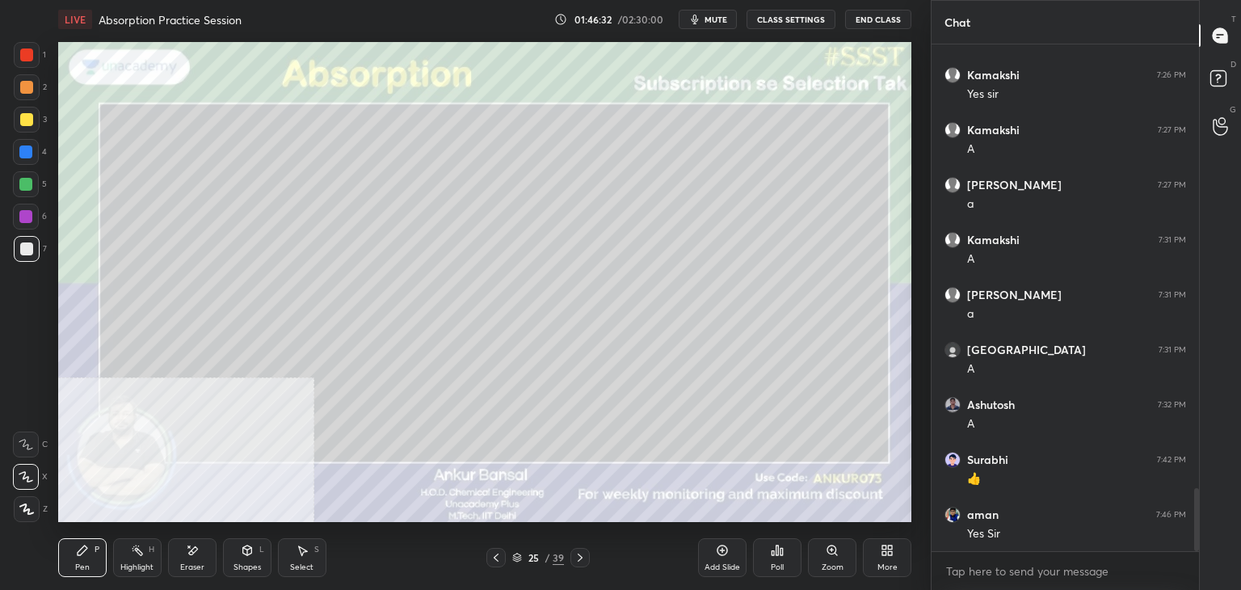
click at [240, 563] on div "Shapes" at bounding box center [246, 567] width 27 height 8
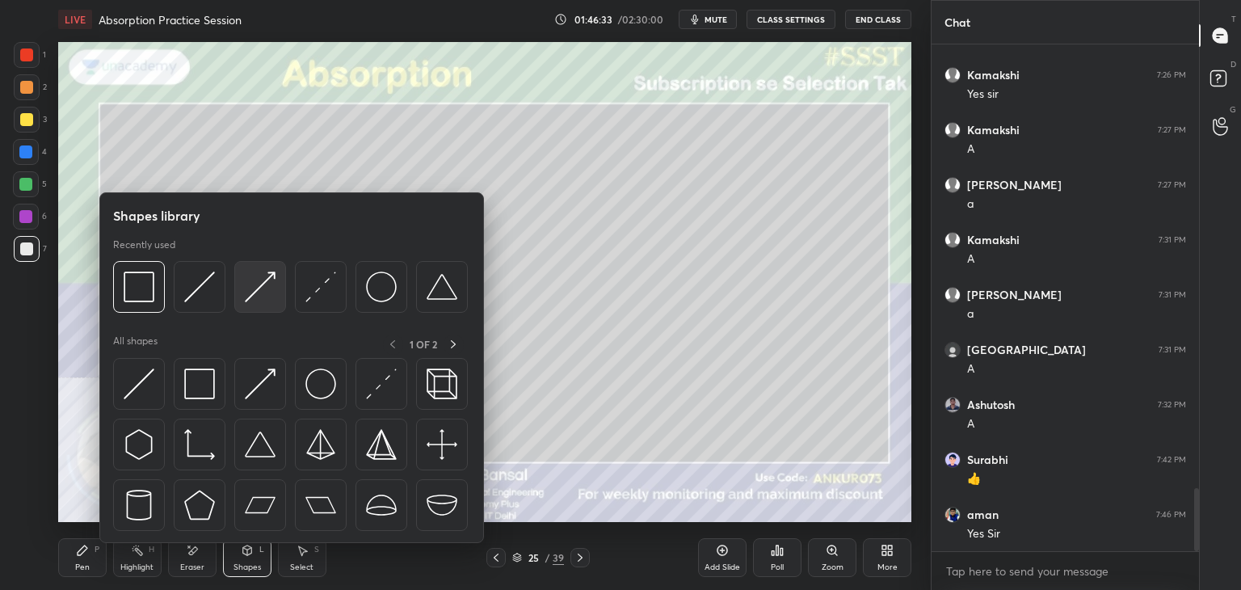
click at [253, 291] on img at bounding box center [260, 286] width 31 height 31
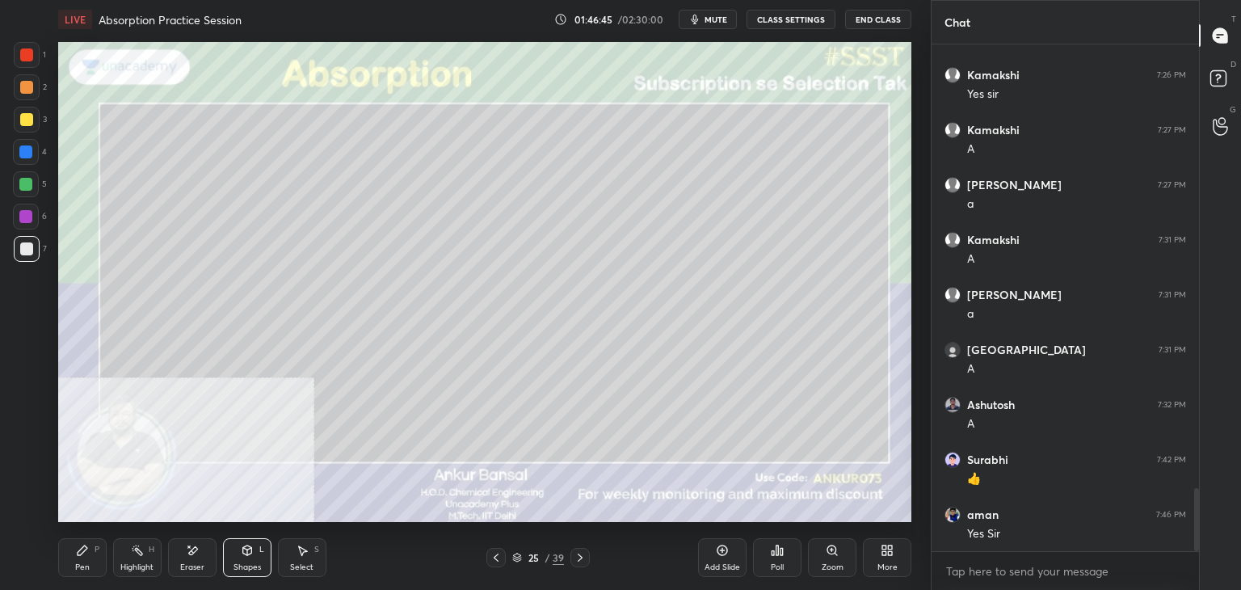
click at [94, 556] on div "Pen P" at bounding box center [82, 557] width 48 height 39
click at [193, 561] on div "Eraser" at bounding box center [192, 557] width 48 height 39
click at [883, 559] on div "More" at bounding box center [887, 557] width 48 height 39
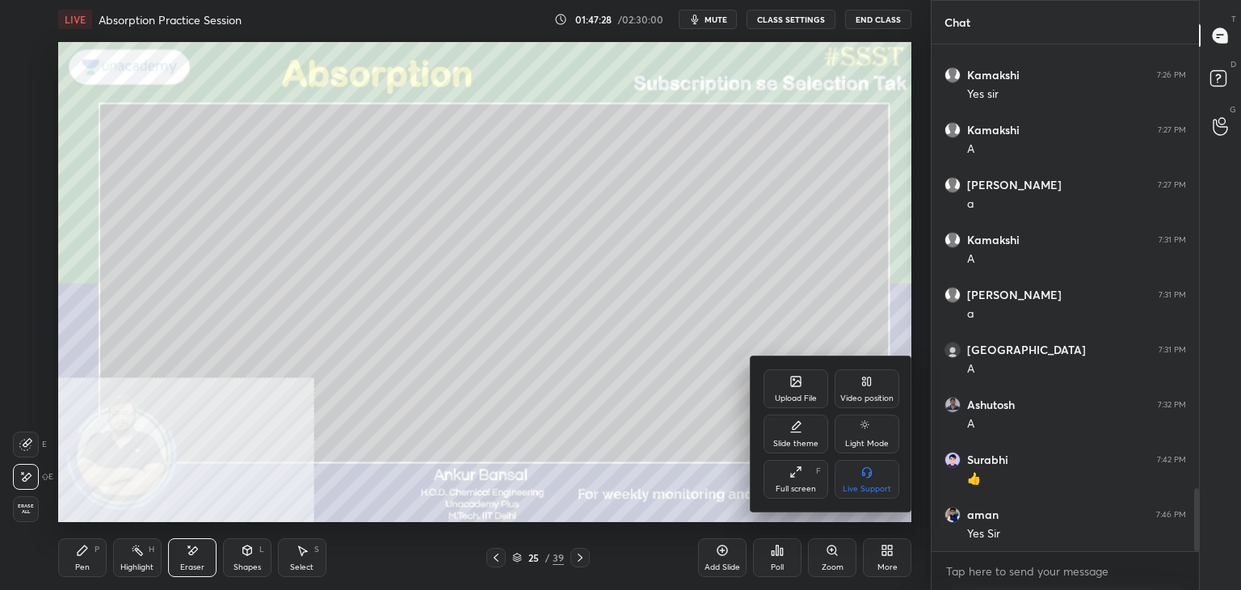
click at [873, 384] on div "Video position" at bounding box center [866, 388] width 65 height 39
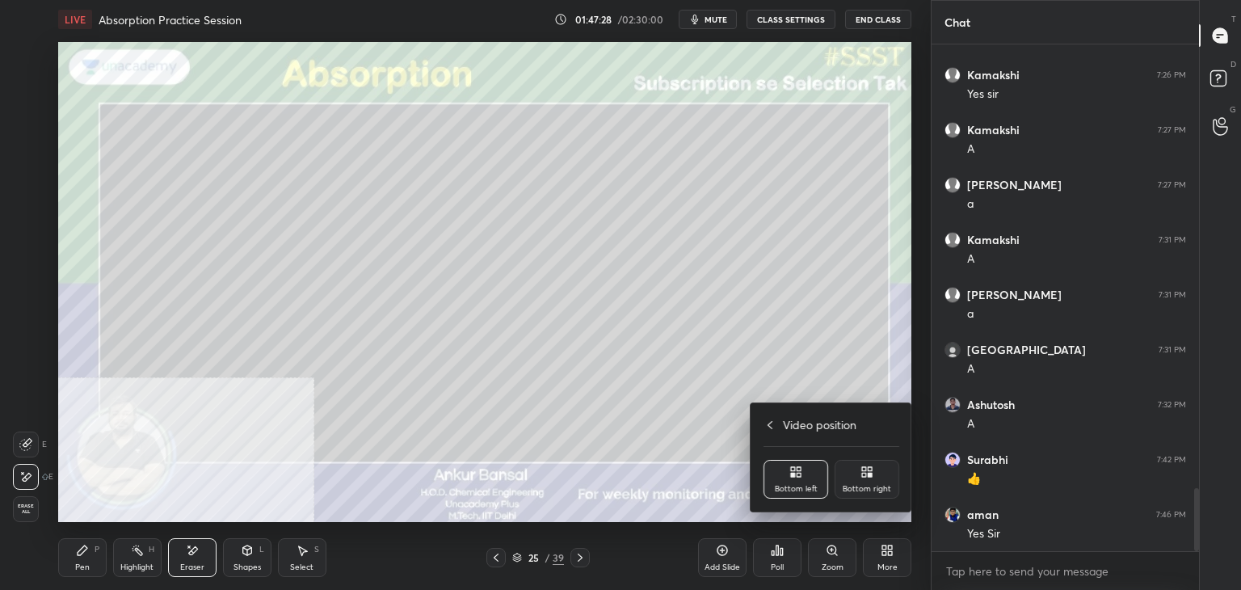
click at [867, 480] on div "Bottom right" at bounding box center [866, 479] width 65 height 39
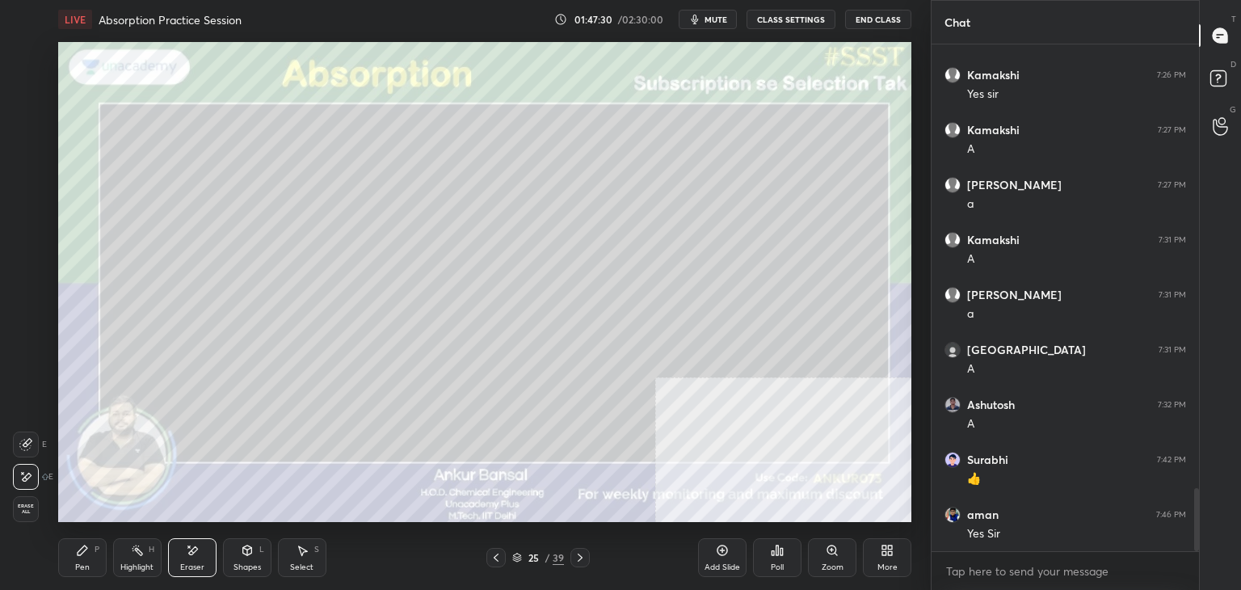
click at [79, 556] on icon at bounding box center [82, 550] width 13 height 13
click at [884, 555] on icon at bounding box center [884, 553] width 4 height 4
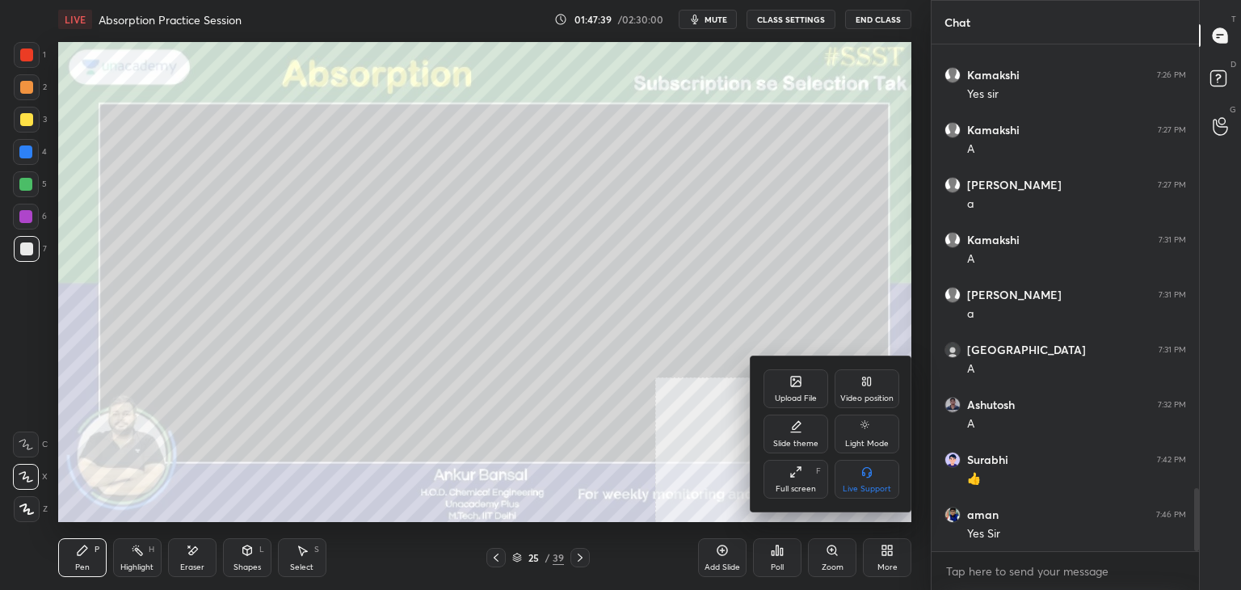
click at [96, 571] on div at bounding box center [620, 295] width 1241 height 590
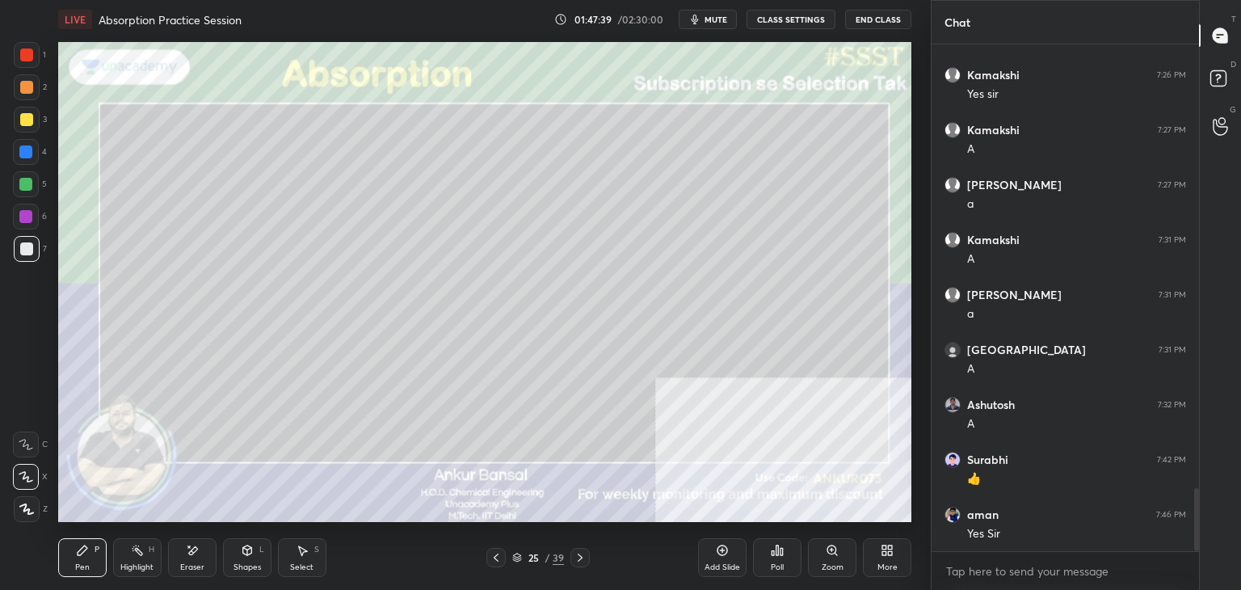
click at [84, 556] on icon at bounding box center [82, 550] width 13 height 13
click at [888, 556] on div "More" at bounding box center [887, 557] width 48 height 39
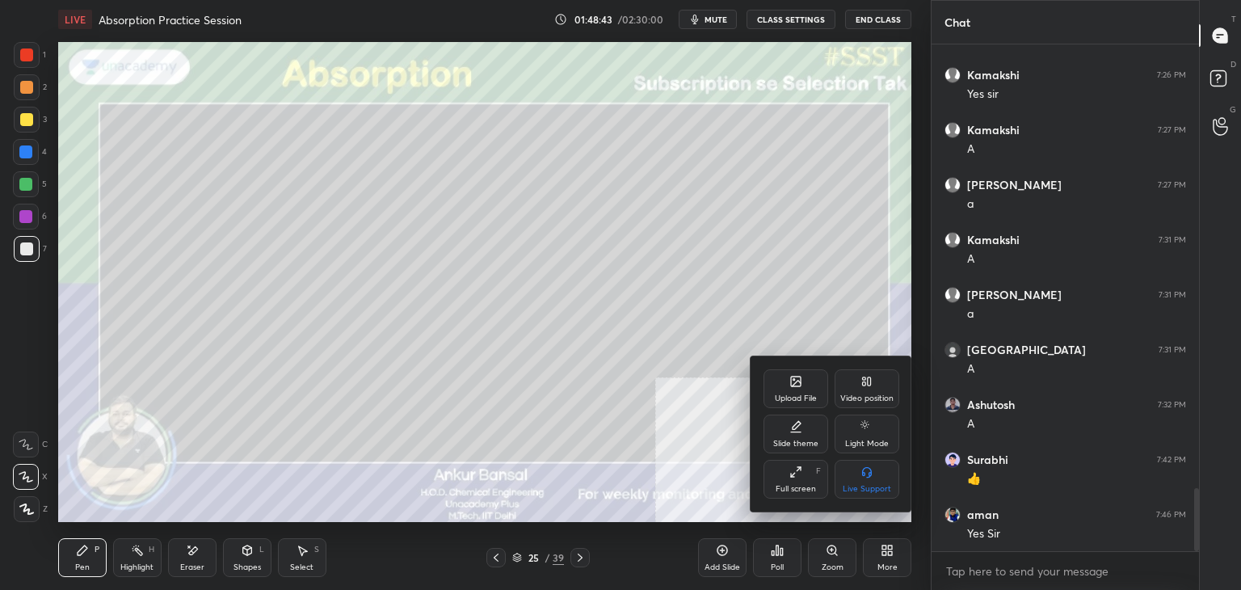
click at [866, 396] on div "Video position" at bounding box center [866, 398] width 53 height 8
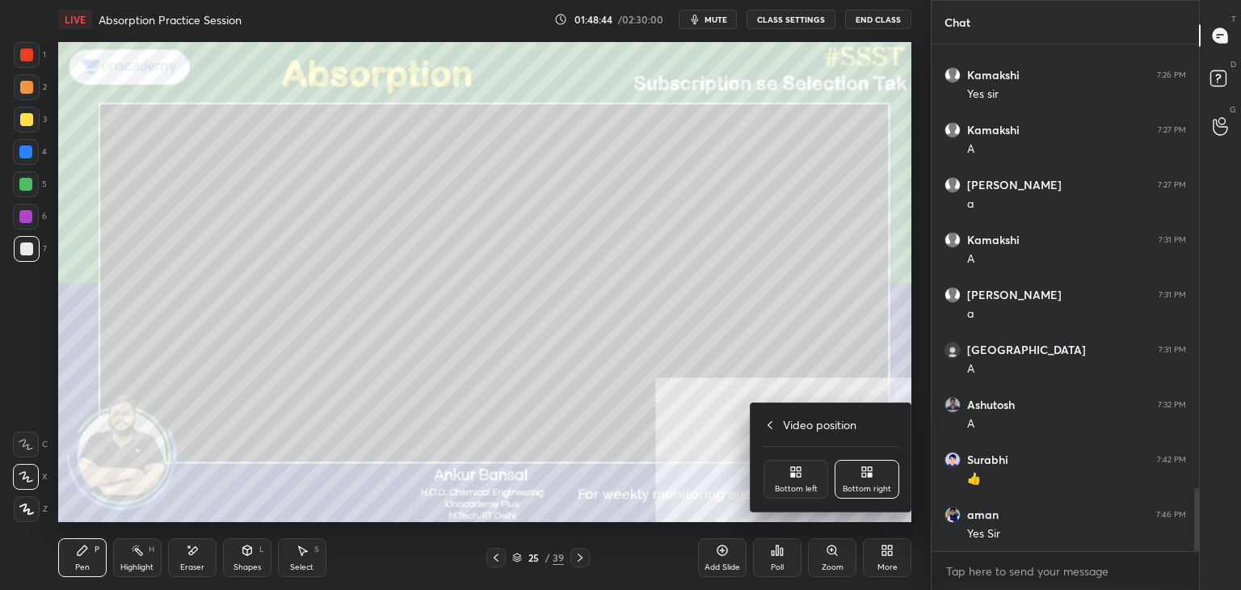
click at [792, 478] on icon at bounding box center [795, 471] width 13 height 13
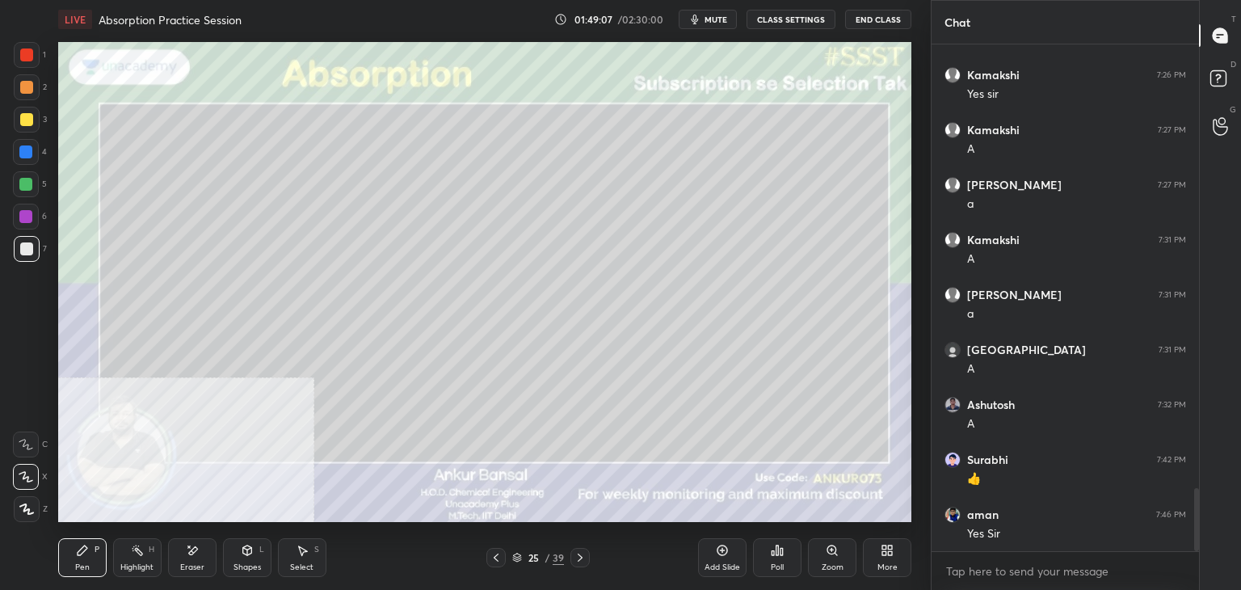
click at [252, 563] on div "Shapes" at bounding box center [246, 567] width 27 height 8
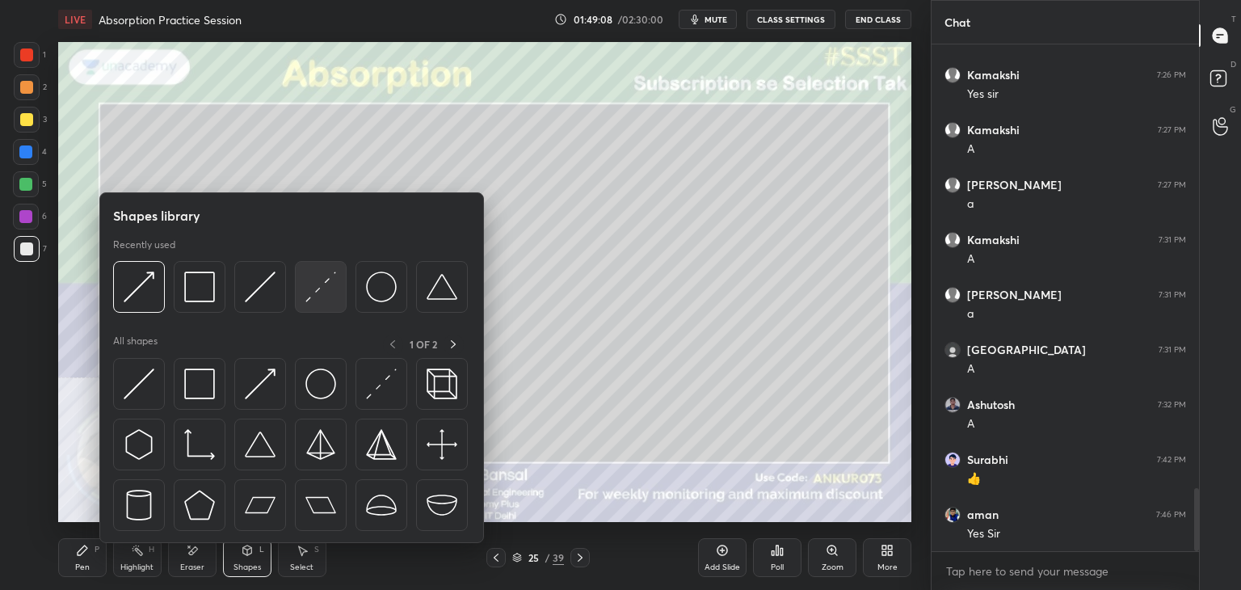
click at [300, 288] on div at bounding box center [321, 287] width 52 height 52
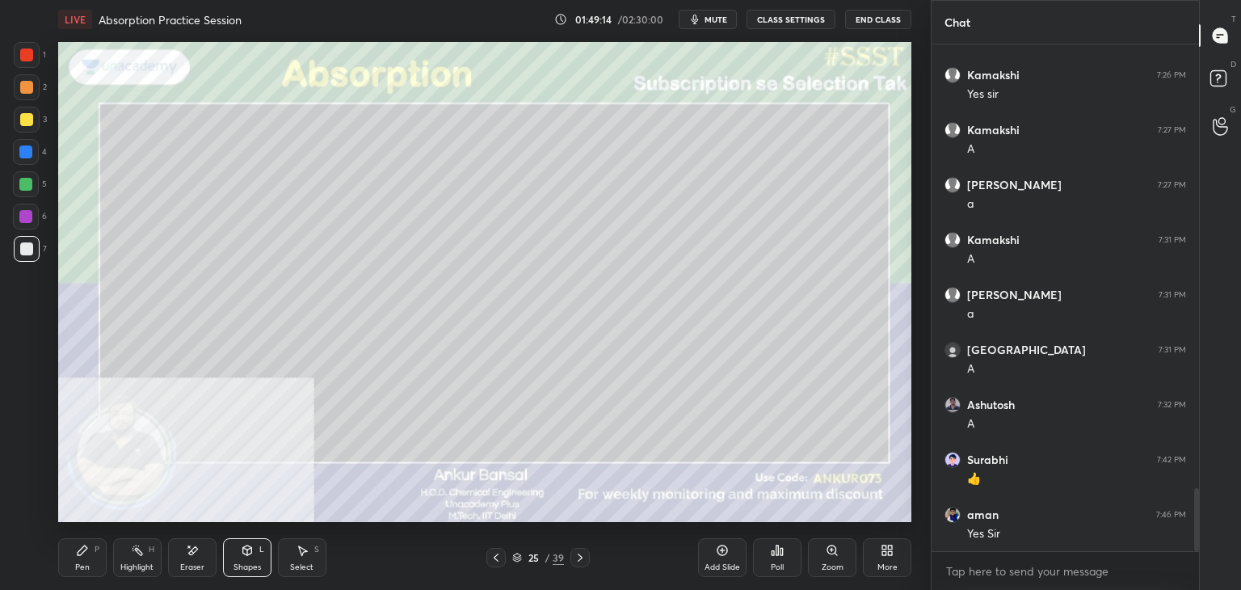
click at [99, 544] on div "Pen P" at bounding box center [82, 557] width 48 height 39
click at [244, 553] on icon at bounding box center [247, 550] width 9 height 10
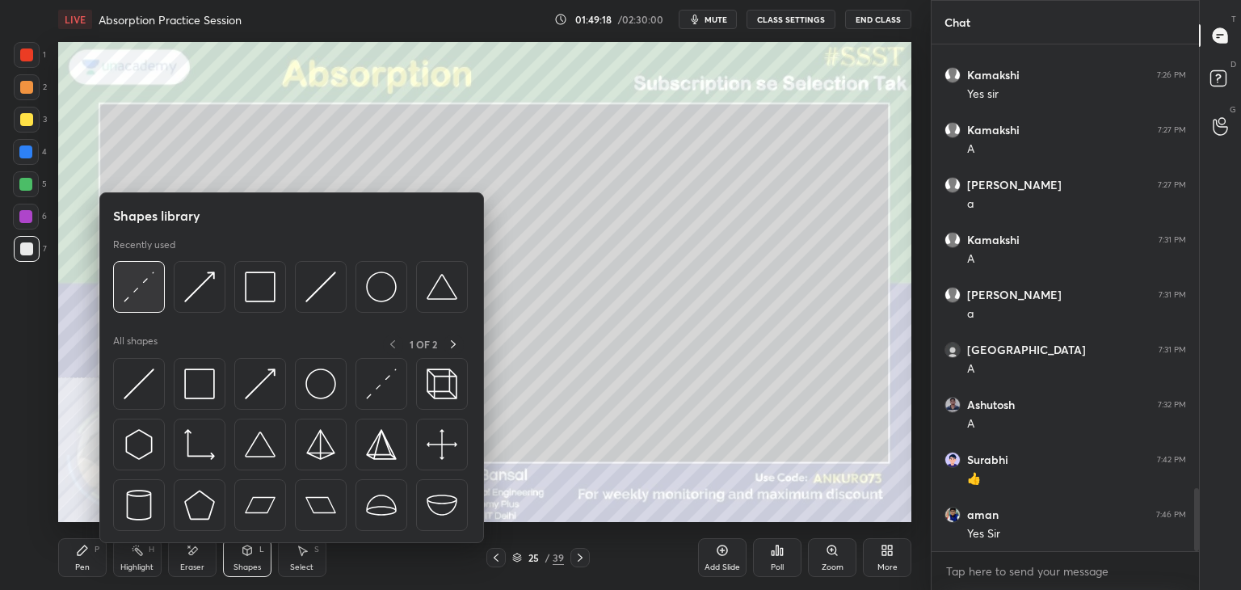
click at [150, 296] on img at bounding box center [139, 286] width 31 height 31
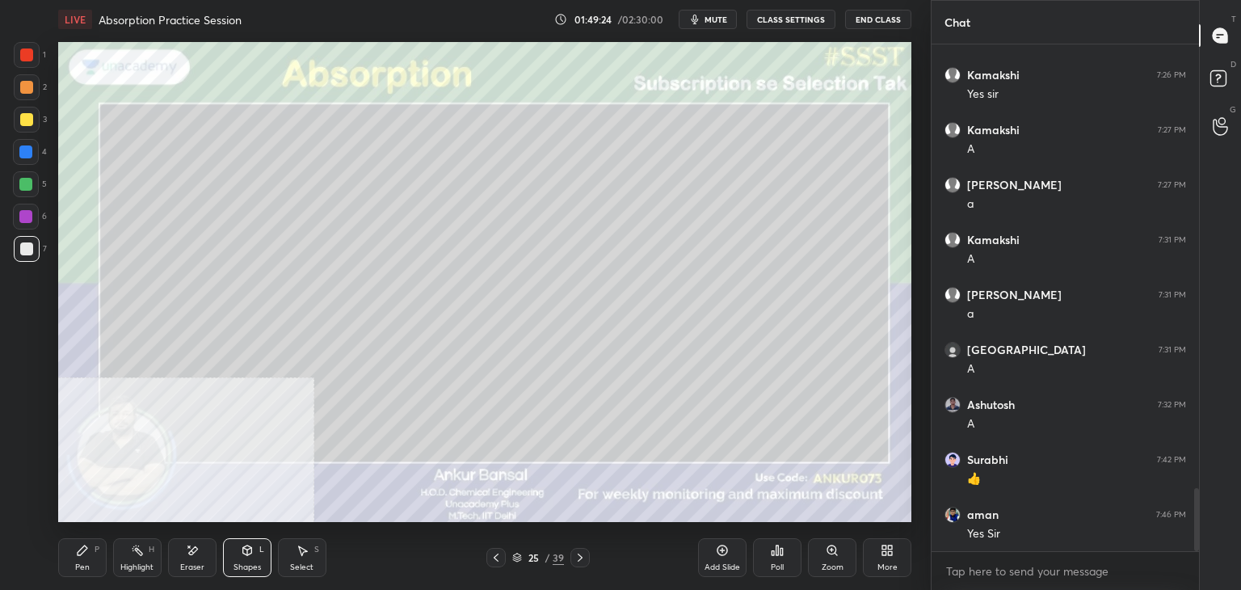
click at [92, 552] on div "Pen P" at bounding box center [82, 557] width 48 height 39
click at [245, 553] on icon at bounding box center [247, 550] width 9 height 10
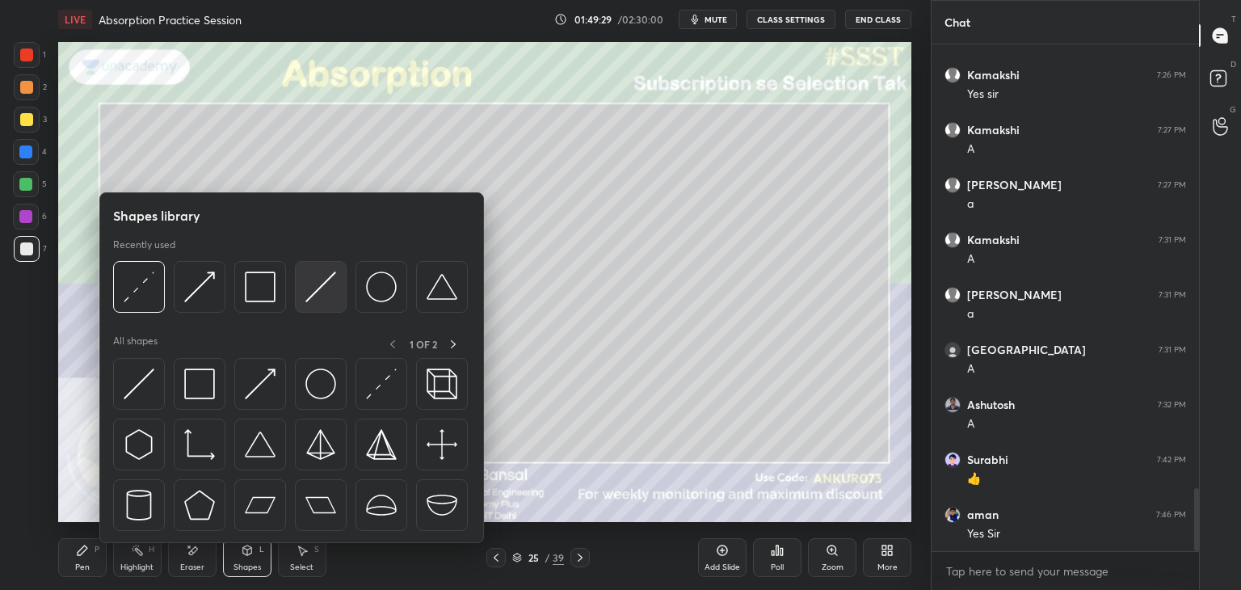
click at [318, 288] on img at bounding box center [320, 286] width 31 height 31
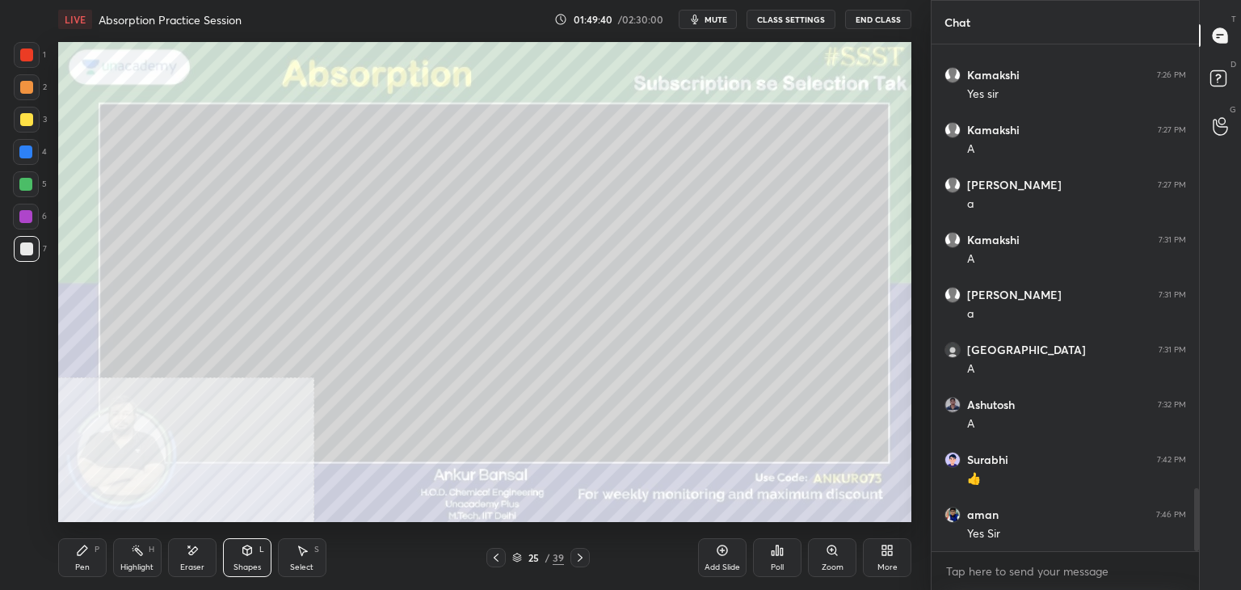
click at [74, 563] on div "Pen P" at bounding box center [82, 557] width 48 height 39
click at [582, 557] on icon at bounding box center [579, 557] width 5 height 8
click at [494, 553] on icon at bounding box center [495, 557] width 13 height 13
click at [577, 554] on icon at bounding box center [579, 557] width 13 height 13
click at [496, 556] on icon at bounding box center [495, 557] width 13 height 13
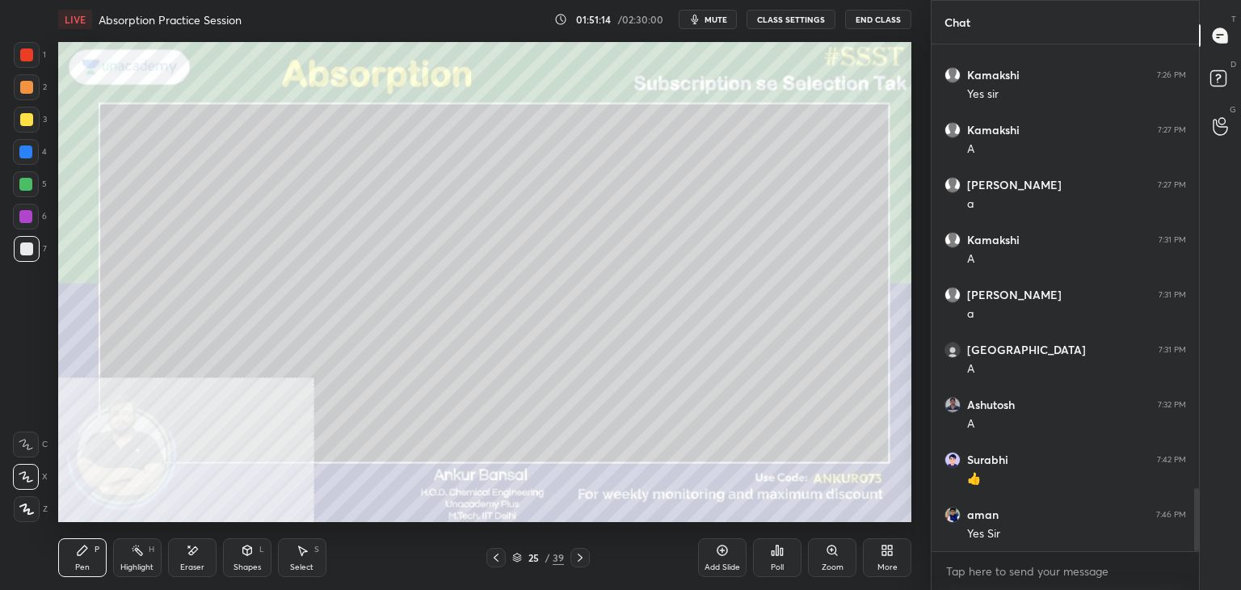
click at [254, 553] on div "Shapes L" at bounding box center [247, 557] width 48 height 39
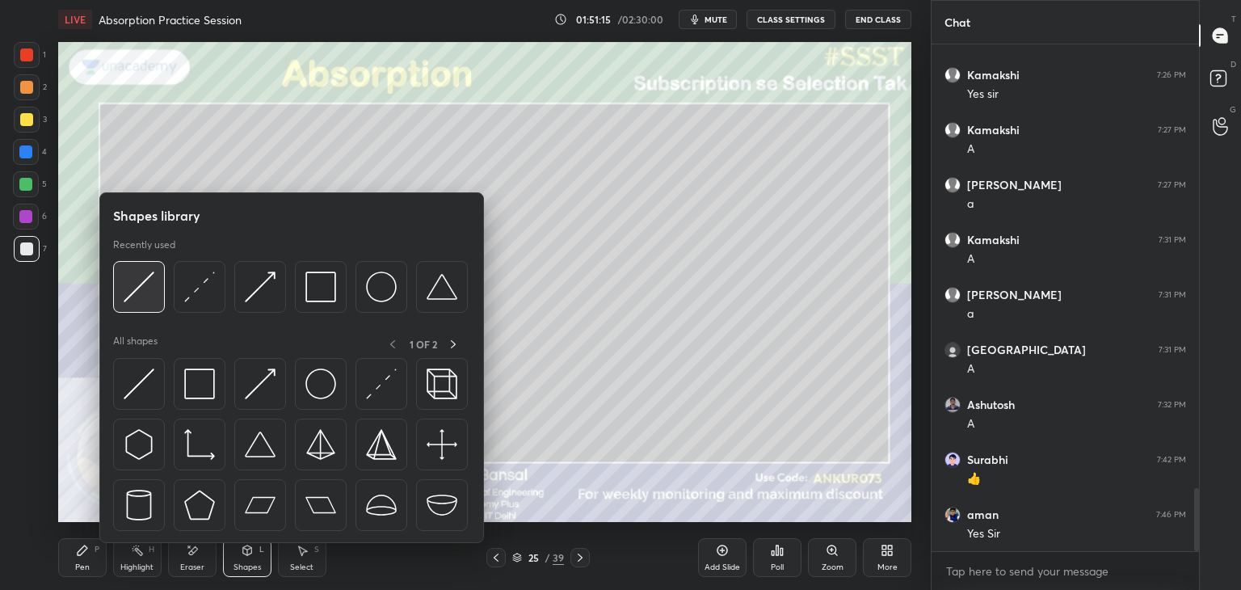
click at [158, 294] on div at bounding box center [139, 287] width 52 height 52
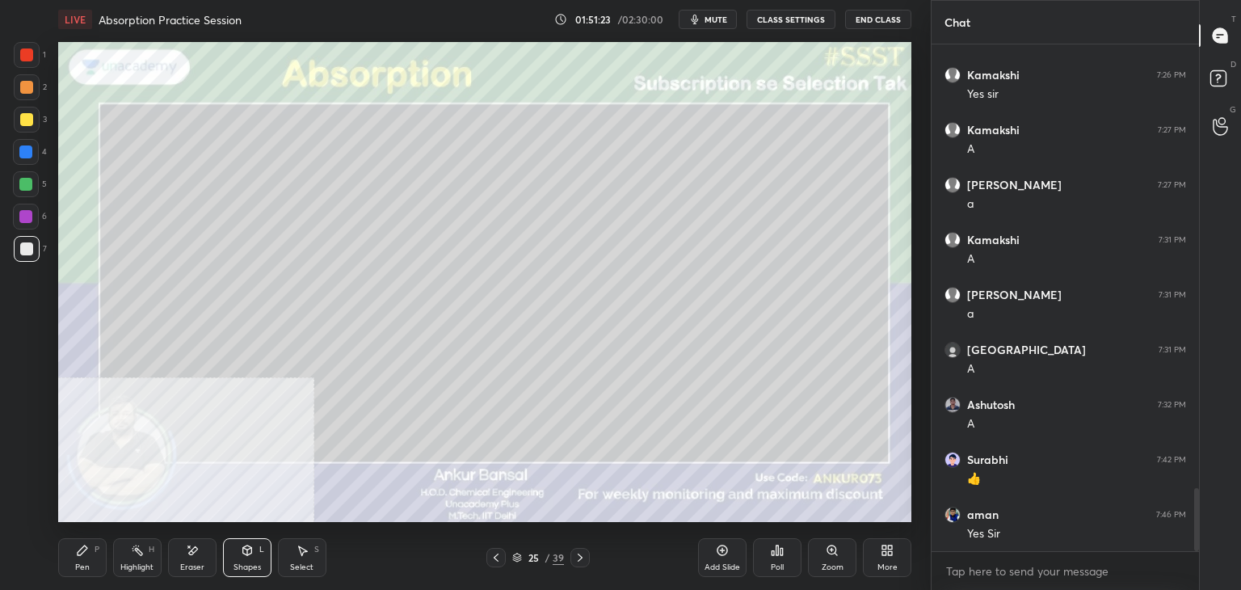
click at [255, 542] on div "Shapes L" at bounding box center [247, 557] width 48 height 39
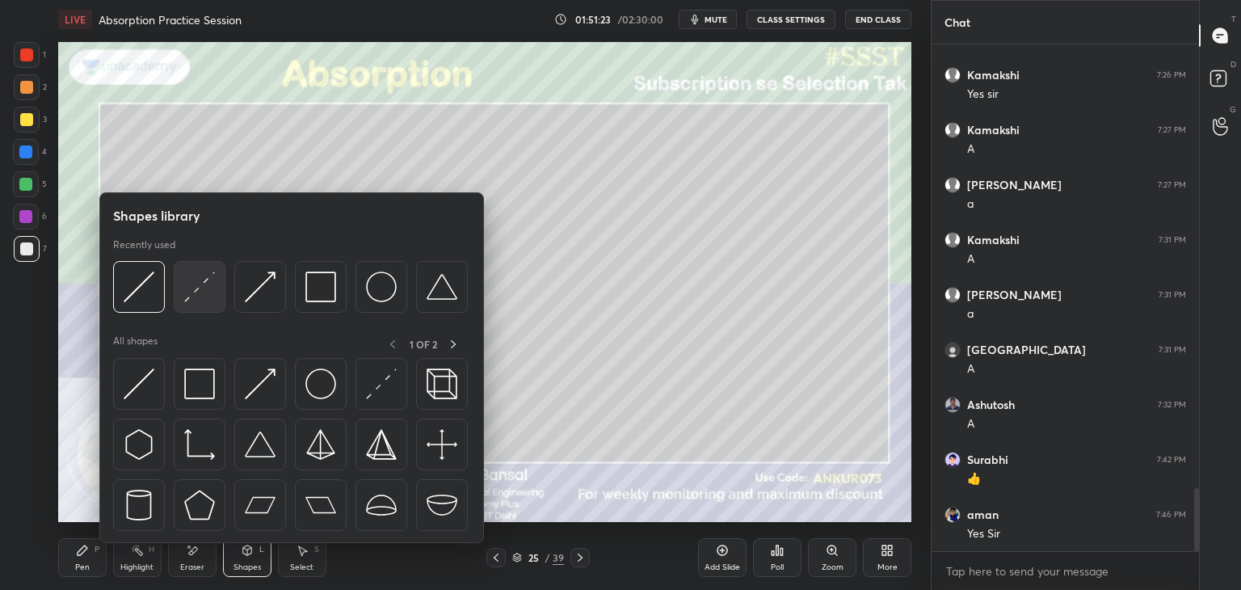
click at [188, 286] on img at bounding box center [199, 286] width 31 height 31
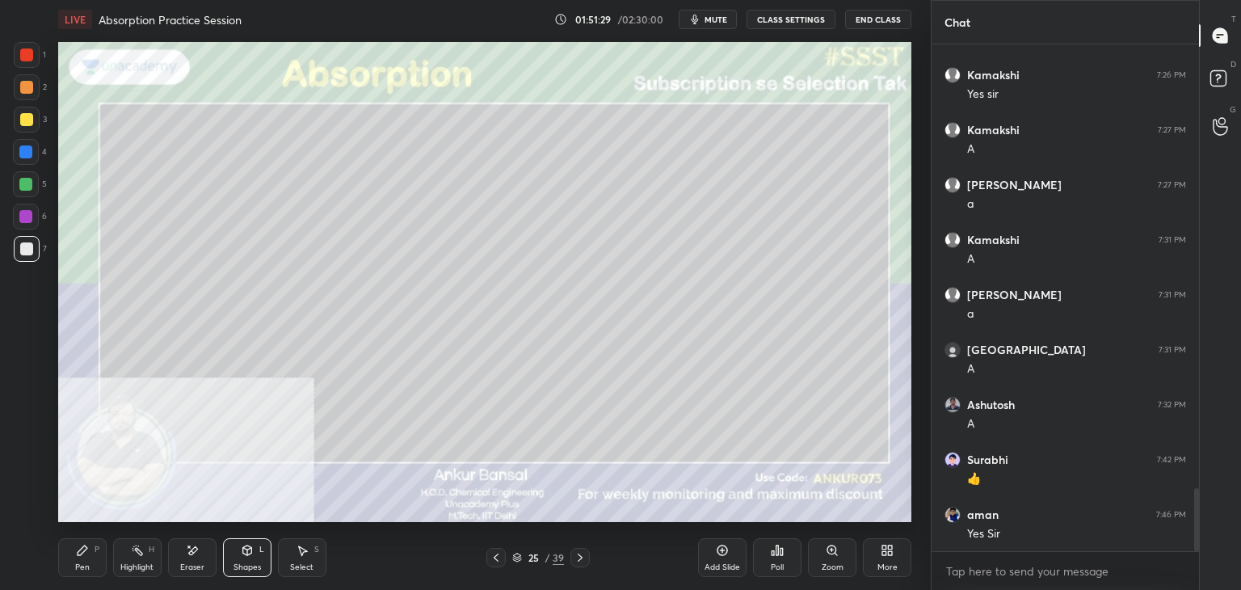
click at [88, 547] on icon at bounding box center [82, 550] width 13 height 13
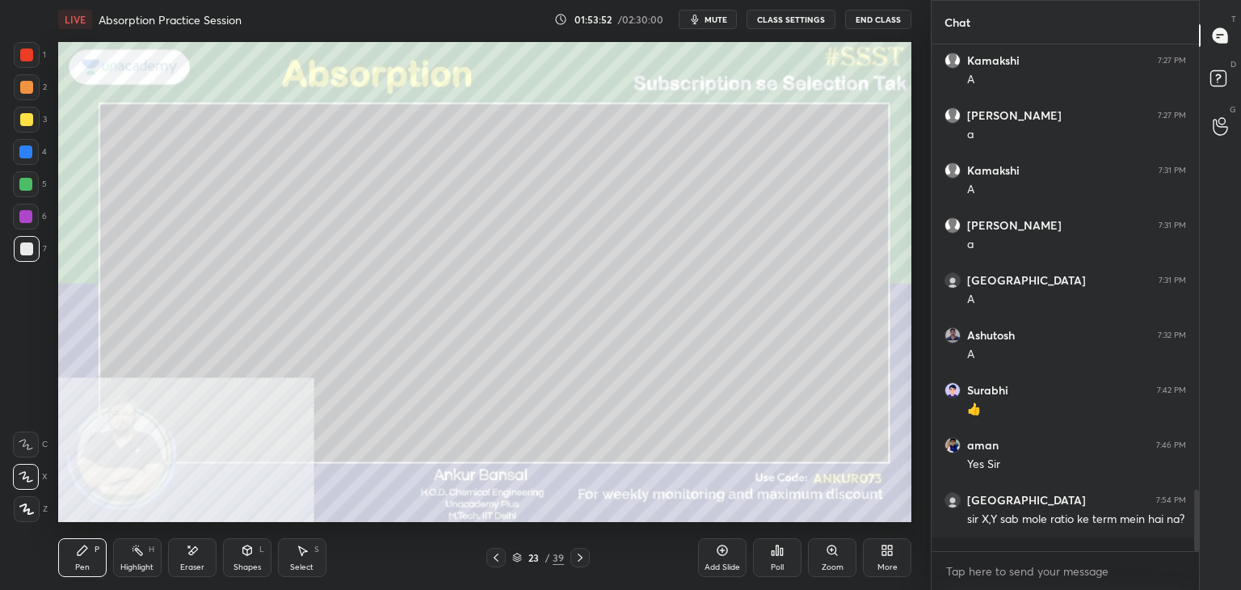
click at [580, 557] on icon at bounding box center [579, 557] width 13 height 13
click at [582, 556] on icon at bounding box center [579, 557] width 13 height 13
click at [494, 559] on icon at bounding box center [495, 557] width 13 height 13
click at [497, 557] on icon at bounding box center [495, 557] width 13 height 13
click at [580, 559] on icon at bounding box center [579, 557] width 5 height 8
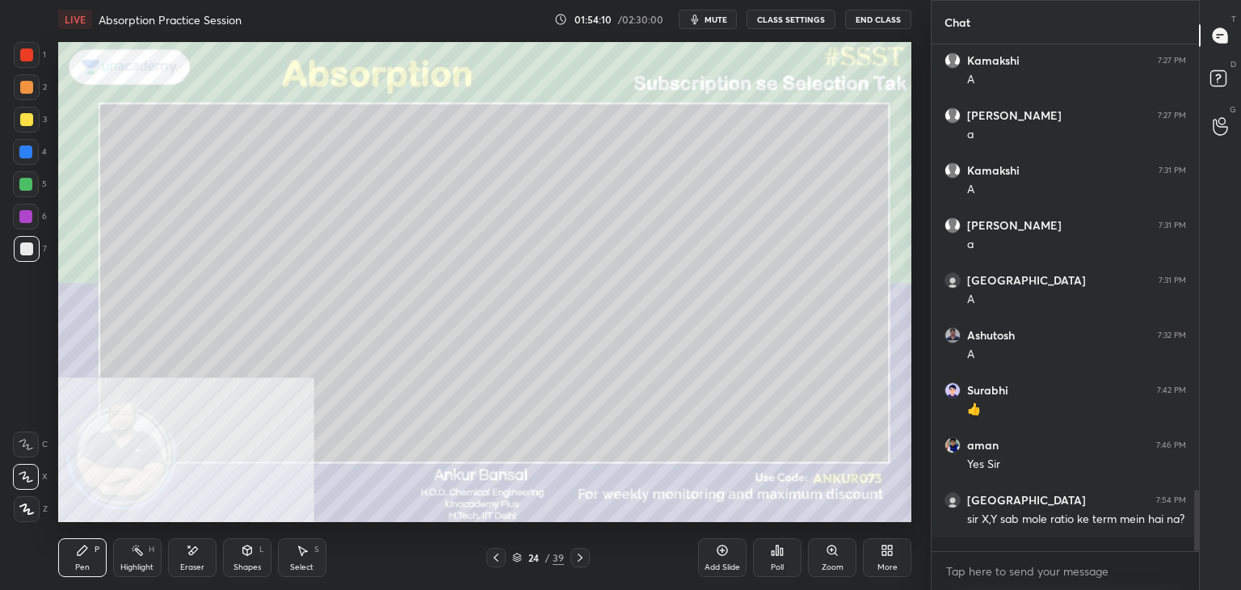
click at [579, 556] on icon at bounding box center [579, 557] width 5 height 8
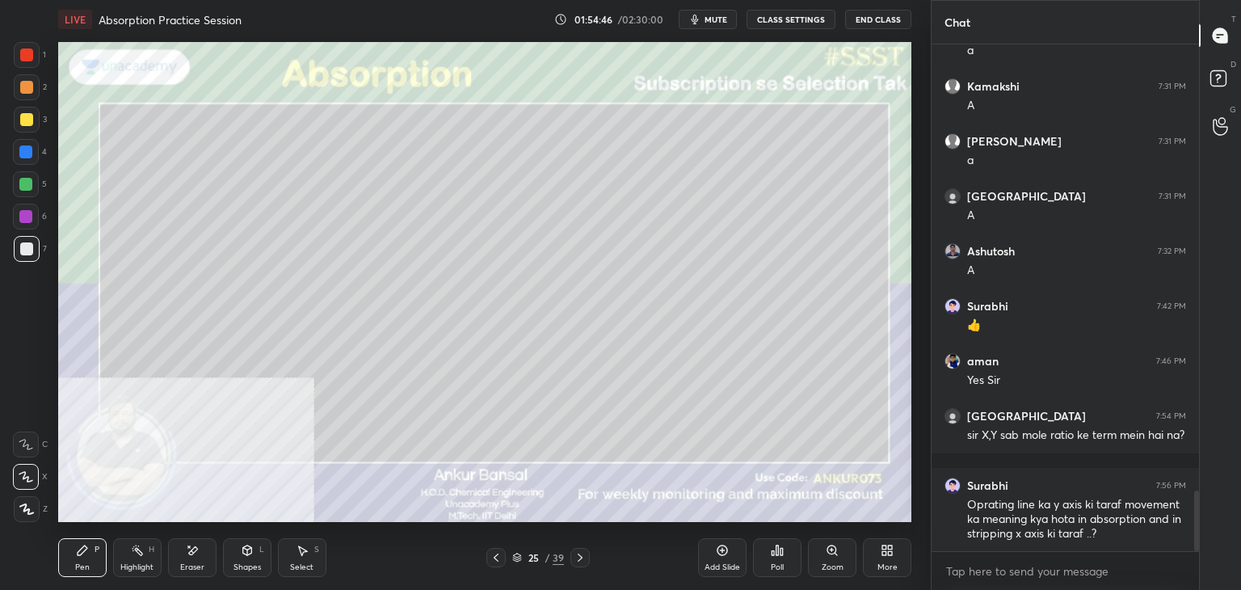
scroll to position [3799, 0]
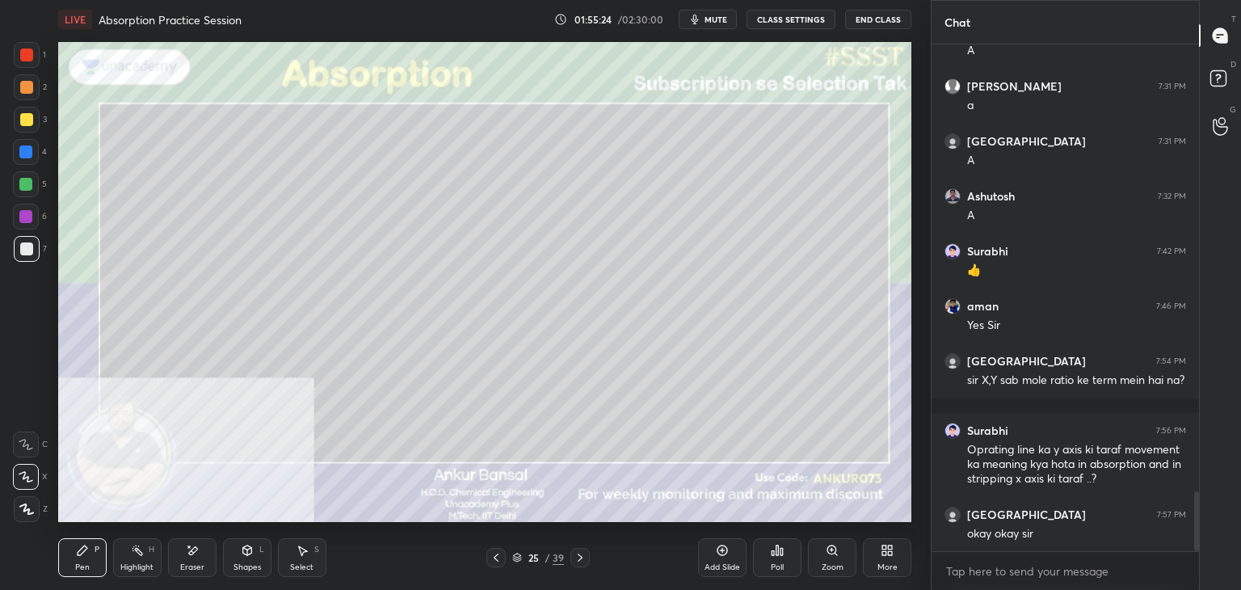
click at [239, 561] on div "Shapes L" at bounding box center [247, 557] width 48 height 39
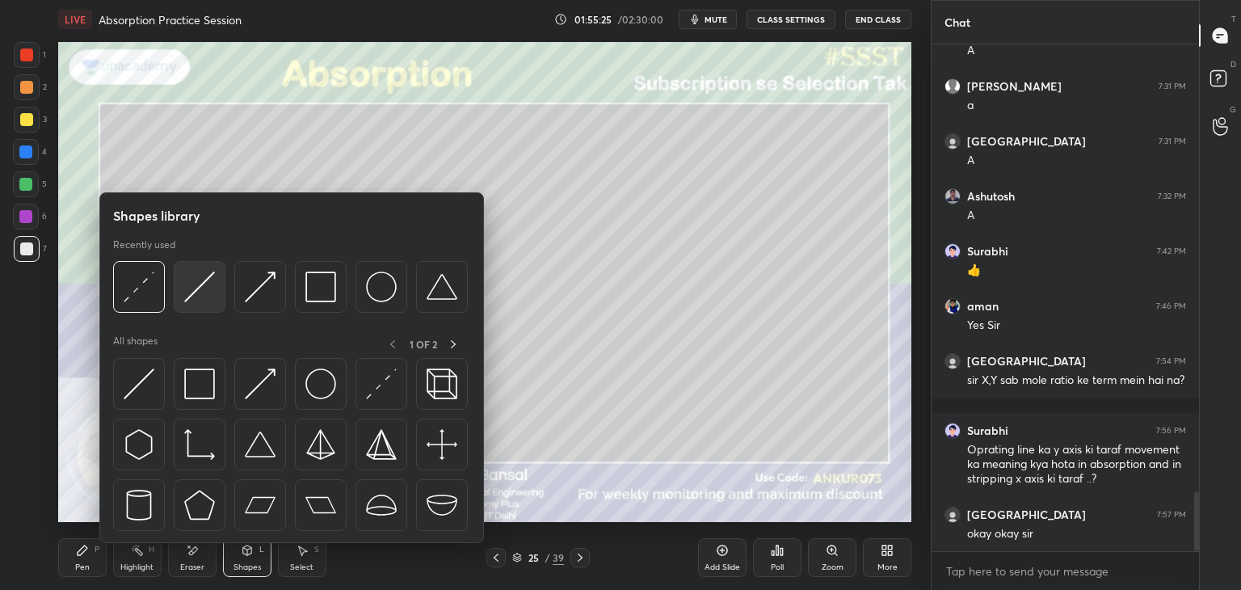
click at [180, 301] on div at bounding box center [200, 287] width 52 height 52
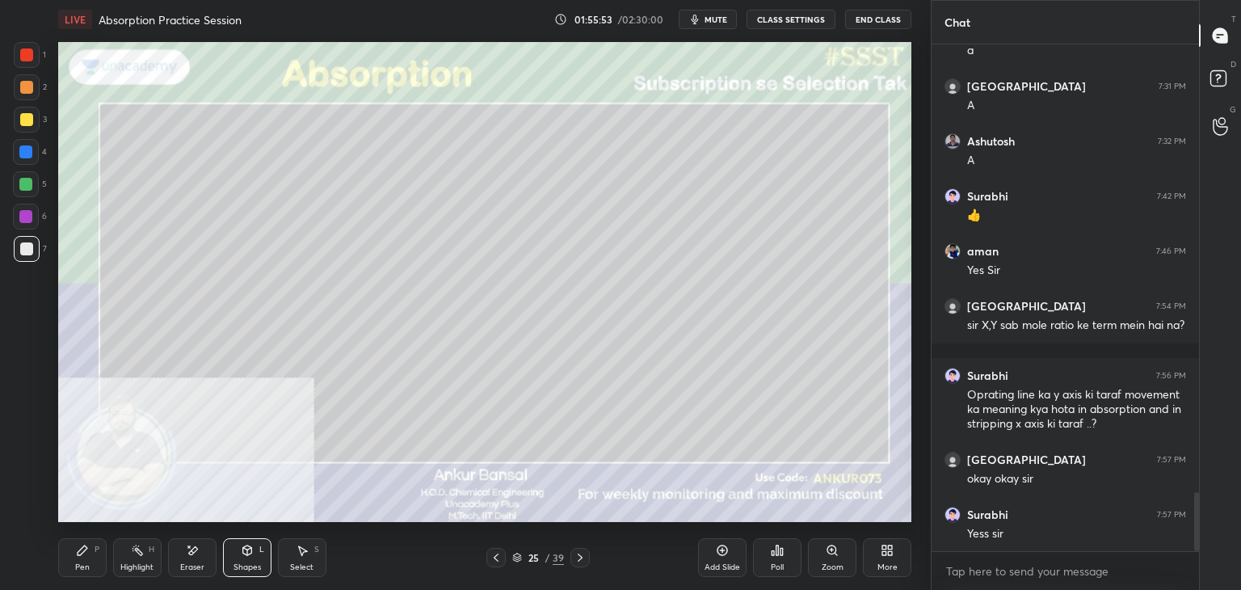
scroll to position [3909, 0]
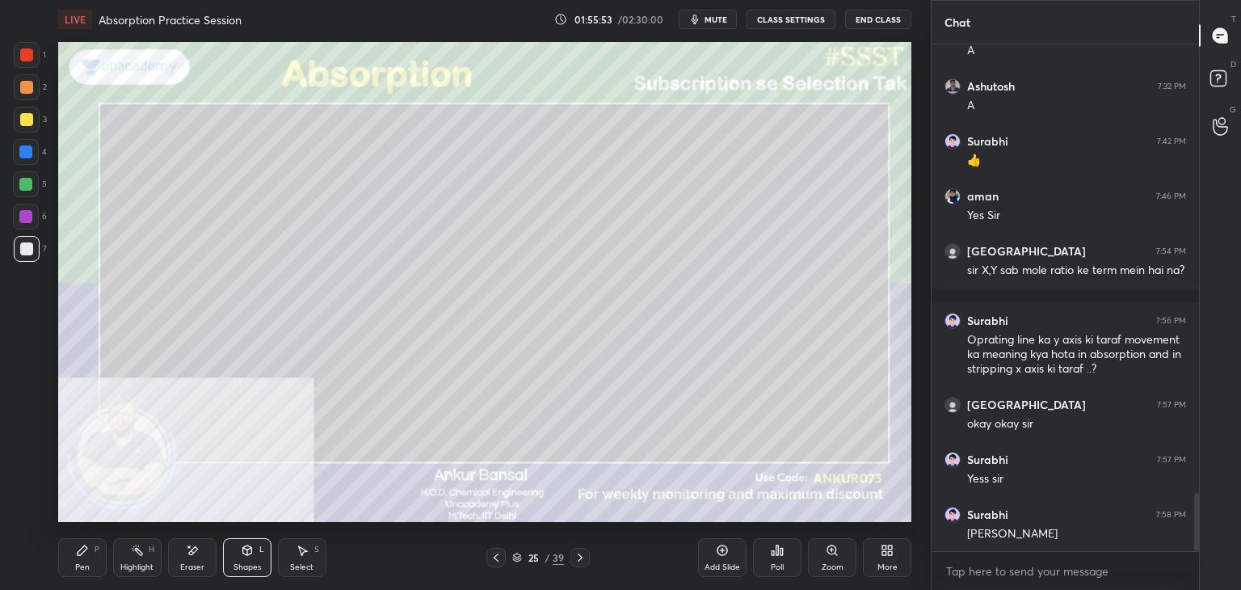
click at [86, 555] on icon at bounding box center [82, 550] width 13 height 13
click at [31, 120] on div at bounding box center [26, 119] width 13 height 13
click at [250, 550] on icon at bounding box center [247, 550] width 9 height 10
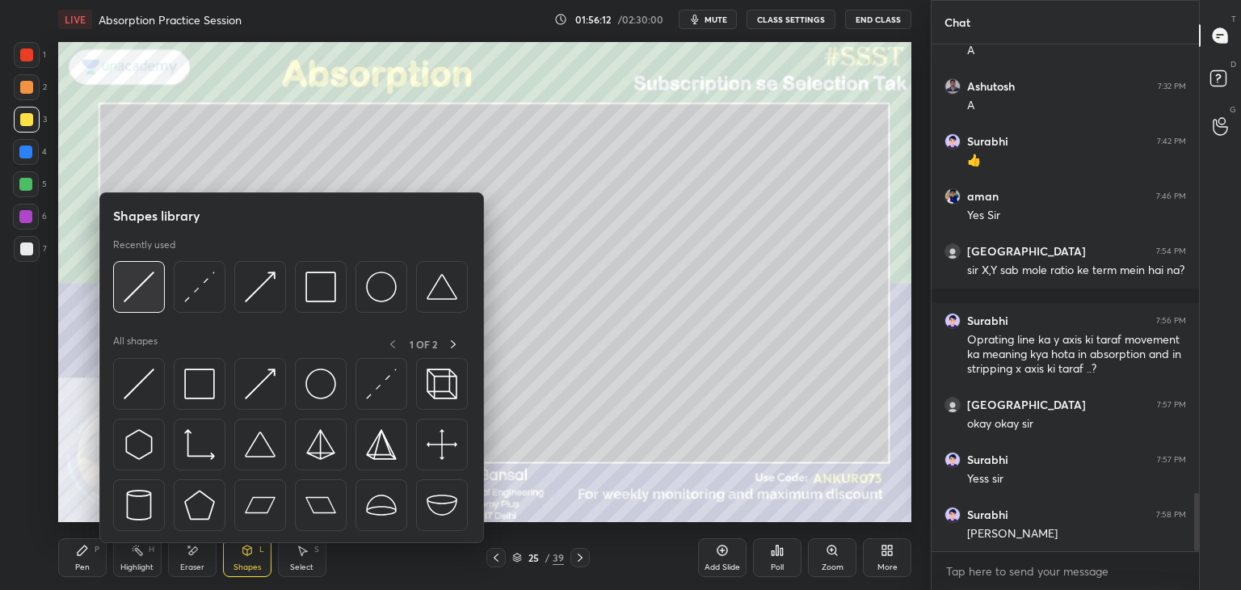
click at [145, 295] on img at bounding box center [139, 286] width 31 height 31
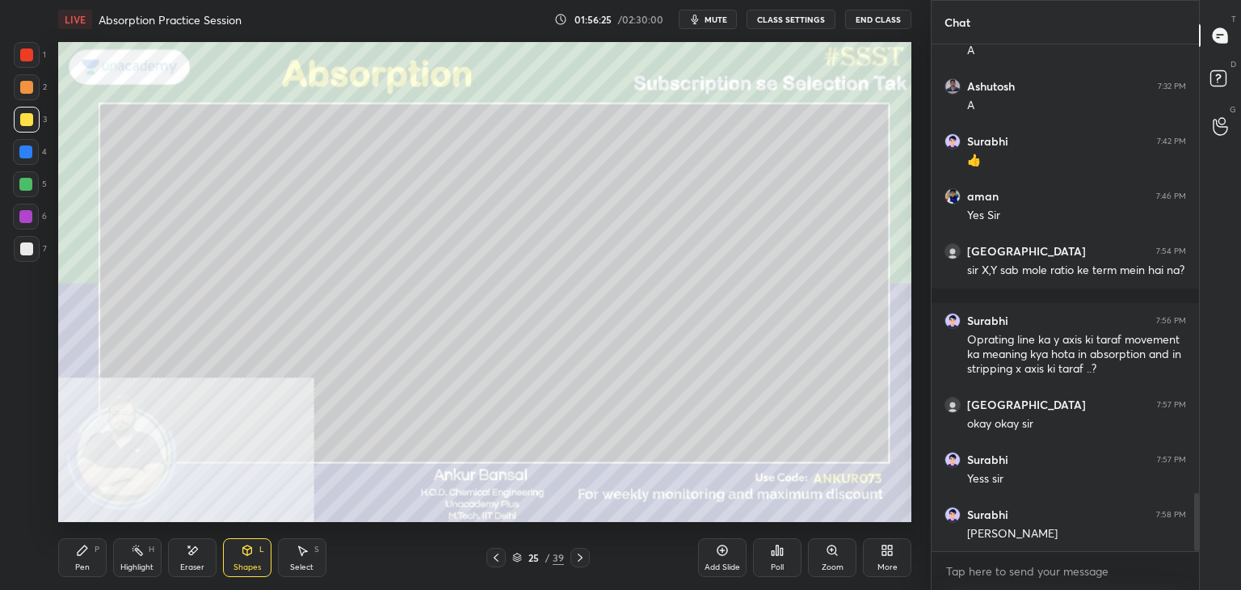
click at [85, 558] on div "Pen P" at bounding box center [82, 557] width 48 height 39
click at [249, 560] on div "Shapes L" at bounding box center [247, 557] width 48 height 39
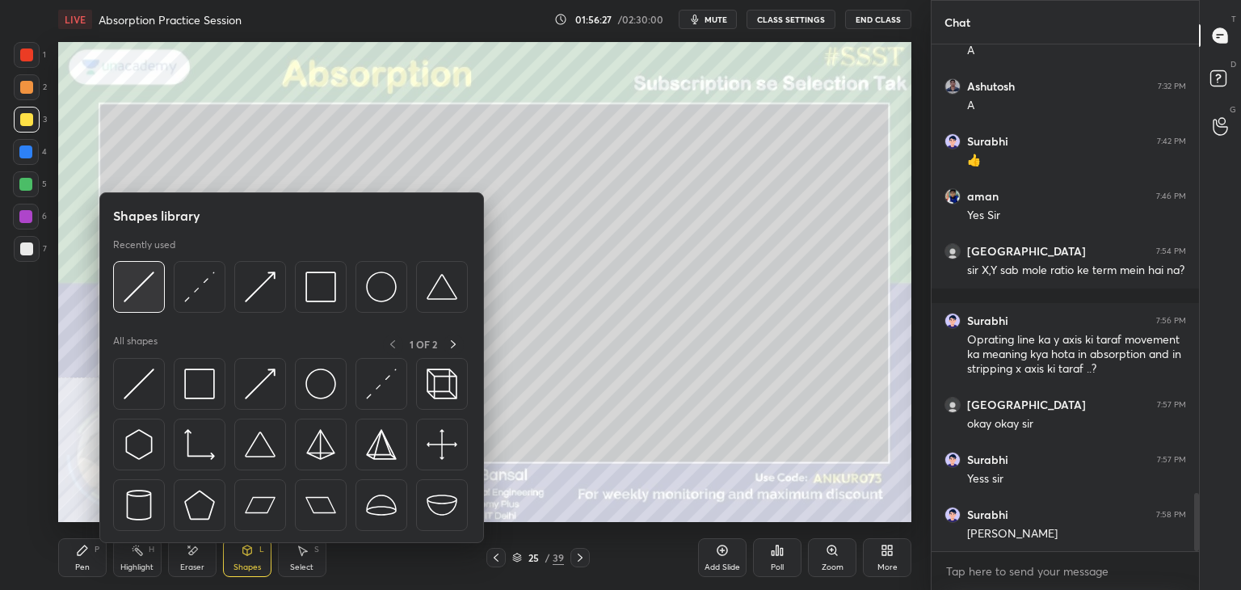
click at [149, 294] on img at bounding box center [139, 286] width 31 height 31
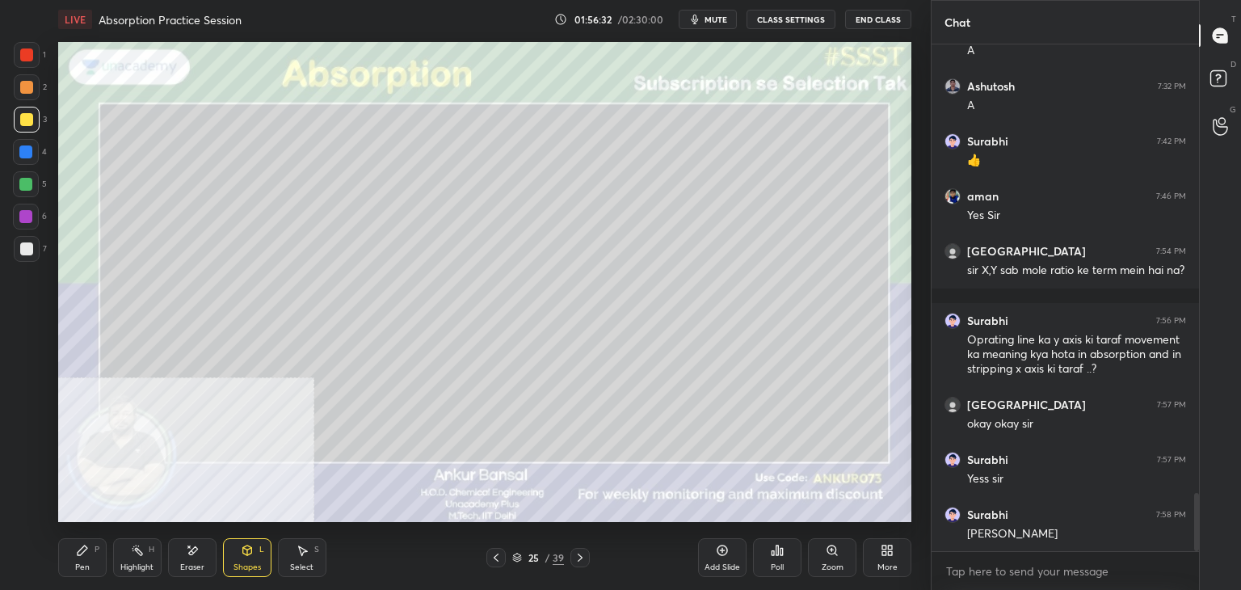
click at [84, 556] on div "Pen P" at bounding box center [82, 557] width 48 height 39
click at [31, 255] on div at bounding box center [27, 249] width 26 height 26
click at [570, 561] on div at bounding box center [579, 557] width 19 height 19
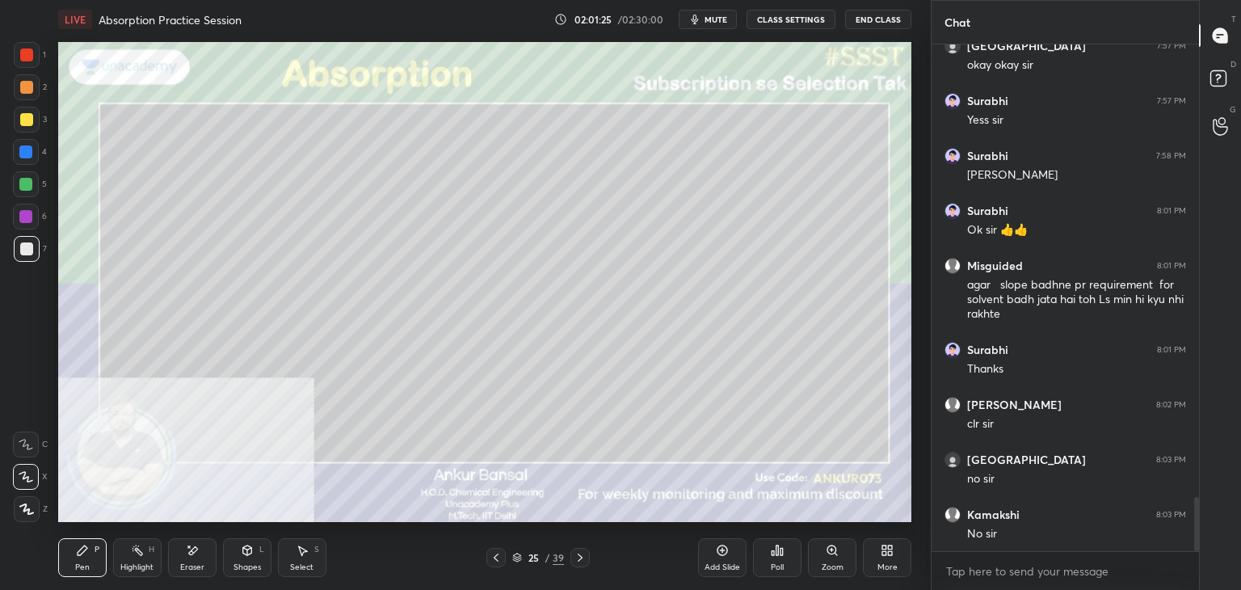
scroll to position [4323, 0]
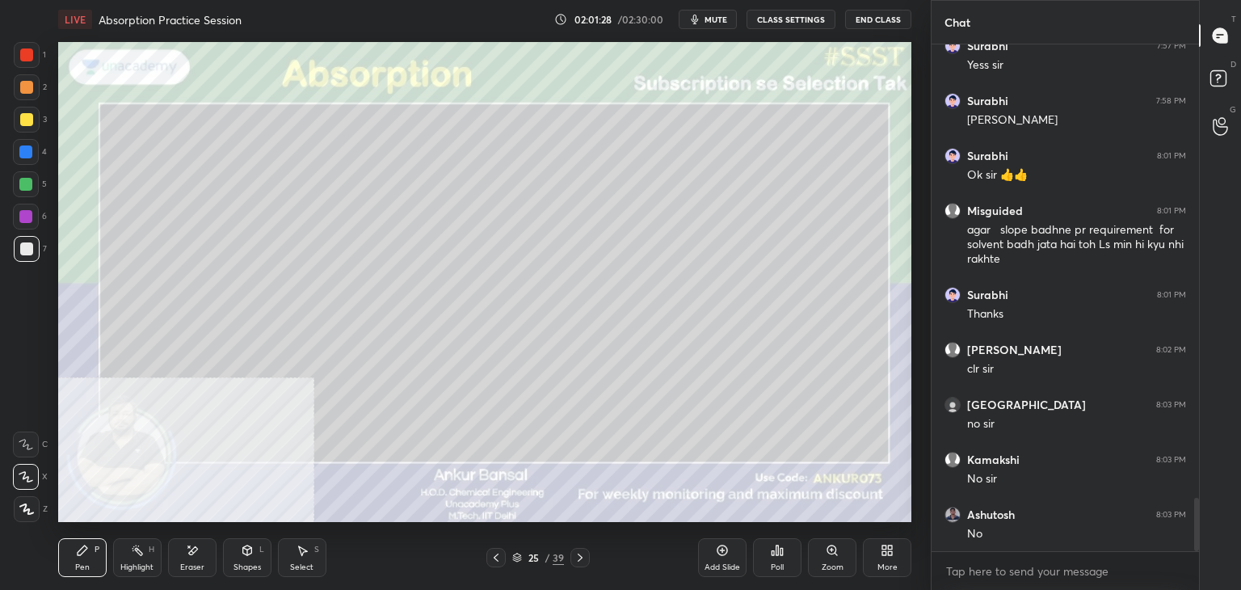
click at [886, 553] on icon at bounding box center [886, 550] width 13 height 13
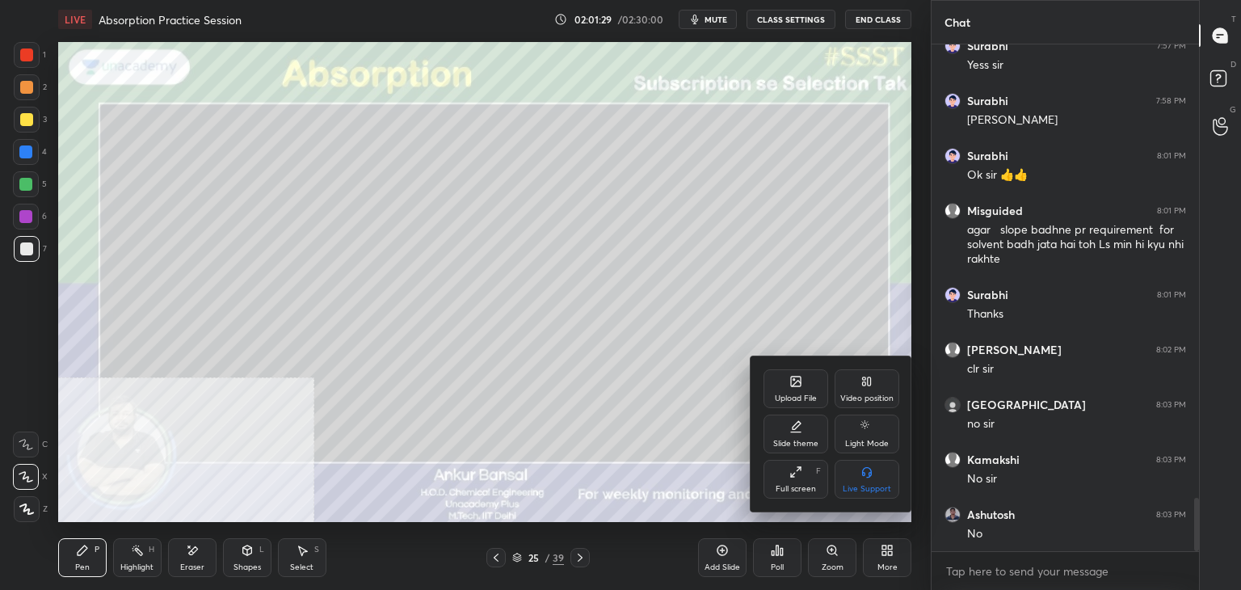
click at [801, 394] on div "Upload File" at bounding box center [796, 398] width 42 height 8
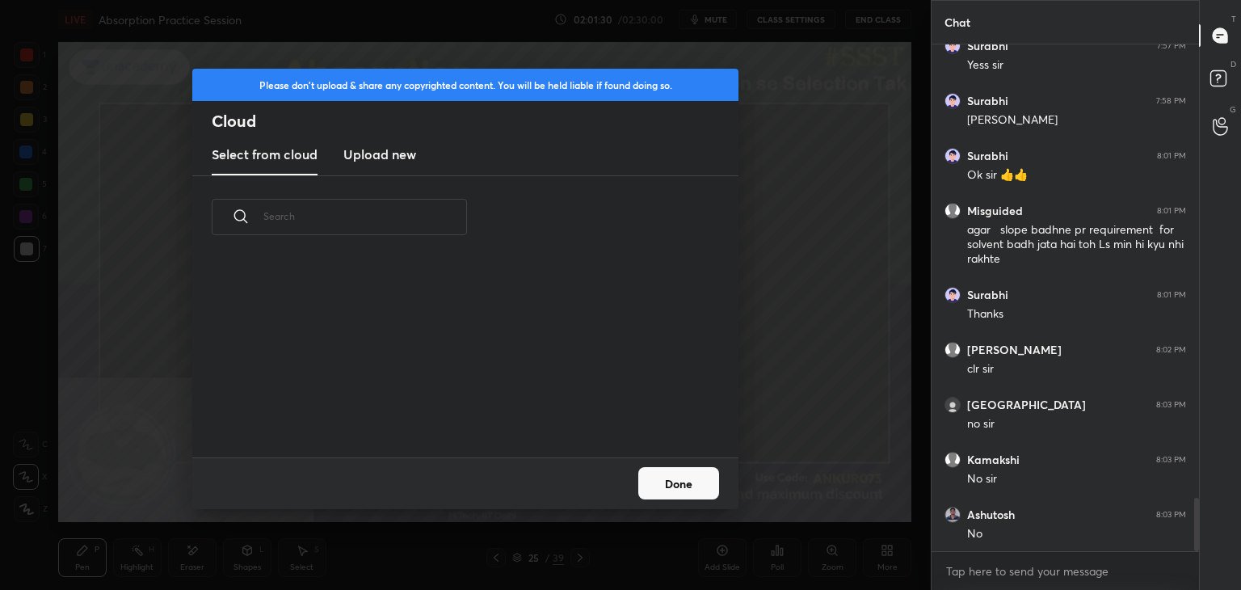
scroll to position [199, 519]
click at [705, 487] on button "Done" at bounding box center [678, 483] width 81 height 32
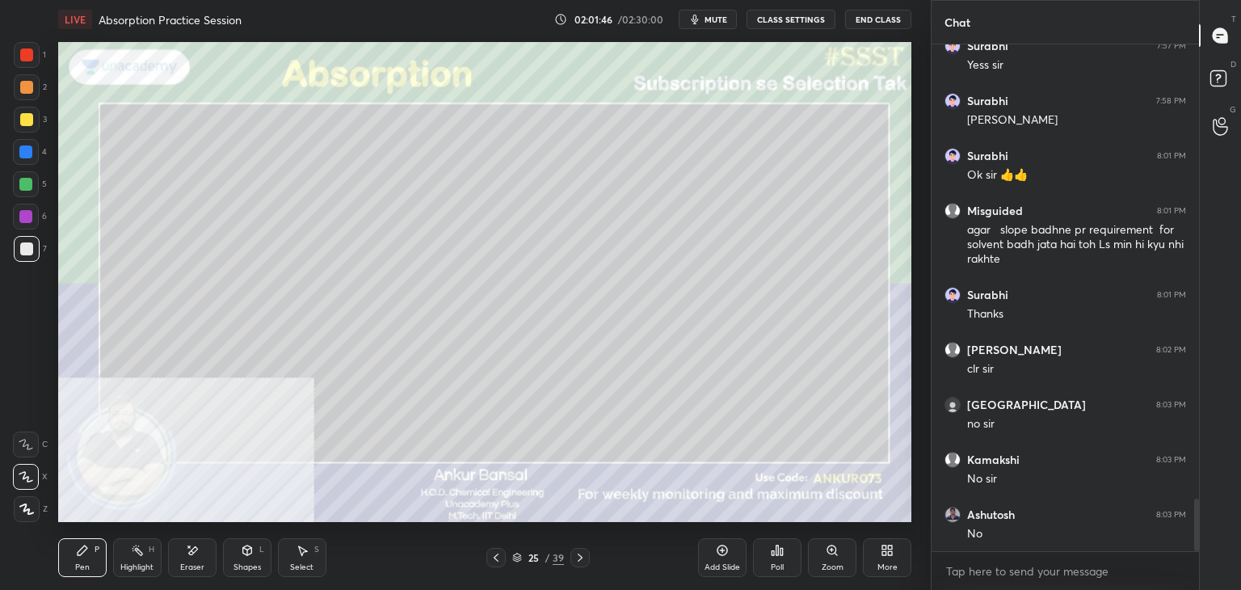
scroll to position [4378, 0]
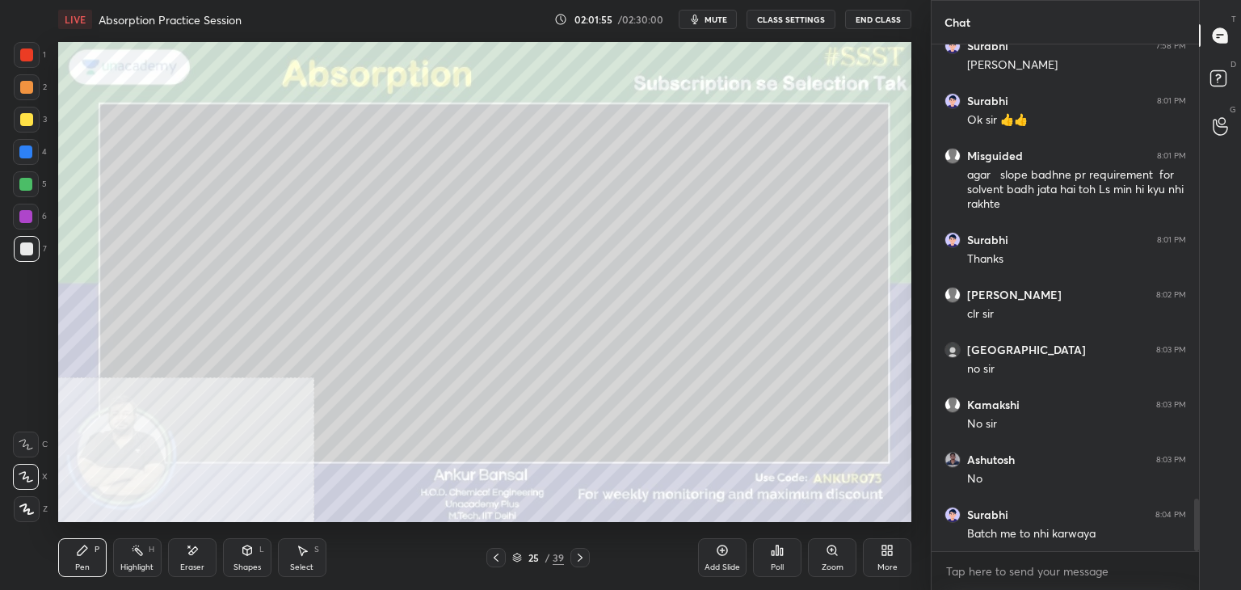
drag, startPoint x: 29, startPoint y: 376, endPoint x: 51, endPoint y: 380, distance: 22.0
click at [29, 376] on div "1 2 3 4 5 6 7 C X Z E E Erase all H H" at bounding box center [26, 282] width 52 height 480
click at [915, 514] on div "Setting up your live class Poll for secs No correct answer Start poll" at bounding box center [485, 282] width 866 height 486
click at [584, 555] on icon at bounding box center [579, 557] width 13 height 13
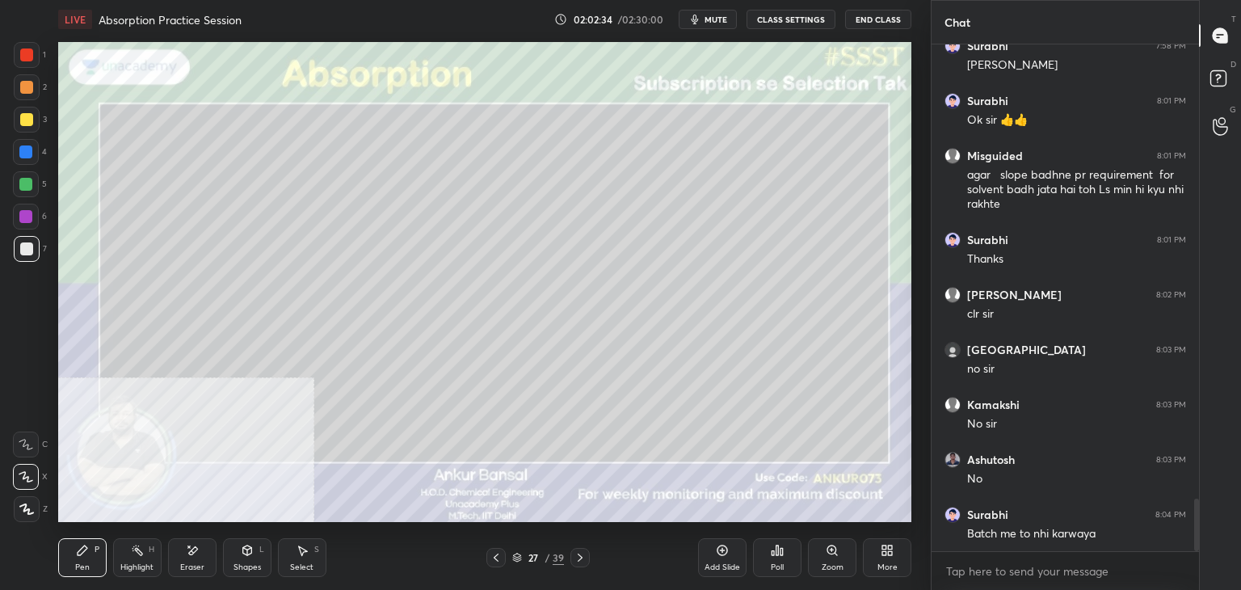
click at [497, 556] on icon at bounding box center [495, 557] width 5 height 8
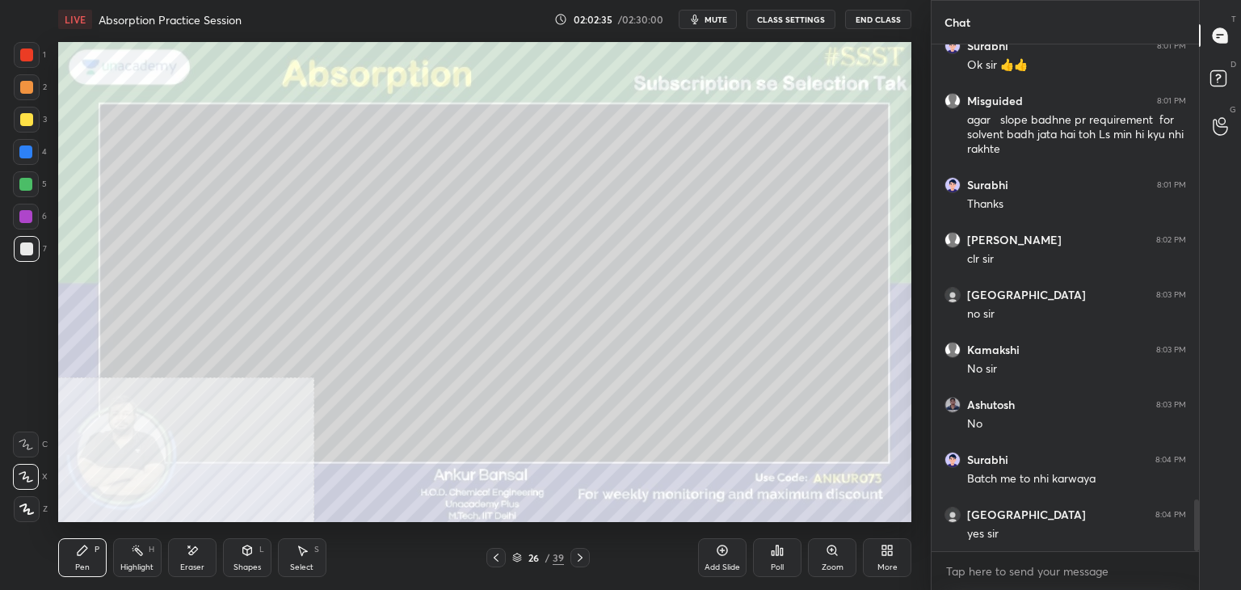
click at [889, 557] on div "More" at bounding box center [887, 557] width 48 height 39
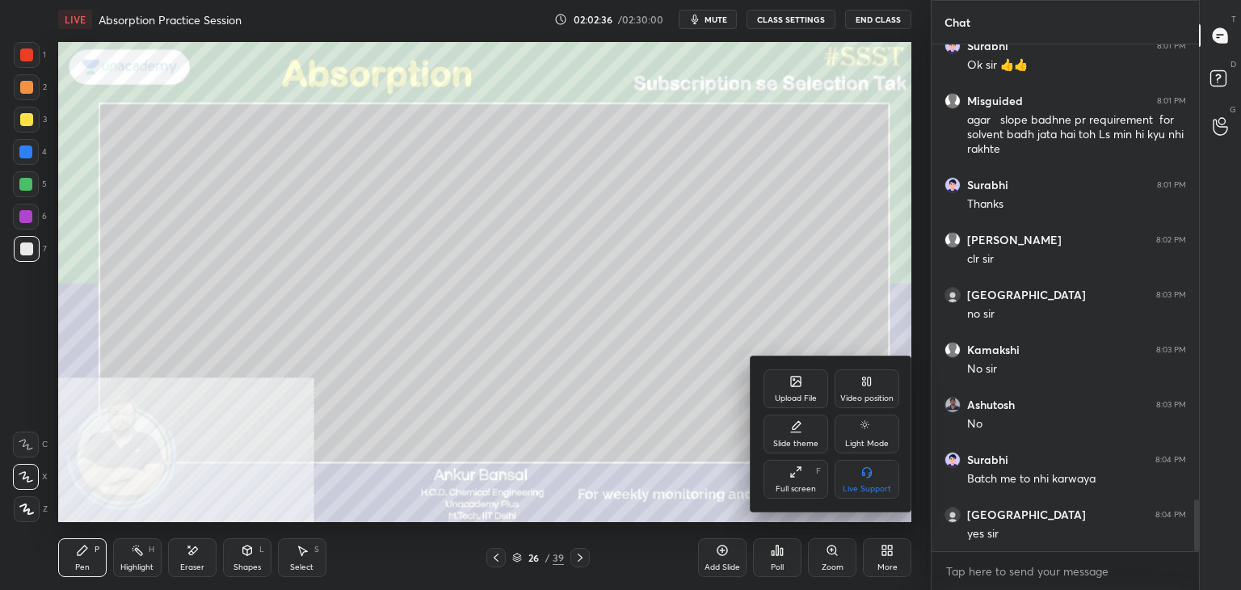
click at [798, 382] on icon at bounding box center [796, 383] width 9 height 6
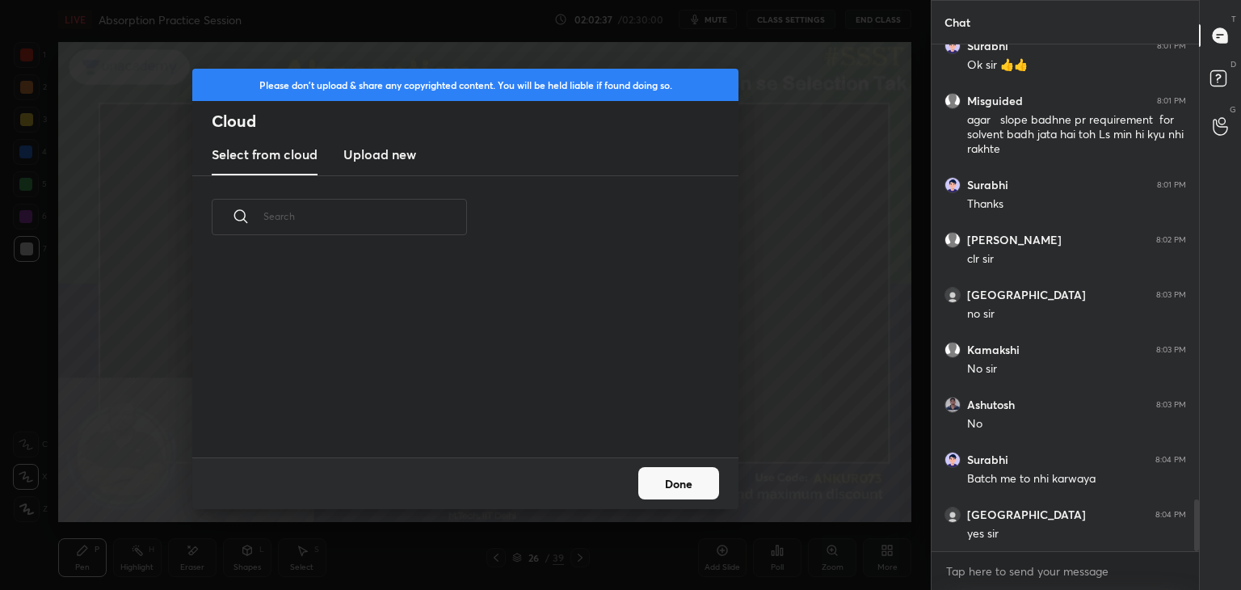
scroll to position [199, 519]
click at [393, 158] on h3 "Upload new" at bounding box center [379, 154] width 73 height 19
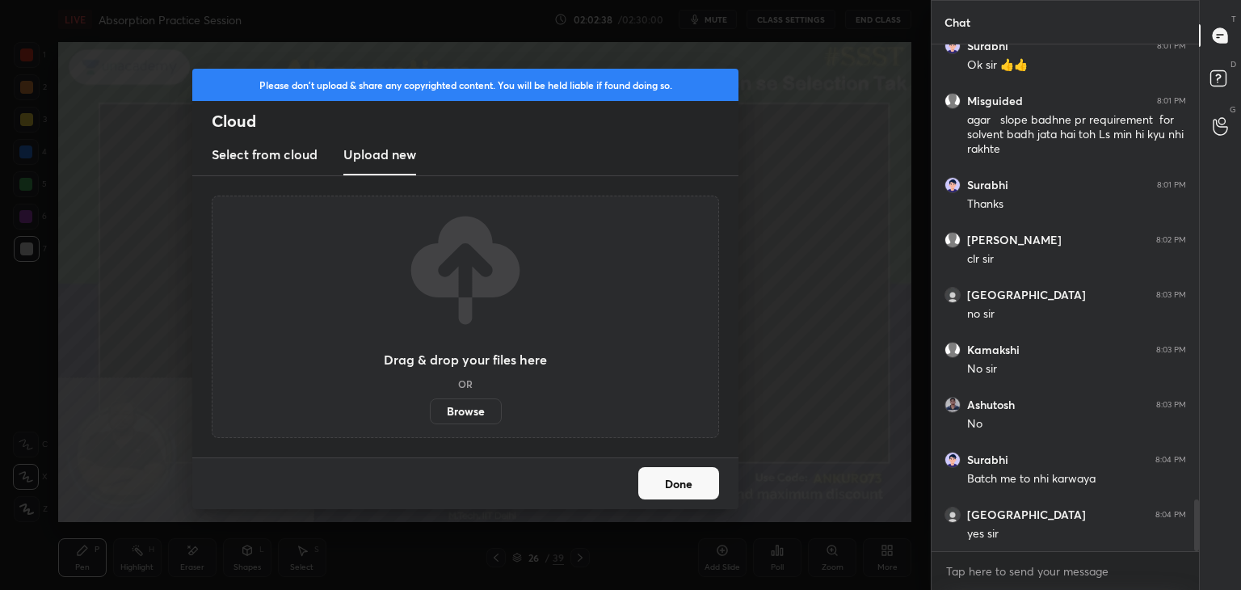
click at [469, 405] on label "Browse" at bounding box center [466, 411] width 72 height 26
click at [430, 405] on input "Browse" at bounding box center [430, 411] width 0 height 26
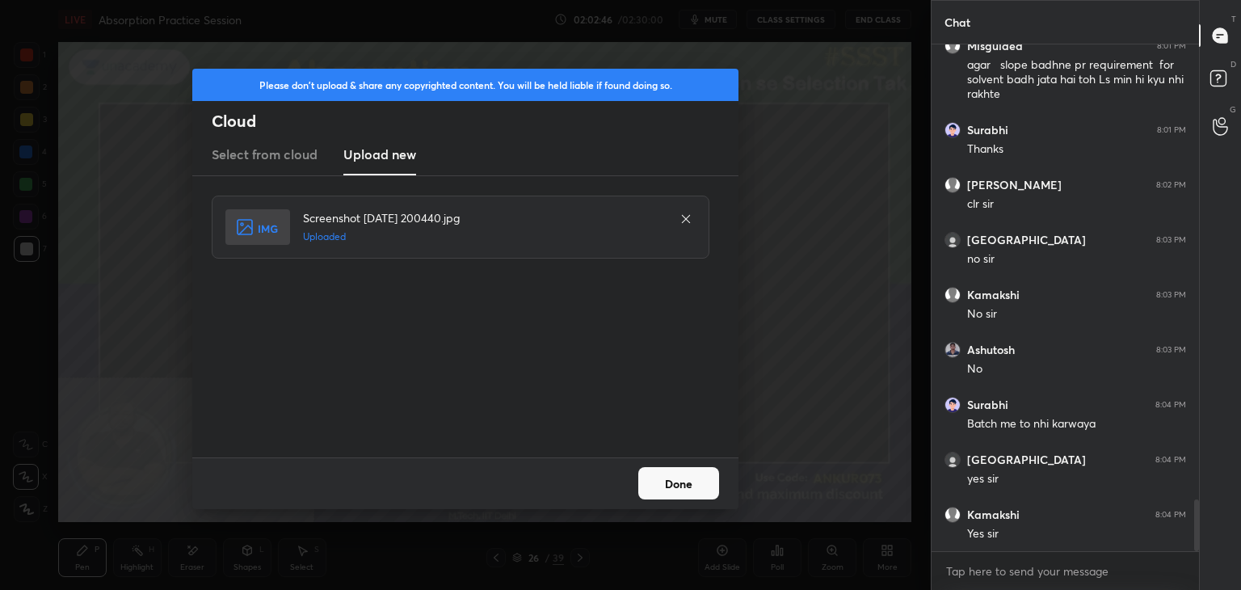
click at [698, 488] on button "Done" at bounding box center [678, 483] width 81 height 32
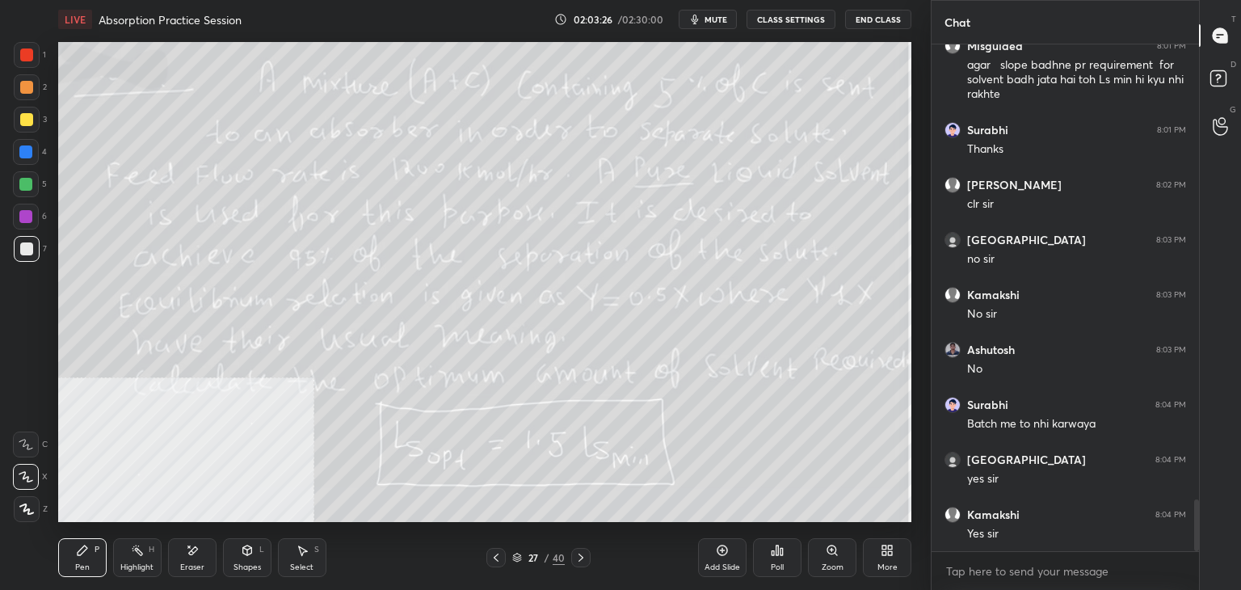
click at [580, 561] on icon at bounding box center [580, 557] width 13 height 13
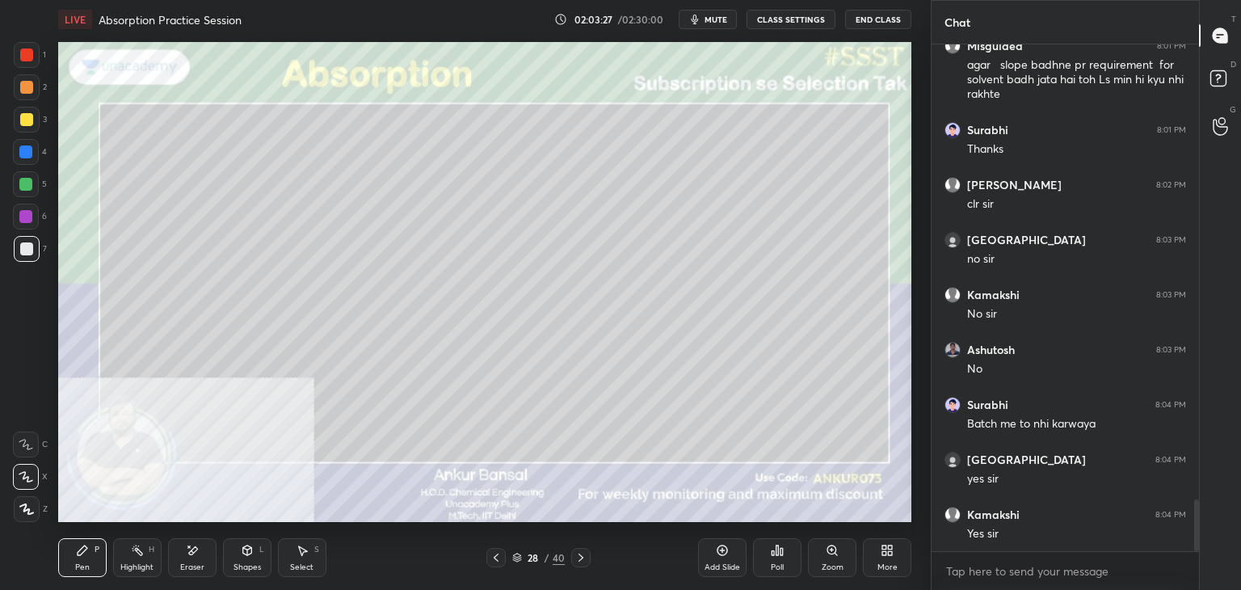
click at [246, 553] on icon at bounding box center [247, 550] width 9 height 10
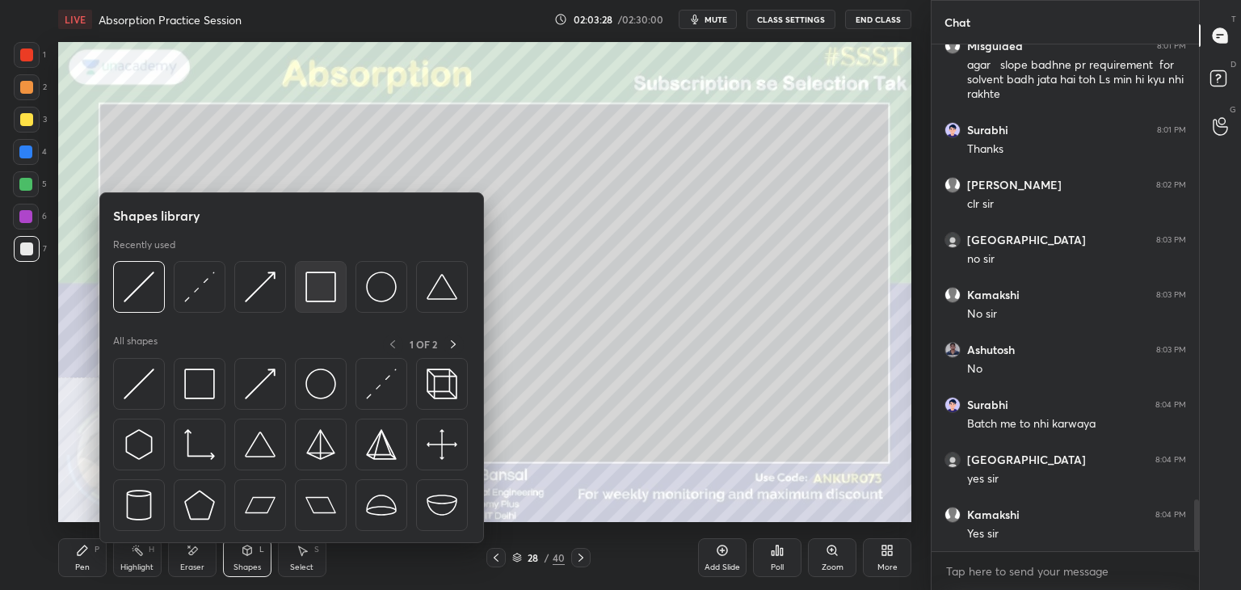
click at [310, 285] on img at bounding box center [320, 286] width 31 height 31
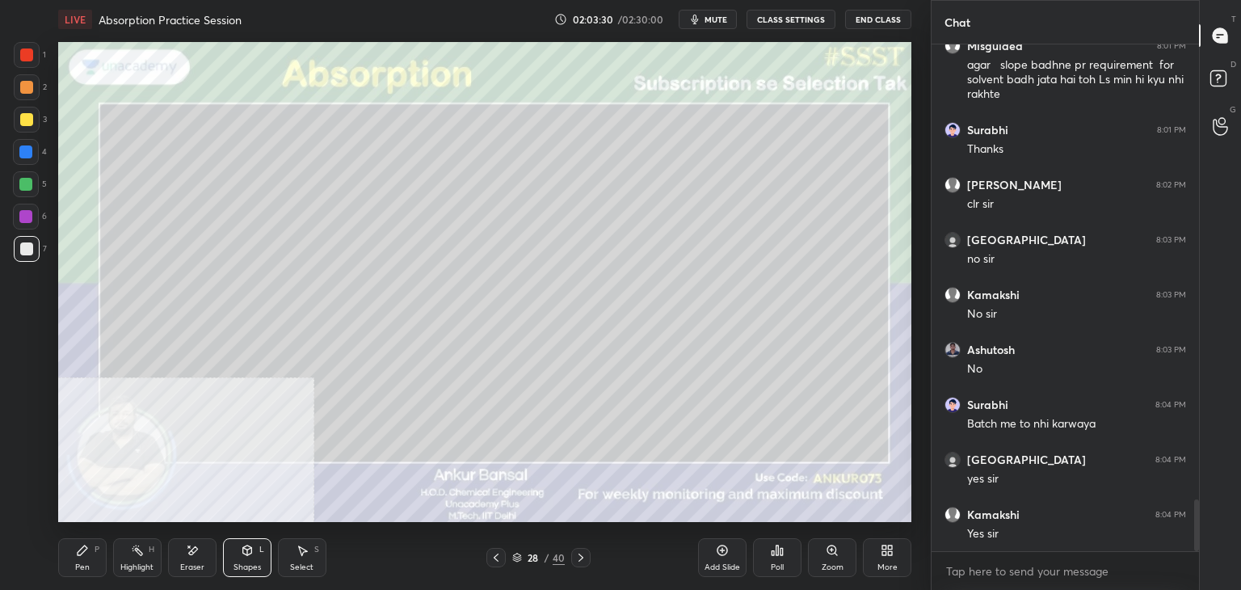
click at [242, 569] on div "Shapes" at bounding box center [246, 567] width 27 height 8
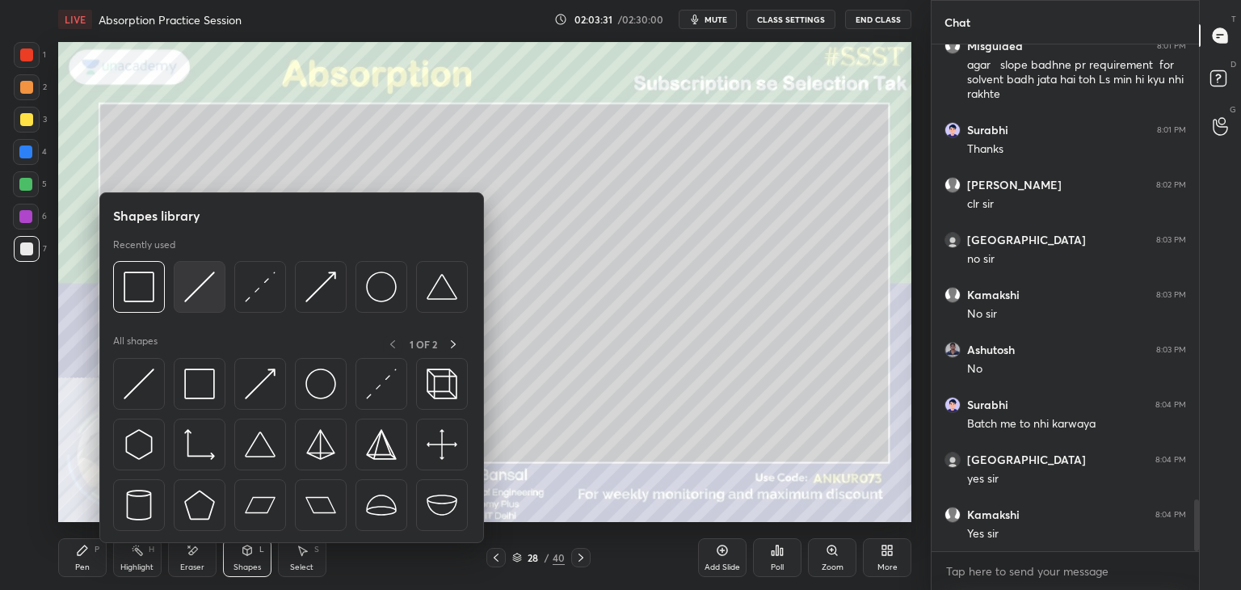
click at [195, 274] on img at bounding box center [199, 286] width 31 height 31
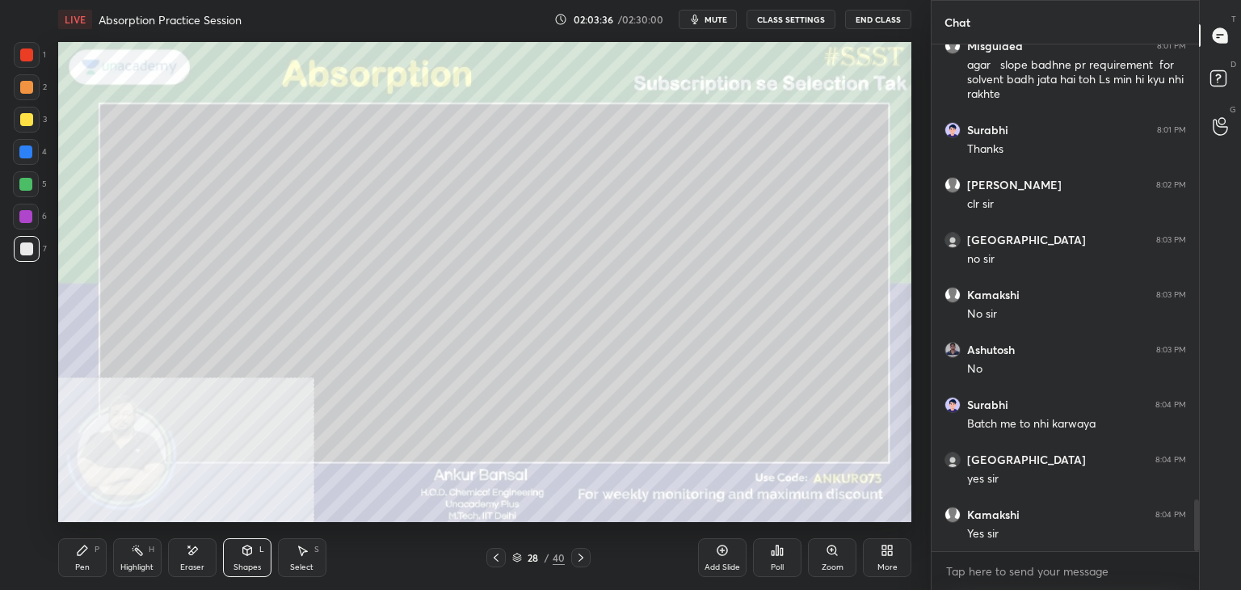
click at [239, 554] on div "Shapes L" at bounding box center [247, 557] width 48 height 39
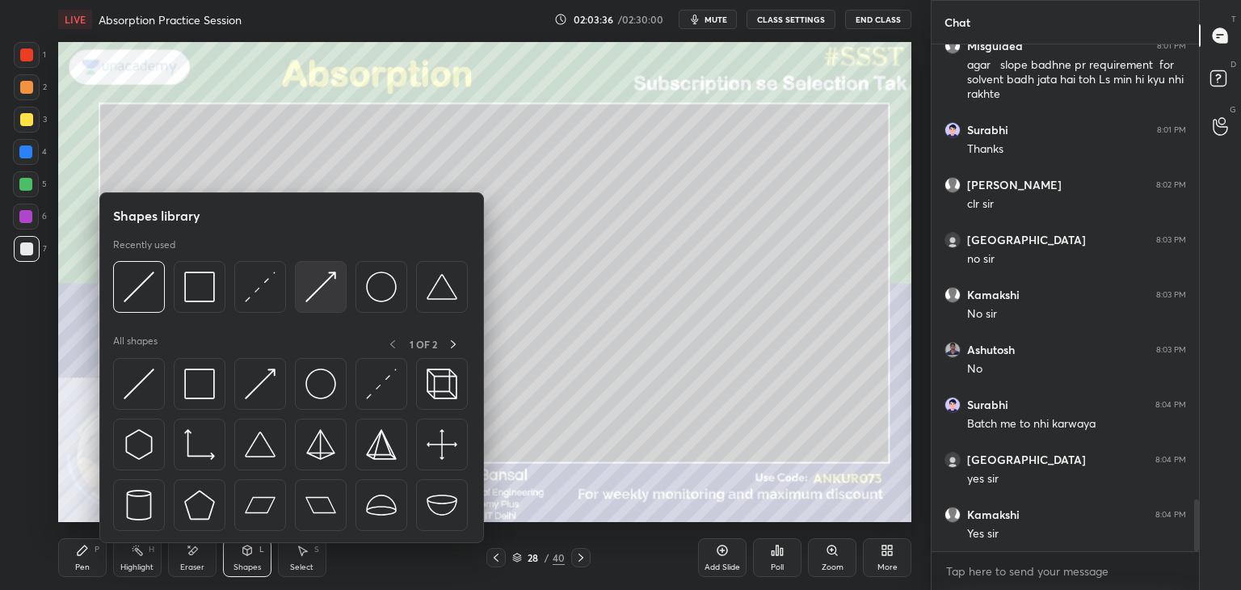
click at [341, 279] on div at bounding box center [321, 287] width 52 height 52
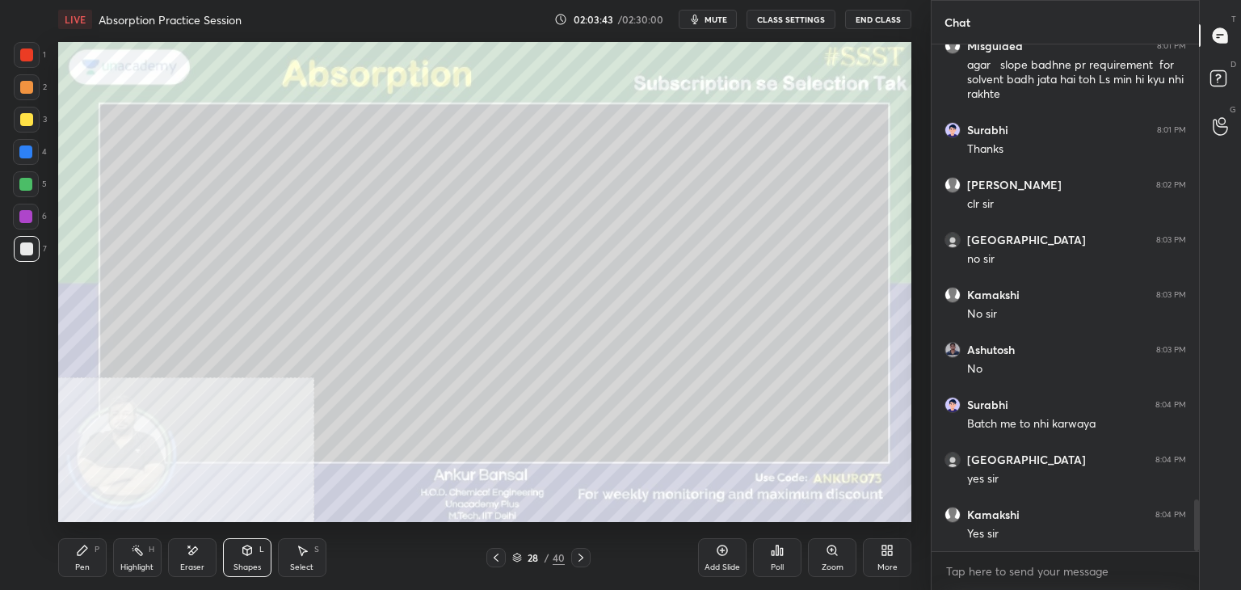
click at [65, 557] on div "Pen P" at bounding box center [82, 557] width 48 height 39
click at [497, 553] on icon at bounding box center [495, 557] width 13 height 13
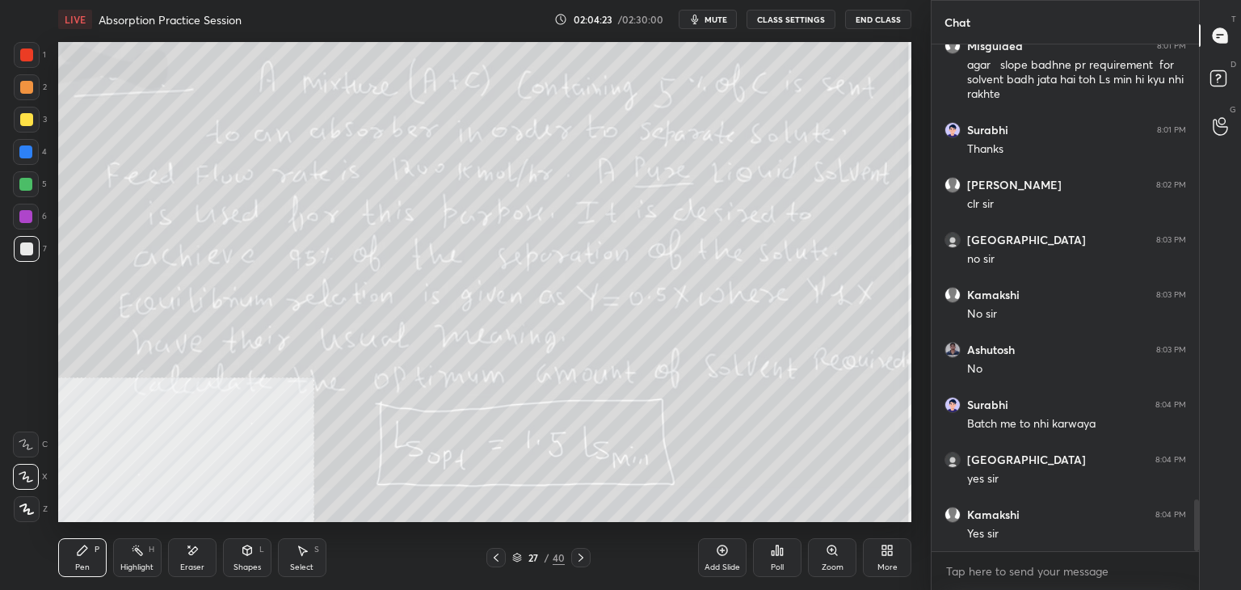
click at [577, 556] on icon at bounding box center [580, 557] width 13 height 13
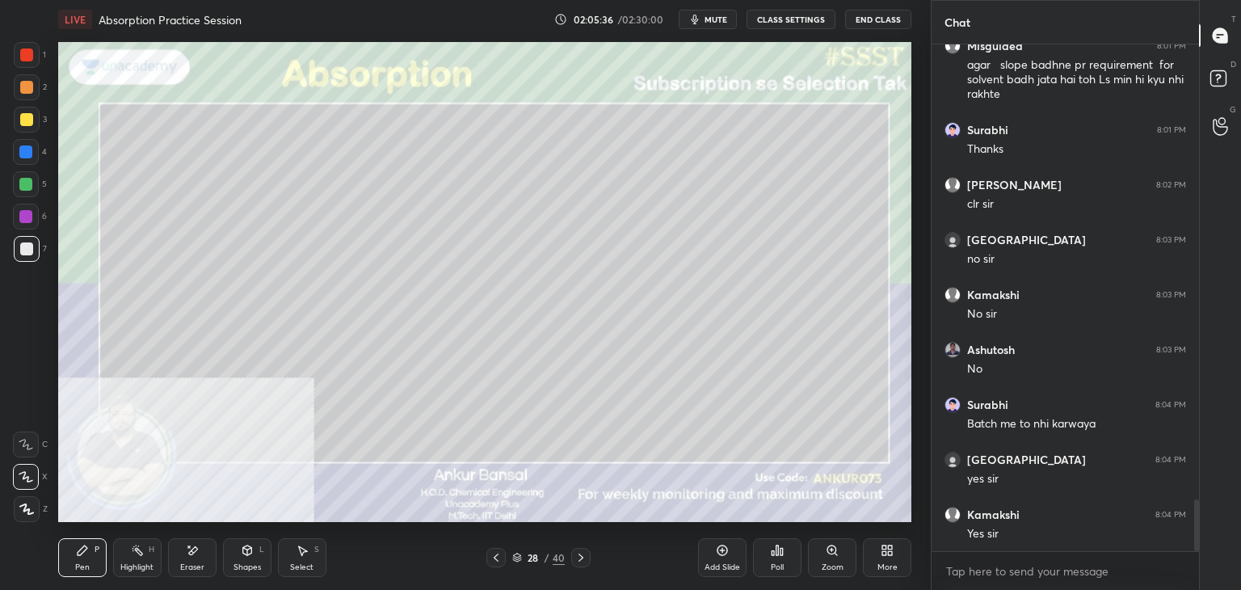
click at [582, 560] on icon at bounding box center [580, 557] width 13 height 13
click at [250, 565] on div "Shapes" at bounding box center [246, 567] width 27 height 8
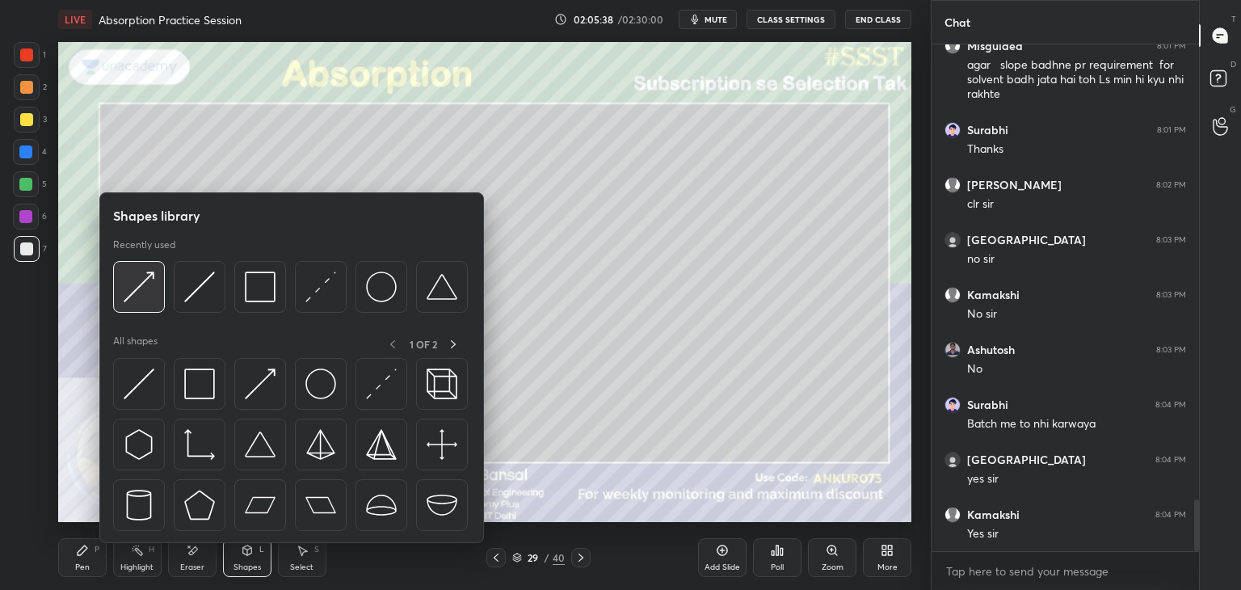
click at [142, 285] on img at bounding box center [139, 286] width 31 height 31
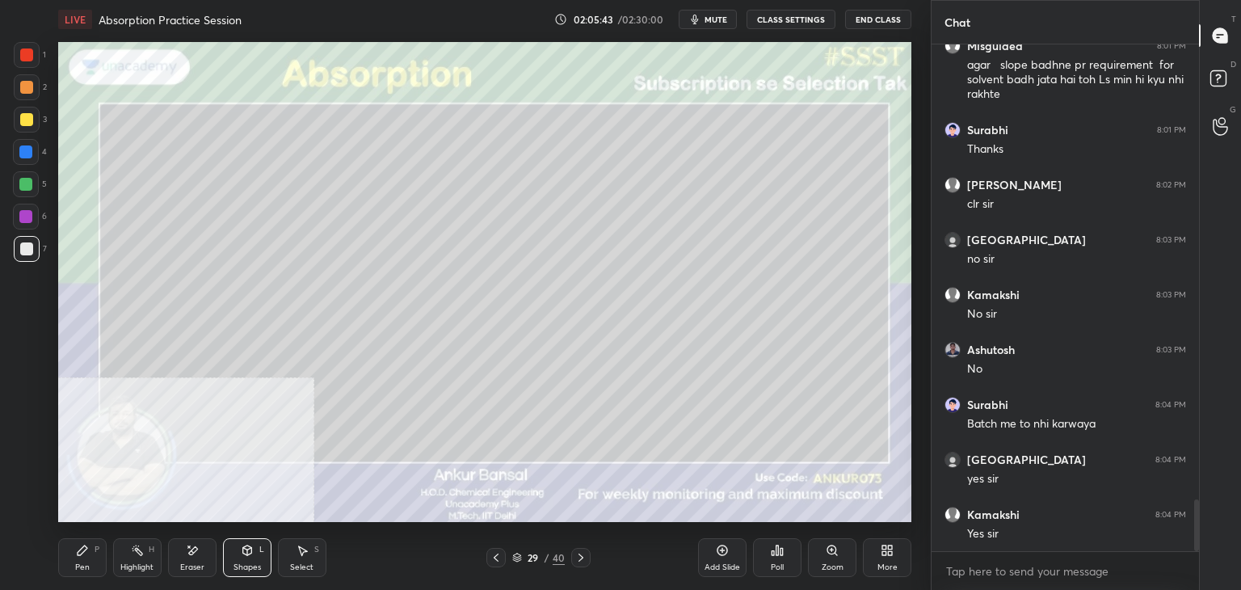
click at [502, 556] on div at bounding box center [495, 557] width 19 height 19
click at [499, 555] on icon at bounding box center [495, 557] width 13 height 13
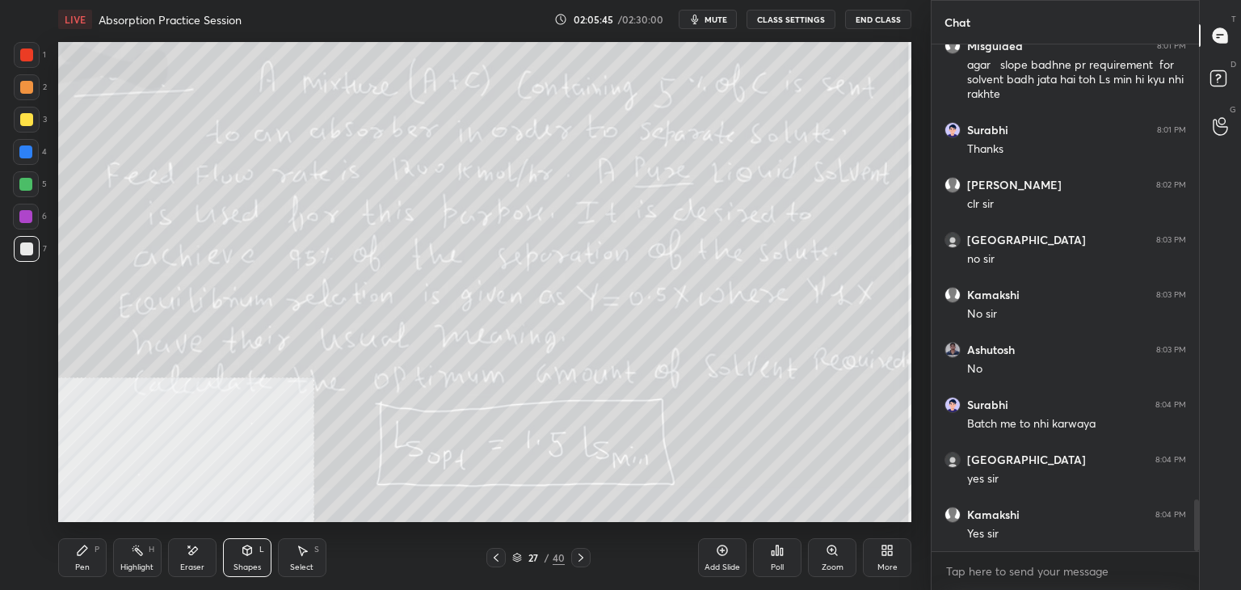
click at [582, 560] on icon at bounding box center [580, 557] width 13 height 13
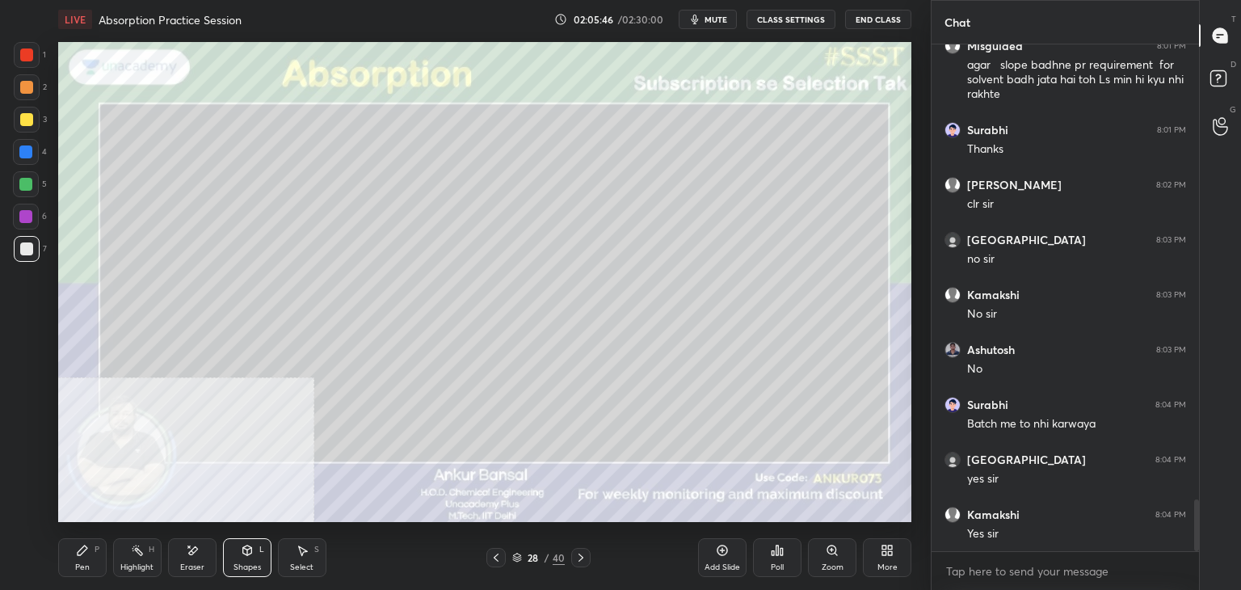
click at [581, 558] on icon at bounding box center [580, 557] width 5 height 8
click at [237, 563] on div "Shapes" at bounding box center [246, 567] width 27 height 8
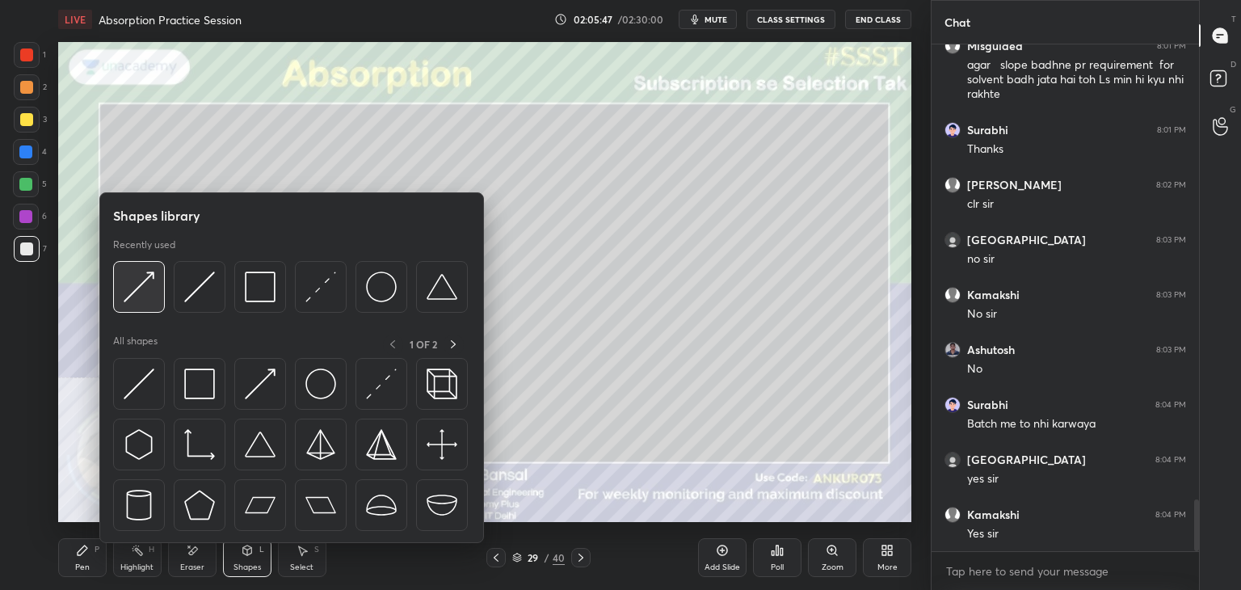
click at [138, 267] on div at bounding box center [139, 287] width 52 height 52
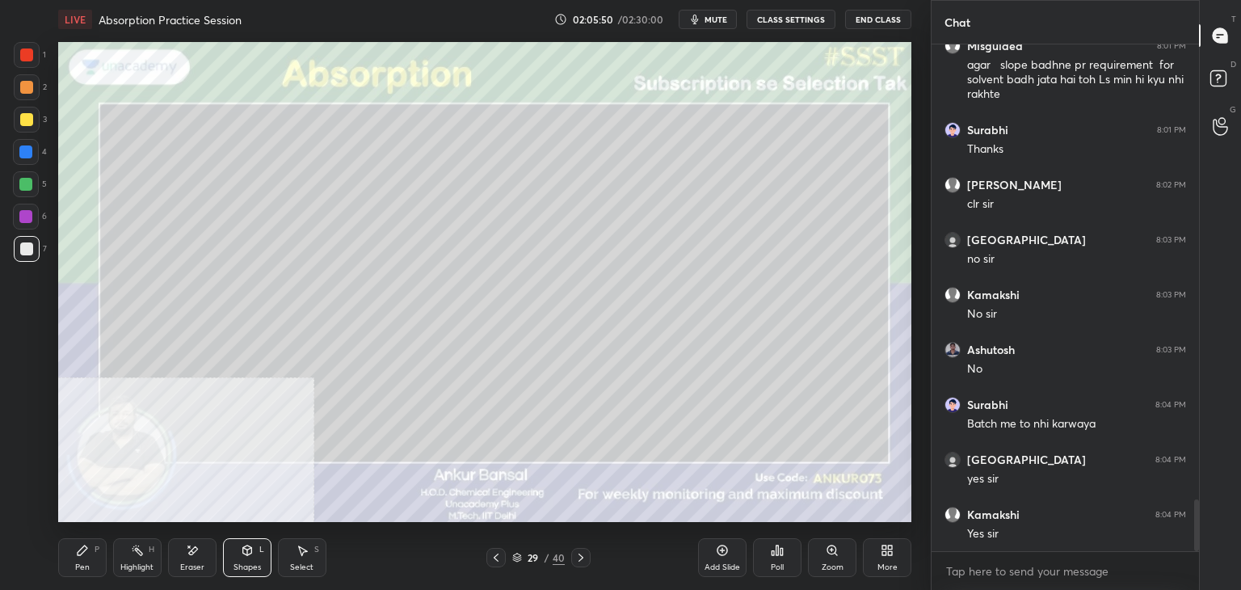
click at [80, 559] on div "Pen P" at bounding box center [82, 557] width 48 height 39
click at [495, 562] on icon at bounding box center [495, 557] width 13 height 13
click at [580, 553] on icon at bounding box center [580, 557] width 13 height 13
click at [243, 551] on icon at bounding box center [247, 550] width 9 height 10
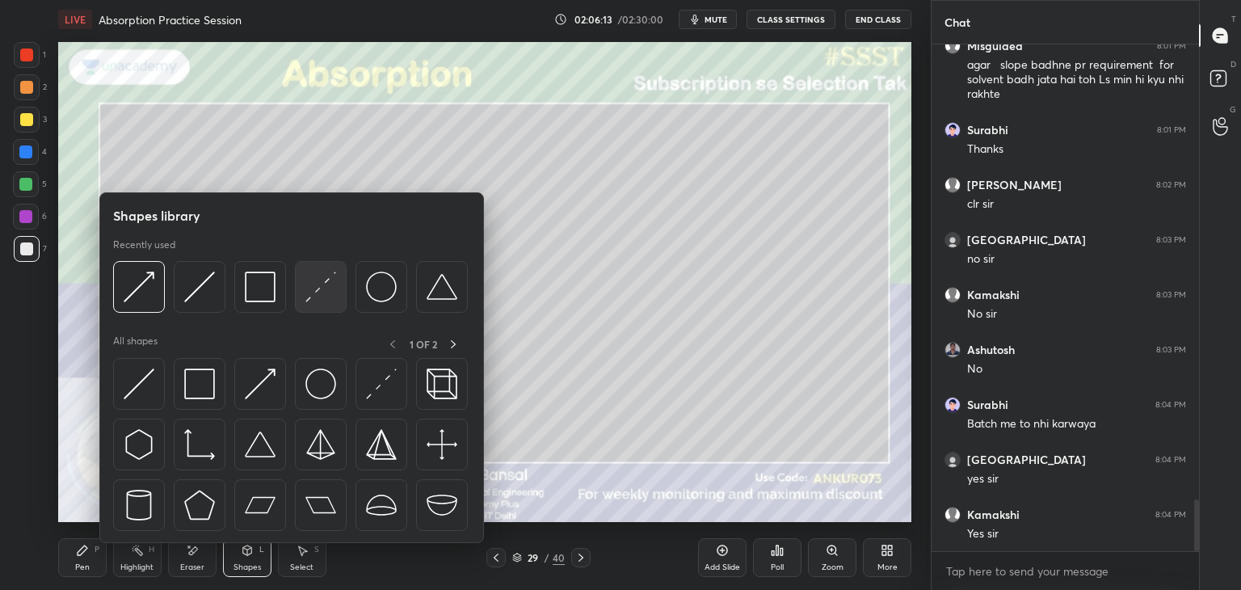
click at [324, 285] on img at bounding box center [320, 286] width 31 height 31
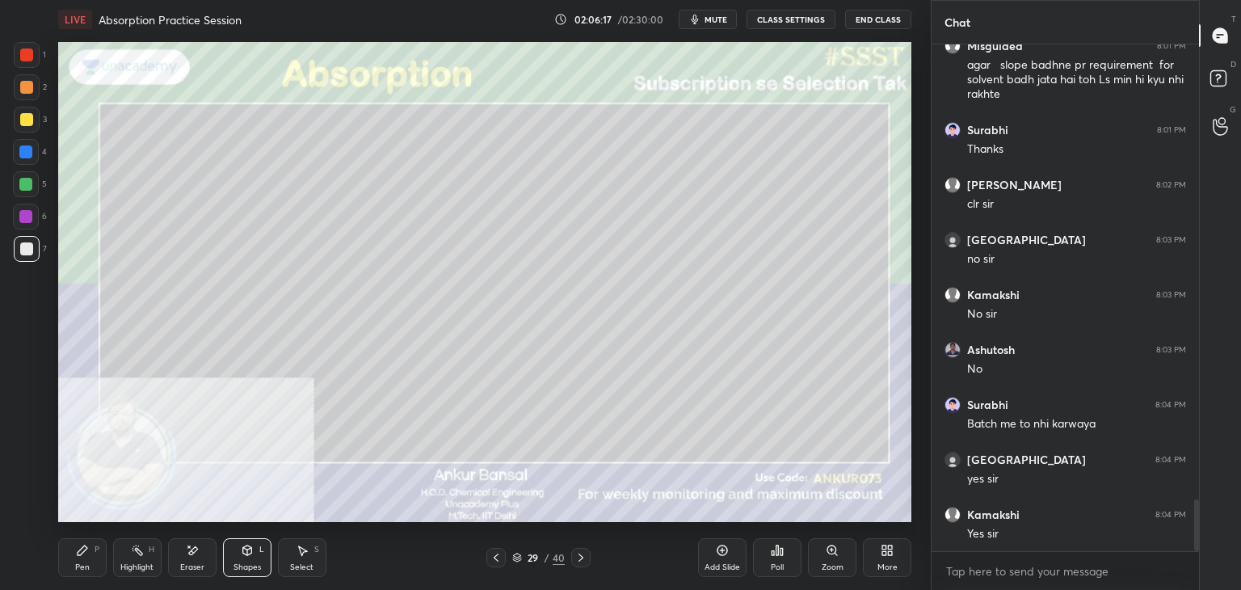
click at [104, 550] on div "Pen P" at bounding box center [82, 557] width 48 height 39
click at [236, 558] on div "Shapes L" at bounding box center [247, 557] width 48 height 39
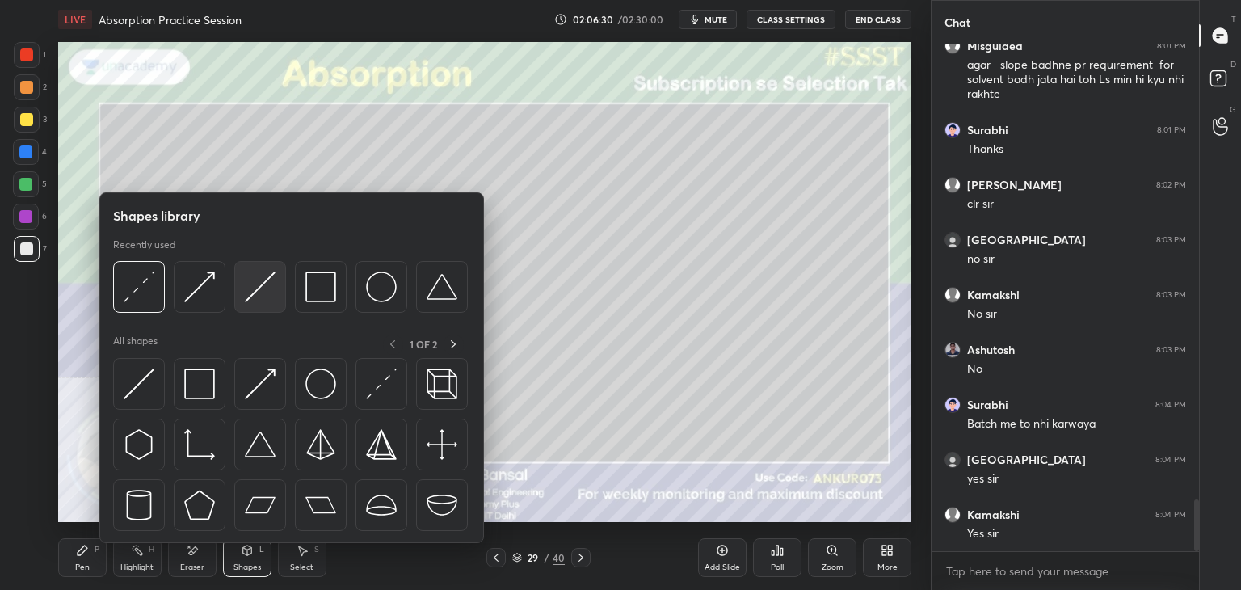
click at [268, 287] on img at bounding box center [260, 286] width 31 height 31
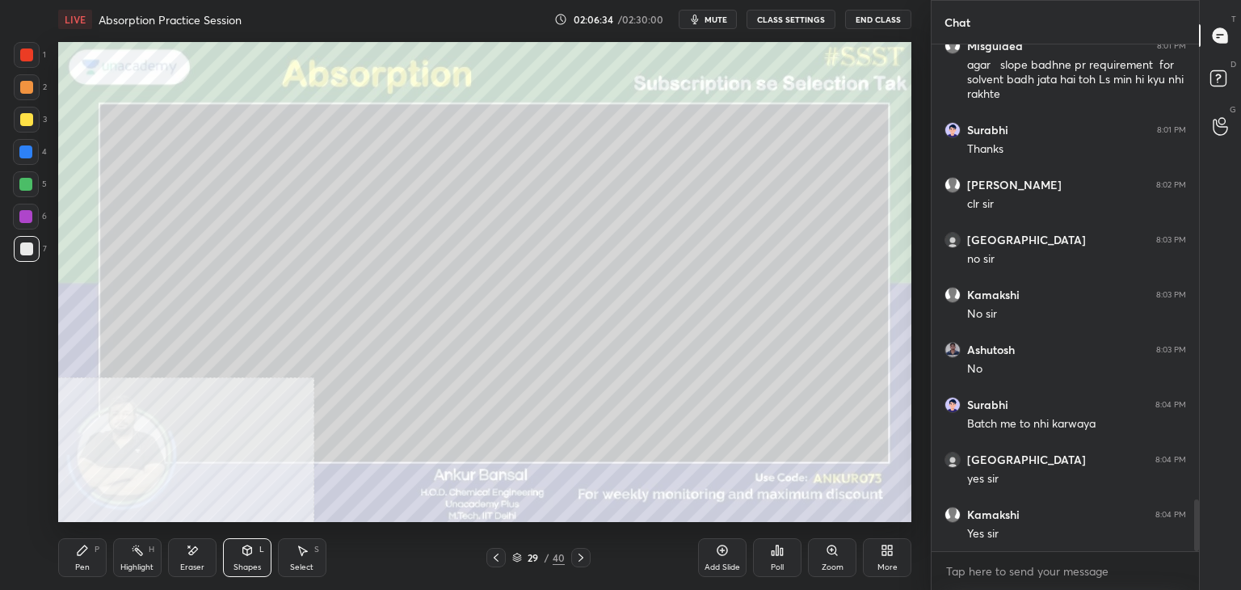
click at [82, 565] on div "Pen" at bounding box center [82, 567] width 15 height 8
click at [582, 556] on icon at bounding box center [580, 557] width 13 height 13
click at [497, 552] on icon at bounding box center [495, 557] width 13 height 13
click at [586, 557] on icon at bounding box center [580, 557] width 13 height 13
click at [914, 400] on div "Setting up your live class Poll for secs No correct answer Start poll" at bounding box center [485, 282] width 866 height 486
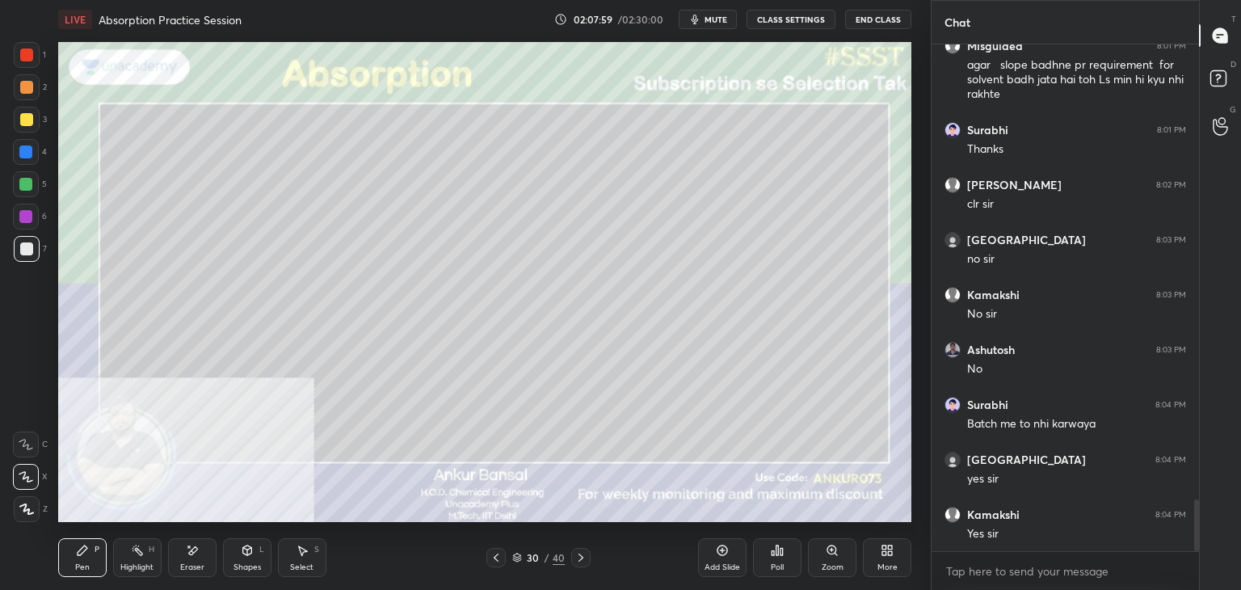
click at [582, 556] on icon at bounding box center [580, 557] width 5 height 8
click at [496, 560] on icon at bounding box center [495, 557] width 5 height 8
click at [578, 556] on icon at bounding box center [580, 557] width 13 height 13
click at [178, 561] on div "Eraser" at bounding box center [192, 557] width 48 height 39
click at [75, 557] on div "Pen P" at bounding box center [82, 557] width 48 height 39
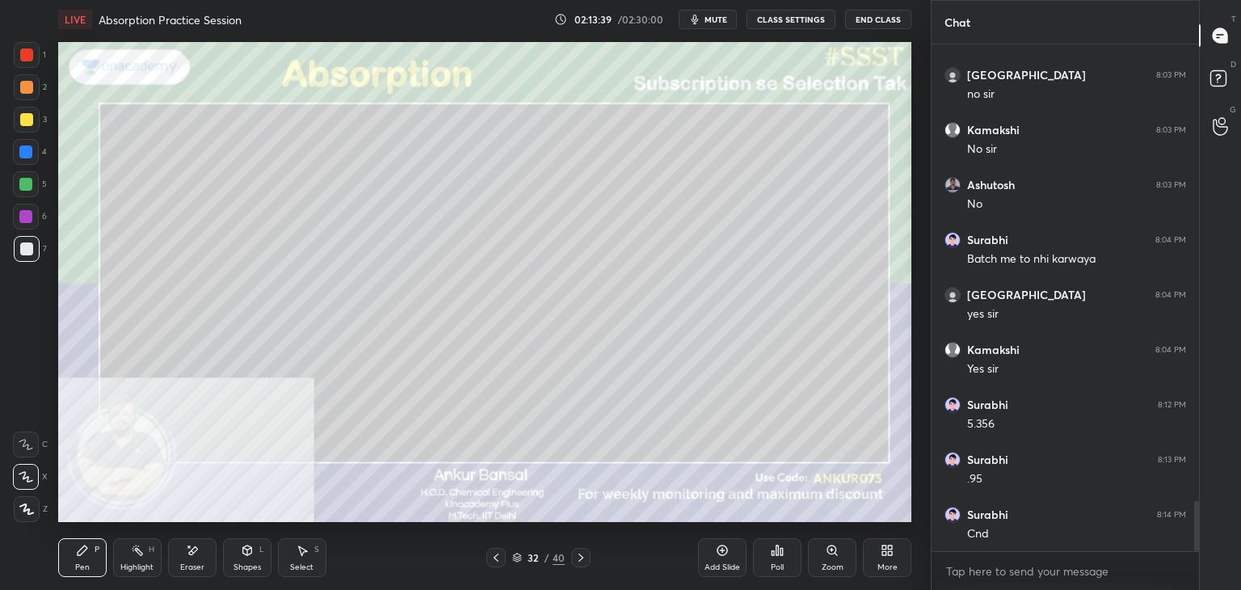
scroll to position [4707, 0]
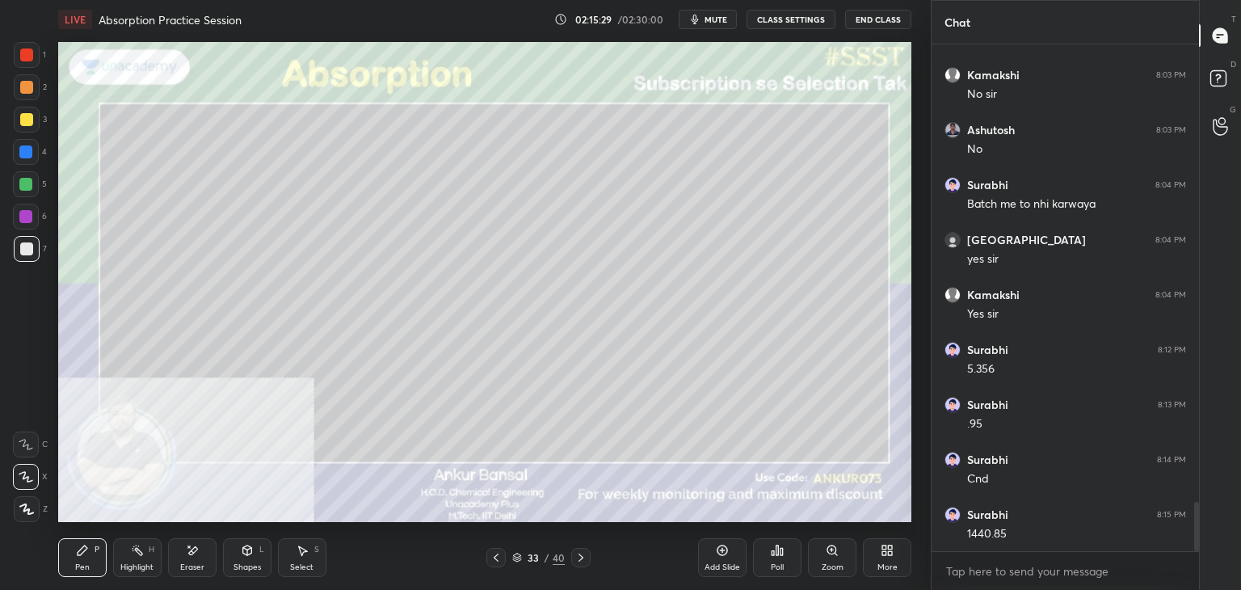
click at [890, 548] on icon at bounding box center [890, 547] width 4 height 4
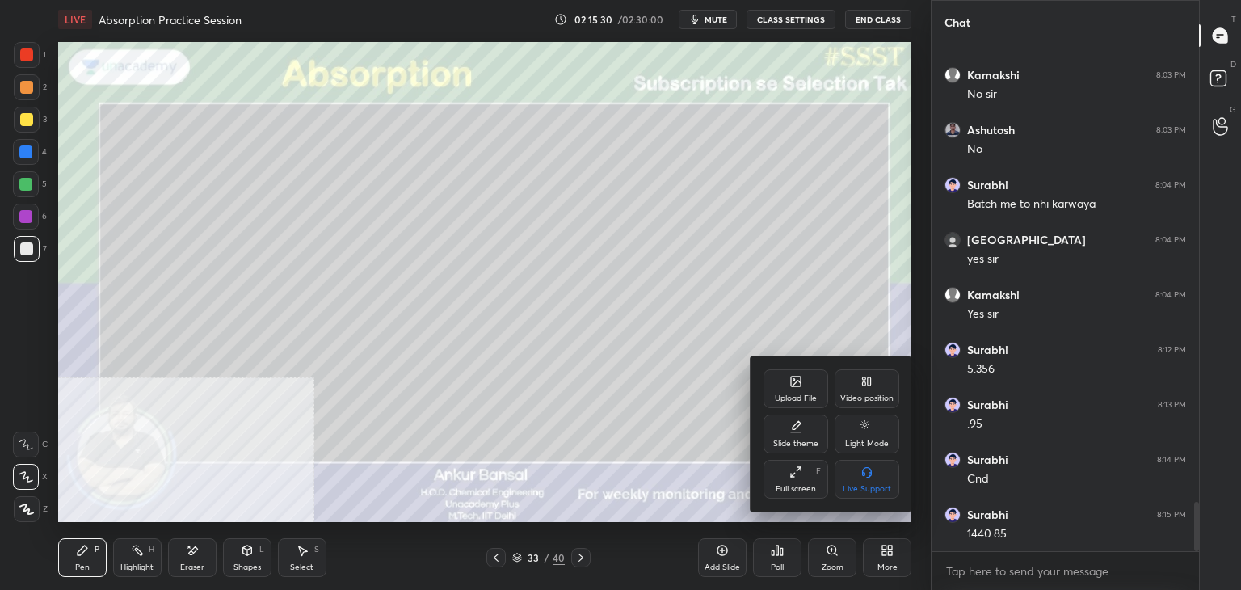
click at [797, 386] on icon at bounding box center [795, 381] width 13 height 13
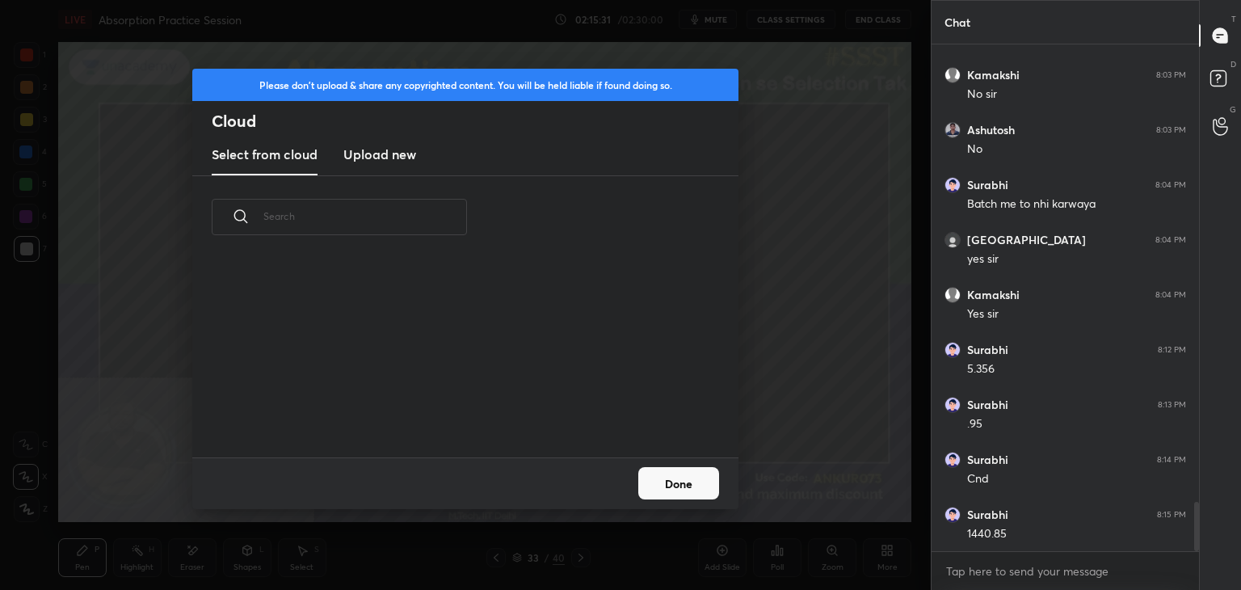
scroll to position [199, 519]
click at [357, 146] on h3 "Upload new" at bounding box center [379, 154] width 73 height 19
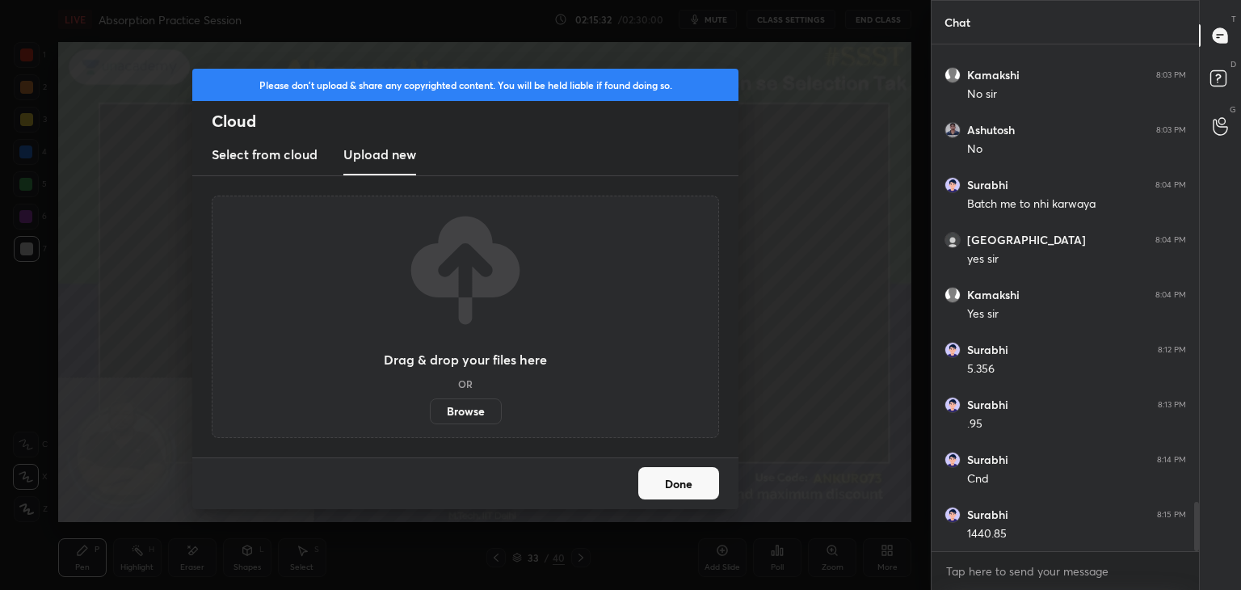
click at [452, 399] on label "Browse" at bounding box center [466, 411] width 72 height 26
click at [430, 399] on input "Browse" at bounding box center [430, 411] width 0 height 26
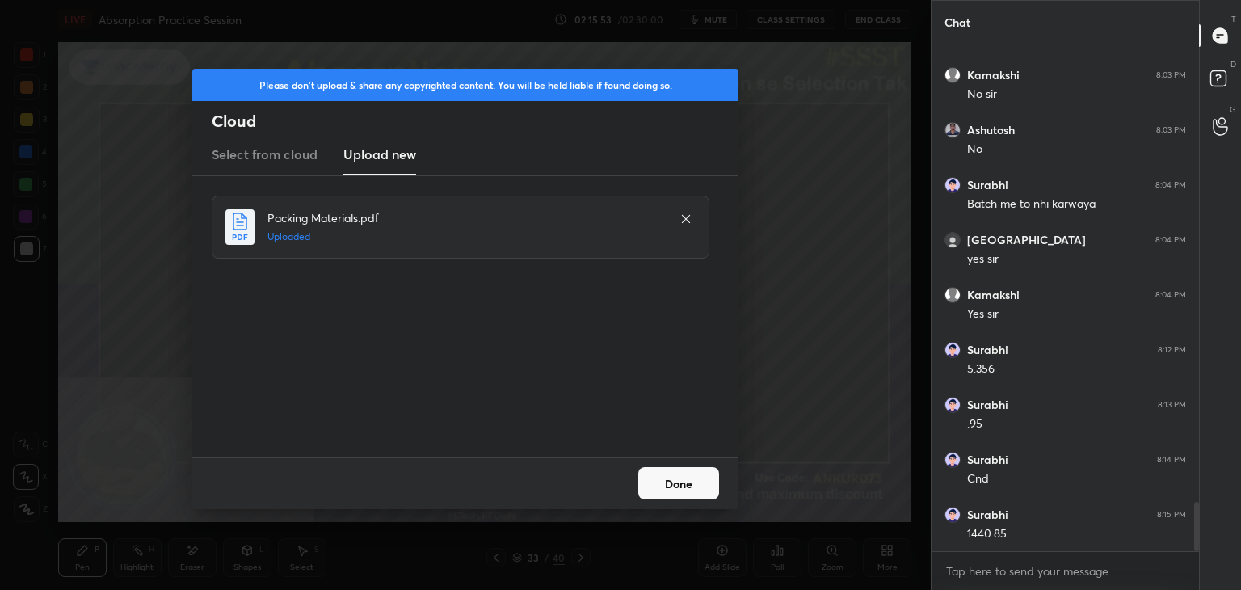
click at [674, 480] on button "Done" at bounding box center [678, 483] width 81 height 32
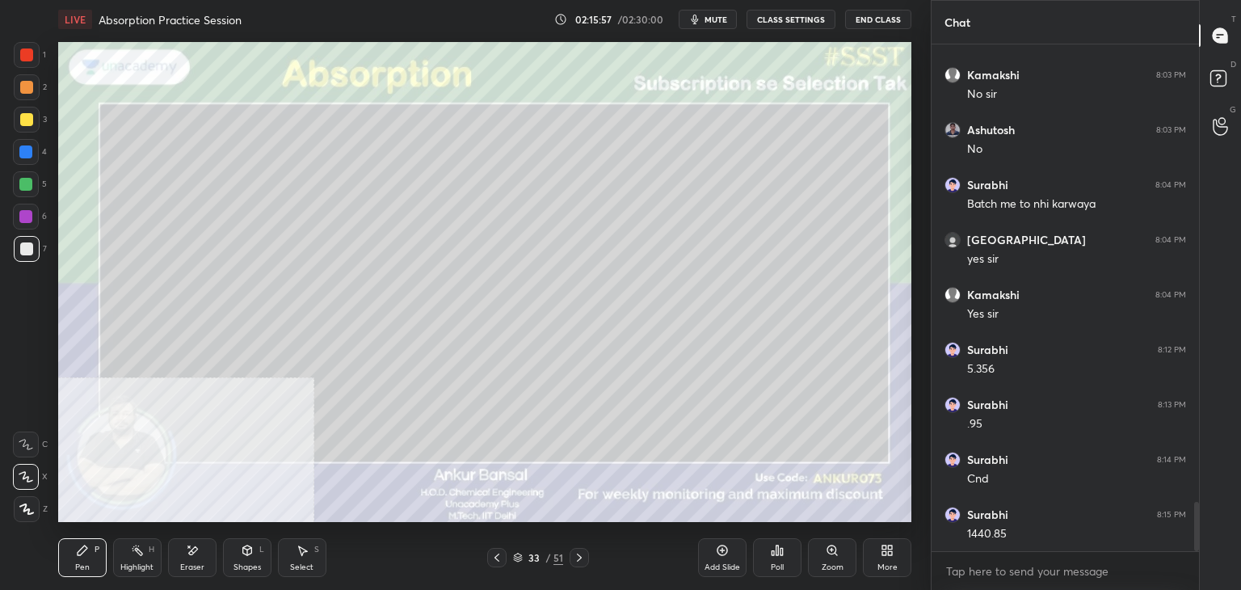
click at [576, 560] on icon at bounding box center [579, 557] width 13 height 13
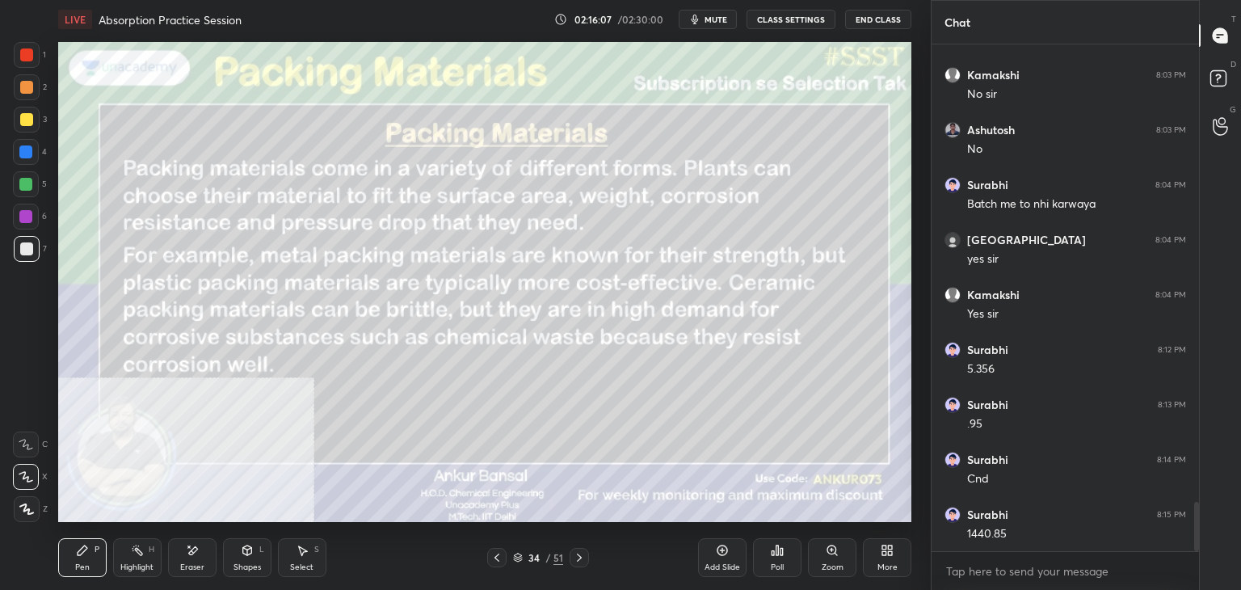
scroll to position [4777, 0]
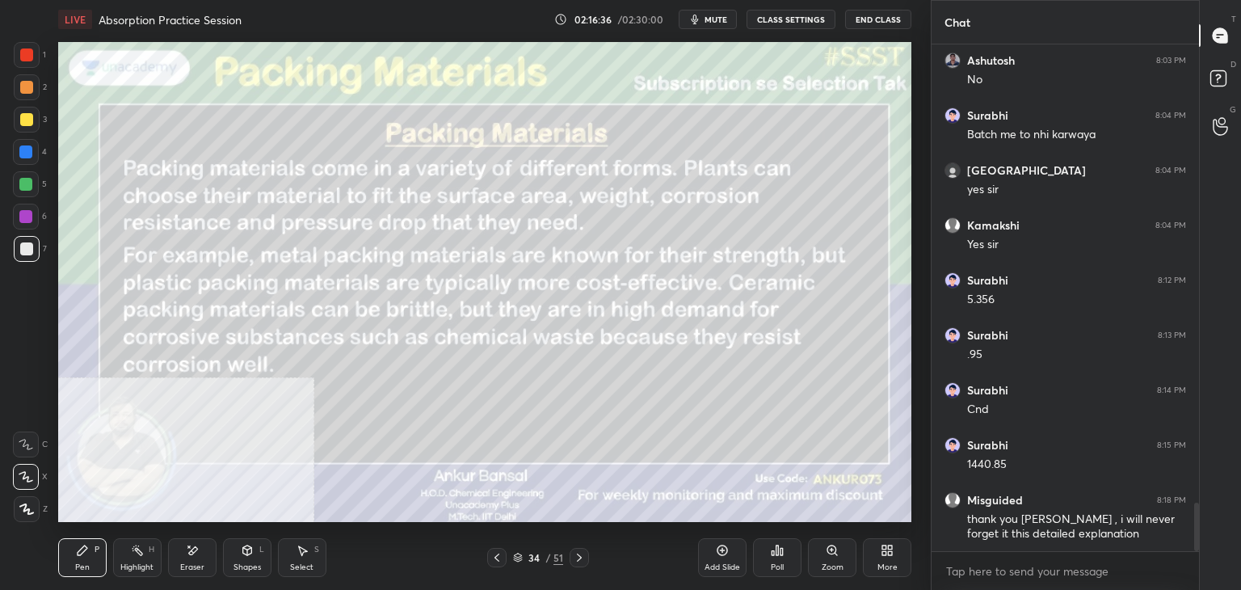
click at [241, 556] on icon at bounding box center [247, 550] width 13 height 13
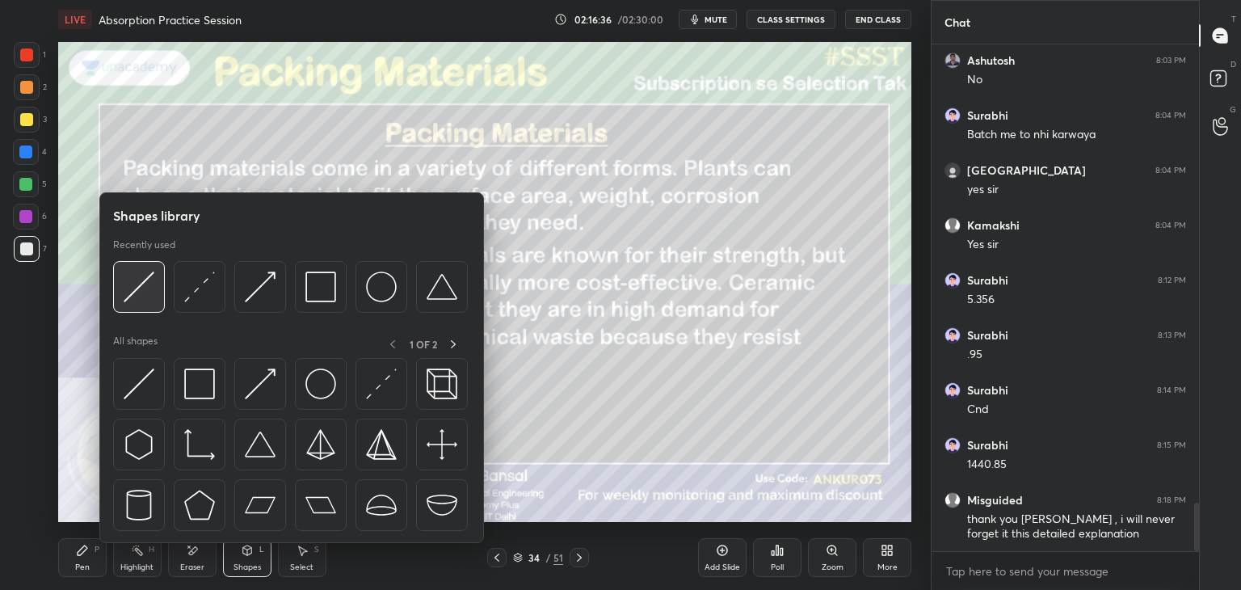
click at [149, 292] on img at bounding box center [139, 286] width 31 height 31
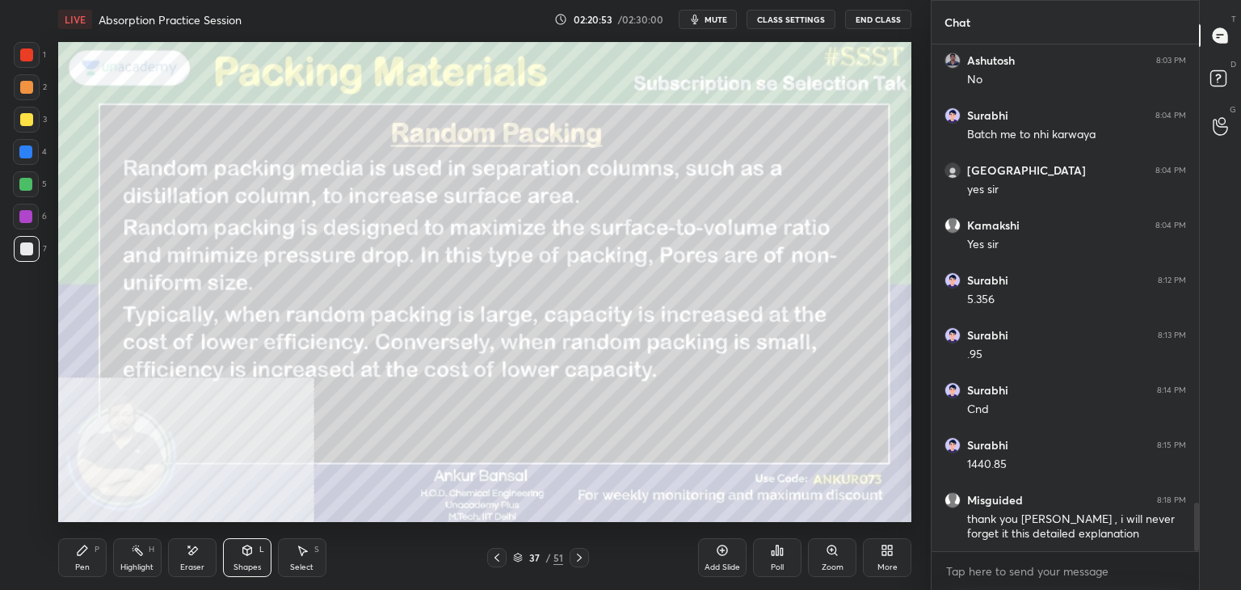
click at [84, 553] on icon at bounding box center [82, 550] width 13 height 13
click at [236, 554] on div "Shapes L" at bounding box center [247, 557] width 48 height 39
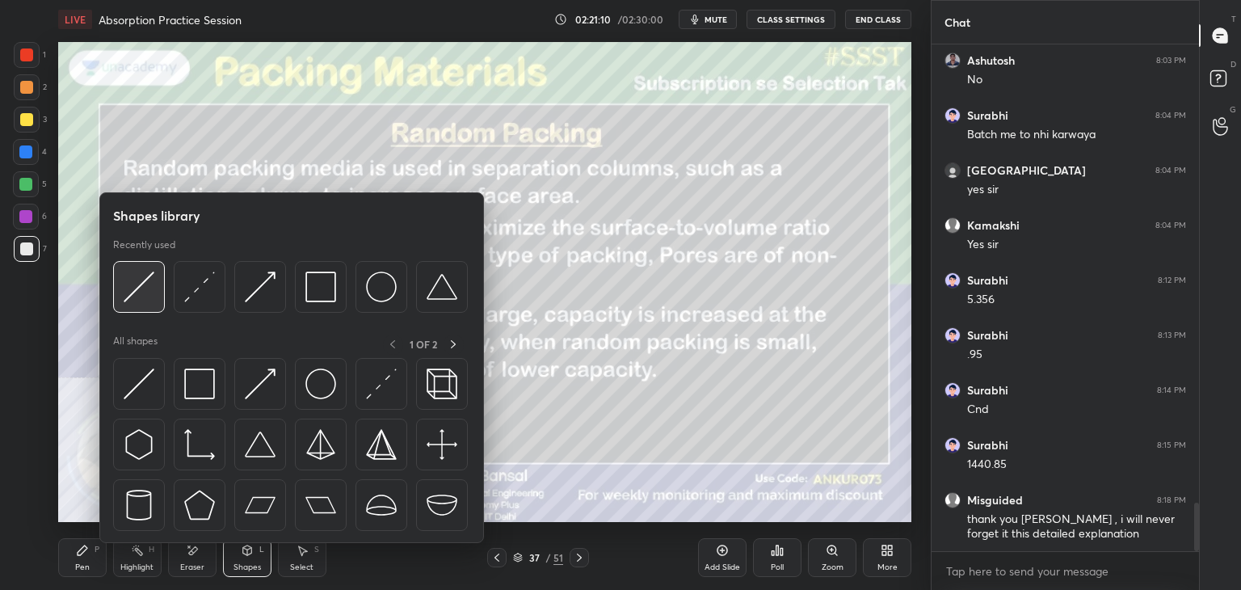
click at [153, 295] on img at bounding box center [139, 286] width 31 height 31
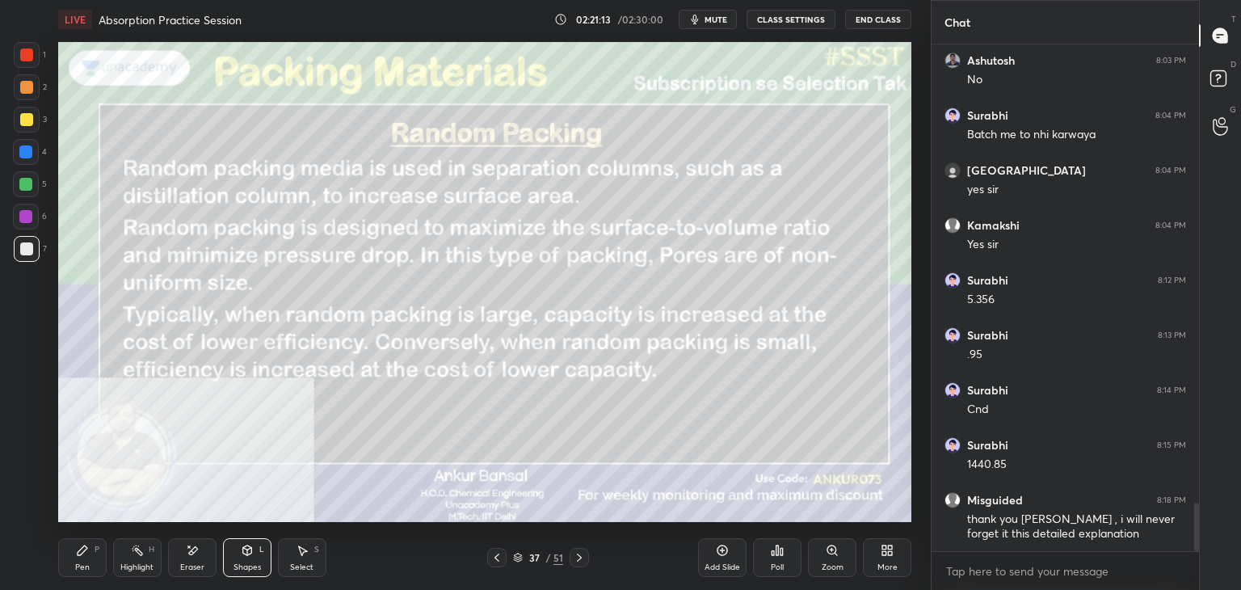
click at [72, 561] on div "Pen P" at bounding box center [82, 557] width 48 height 39
click at [249, 553] on icon at bounding box center [247, 550] width 9 height 10
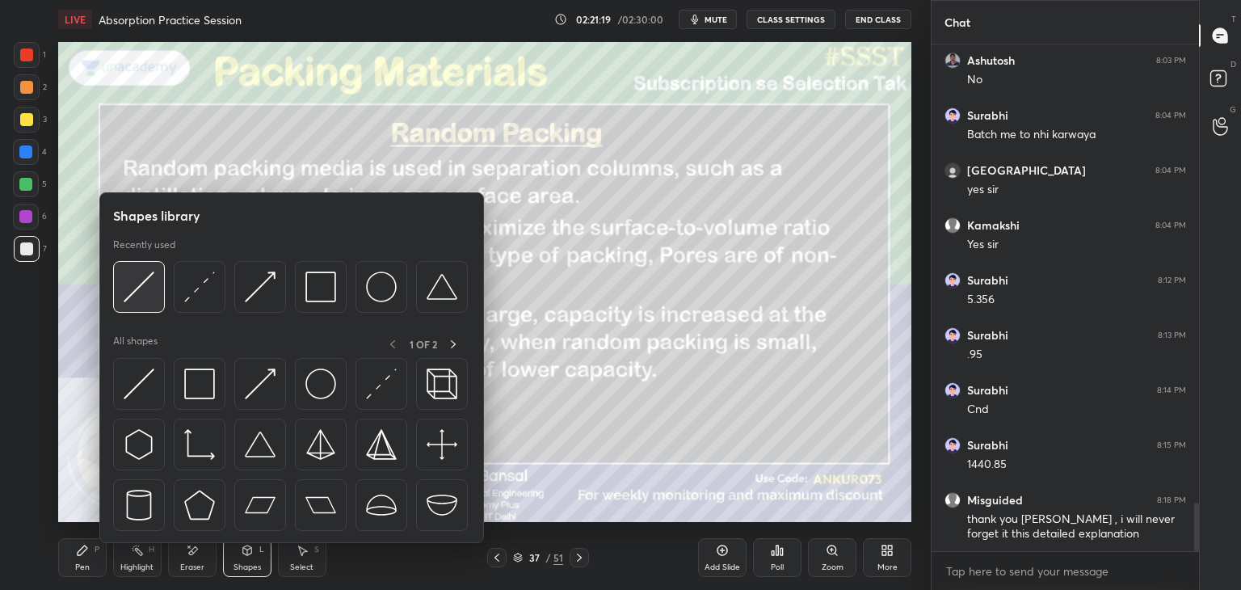
click at [153, 300] on img at bounding box center [139, 286] width 31 height 31
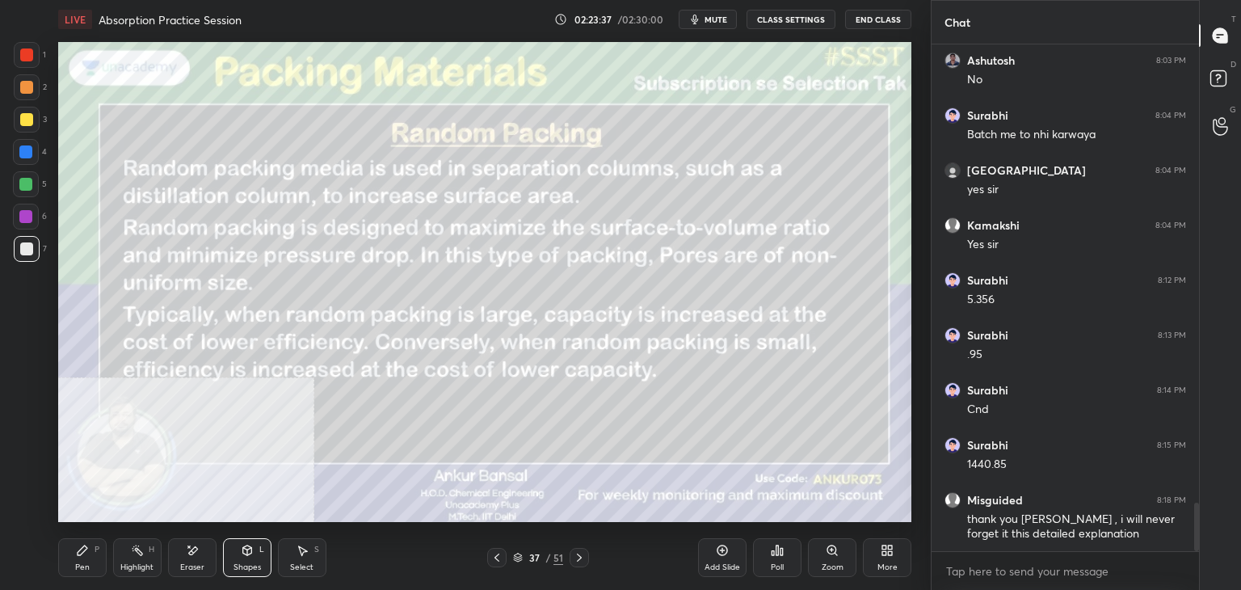
scroll to position [4831, 0]
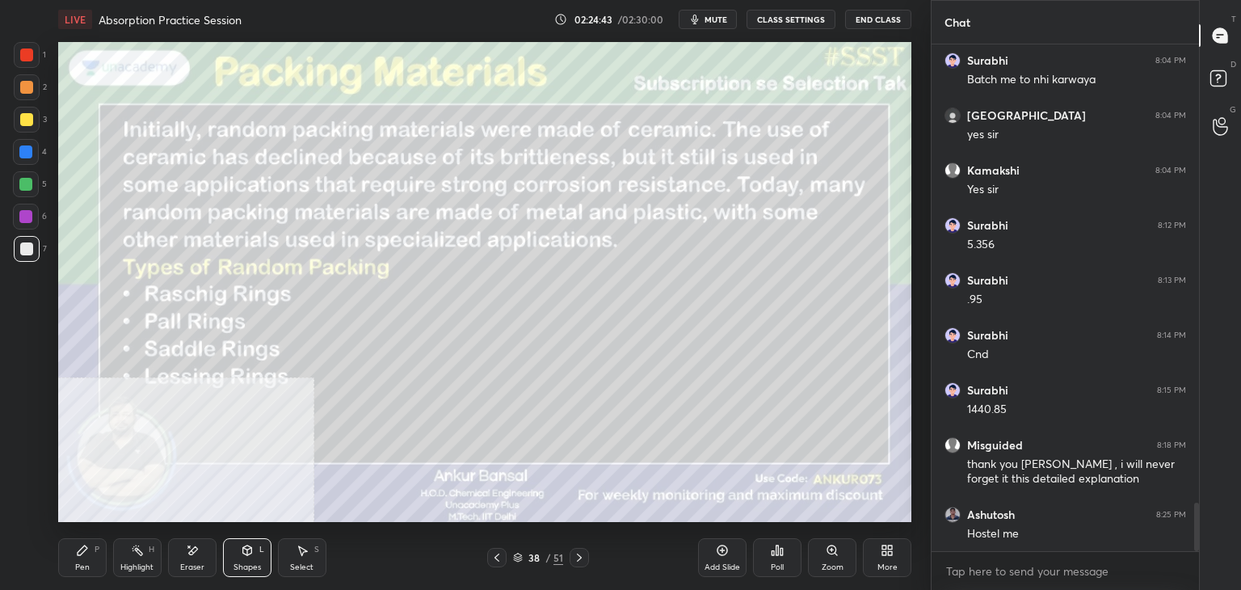
click at [883, 556] on div "More" at bounding box center [887, 557] width 48 height 39
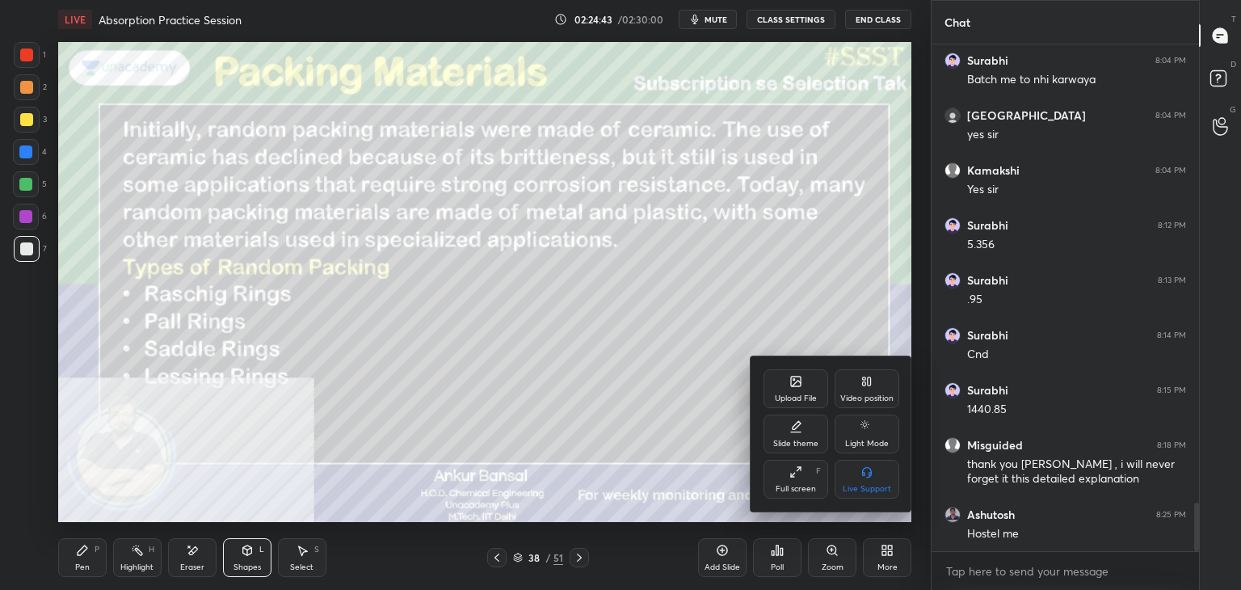
click at [861, 399] on div "Video position" at bounding box center [866, 398] width 53 height 8
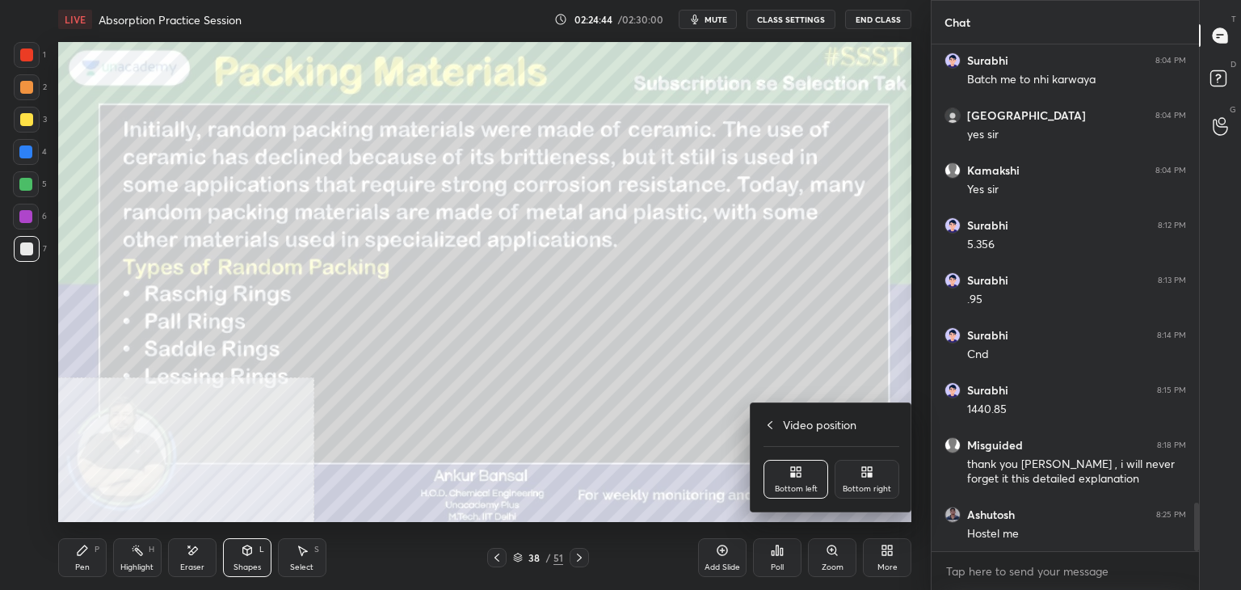
click at [851, 482] on div "Bottom right" at bounding box center [866, 479] width 65 height 39
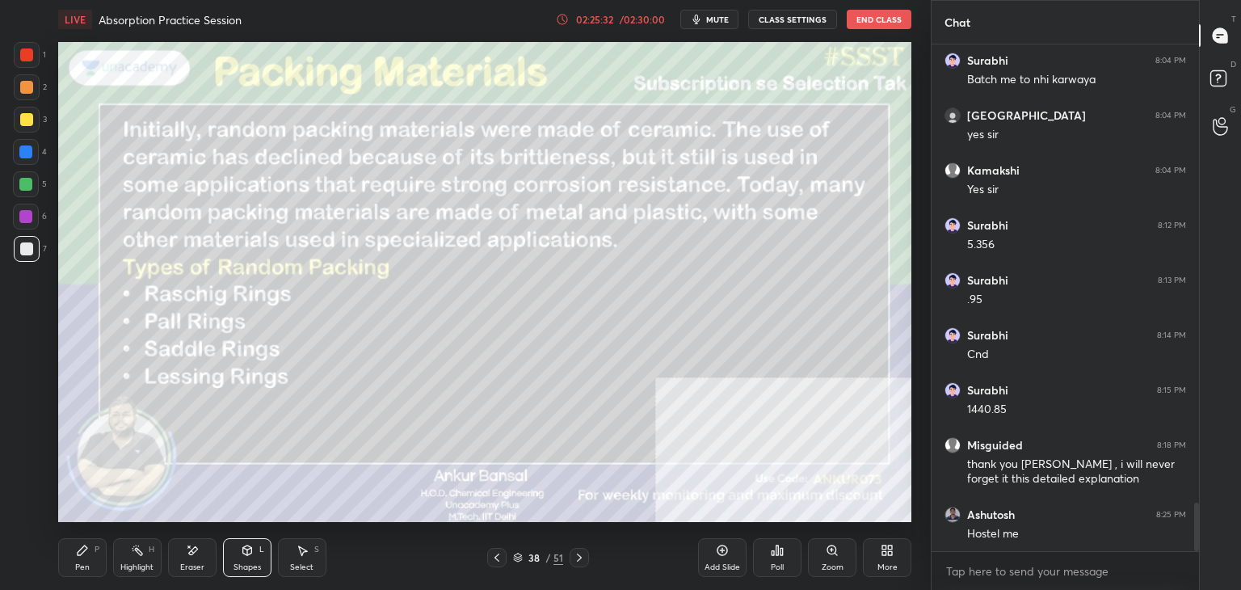
click at [239, 550] on div "Shapes L" at bounding box center [247, 557] width 48 height 39
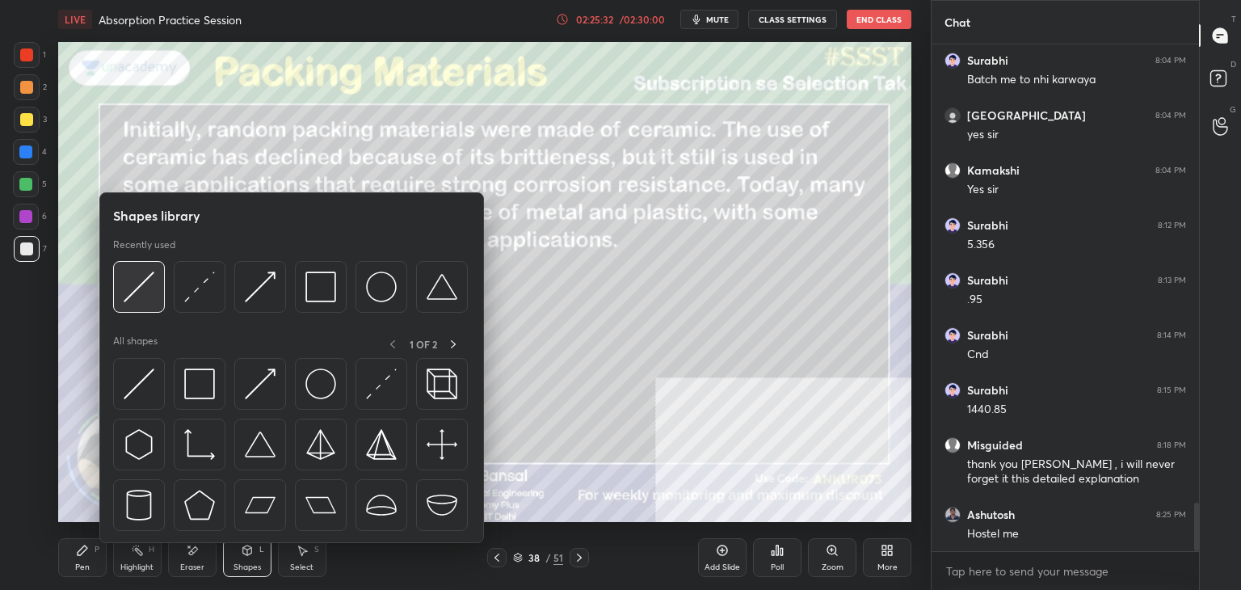
click at [140, 301] on img at bounding box center [139, 286] width 31 height 31
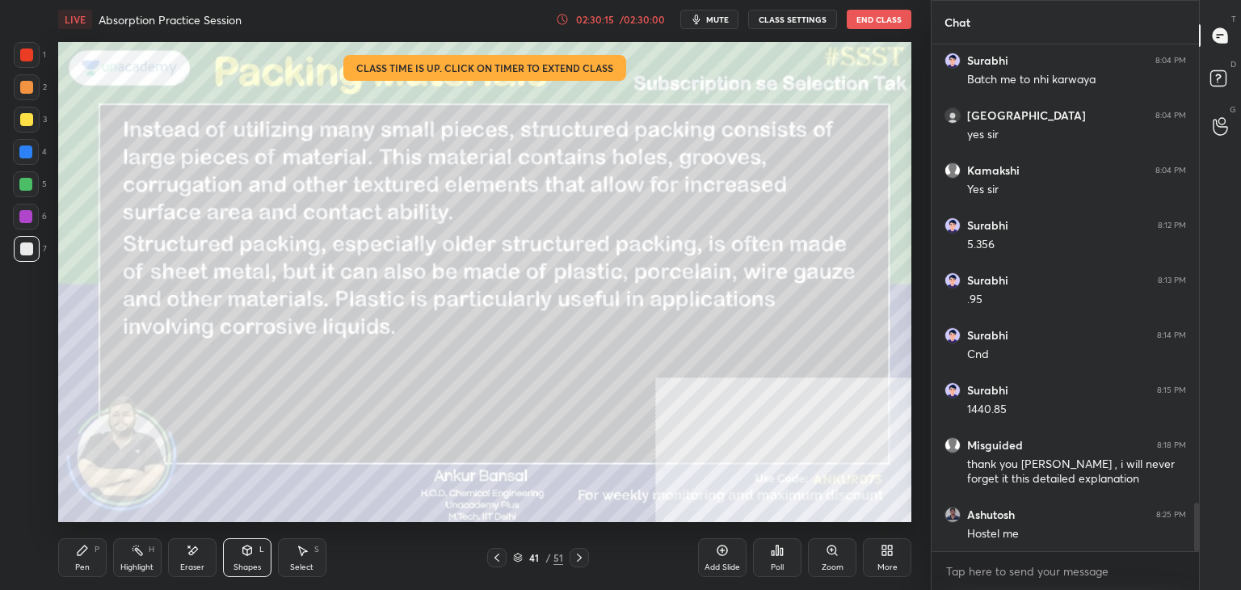
click at [86, 545] on icon at bounding box center [82, 550] width 13 height 13
click at [187, 561] on div "Eraser" at bounding box center [192, 557] width 48 height 39
click at [74, 561] on div "Pen P" at bounding box center [82, 557] width 48 height 39
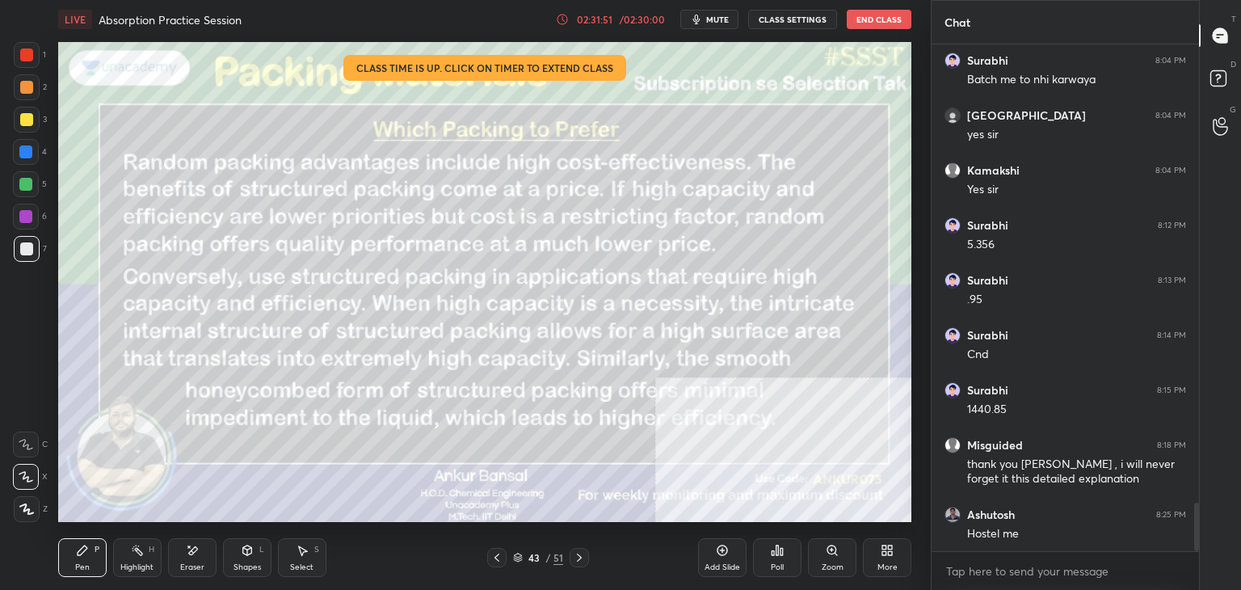
click at [238, 554] on div "Shapes L" at bounding box center [247, 557] width 48 height 39
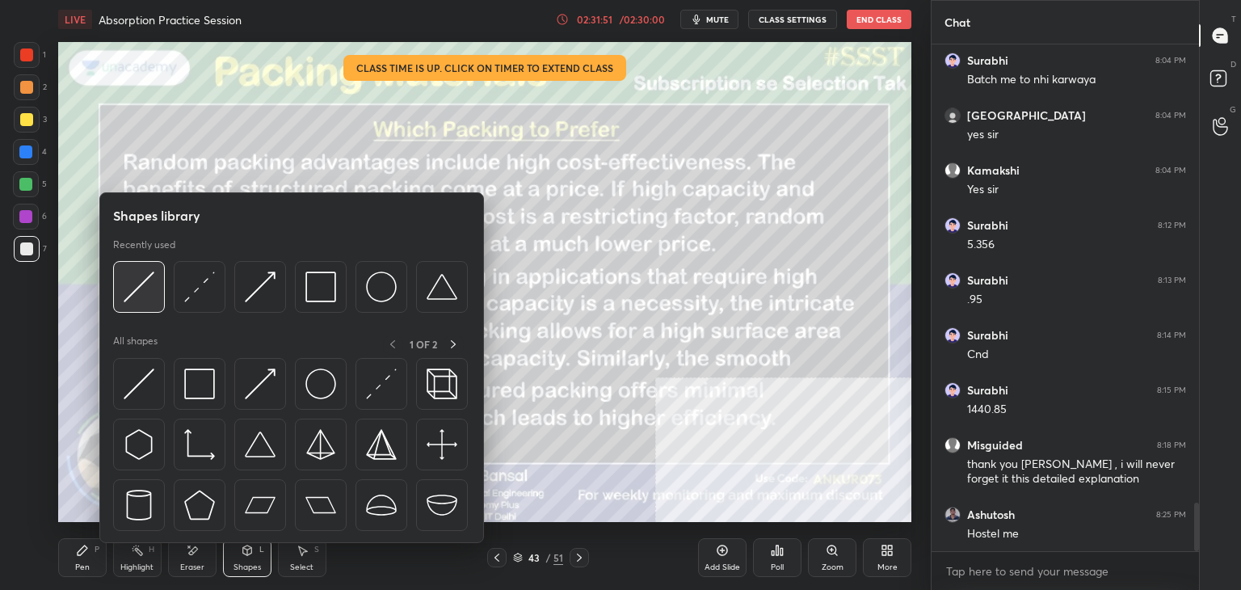
click at [143, 292] on img at bounding box center [139, 286] width 31 height 31
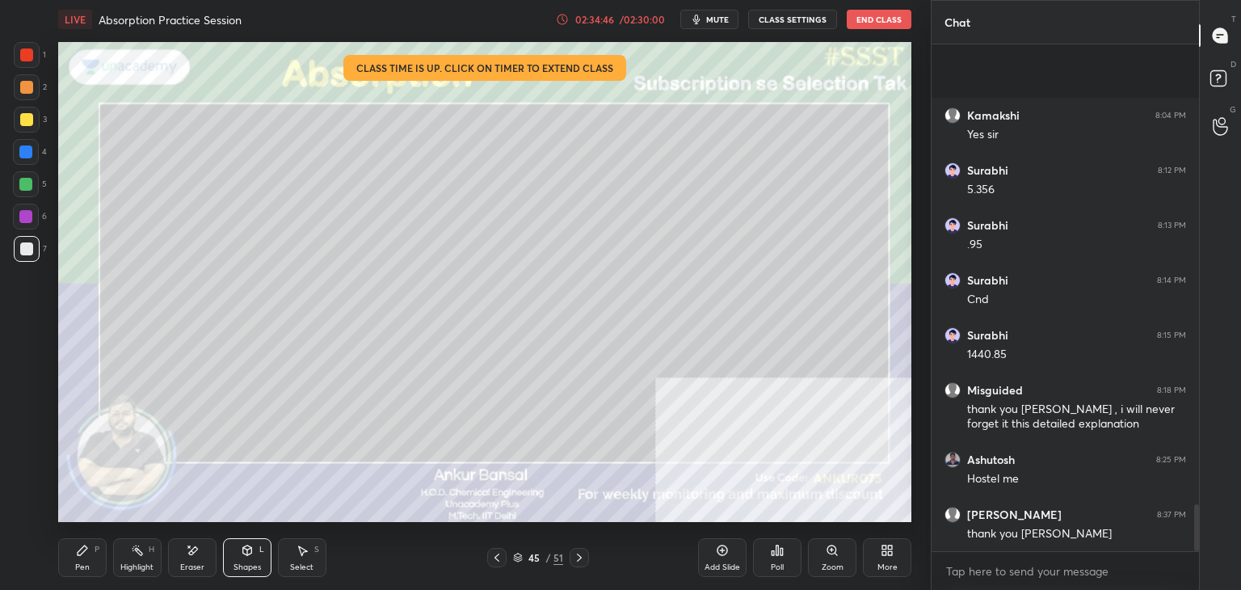
scroll to position [5011, 0]
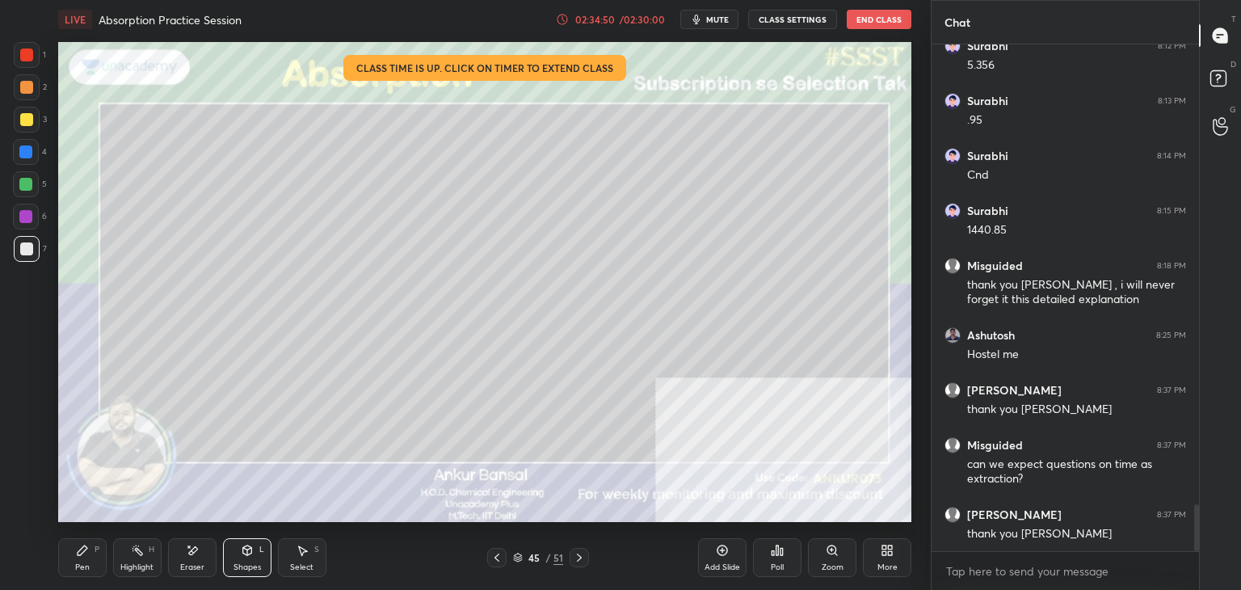
click at [883, 23] on button "End Class" at bounding box center [878, 19] width 65 height 19
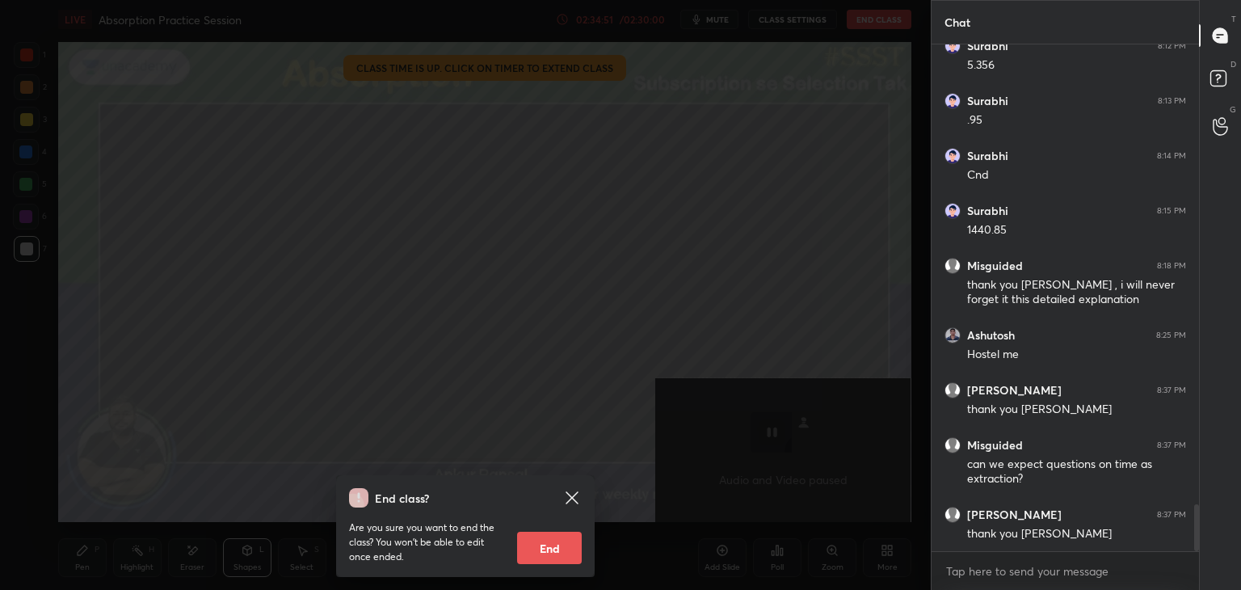
click at [540, 556] on button "End" at bounding box center [549, 547] width 65 height 32
type textarea "x"
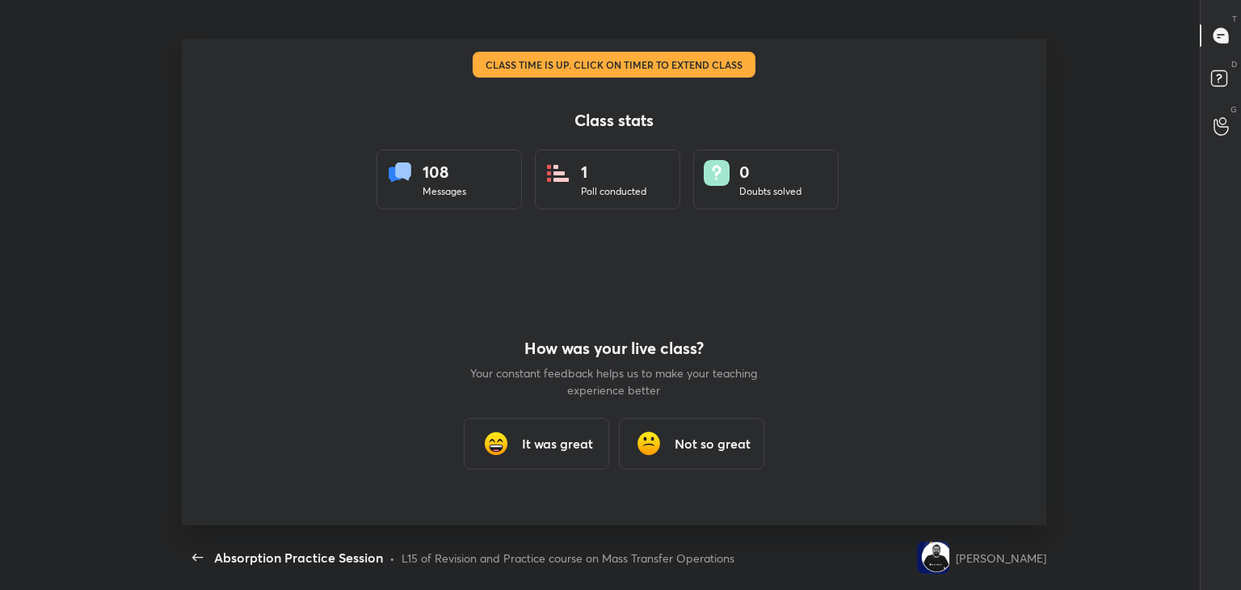
scroll to position [0, 0]
click at [562, 437] on h3 "It was great" at bounding box center [557, 443] width 71 height 19
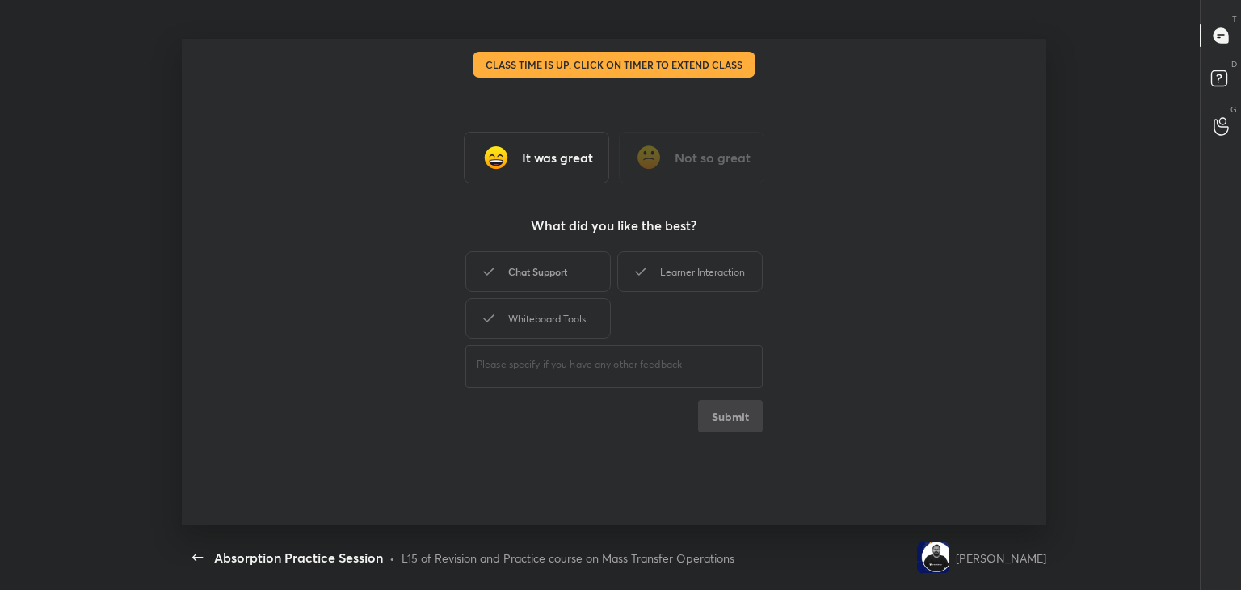
click at [554, 264] on div "Chat Support" at bounding box center [537, 271] width 145 height 40
click at [672, 269] on div "Learner Interaction" at bounding box center [689, 271] width 145 height 40
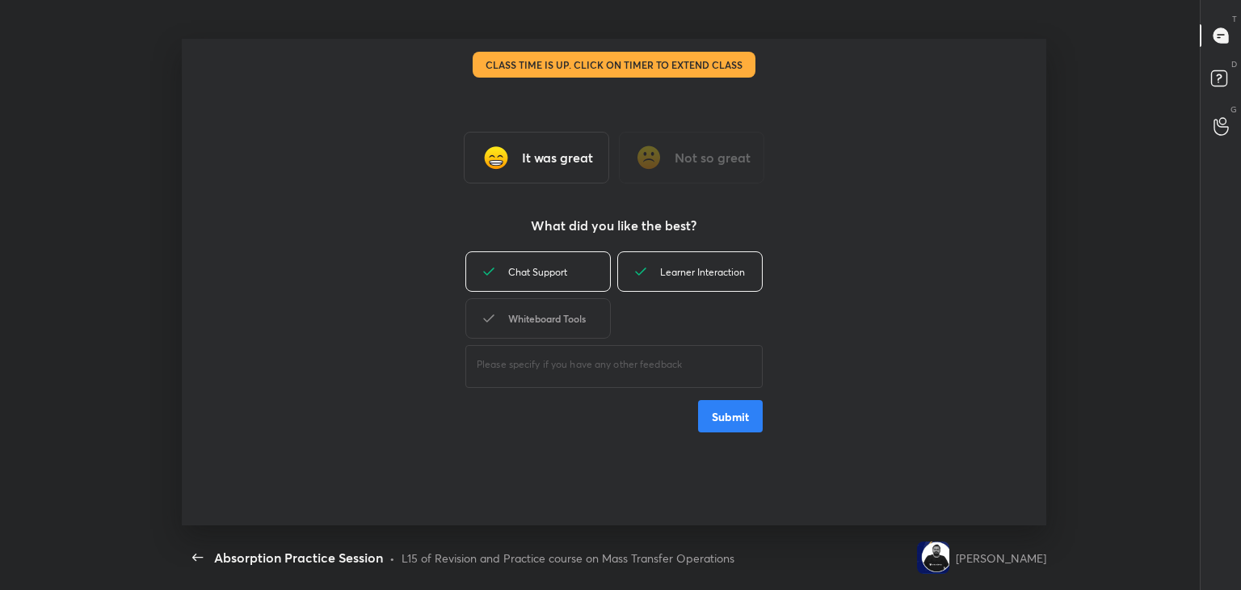
click at [575, 313] on div "Whiteboard Tools" at bounding box center [537, 318] width 145 height 40
click at [737, 422] on button "Submit" at bounding box center [730, 416] width 65 height 32
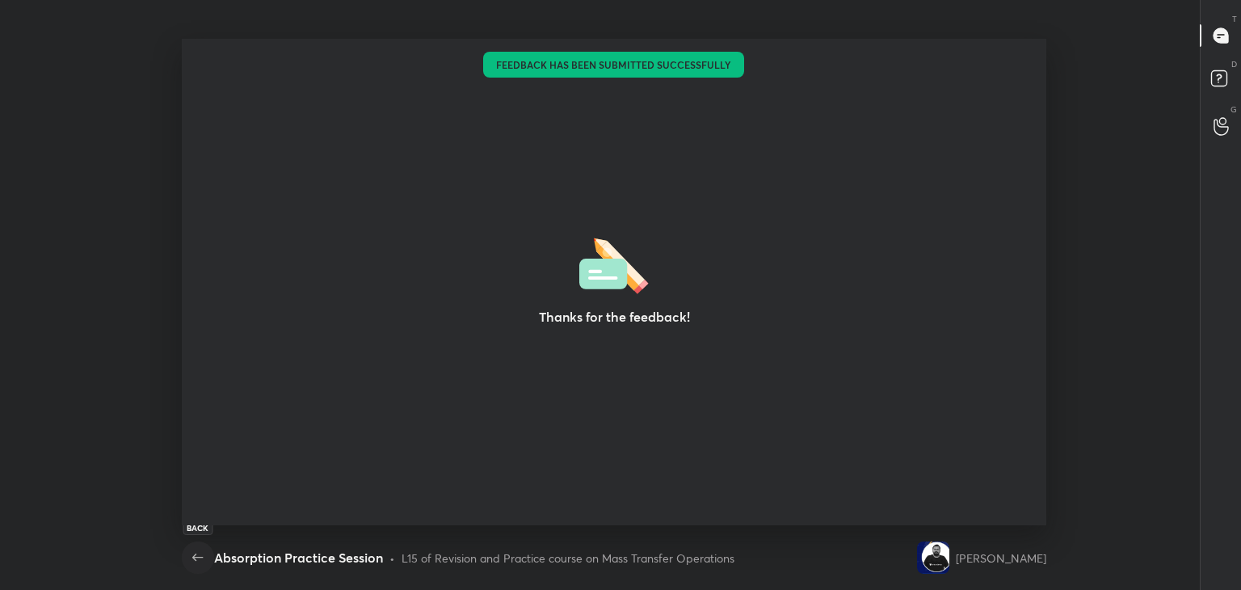
click at [188, 550] on icon "button" at bounding box center [197, 557] width 19 height 19
